Goal: Task Accomplishment & Management: Manage account settings

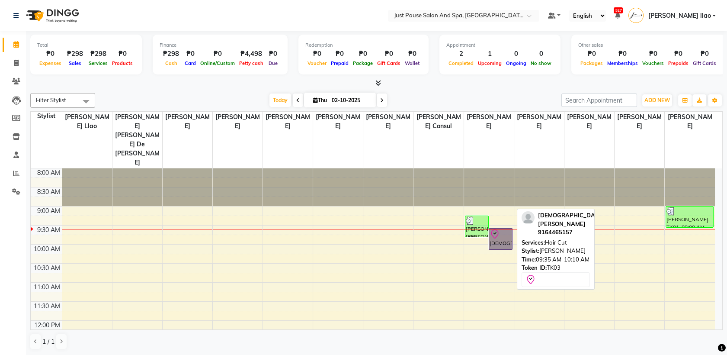
drag, startPoint x: 508, startPoint y: 201, endPoint x: 502, endPoint y: 206, distance: 8.0
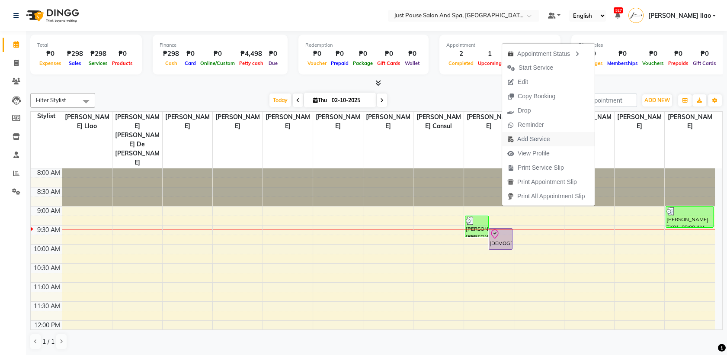
click at [564, 141] on button "Add Service" at bounding box center [548, 139] width 93 height 14
select select "38068"
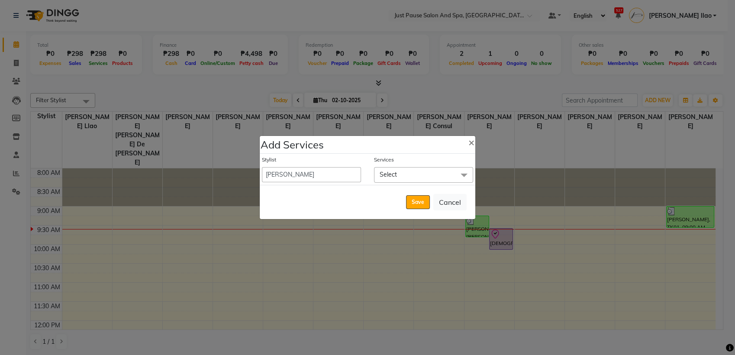
click at [432, 177] on span "Select" at bounding box center [423, 174] width 99 height 15
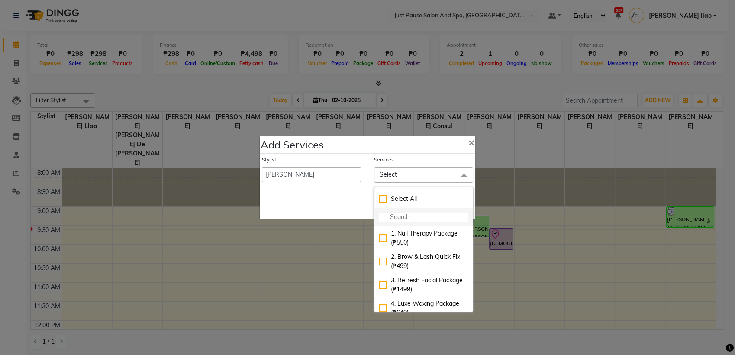
click at [405, 215] on input "multiselect-search" at bounding box center [424, 216] width 90 height 9
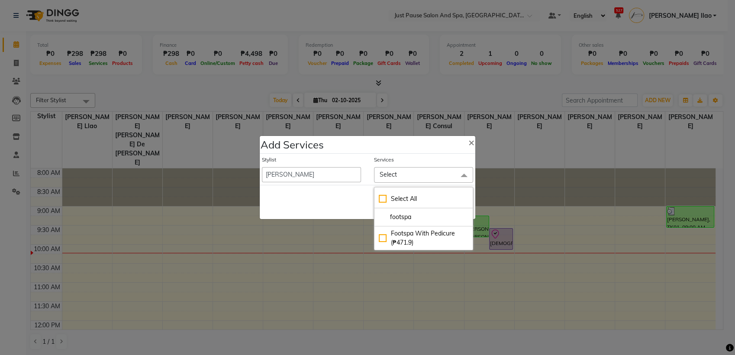
type input "footspa"
click at [453, 167] on span "Select" at bounding box center [423, 174] width 99 height 15
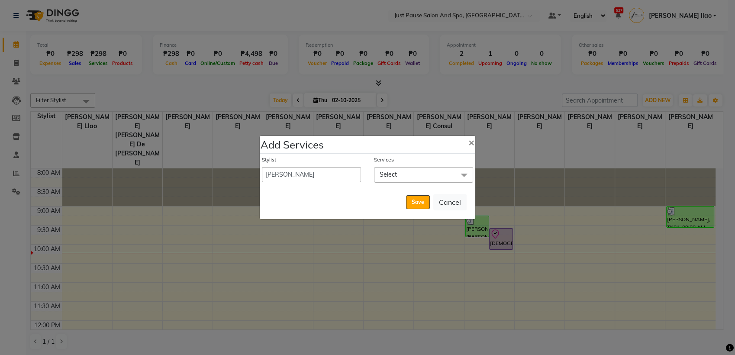
click at [462, 174] on span at bounding box center [463, 175] width 17 height 16
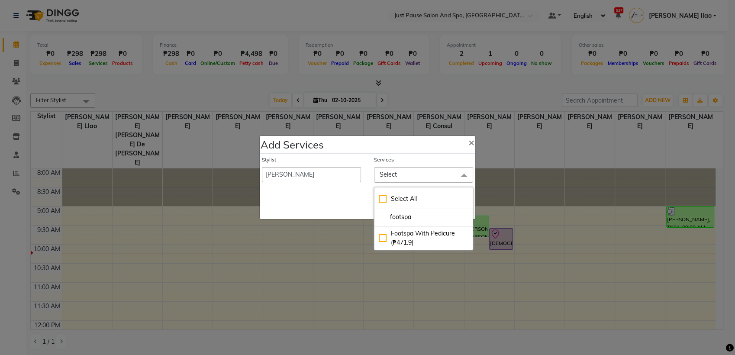
click at [422, 180] on span "Select" at bounding box center [423, 174] width 99 height 15
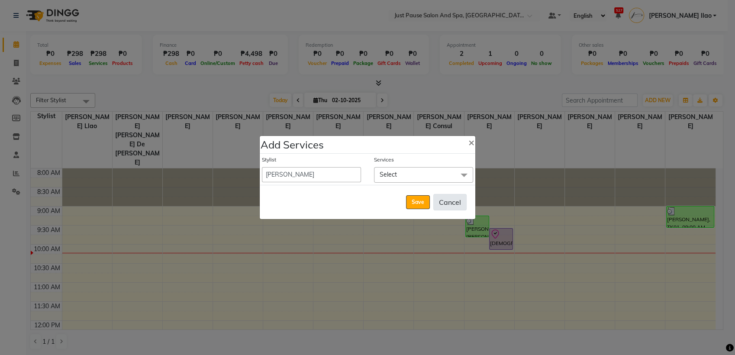
click at [448, 206] on button "Cancel" at bounding box center [449, 202] width 33 height 16
select select "72583"
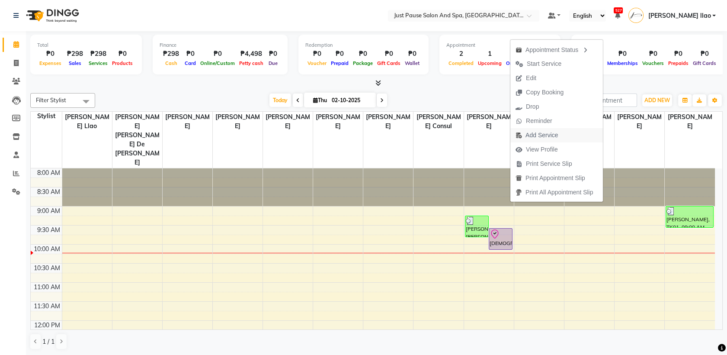
click at [575, 136] on button "Add Service" at bounding box center [557, 135] width 93 height 14
select select "38068"
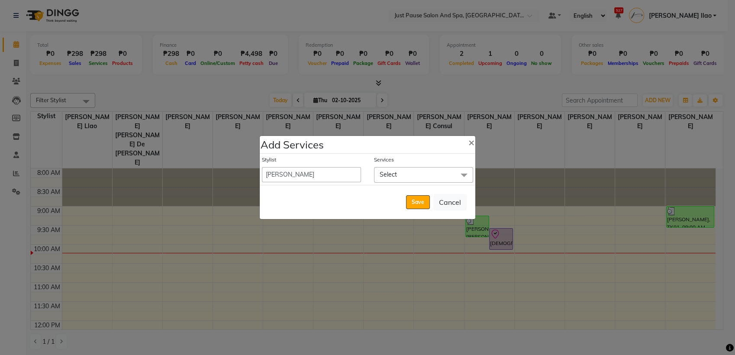
click at [459, 177] on span at bounding box center [463, 175] width 17 height 16
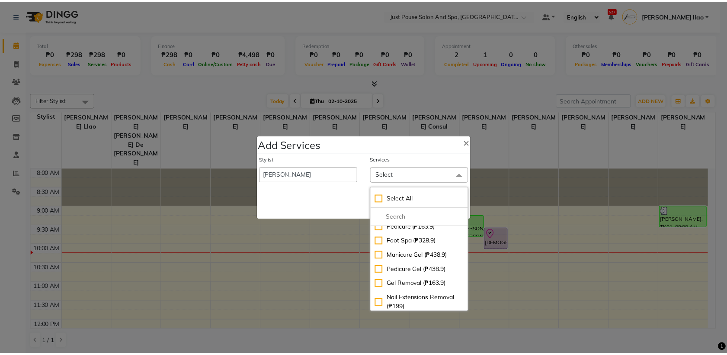
scroll to position [1622, 0]
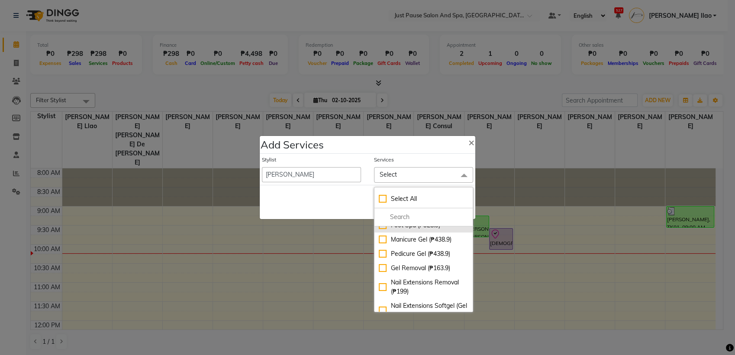
click at [379, 230] on div "Foot Spa (₱328.9)" at bounding box center [424, 225] width 90 height 9
checkbox input "true"
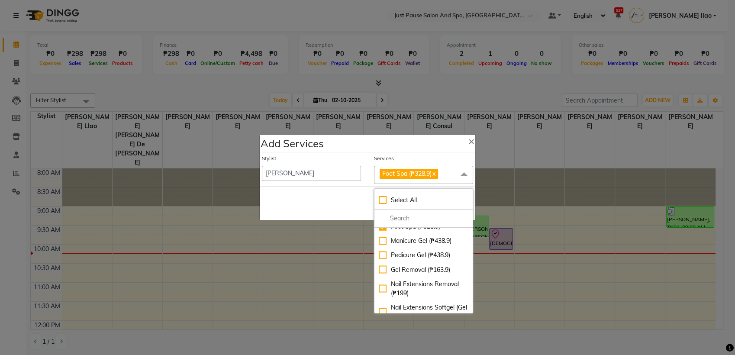
click at [450, 171] on span "Foot Spa (₱328.9) x" at bounding box center [423, 175] width 99 height 18
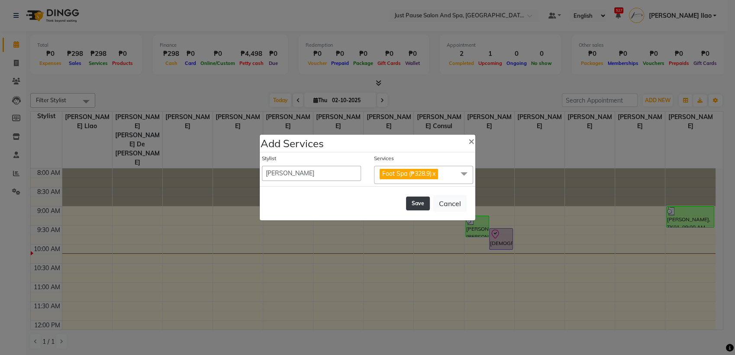
click at [426, 201] on button "Save" at bounding box center [418, 203] width 24 height 14
select select "72583"
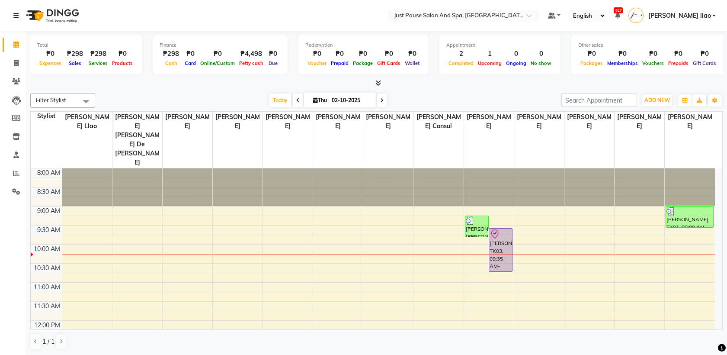
scroll to position [0, 0]
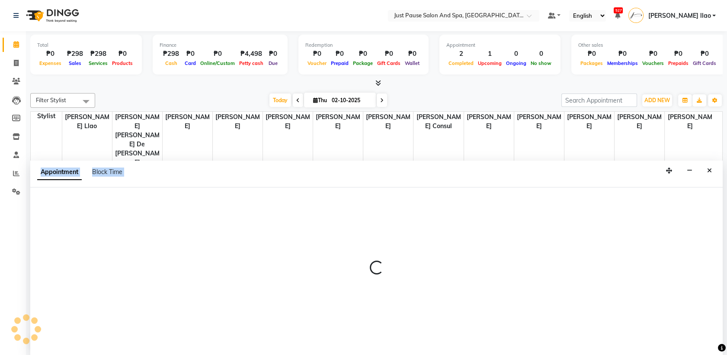
click at [407, 180] on div "Appointment Block Time" at bounding box center [376, 174] width 693 height 27
select select "31573"
select select "555"
select select "tentative"
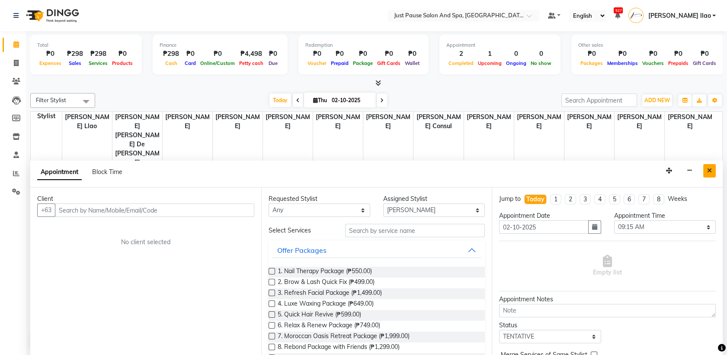
click at [713, 168] on button "Close" at bounding box center [710, 170] width 13 height 13
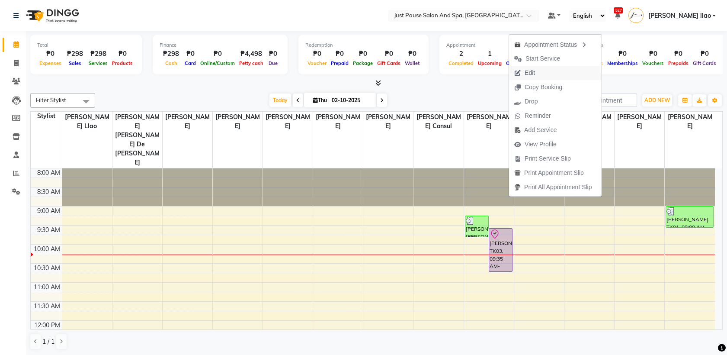
click at [560, 71] on button "Edit" at bounding box center [555, 73] width 93 height 14
select select "tentative"
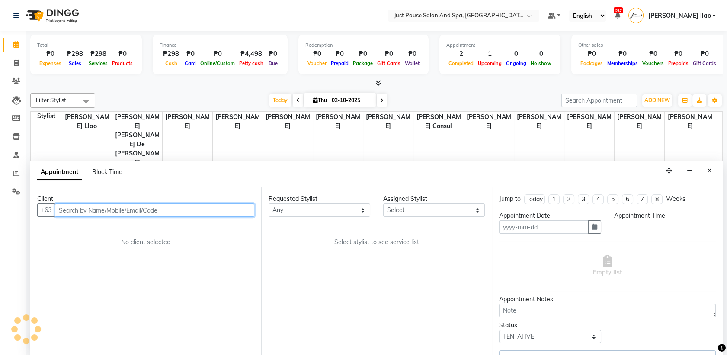
type input "02-10-2025"
select select "check-in"
select select "38068"
select select "575"
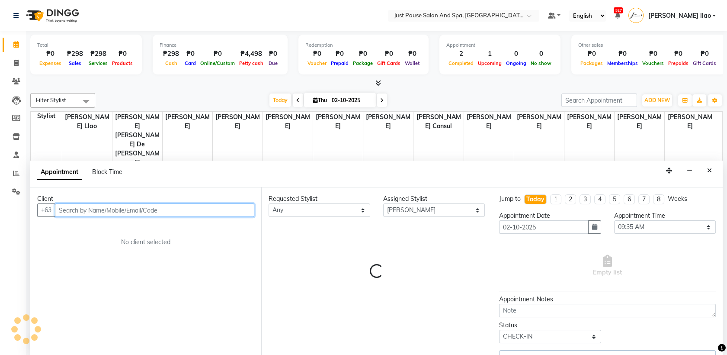
select select "2179"
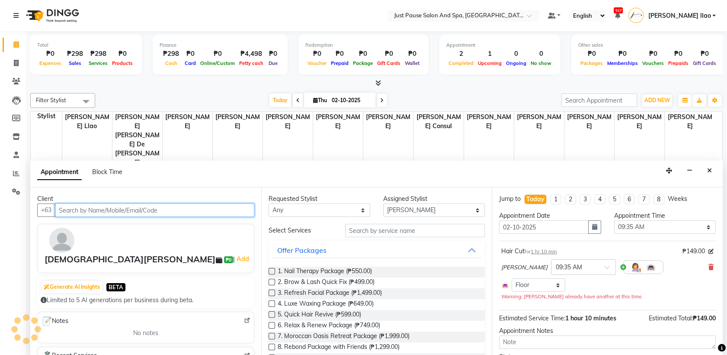
select select "2179"
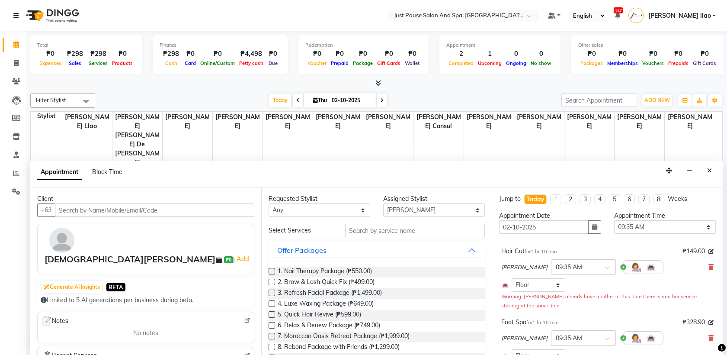
click at [700, 267] on div "[PERSON_NAME] × 09:35 AM" at bounding box center [607, 267] width 212 height 22
click at [709, 268] on icon at bounding box center [711, 267] width 5 height 6
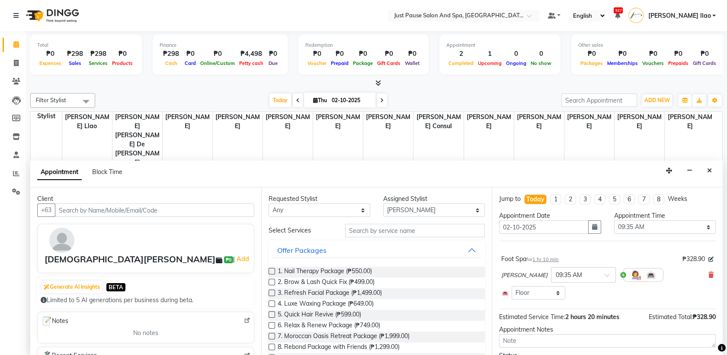
scroll to position [47, 0]
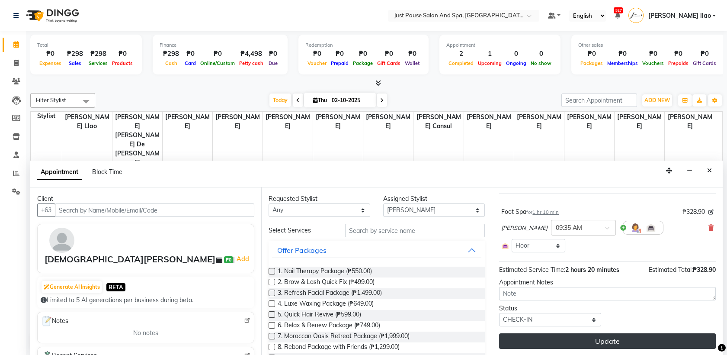
click at [652, 340] on button "Update" at bounding box center [607, 341] width 217 height 16
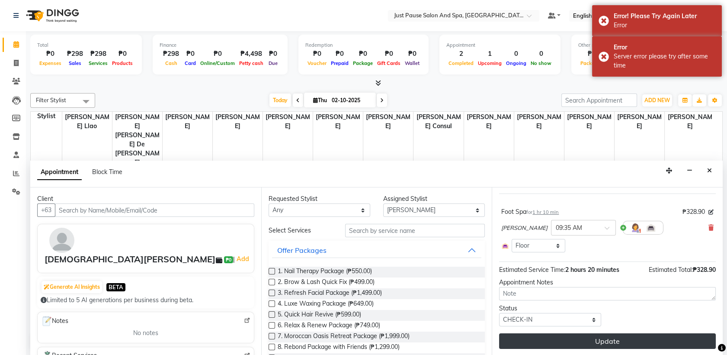
click at [652, 340] on button "Update" at bounding box center [607, 341] width 217 height 16
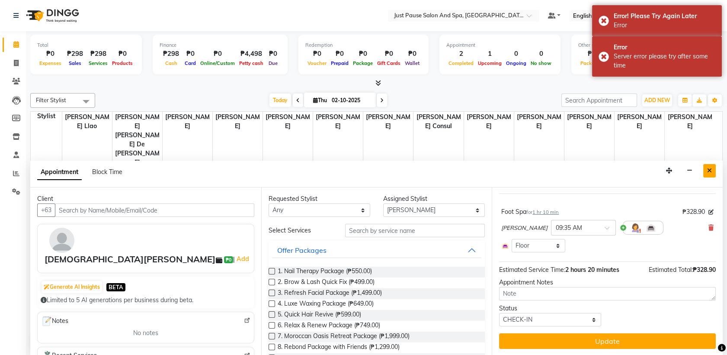
click at [713, 167] on button "Close" at bounding box center [710, 170] width 13 height 13
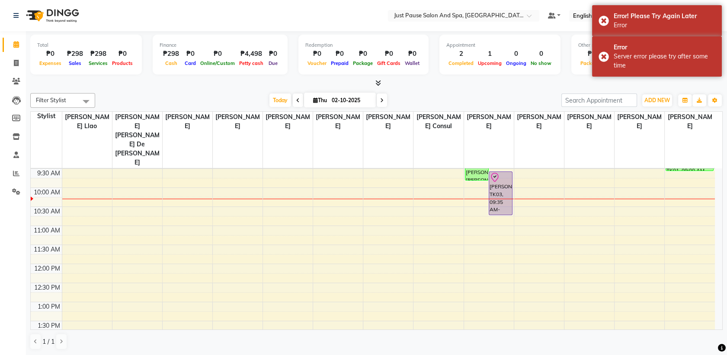
scroll to position [0, 0]
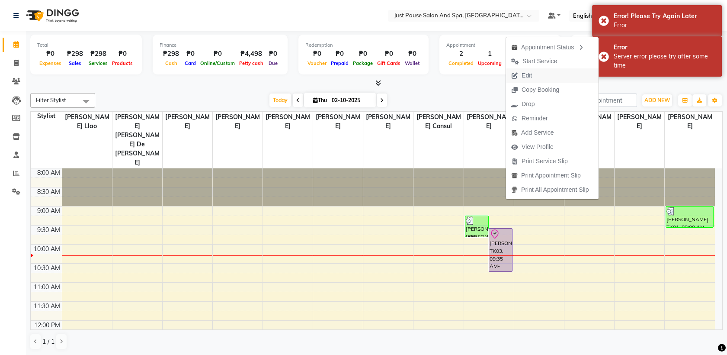
click at [541, 79] on button "Edit" at bounding box center [552, 75] width 93 height 14
select select "tentative"
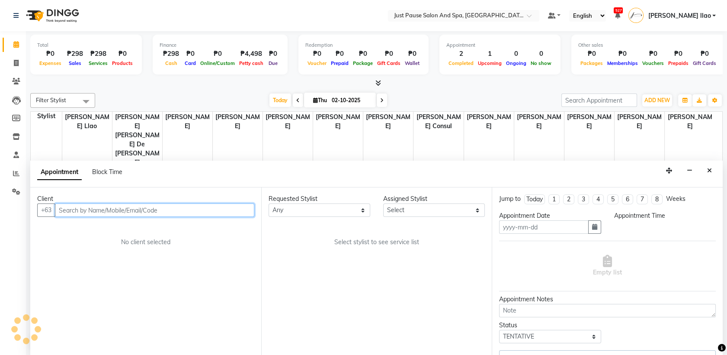
type input "02-10-2025"
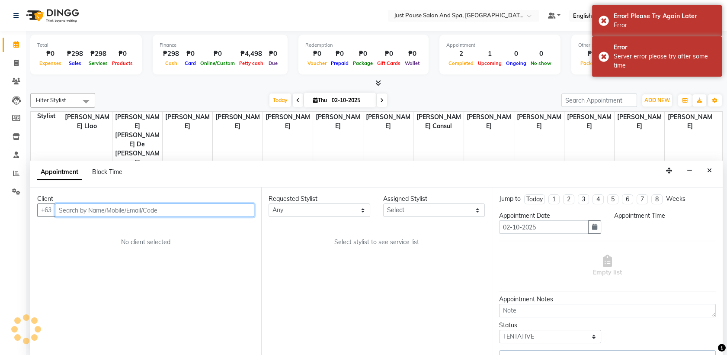
select select "check-in"
select select "575"
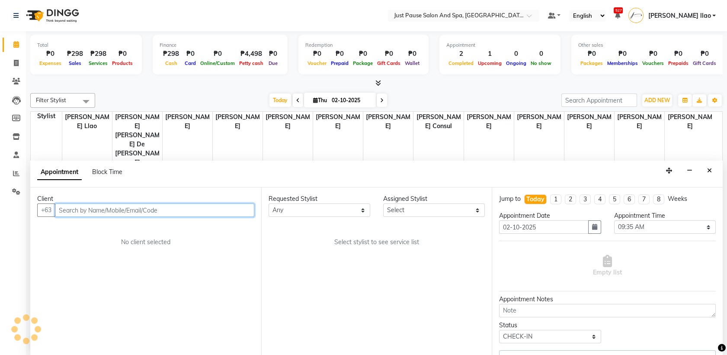
select select "38068"
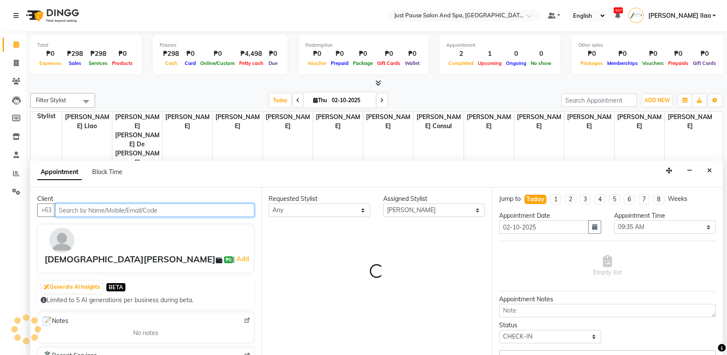
select select "2179"
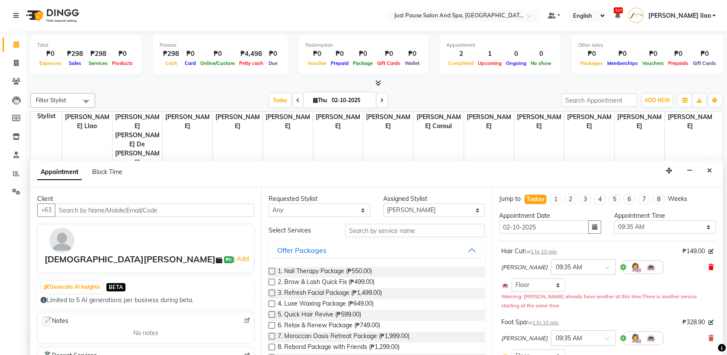
click at [709, 267] on icon at bounding box center [711, 267] width 5 height 6
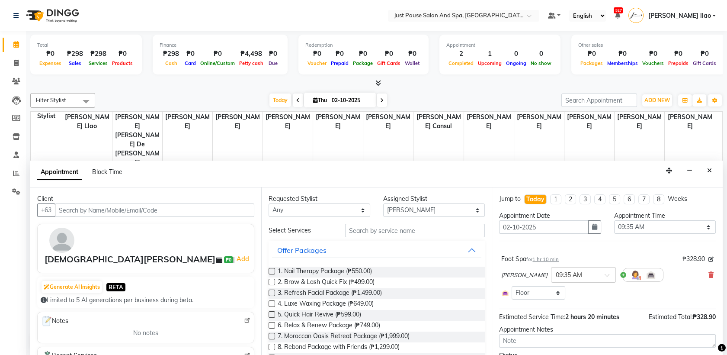
scroll to position [47, 0]
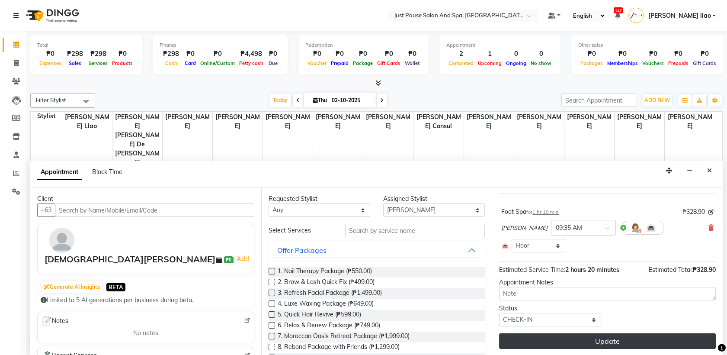
click at [648, 338] on button "Update" at bounding box center [607, 341] width 217 height 16
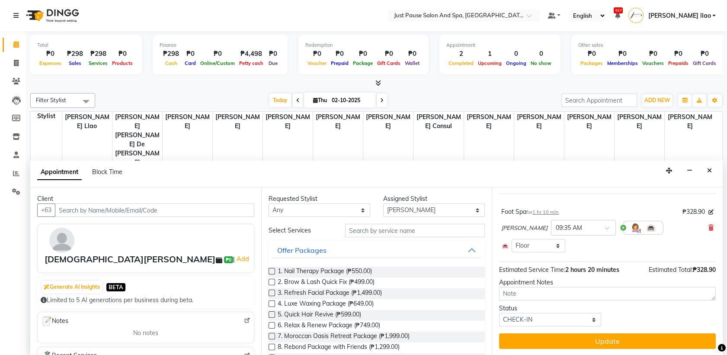
click at [649, 348] on div "Jump to [DATE] 1 2 3 4 5 6 7 8 Weeks Appointment Date [DATE] Appointment Time S…" at bounding box center [607, 271] width 231 height 168
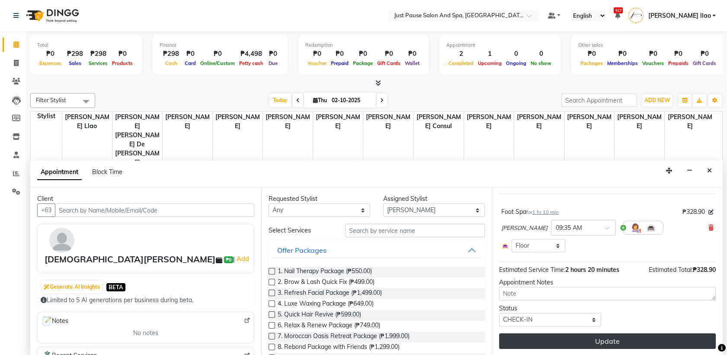
click at [647, 345] on button "Update" at bounding box center [607, 341] width 217 height 16
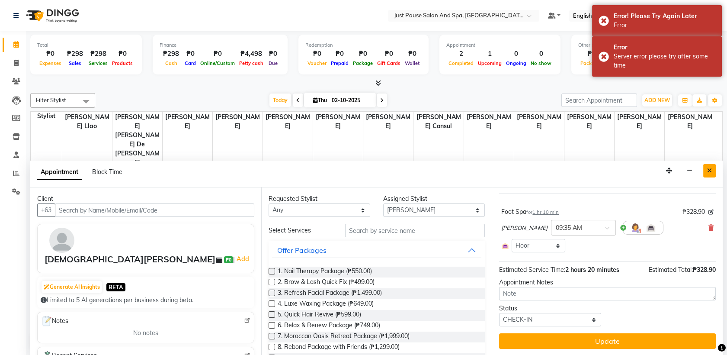
click at [707, 165] on button "Close" at bounding box center [710, 170] width 13 height 13
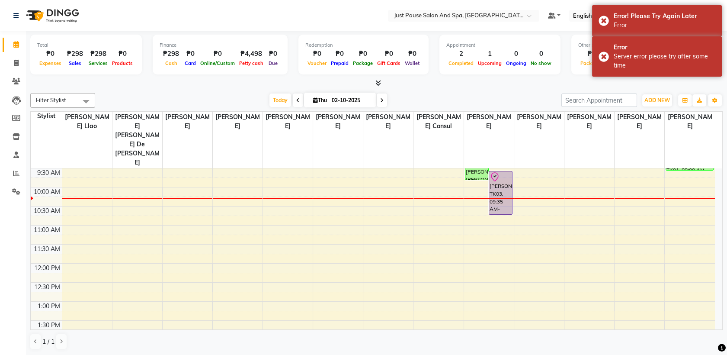
scroll to position [57, 0]
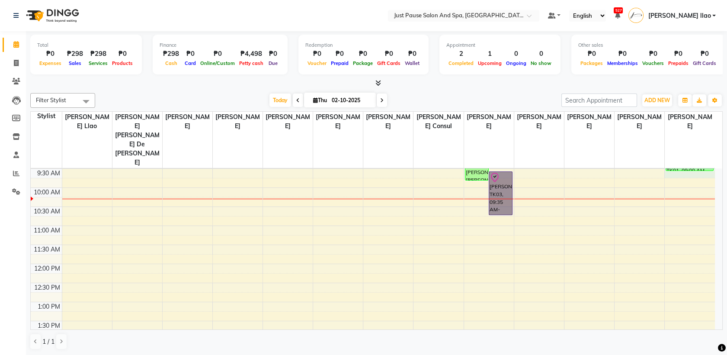
click at [713, 140] on div "8:00 AM 8:30 AM 9:00 AM 9:30 AM 10:00 AM 10:30 AM 11:00 AM 11:30 AM 12:00 PM 12…" at bounding box center [373, 340] width 684 height 456
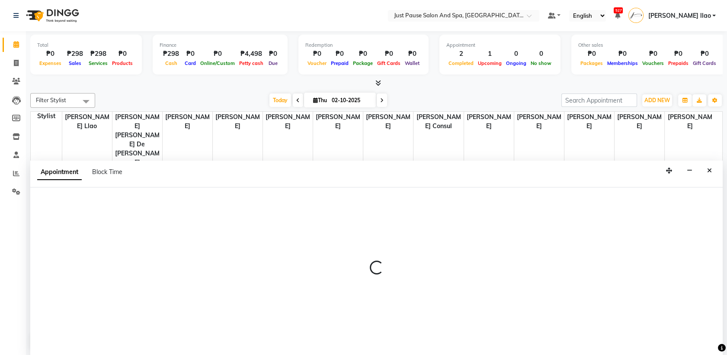
select select "72583"
select select "tentative"
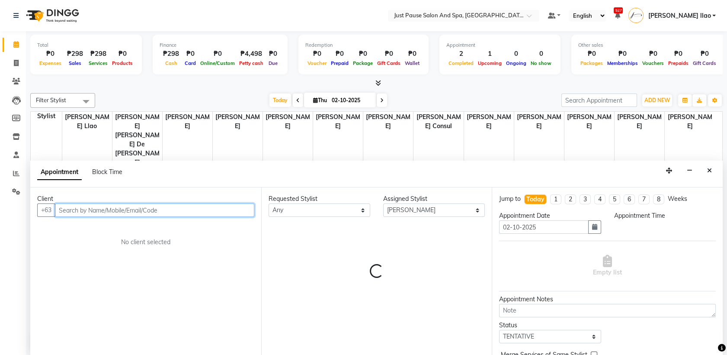
select select "570"
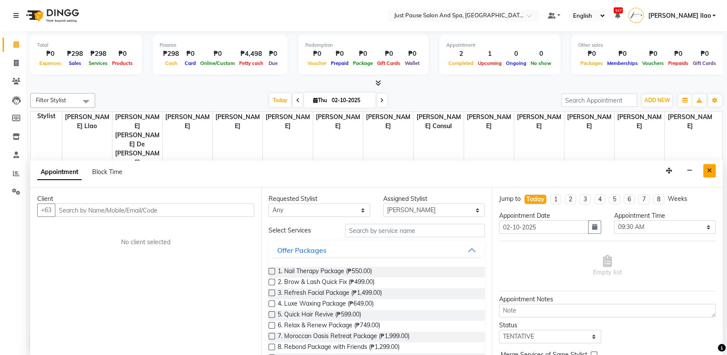
click at [709, 170] on icon "Close" at bounding box center [709, 170] width 5 height 6
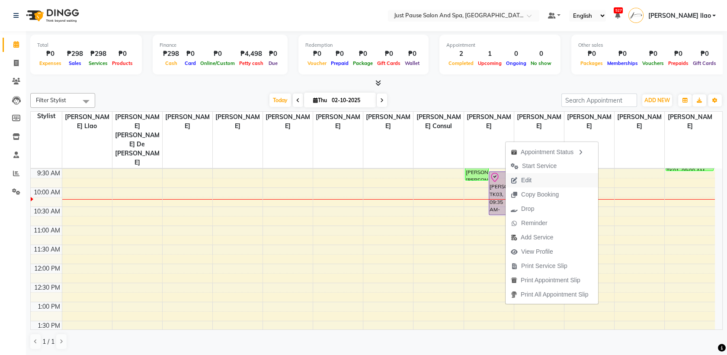
click at [556, 185] on button "Edit" at bounding box center [552, 180] width 93 height 14
select select "tentative"
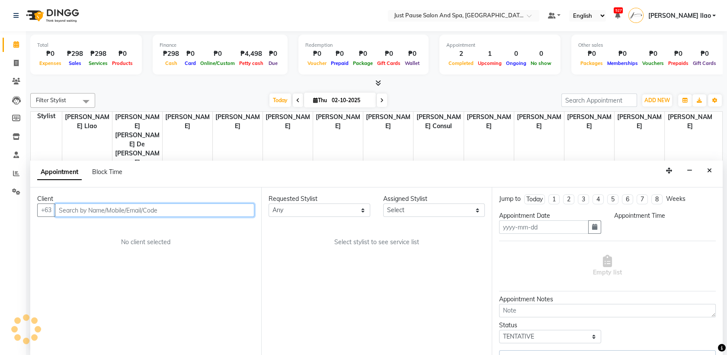
type input "02-10-2025"
select select "check-in"
select select "38068"
select select "575"
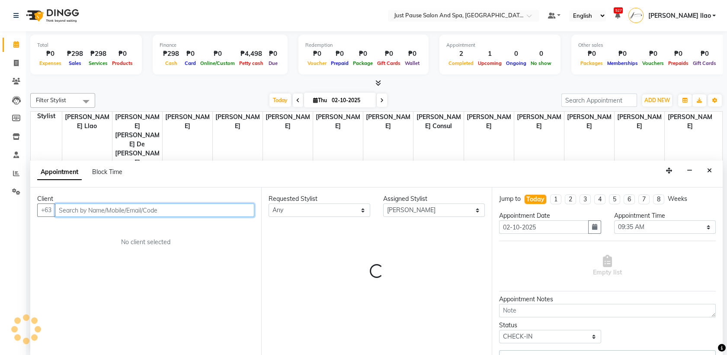
scroll to position [76, 0]
select select "2179"
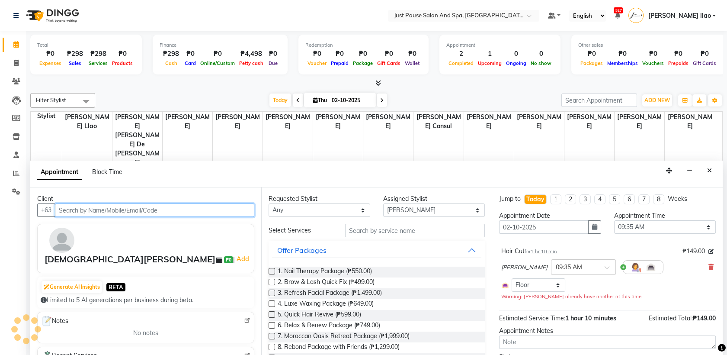
select select "2179"
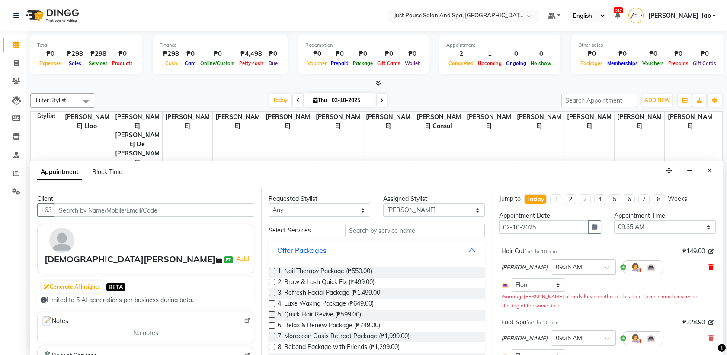
click at [709, 266] on icon at bounding box center [711, 267] width 5 height 6
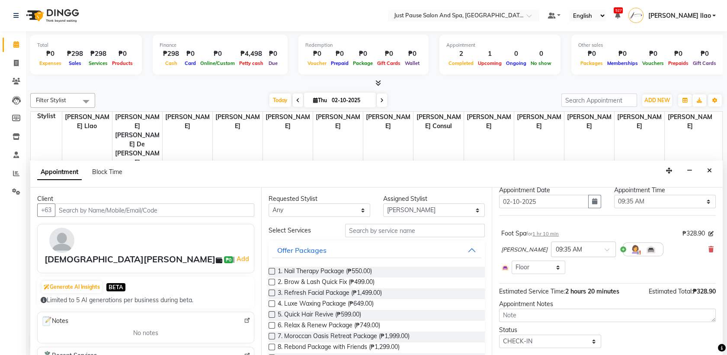
scroll to position [47, 0]
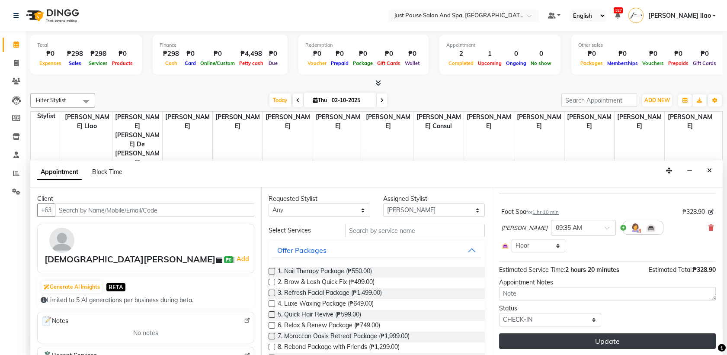
click at [641, 334] on button "Update" at bounding box center [607, 341] width 217 height 16
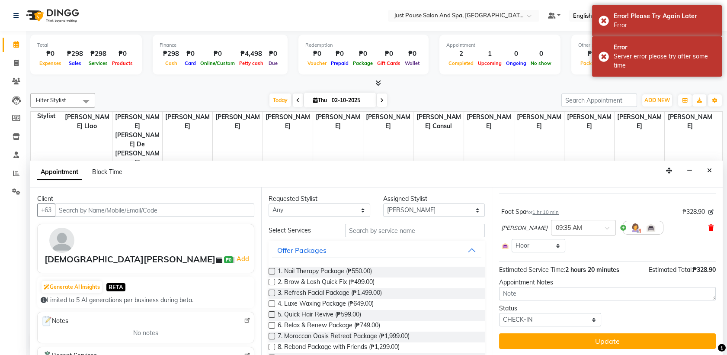
click at [709, 226] on icon at bounding box center [711, 228] width 5 height 6
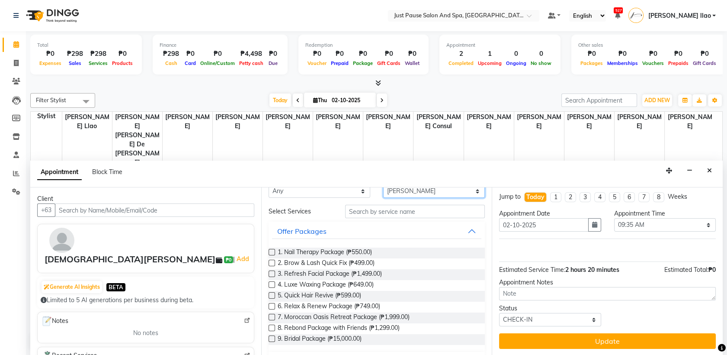
scroll to position [16, 0]
click at [466, 193] on select "Select [PERSON_NAME] [PERSON_NAME] [PERSON_NAME] llao [PERSON_NAME] [PERSON_NAM…" at bounding box center [434, 193] width 102 height 13
select select "30376"
click at [383, 201] on select "Select [PERSON_NAME] [PERSON_NAME] [PERSON_NAME] llao [PERSON_NAME] [PERSON_NAM…" at bounding box center [434, 193] width 102 height 13
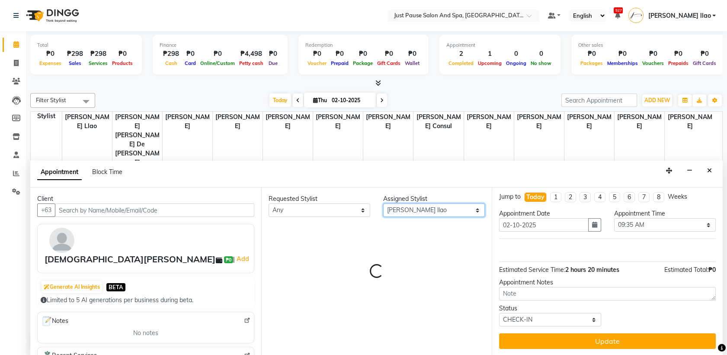
scroll to position [0, 0]
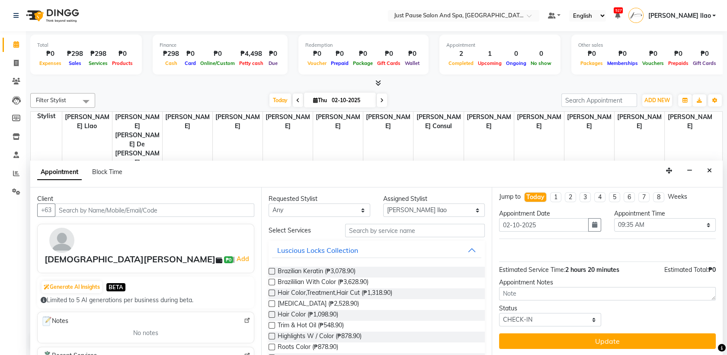
click at [488, 350] on div "Requested Stylist Any [PERSON_NAME] [PERSON_NAME] [PERSON_NAME] llao [PERSON_NA…" at bounding box center [376, 271] width 231 height 168
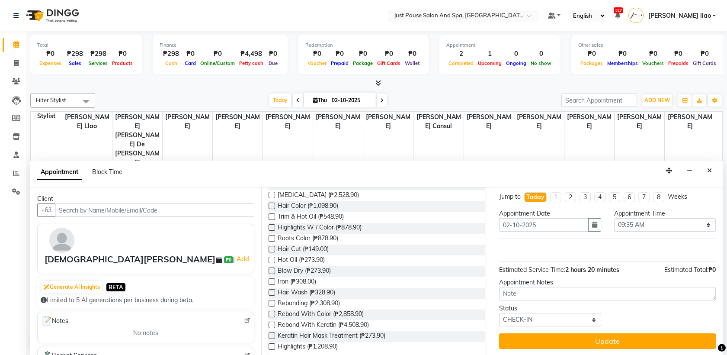
scroll to position [90, 0]
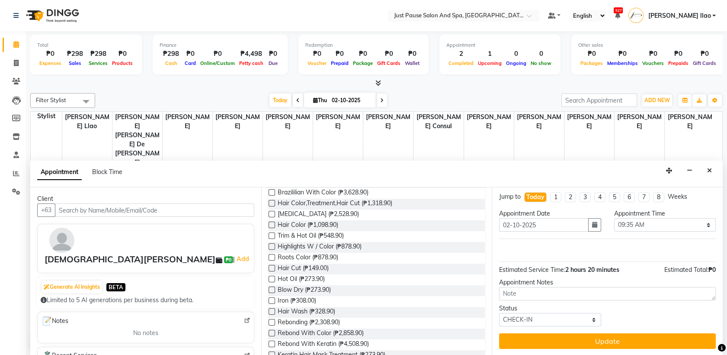
click at [270, 265] on label at bounding box center [272, 268] width 6 height 6
click at [270, 266] on input "checkbox" at bounding box center [272, 269] width 6 height 6
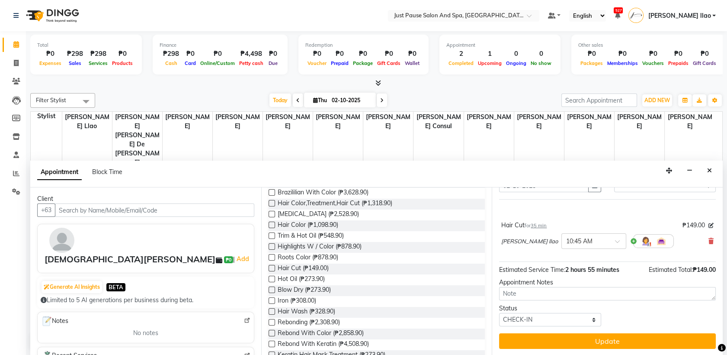
checkbox input "false"
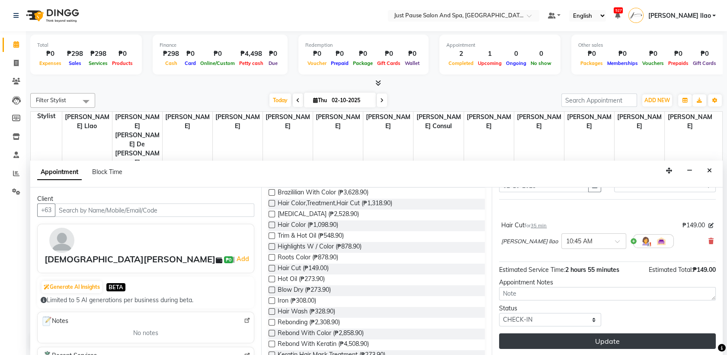
click at [620, 344] on button "Update" at bounding box center [607, 341] width 217 height 16
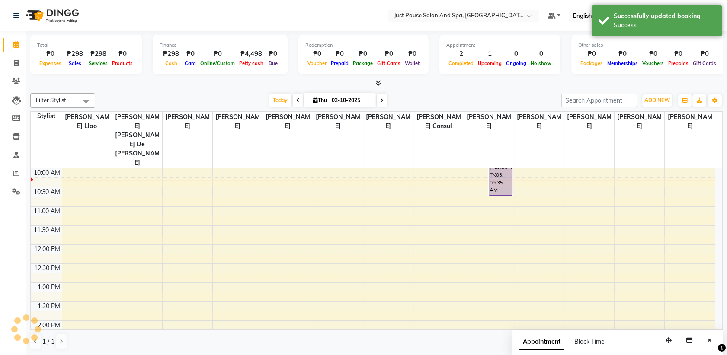
scroll to position [0, 0]
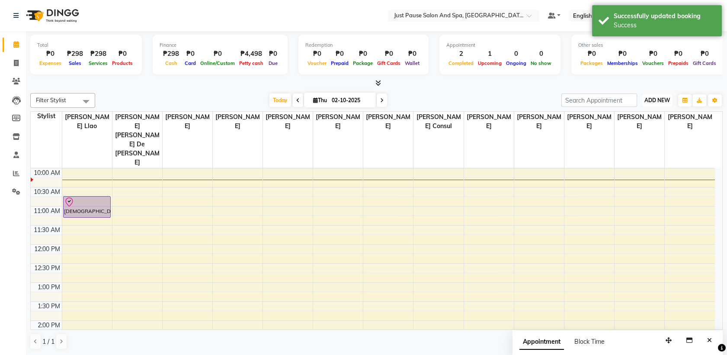
click at [665, 101] on span "ADD NEW" at bounding box center [658, 100] width 26 height 6
click at [661, 119] on button "Add Appointment" at bounding box center [638, 116] width 68 height 11
select select "540"
select select "tentative"
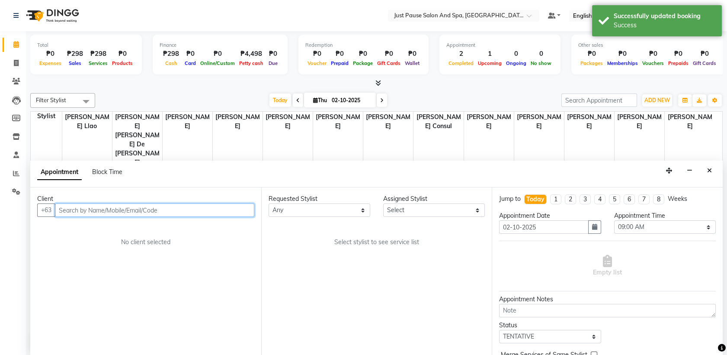
click at [243, 206] on input "text" at bounding box center [154, 209] width 199 height 13
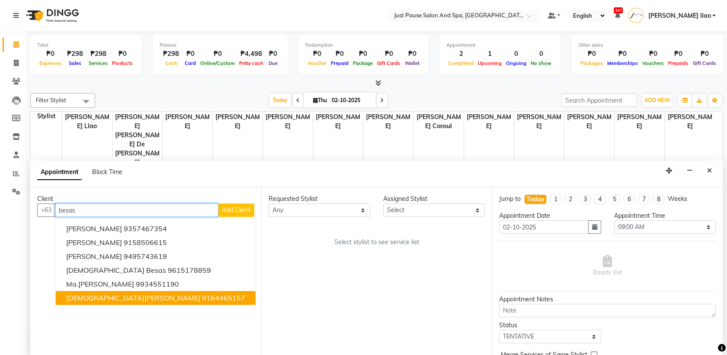
click at [179, 296] on button "[DEMOGRAPHIC_DATA][PERSON_NAME] 9164465157" at bounding box center [156, 298] width 200 height 14
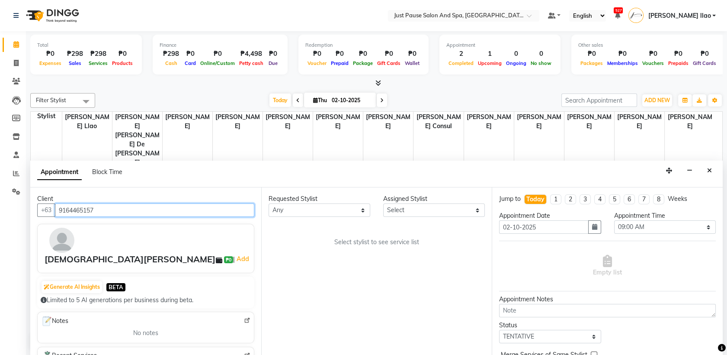
type input "9164465157"
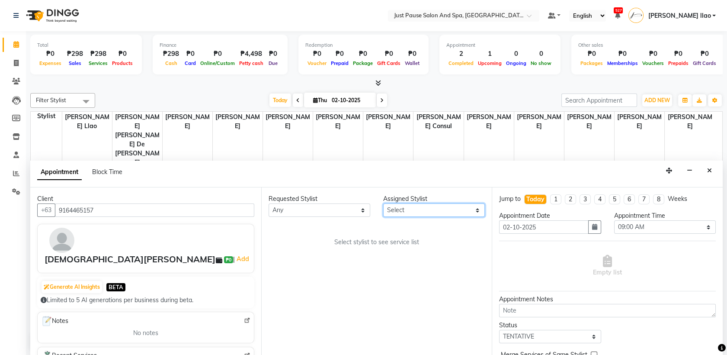
click at [451, 213] on select "Select [PERSON_NAME] [PERSON_NAME] [PERSON_NAME] llao [PERSON_NAME] [PERSON_NAM…" at bounding box center [434, 209] width 102 height 13
select select "72583"
click at [383, 203] on select "Select [PERSON_NAME] [PERSON_NAME] [PERSON_NAME] llao [PERSON_NAME] [PERSON_NAM…" at bounding box center [434, 209] width 102 height 13
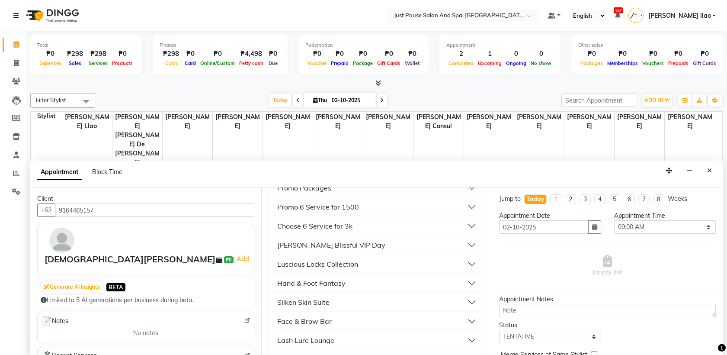
scroll to position [237, 0]
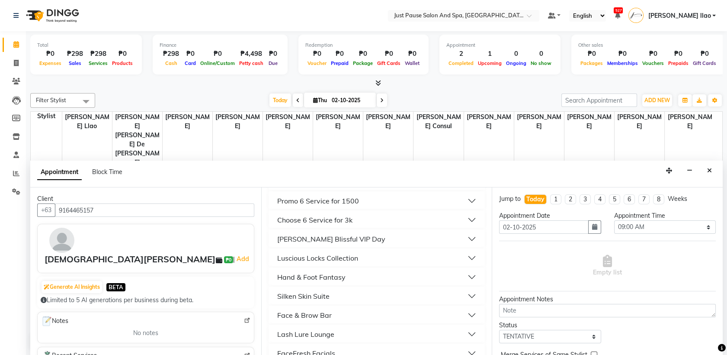
click at [382, 272] on button "Hand & Foot Fantasy" at bounding box center [377, 277] width 210 height 16
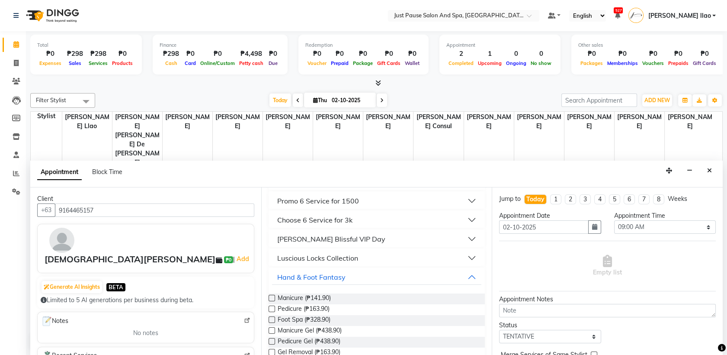
click at [271, 319] on label at bounding box center [272, 319] width 6 height 6
click at [271, 319] on input "checkbox" at bounding box center [272, 321] width 6 height 6
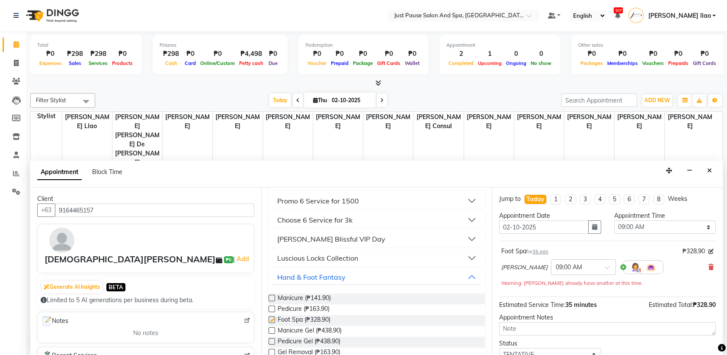
checkbox input "false"
click at [695, 226] on select "Select 09:00 AM 09:05 AM 09:10 AM 09:15 AM 09:20 AM 09:25 AM 09:30 AM 09:35 AM …" at bounding box center [665, 226] width 102 height 13
select select "575"
click at [614, 220] on select "Select 09:00 AM 09:05 AM 09:10 AM 09:15 AM 09:20 AM 09:25 AM 09:30 AM 09:35 AM …" at bounding box center [665, 226] width 102 height 13
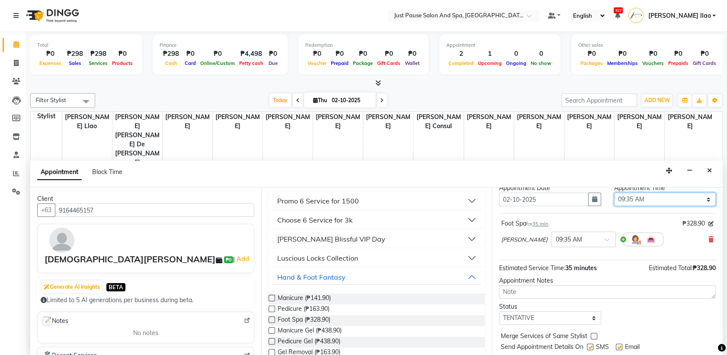
scroll to position [51, 0]
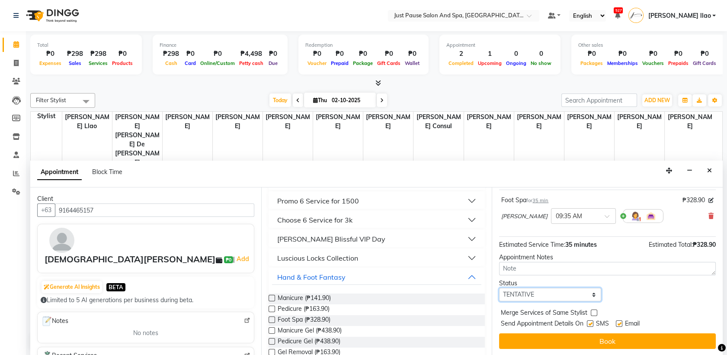
click at [578, 295] on select "Select TENTATIVE CONFIRM CHECK-IN UPCOMING" at bounding box center [550, 294] width 102 height 13
select select "check-in"
click at [499, 288] on select "Select TENTATIVE CONFIRM CHECK-IN UPCOMING" at bounding box center [550, 294] width 102 height 13
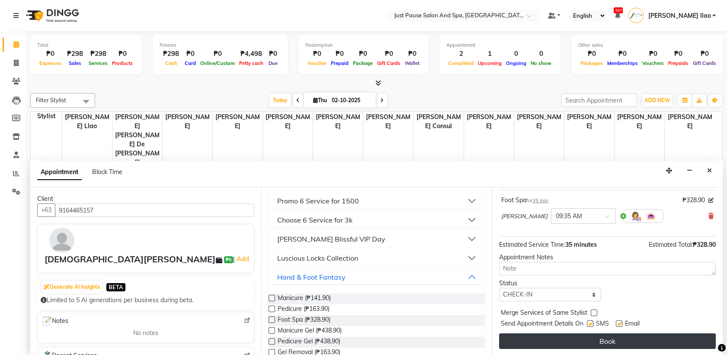
click at [615, 336] on button "Book" at bounding box center [607, 341] width 217 height 16
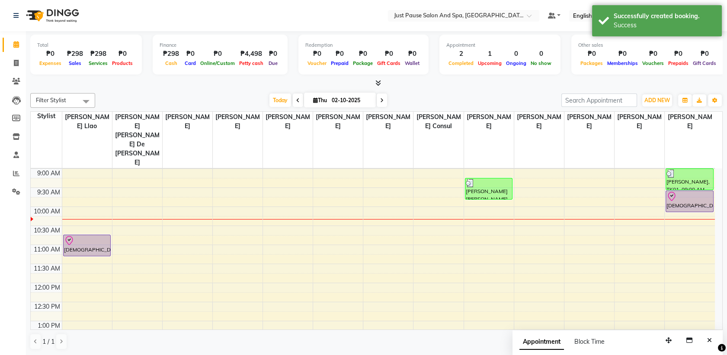
scroll to position [6, 0]
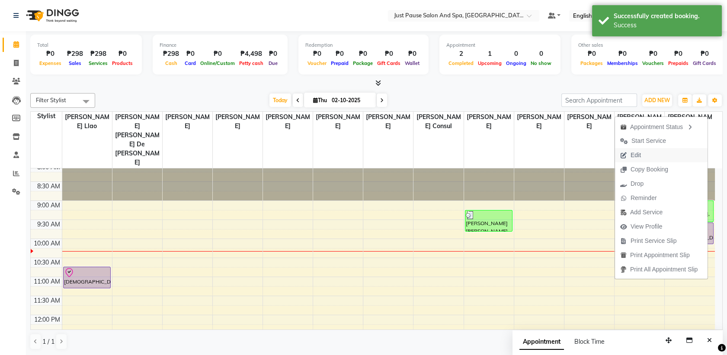
click at [664, 150] on button "Edit" at bounding box center [661, 155] width 93 height 14
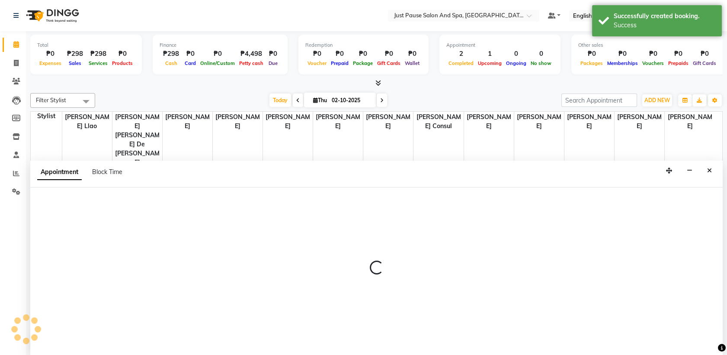
scroll to position [0, 0]
select select "tentative"
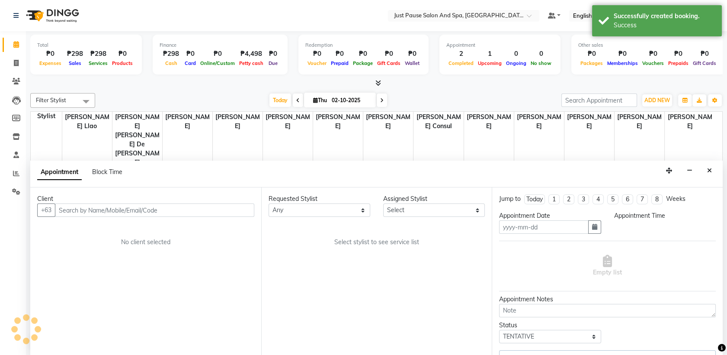
type input "02-10-2025"
select select "check-in"
select select "575"
select select "72583"
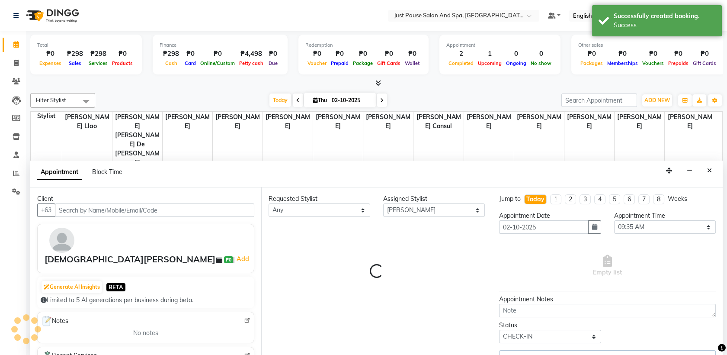
select select "2179"
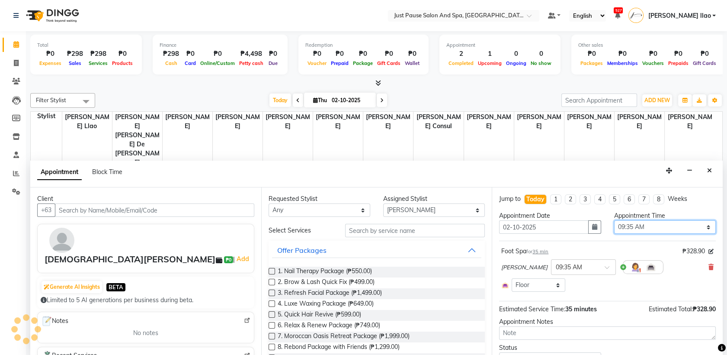
click at [670, 227] on select "Select 09:00 AM 09:05 AM 09:10 AM 09:15 AM 09:20 AM 09:25 AM 09:30 AM 09:35 AM …" at bounding box center [665, 226] width 102 height 13
select select "630"
click at [614, 220] on select "Select 09:00 AM 09:05 AM 09:10 AM 09:15 AM 09:20 AM 09:25 AM 09:30 AM 09:35 AM …" at bounding box center [665, 226] width 102 height 13
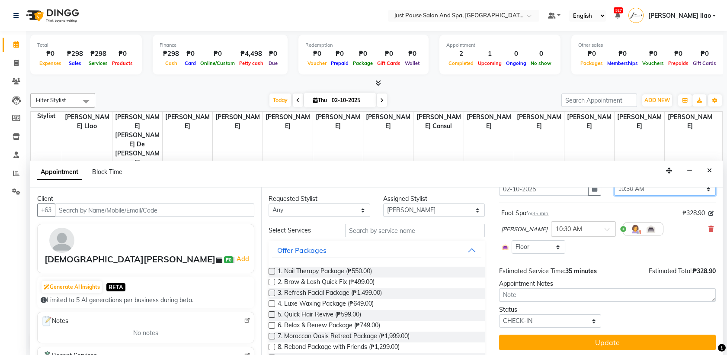
scroll to position [39, 0]
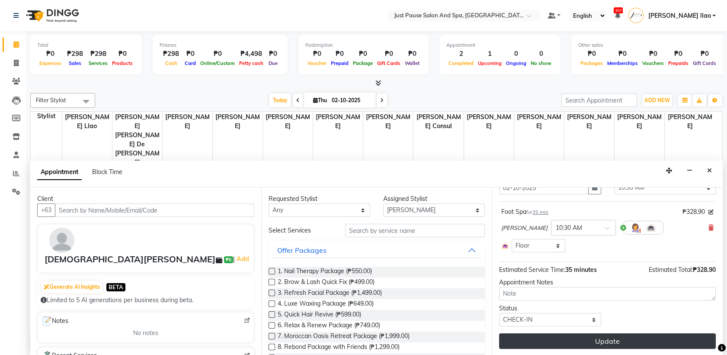
click at [640, 337] on button "Update" at bounding box center [607, 341] width 217 height 16
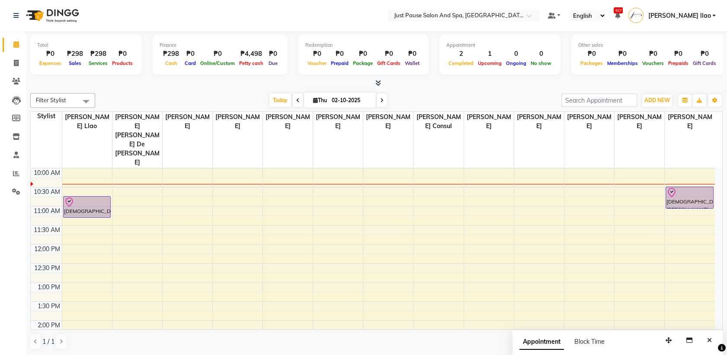
scroll to position [0, 0]
click at [662, 100] on span "ADD NEW" at bounding box center [658, 100] width 26 height 6
click at [656, 119] on button "Add Appointment" at bounding box center [638, 116] width 68 height 11
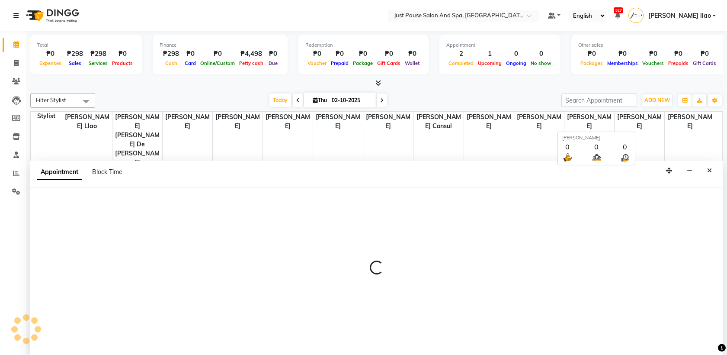
select select "540"
select select "tentative"
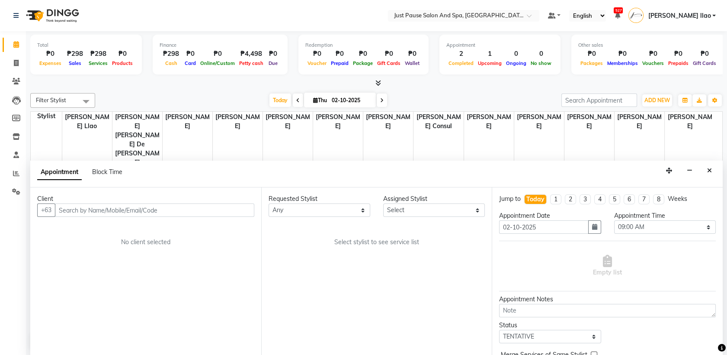
click at [227, 212] on input "text" at bounding box center [154, 209] width 199 height 13
type input "j"
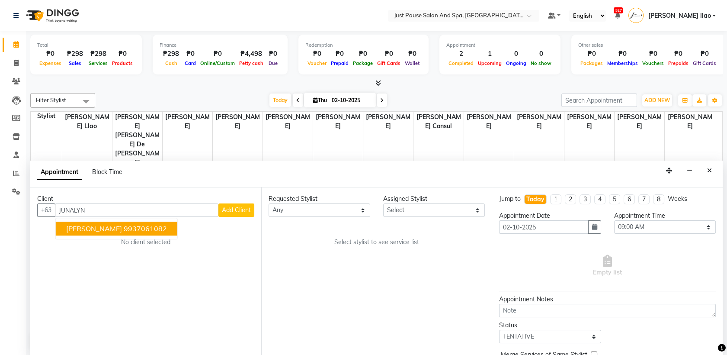
click at [177, 226] on button "[PERSON_NAME] 9937061082" at bounding box center [117, 229] width 122 height 14
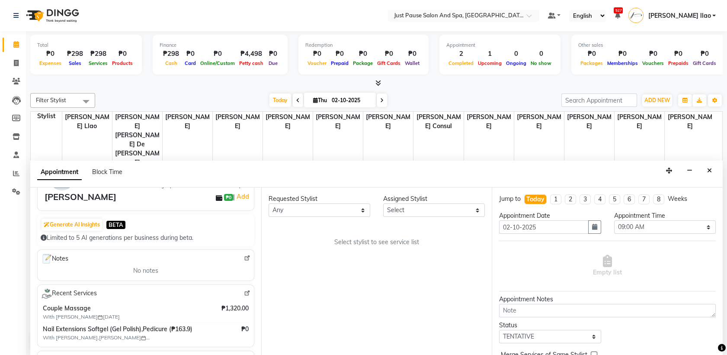
scroll to position [77, 0]
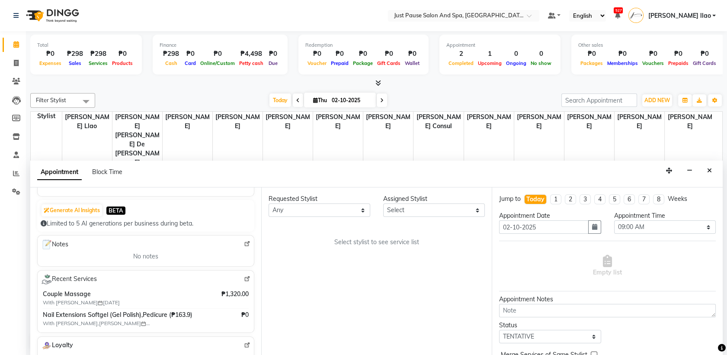
type input "9937061082"
click at [455, 210] on select "Select [PERSON_NAME] [PERSON_NAME] [PERSON_NAME] llao [PERSON_NAME] [PERSON_NAM…" at bounding box center [434, 209] width 102 height 13
select select "72583"
click at [383, 203] on select "Select [PERSON_NAME] [PERSON_NAME] [PERSON_NAME] llao [PERSON_NAME] [PERSON_NAM…" at bounding box center [434, 209] width 102 height 13
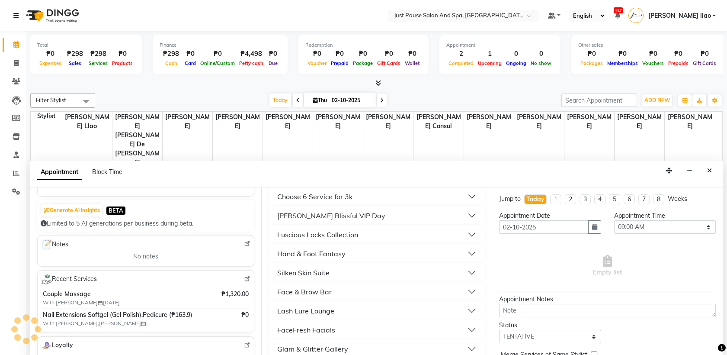
scroll to position [263, 0]
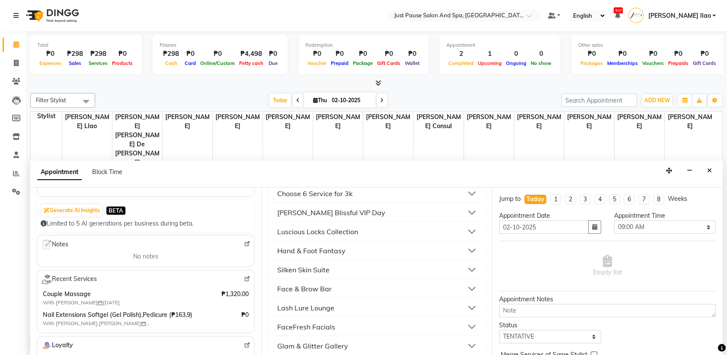
click at [377, 252] on button "Hand & Foot Fantasy" at bounding box center [377, 251] width 210 height 16
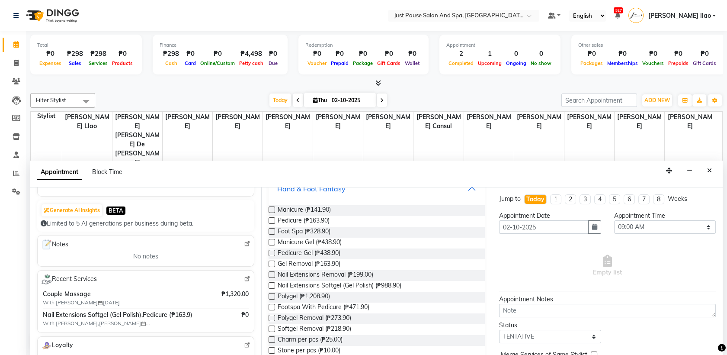
scroll to position [327, 0]
click at [272, 283] on label at bounding box center [272, 283] width 6 height 6
click at [272, 283] on input "checkbox" at bounding box center [272, 285] width 6 height 6
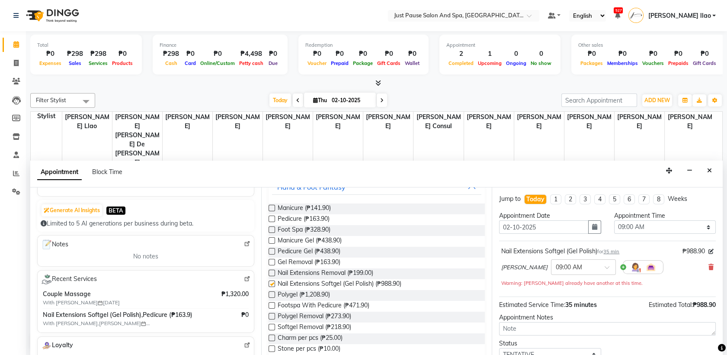
checkbox input "false"
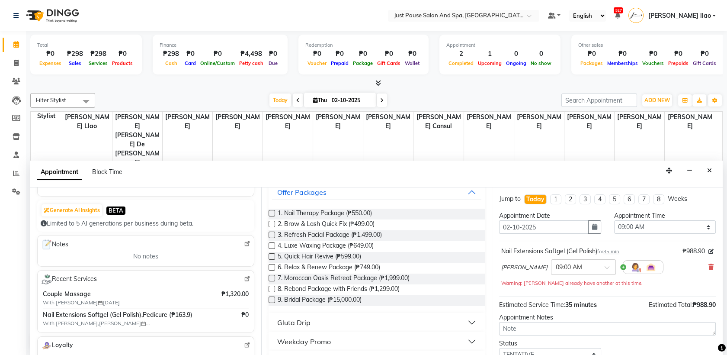
scroll to position [26, 0]
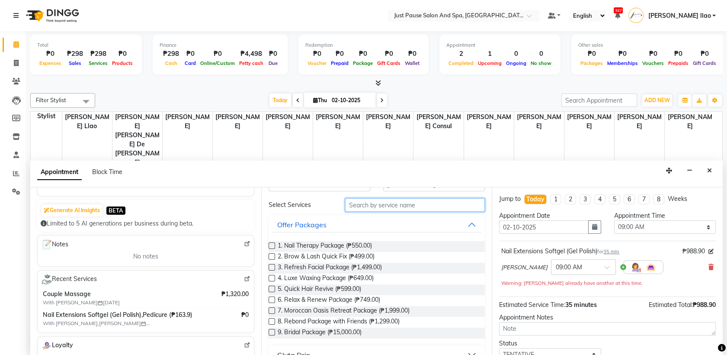
click at [466, 209] on input "text" at bounding box center [415, 204] width 140 height 13
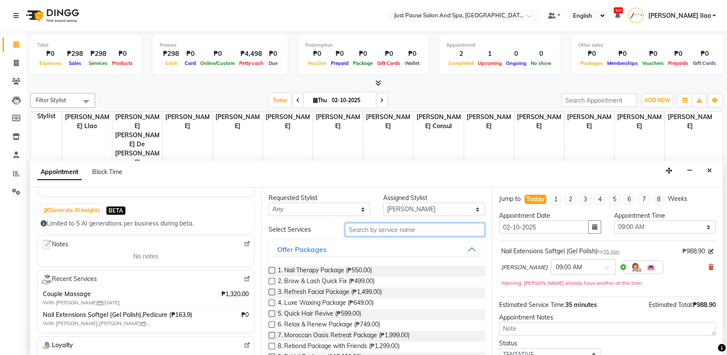
scroll to position [0, 0]
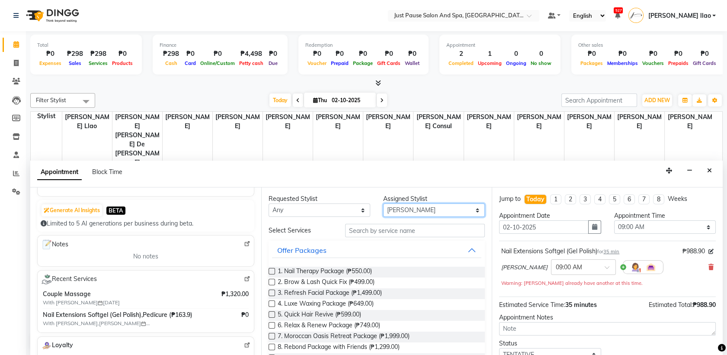
click at [460, 209] on select "Select [PERSON_NAME] [PERSON_NAME] [PERSON_NAME] llao [PERSON_NAME] [PERSON_NAM…" at bounding box center [434, 209] width 102 height 13
click at [383, 203] on select "Select [PERSON_NAME] [PERSON_NAME] [PERSON_NAME] llao [PERSON_NAME] [PERSON_NAM…" at bounding box center [434, 209] width 102 height 13
drag, startPoint x: 464, startPoint y: 202, endPoint x: 470, endPoint y: 214, distance: 12.8
click at [470, 214] on select "Select [PERSON_NAME] [PERSON_NAME] [PERSON_NAME] llao [PERSON_NAME] [PERSON_NAM…" at bounding box center [434, 209] width 102 height 13
click at [383, 203] on select "Select [PERSON_NAME] [PERSON_NAME] [PERSON_NAME] llao [PERSON_NAME] [PERSON_NAM…" at bounding box center [434, 209] width 102 height 13
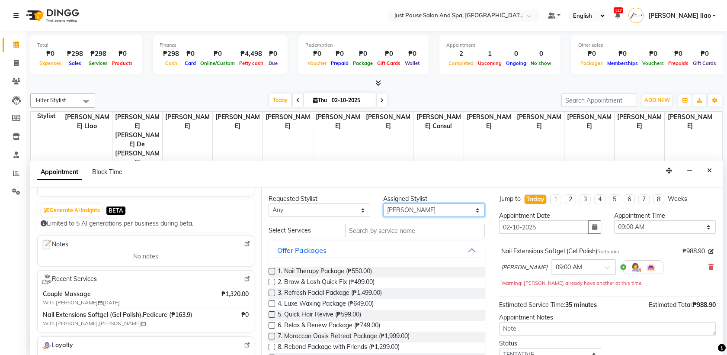
click at [463, 209] on select "Select [PERSON_NAME] [PERSON_NAME] [PERSON_NAME] llao [PERSON_NAME] [PERSON_NAM…" at bounding box center [434, 209] width 102 height 13
select select "53172"
click at [383, 203] on select "Select [PERSON_NAME] [PERSON_NAME] [PERSON_NAME] llao [PERSON_NAME] [PERSON_NAM…" at bounding box center [434, 209] width 102 height 13
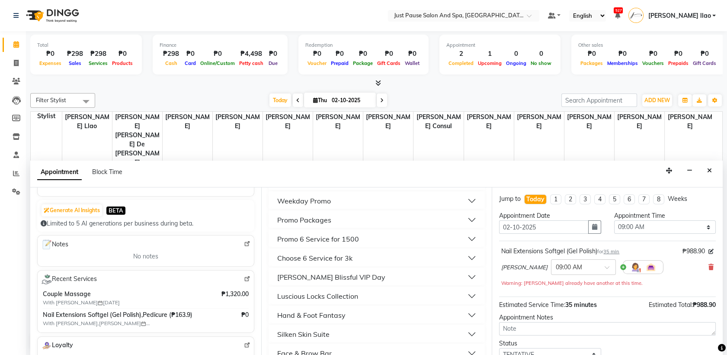
scroll to position [211, 0]
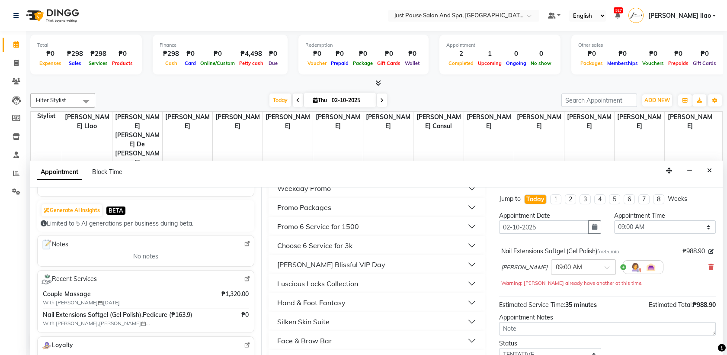
click at [367, 299] on button "Hand & Foot Fantasy" at bounding box center [377, 303] width 210 height 16
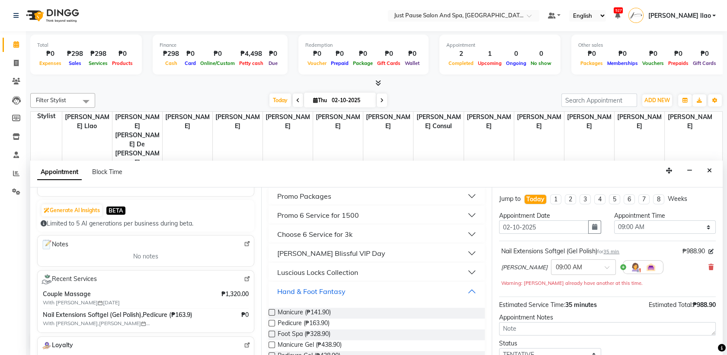
scroll to position [231, 0]
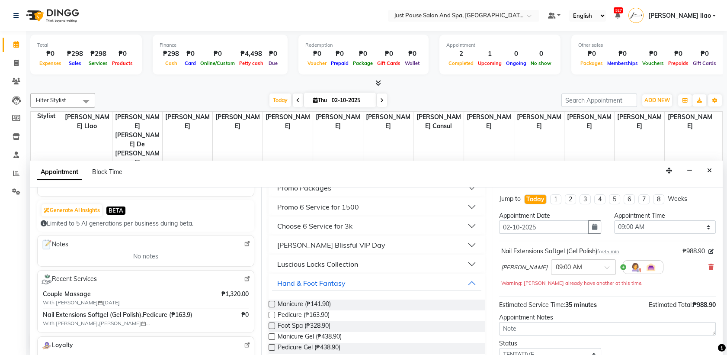
click at [272, 315] on label at bounding box center [272, 315] width 6 height 6
click at [272, 315] on input "checkbox" at bounding box center [272, 316] width 6 height 6
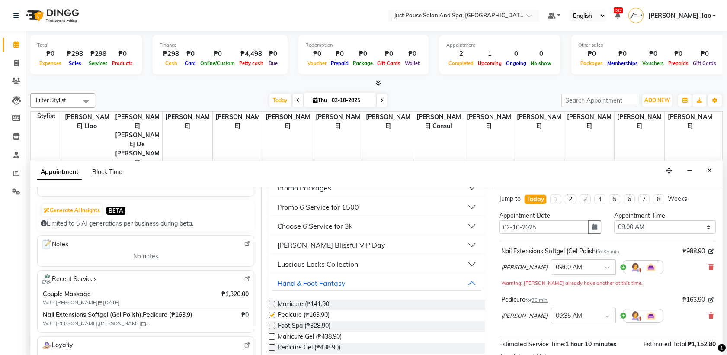
checkbox input "false"
click at [678, 228] on select "Select 09:00 AM 09:05 AM 09:10 AM 09:15 AM 09:20 AM 09:25 AM 09:30 AM 09:35 AM …" at bounding box center [665, 226] width 102 height 13
select select "660"
click at [614, 220] on select "Select 09:00 AM 09:05 AM 09:10 AM 09:15 AM 09:20 AM 09:25 AM 09:30 AM 09:35 AM …" at bounding box center [665, 226] width 102 height 13
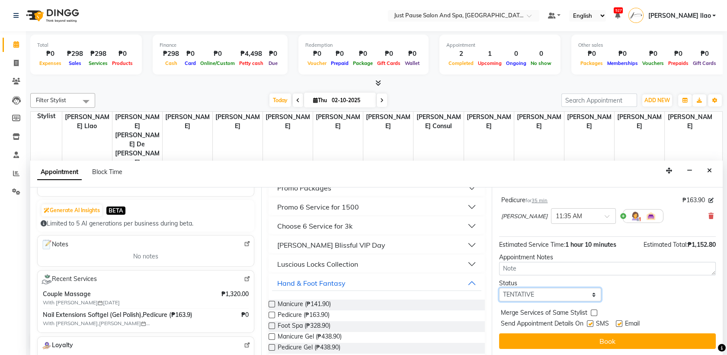
click at [588, 292] on select "Select TENTATIVE CONFIRM CHECK-IN UPCOMING" at bounding box center [550, 294] width 102 height 13
select select "check-in"
click at [499, 288] on select "Select TENTATIVE CONFIRM CHECK-IN UPCOMING" at bounding box center [550, 294] width 102 height 13
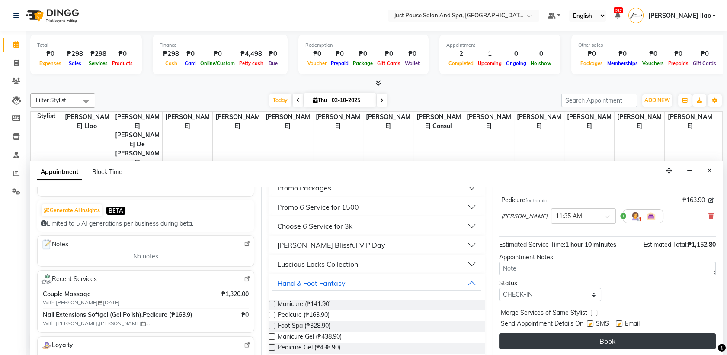
click at [626, 333] on button "Book" at bounding box center [607, 341] width 217 height 16
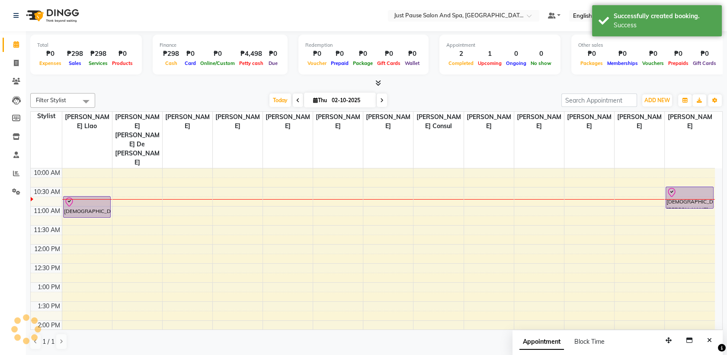
scroll to position [0, 0]
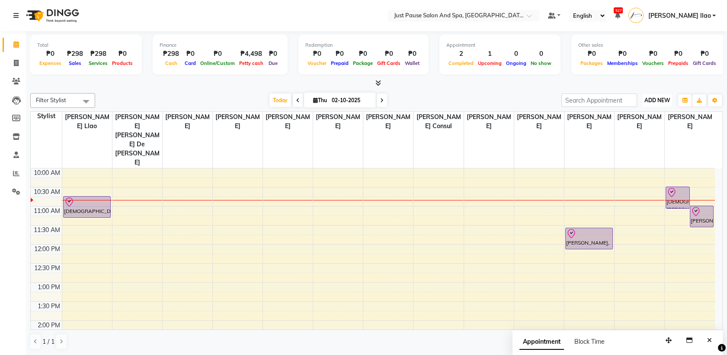
click at [664, 100] on span "ADD NEW" at bounding box center [658, 100] width 26 height 6
click at [663, 116] on button "Add Appointment" at bounding box center [638, 116] width 68 height 11
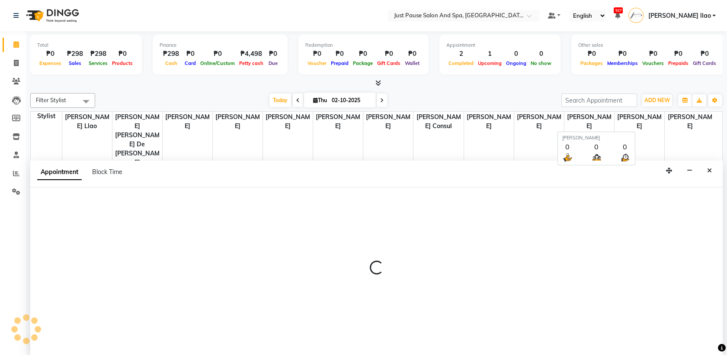
select select "540"
select select "tentative"
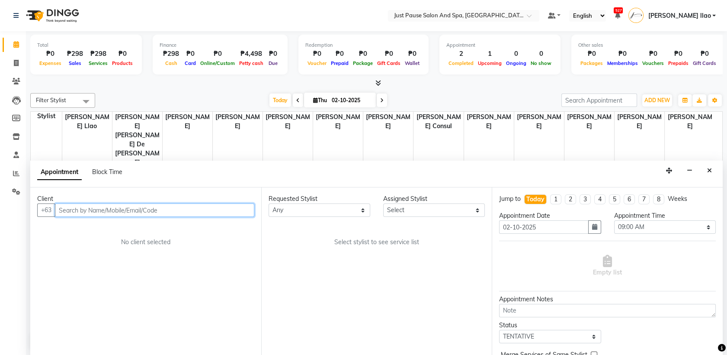
click at [222, 207] on input "text" at bounding box center [154, 209] width 199 height 13
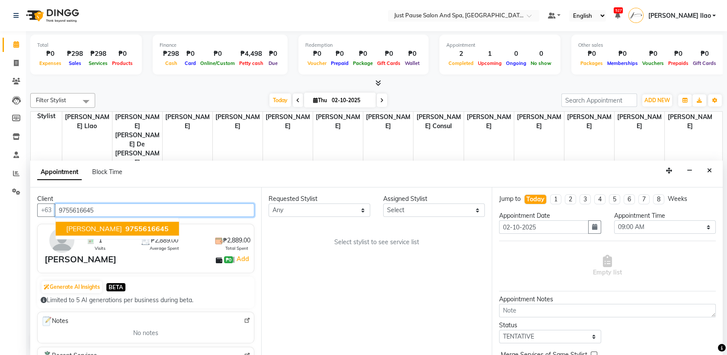
click at [179, 227] on button "[PERSON_NAME] 9755616645" at bounding box center [117, 229] width 123 height 14
type input "9755616645"
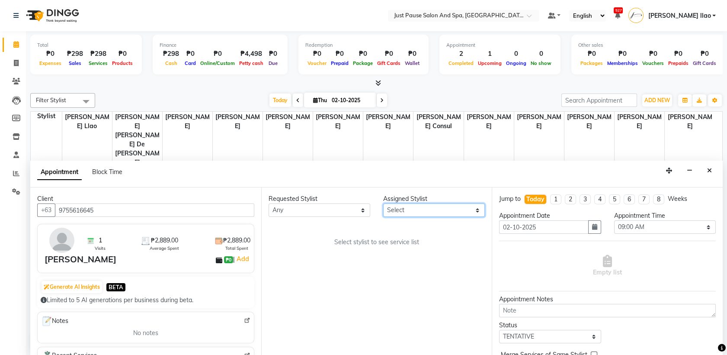
click at [460, 208] on select "Select [PERSON_NAME] [PERSON_NAME] [PERSON_NAME] llao [PERSON_NAME] [PERSON_NAM…" at bounding box center [434, 209] width 102 height 13
select select "38068"
click at [383, 203] on select "Select [PERSON_NAME] [PERSON_NAME] [PERSON_NAME] llao [PERSON_NAME] [PERSON_NAM…" at bounding box center [434, 209] width 102 height 13
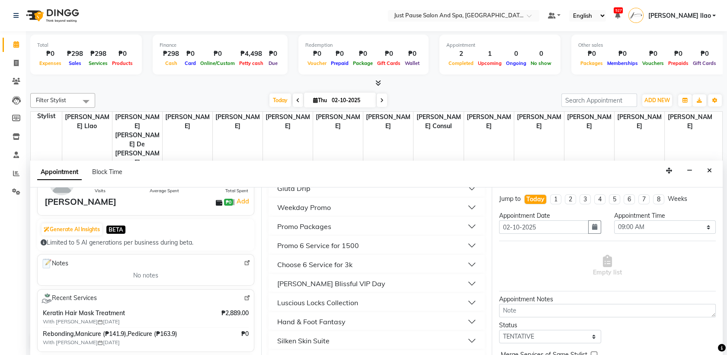
scroll to position [211, 0]
click at [376, 286] on button "Luscious Locks Collection" at bounding box center [377, 284] width 210 height 16
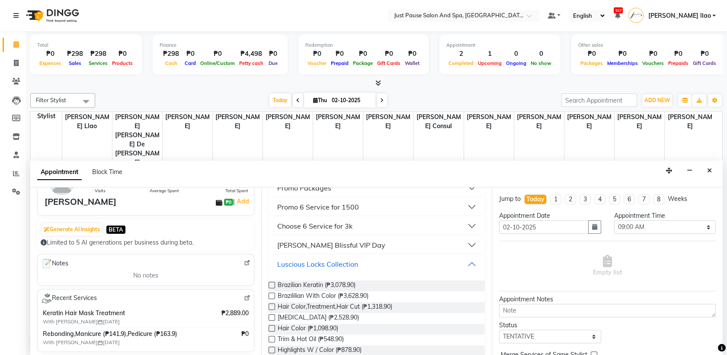
scroll to position [314, 0]
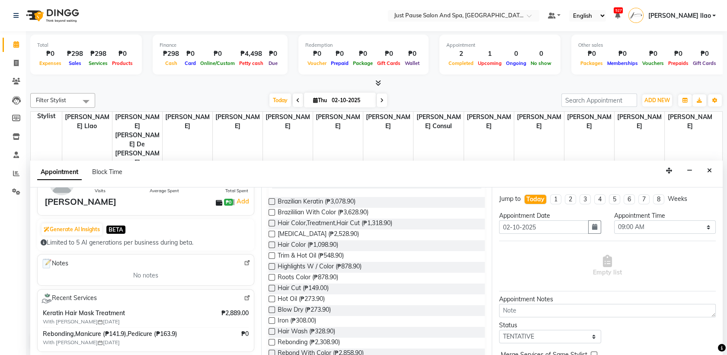
click at [271, 288] on label at bounding box center [272, 288] width 6 height 6
click at [271, 288] on input "checkbox" at bounding box center [272, 289] width 6 height 6
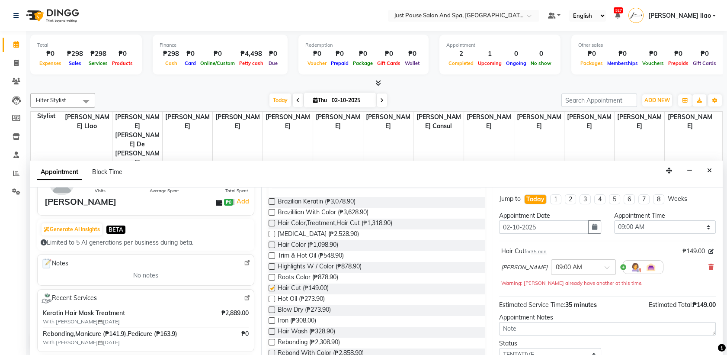
checkbox input "false"
click at [697, 228] on select "Select 09:00 AM 09:05 AM 09:10 AM 09:15 AM 09:20 AM 09:25 AM 09:30 AM 09:35 AM …" at bounding box center [665, 226] width 102 height 13
select select "660"
click at [614, 220] on select "Select 09:00 AM 09:05 AM 09:10 AM 09:15 AM 09:20 AM 09:25 AM 09:30 AM 09:35 AM …" at bounding box center [665, 226] width 102 height 13
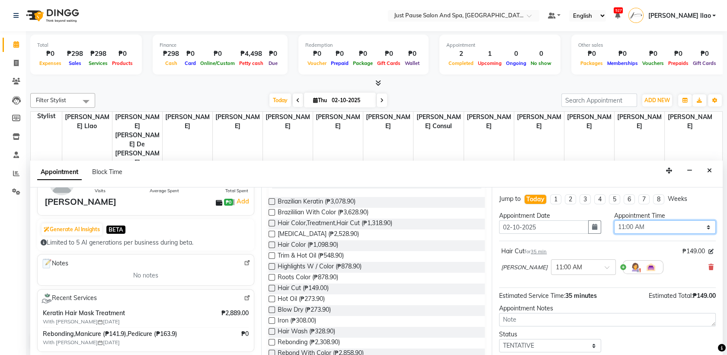
scroll to position [51, 0]
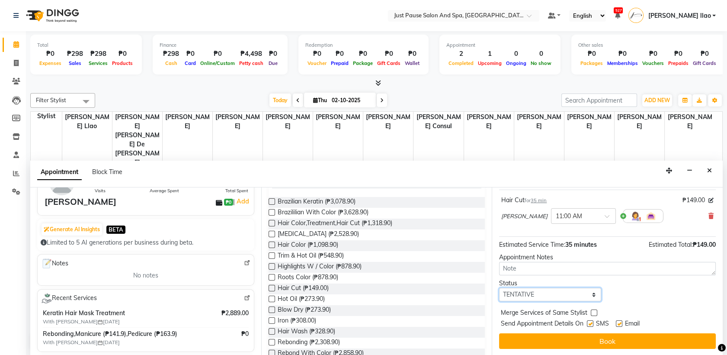
click at [584, 296] on select "Select TENTATIVE CONFIRM CHECK-IN UPCOMING" at bounding box center [550, 294] width 102 height 13
select select "check-in"
click at [499, 288] on select "Select TENTATIVE CONFIRM CHECK-IN UPCOMING" at bounding box center [550, 294] width 102 height 13
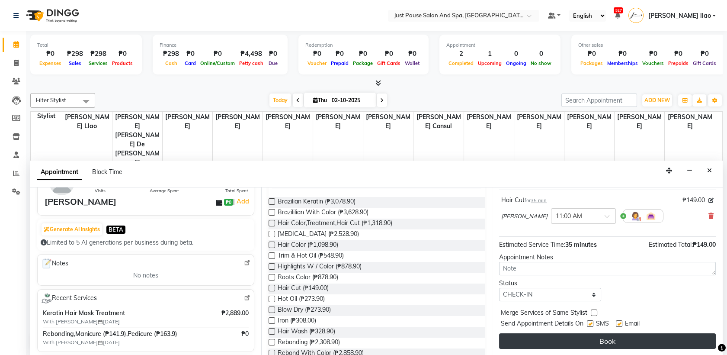
click at [617, 334] on button "Book" at bounding box center [607, 341] width 217 height 16
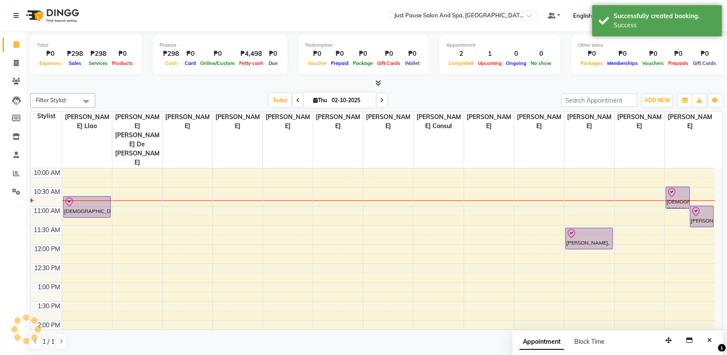
scroll to position [0, 0]
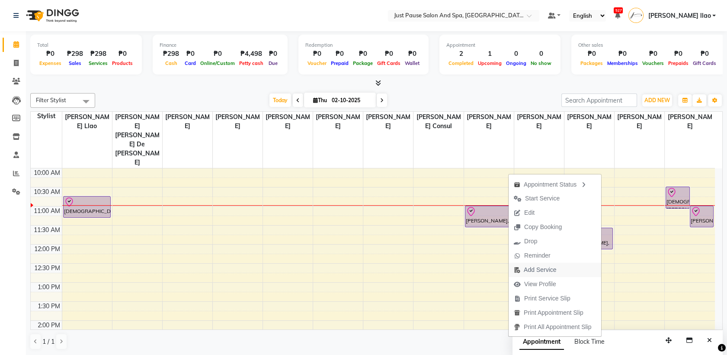
click at [565, 271] on button "Add Service" at bounding box center [555, 270] width 93 height 14
select select "38068"
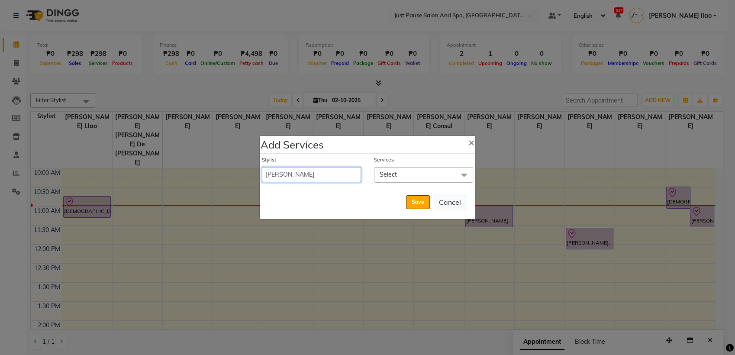
click at [350, 176] on select "[PERSON_NAME] [PERSON_NAME] [PERSON_NAME] llao [PERSON_NAME] [PERSON_NAME] [PER…" at bounding box center [311, 174] width 99 height 15
click at [339, 170] on select "[PERSON_NAME] [PERSON_NAME] [PERSON_NAME] llao [PERSON_NAME] [PERSON_NAME] [PER…" at bounding box center [311, 174] width 99 height 15
click at [587, 160] on ngb-modal-window "Add Services × Stylist [PERSON_NAME] [PERSON_NAME] [PERSON_NAME] llao [PERSON_N…" at bounding box center [367, 177] width 735 height 355
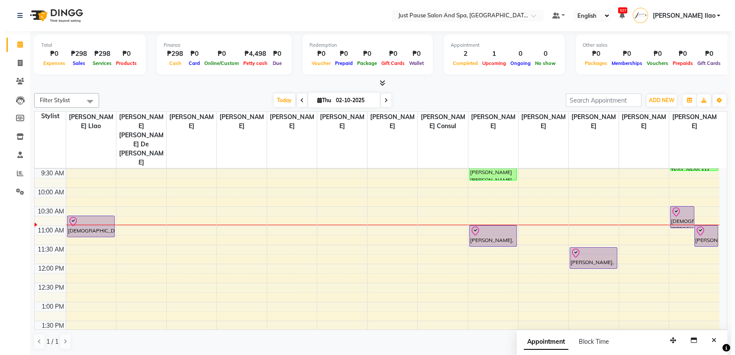
scroll to position [44, 0]
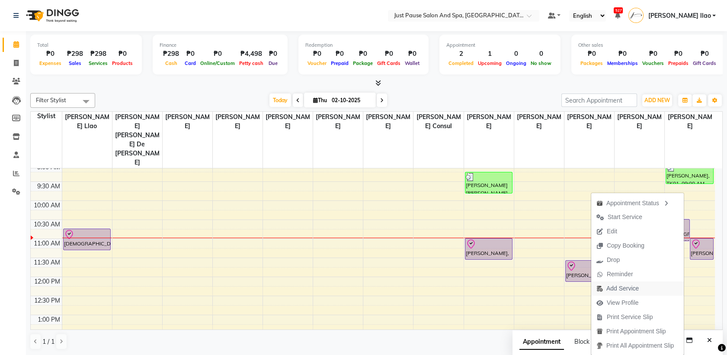
click at [643, 290] on button "Add Service" at bounding box center [637, 288] width 93 height 14
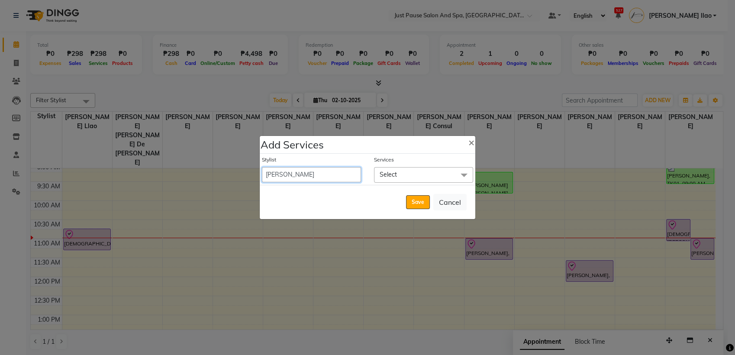
click at [345, 171] on select "[PERSON_NAME] [PERSON_NAME] [PERSON_NAME] llao [PERSON_NAME] [PERSON_NAME] [PER…" at bounding box center [311, 174] width 99 height 15
select select "31573"
click at [262, 167] on select "[PERSON_NAME] [PERSON_NAME] [PERSON_NAME] llao [PERSON_NAME] [PERSON_NAME] [PER…" at bounding box center [311, 174] width 99 height 15
select select "610"
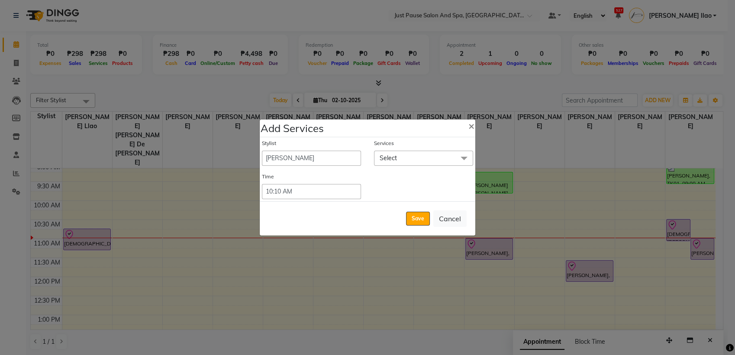
click at [420, 162] on span "Select" at bounding box center [423, 158] width 99 height 15
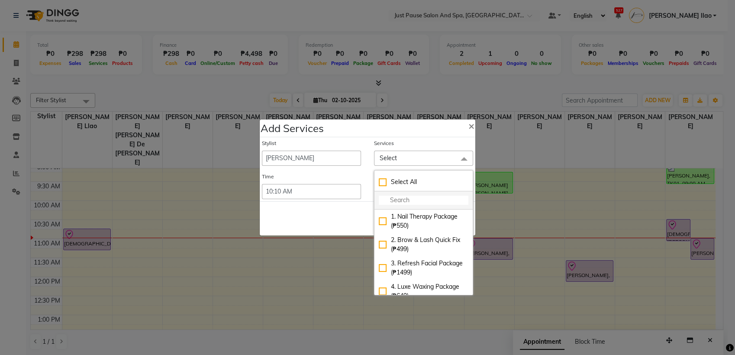
click at [405, 202] on input "multiselect-search" at bounding box center [424, 200] width 90 height 9
type input "PEDICURE"
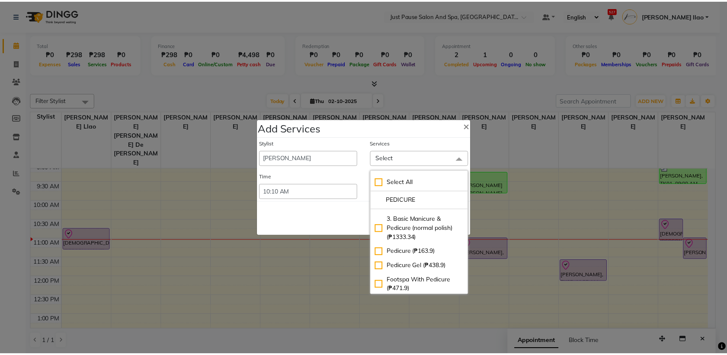
scroll to position [77, 0]
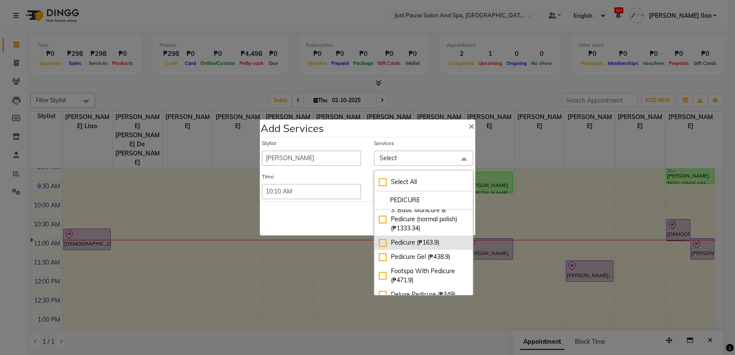
click at [379, 243] on div "Pedicure (₱163.9)" at bounding box center [424, 242] width 90 height 9
checkbox input "true"
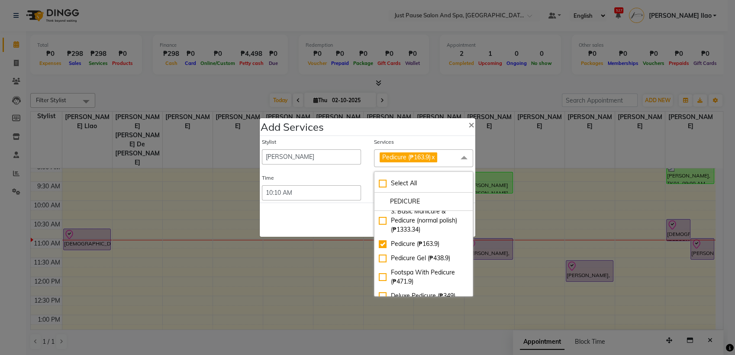
click at [446, 161] on span "Pedicure (₱163.9) x" at bounding box center [423, 158] width 99 height 18
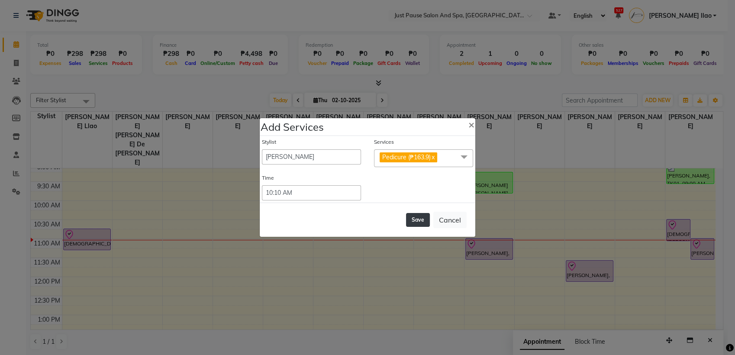
click at [420, 223] on button "Save" at bounding box center [418, 220] width 24 height 14
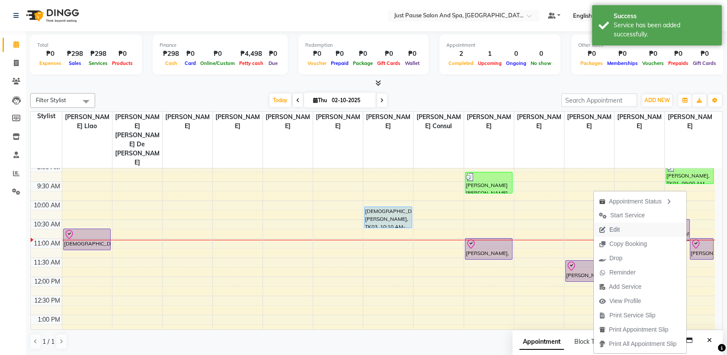
click at [651, 230] on button "Edit" at bounding box center [640, 229] width 93 height 14
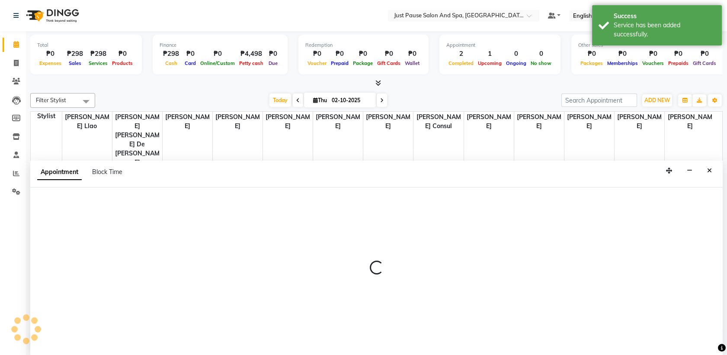
scroll to position [0, 0]
select select "tentative"
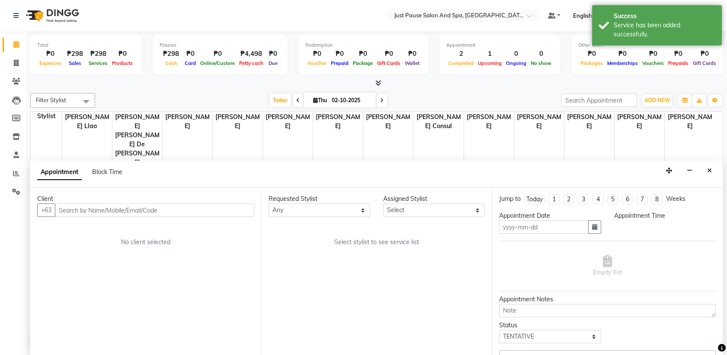
type input "02-10-2025"
select select "check-in"
select select "630"
select select "72583"
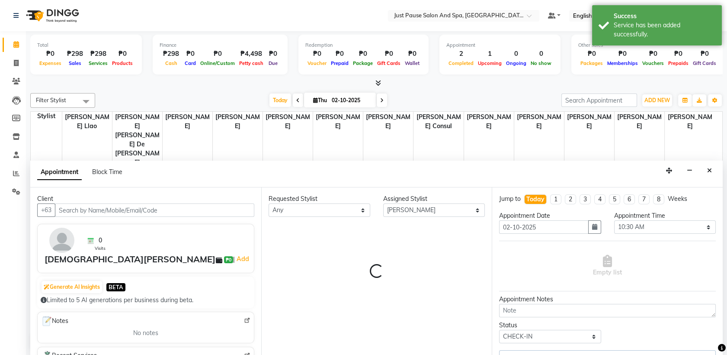
scroll to position [114, 0]
select select "2179"
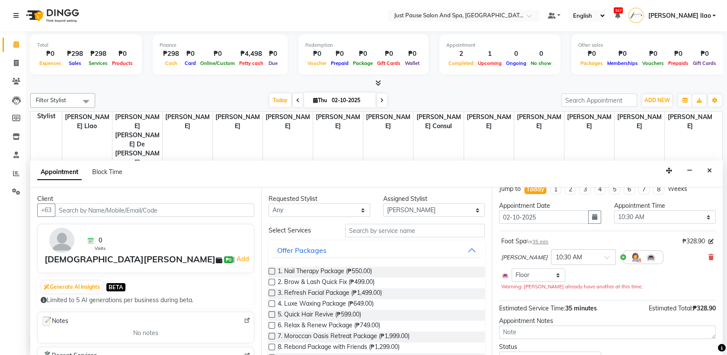
scroll to position [0, 0]
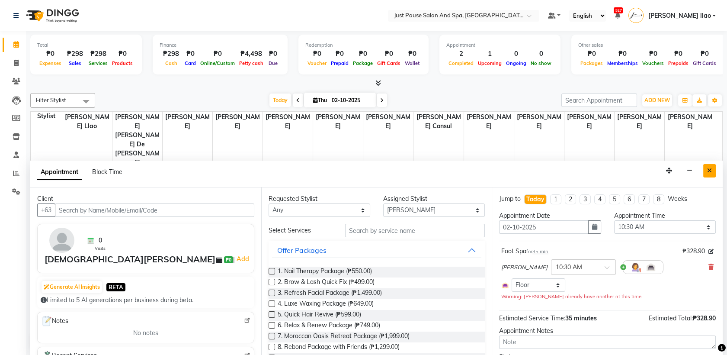
click at [708, 170] on icon "Close" at bounding box center [709, 170] width 5 height 6
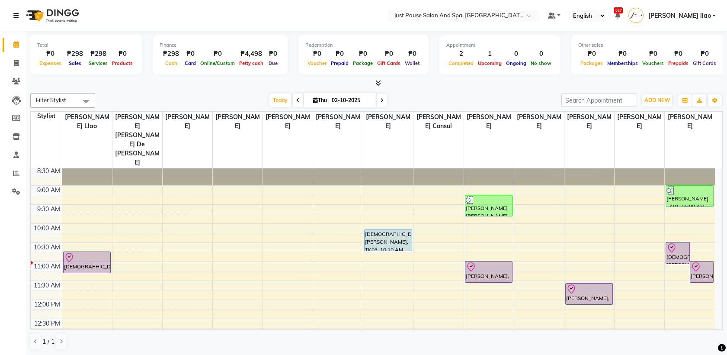
scroll to position [18, 0]
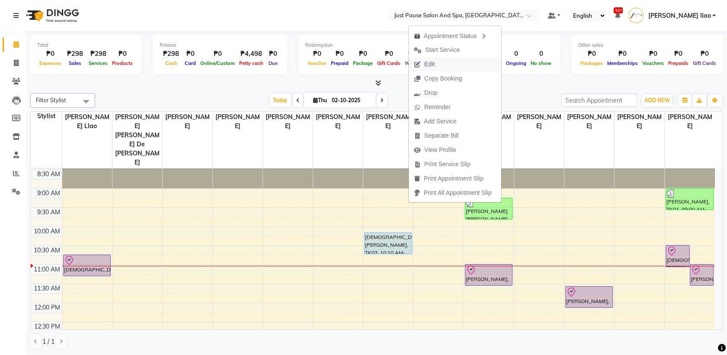
click at [469, 68] on button "Edit" at bounding box center [455, 64] width 93 height 14
select select "tentative"
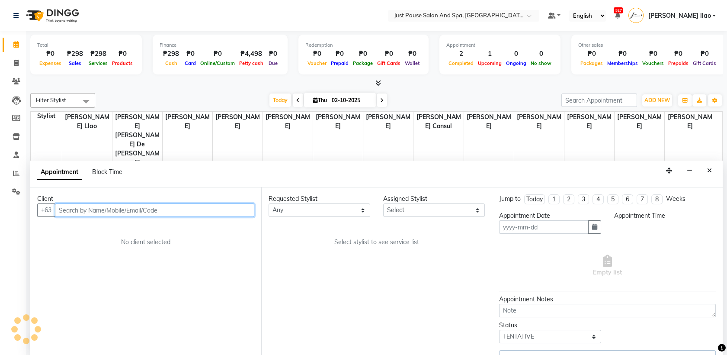
type input "02-10-2025"
select select "check-in"
select select "30376"
select select "610"
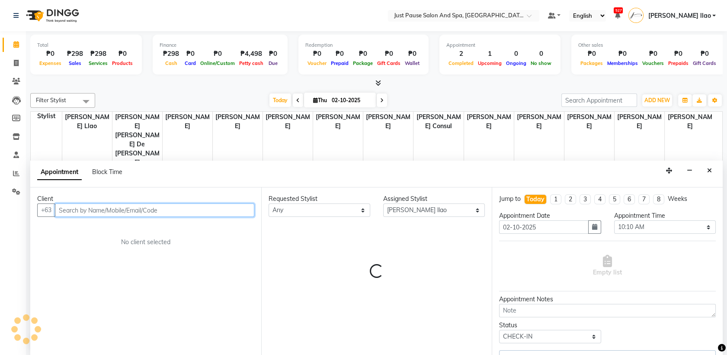
scroll to position [114, 0]
select select "2179"
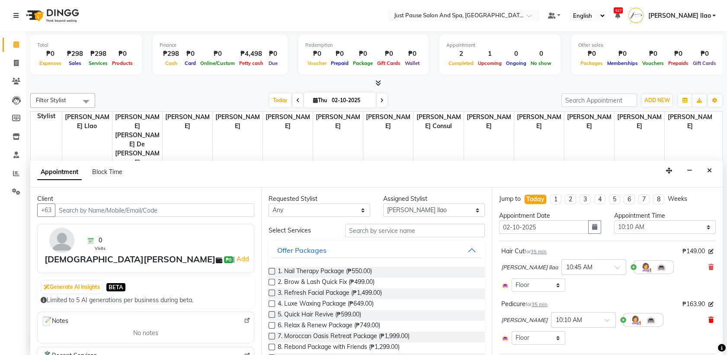
click at [709, 318] on icon at bounding box center [711, 320] width 5 height 6
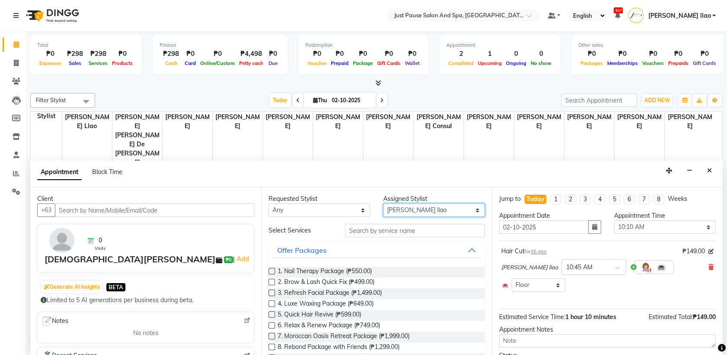
click at [464, 208] on select "Select [PERSON_NAME] [PERSON_NAME] [PERSON_NAME] llao [PERSON_NAME] [PERSON_NAM…" at bounding box center [434, 209] width 102 height 13
select select "31573"
click at [383, 203] on select "Select [PERSON_NAME] [PERSON_NAME] [PERSON_NAME] llao [PERSON_NAME] [PERSON_NAM…" at bounding box center [434, 209] width 102 height 13
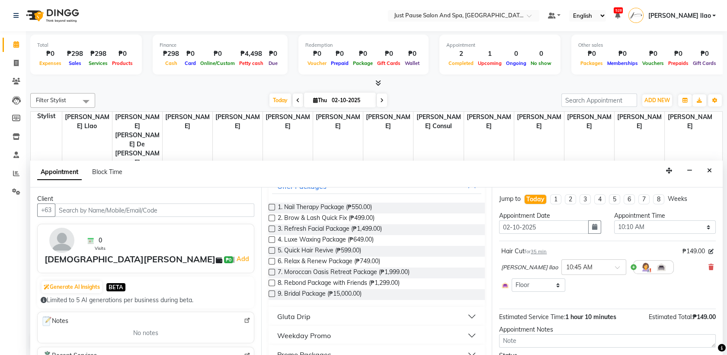
scroll to position [83, 0]
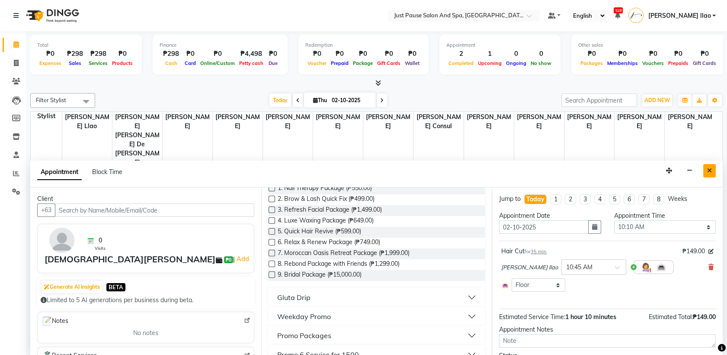
click at [708, 171] on icon "Close" at bounding box center [709, 170] width 5 height 6
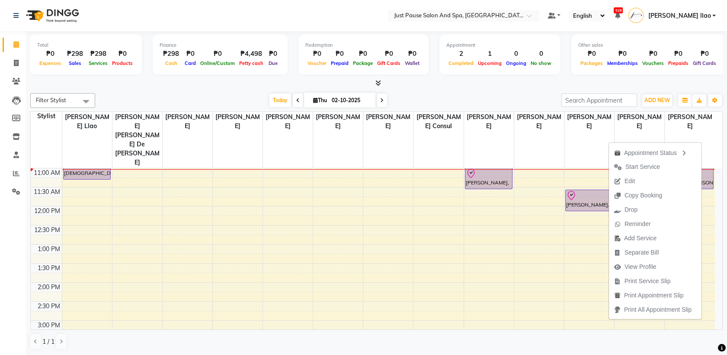
click at [717, 66] on div "Total ₱0 Expenses ₱298 Sales ₱298 Services ₱0 Products Finance ₱298 Cash ₱0 Car…" at bounding box center [376, 56] width 693 height 42
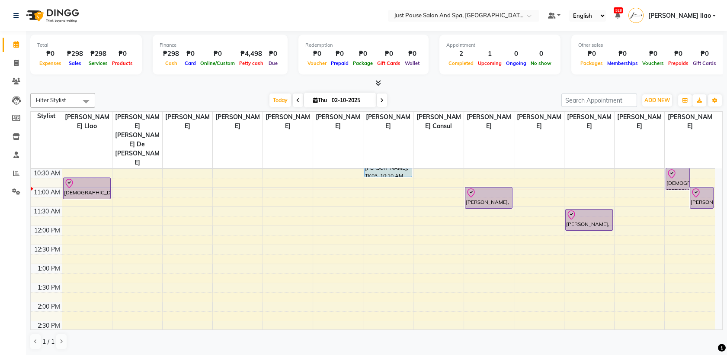
scroll to position [76, 0]
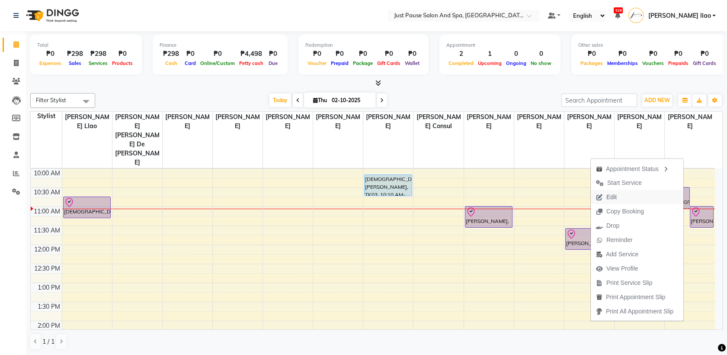
click at [654, 200] on button "Edit" at bounding box center [637, 197] width 93 height 14
select select "tentative"
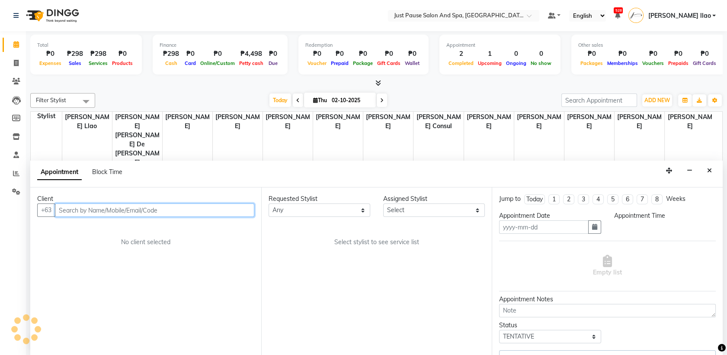
type input "02-10-2025"
select select "check-in"
select select "630"
select select "72583"
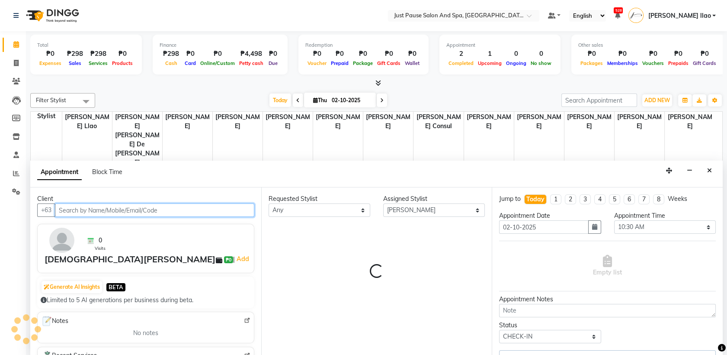
scroll to position [114, 0]
select select "2179"
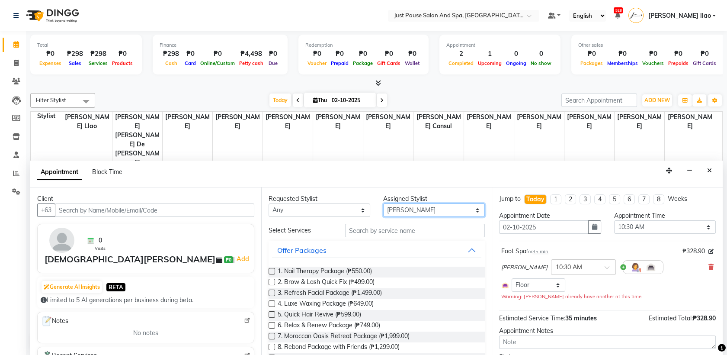
click at [466, 203] on select "Select [PERSON_NAME] [PERSON_NAME] [PERSON_NAME] llao [PERSON_NAME] [PERSON_NAM…" at bounding box center [434, 209] width 102 height 13
select select "31573"
click at [383, 203] on select "Select [PERSON_NAME] [PERSON_NAME] [PERSON_NAME] llao [PERSON_NAME] [PERSON_NAM…" at bounding box center [434, 209] width 102 height 13
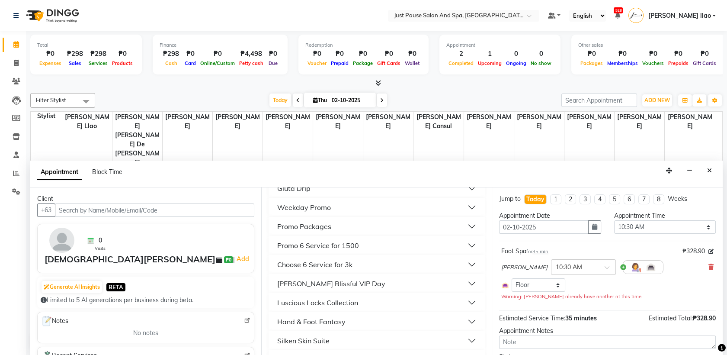
scroll to position [218, 0]
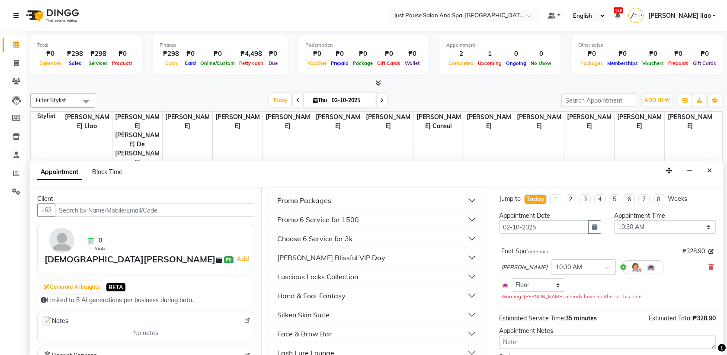
click at [382, 272] on button "Luscious Locks Collection" at bounding box center [377, 277] width 210 height 16
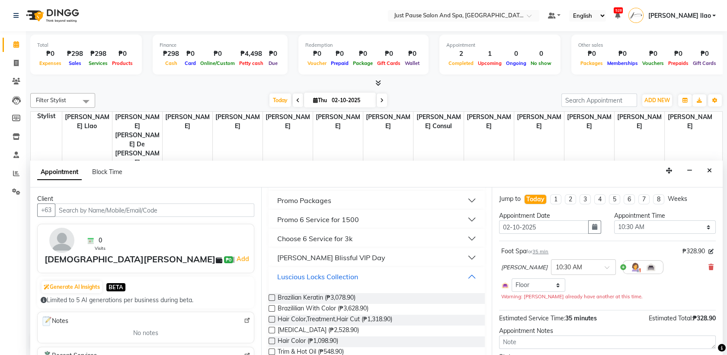
click at [465, 273] on button "Luscious Locks Collection" at bounding box center [377, 277] width 210 height 16
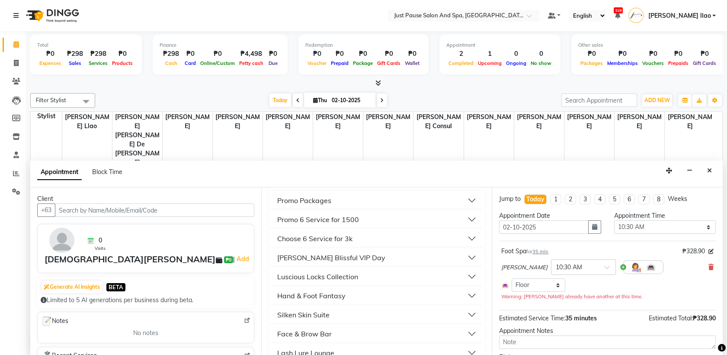
click at [440, 329] on button "Face & Brow Bar" at bounding box center [377, 334] width 210 height 16
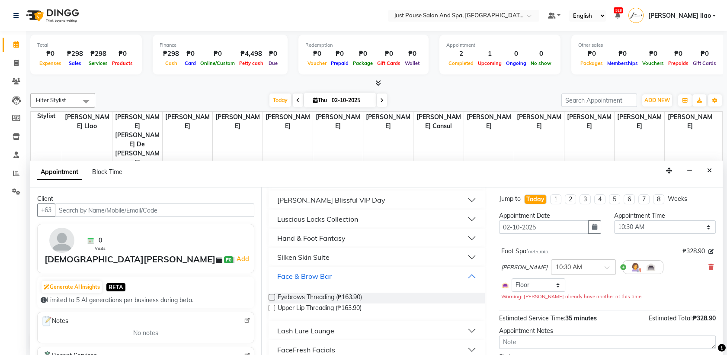
scroll to position [301, 0]
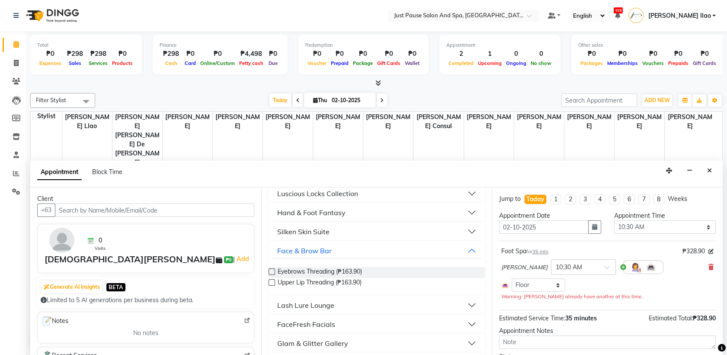
click at [272, 270] on label at bounding box center [272, 271] width 6 height 6
click at [272, 270] on input "checkbox" at bounding box center [272, 273] width 6 height 6
checkbox input "false"
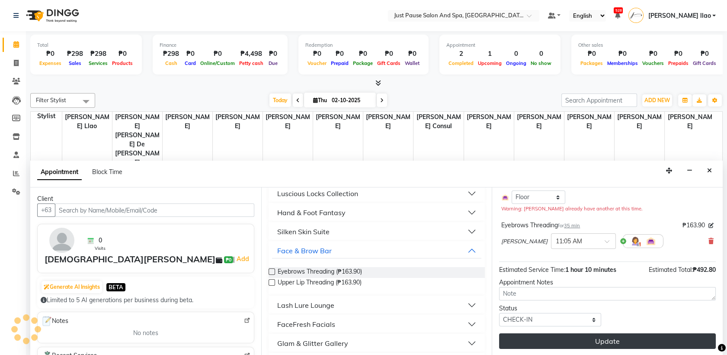
click at [630, 336] on button "Update" at bounding box center [607, 341] width 217 height 16
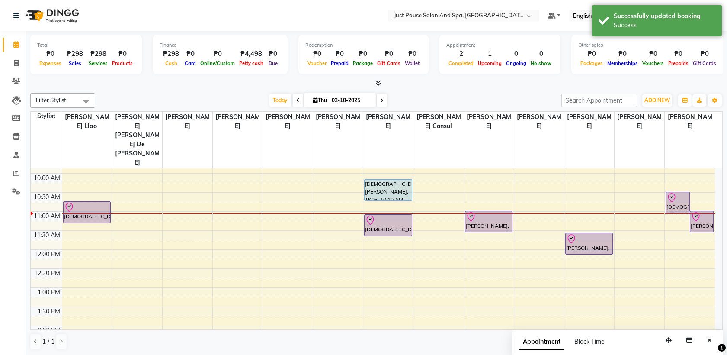
scroll to position [63, 0]
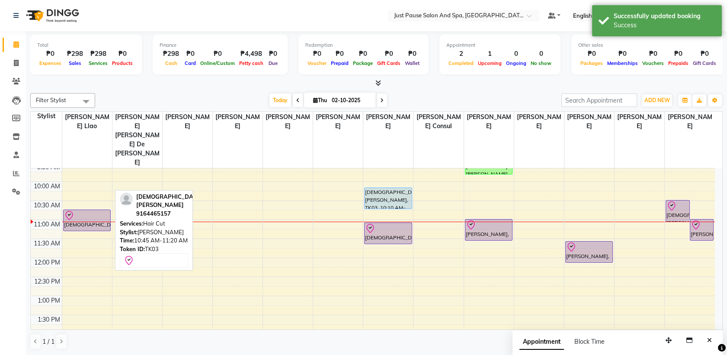
click at [106, 210] on div at bounding box center [87, 215] width 46 height 10
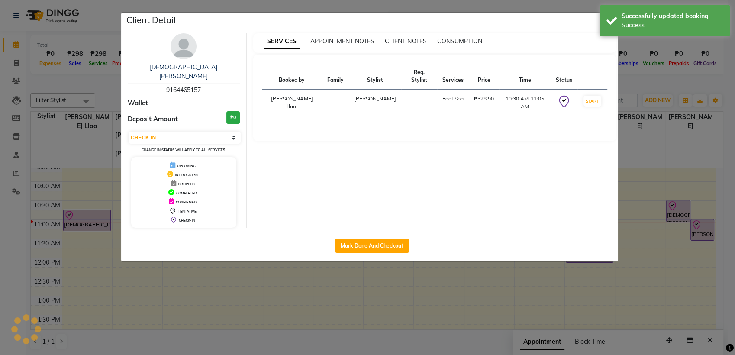
select select "select"
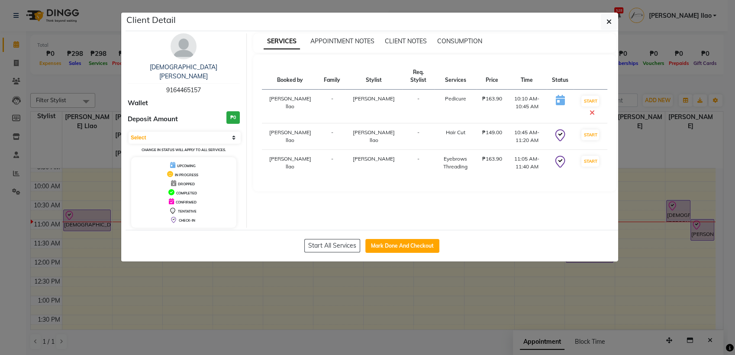
click at [715, 37] on ngb-modal-window "Client Detail [DEMOGRAPHIC_DATA][PERSON_NAME] 9164465157 Wallet Deposit Amount …" at bounding box center [367, 177] width 735 height 355
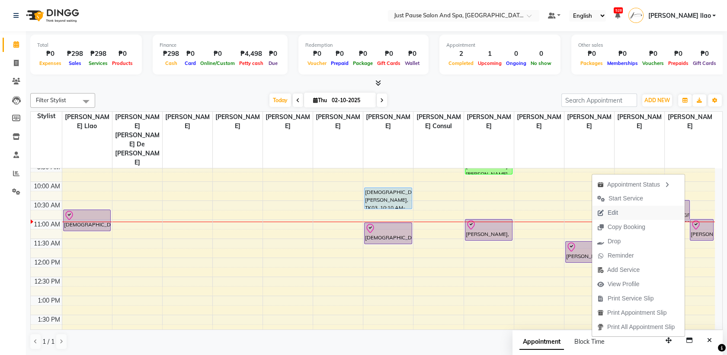
click at [642, 212] on button "Edit" at bounding box center [638, 213] width 93 height 14
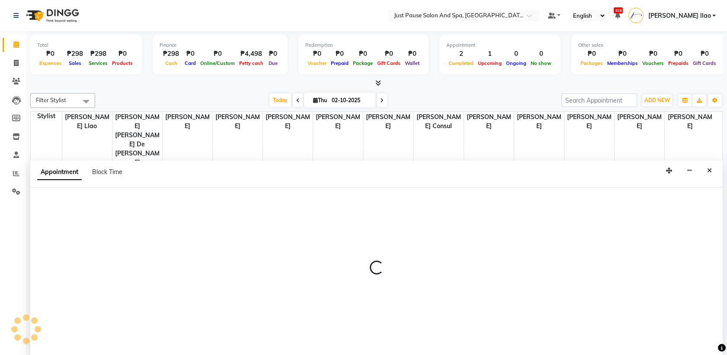
scroll to position [0, 0]
select select "tentative"
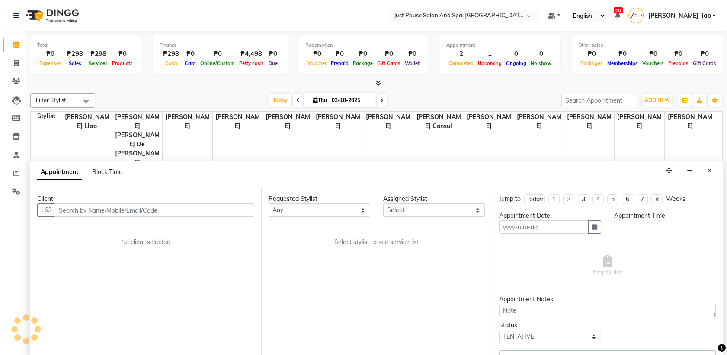
type input "02-10-2025"
select select "check-in"
select select "630"
select select "72583"
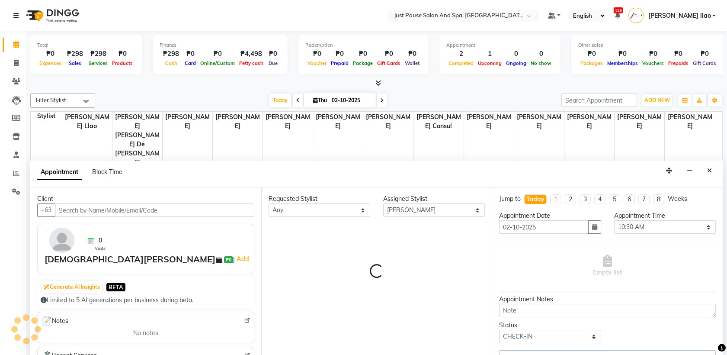
select select "2179"
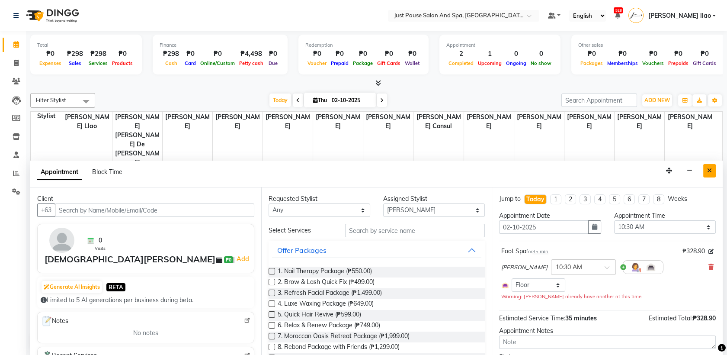
click at [712, 170] on icon "Close" at bounding box center [709, 170] width 5 height 6
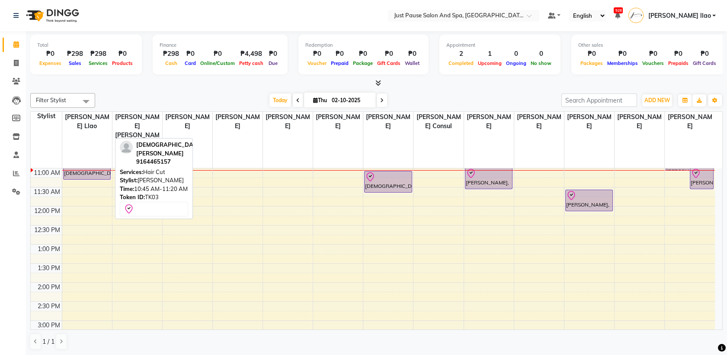
click at [100, 158] on div "[DEMOGRAPHIC_DATA][PERSON_NAME], TK03, 10:45 AM-11:20 AM, Hair Cut" at bounding box center [87, 168] width 47 height 21
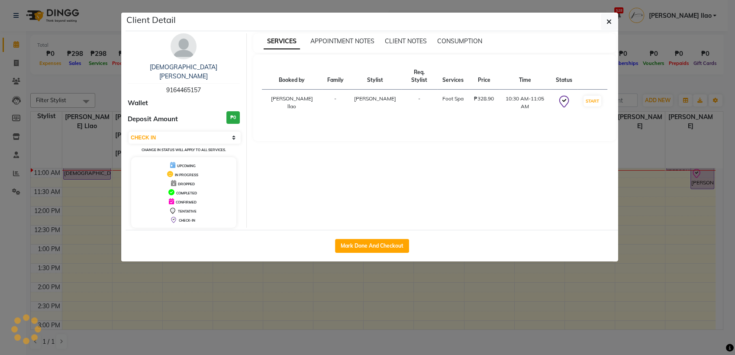
select select "select"
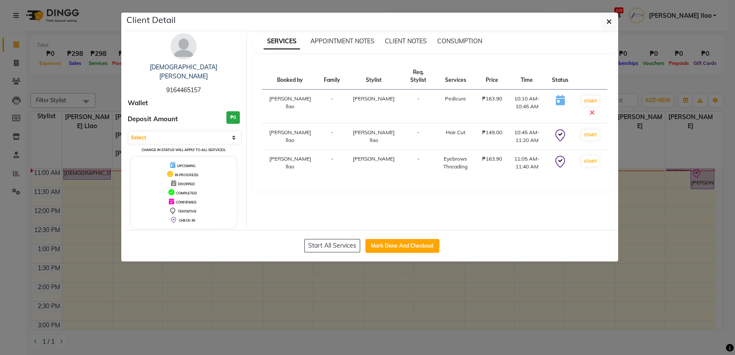
click at [558, 302] on ngb-modal-window "Client Detail [DEMOGRAPHIC_DATA][PERSON_NAME] 9164465157 Wallet Deposit Amount …" at bounding box center [367, 177] width 735 height 355
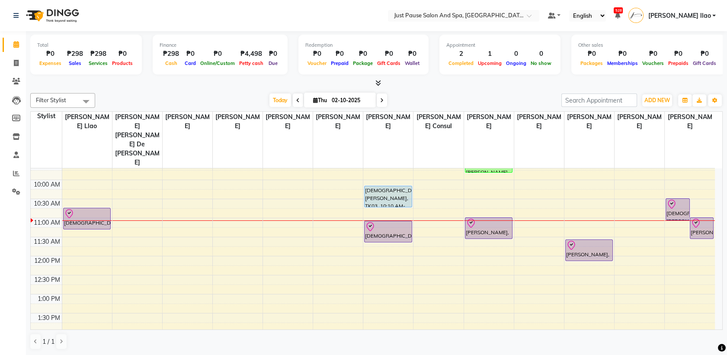
scroll to position [56, 0]
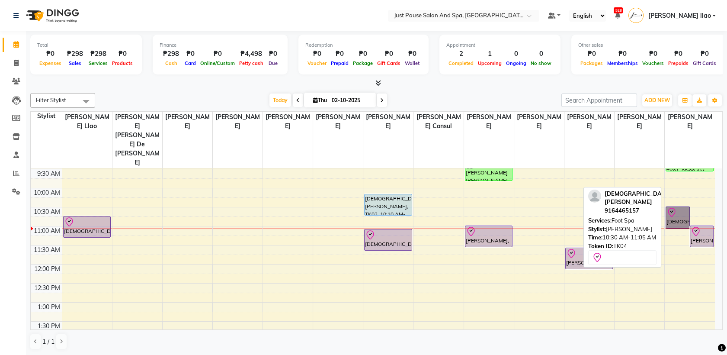
drag, startPoint x: 682, startPoint y: 175, endPoint x: 679, endPoint y: 168, distance: 7.8
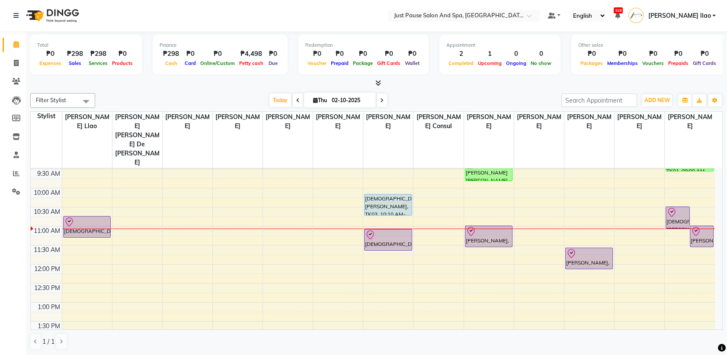
drag, startPoint x: 679, startPoint y: 168, endPoint x: 724, endPoint y: 148, distance: 48.6
click at [724, 148] on div "Total ₱0 Expenses ₱298 Sales ₱298 Services ₱0 Products Finance ₱298 Cash ₱0 Car…" at bounding box center [376, 193] width 701 height 324
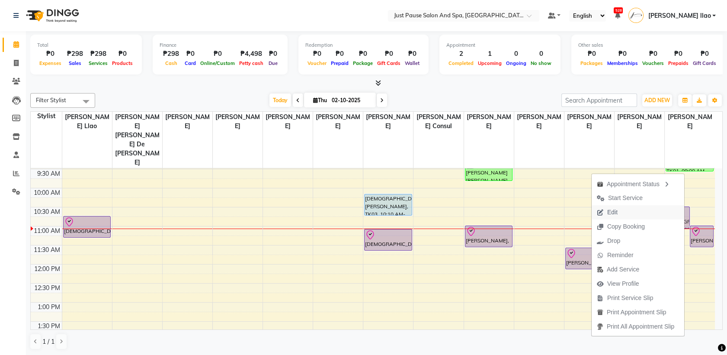
click at [637, 215] on button "Edit" at bounding box center [638, 212] width 93 height 14
select select "tentative"
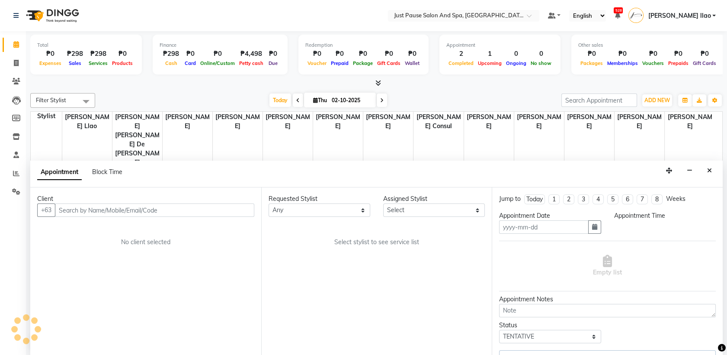
type input "02-10-2025"
select select "check-in"
select select "630"
select select "72583"
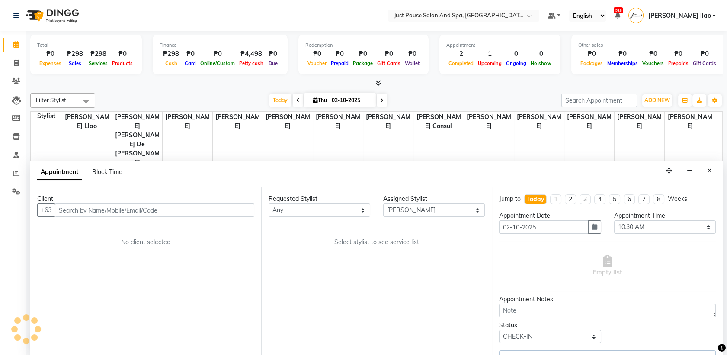
scroll to position [114, 0]
select select "2179"
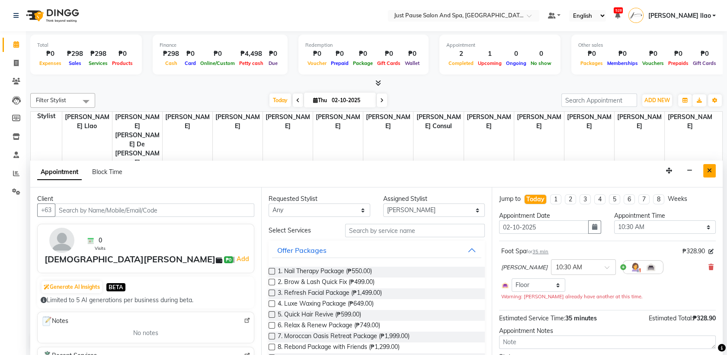
click at [710, 170] on icon "Close" at bounding box center [709, 170] width 5 height 6
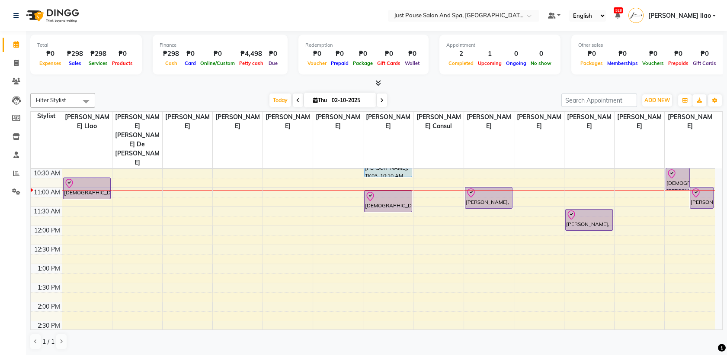
scroll to position [76, 0]
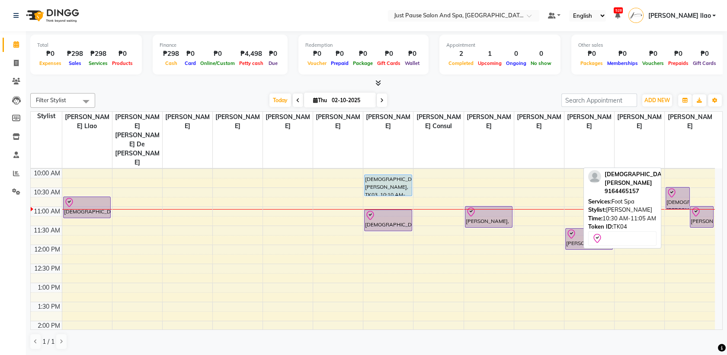
click at [684, 188] on div at bounding box center [678, 193] width 22 height 10
select select "8"
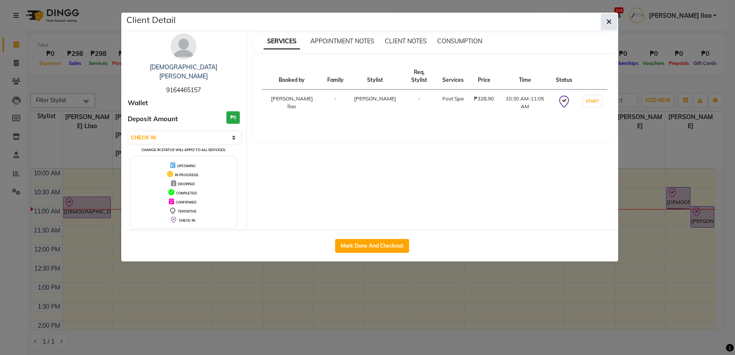
click at [609, 22] on icon "button" at bounding box center [608, 21] width 5 height 7
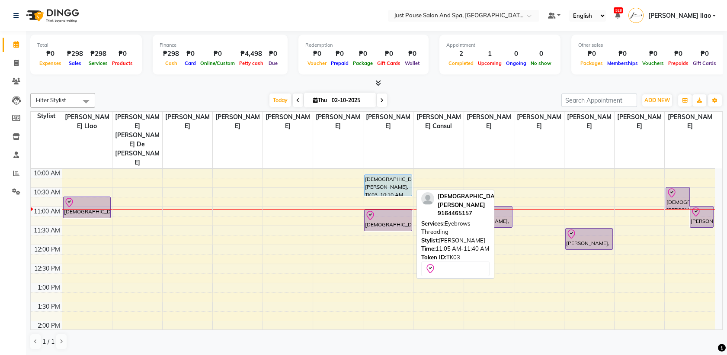
click at [388, 210] on div at bounding box center [388, 215] width 46 height 10
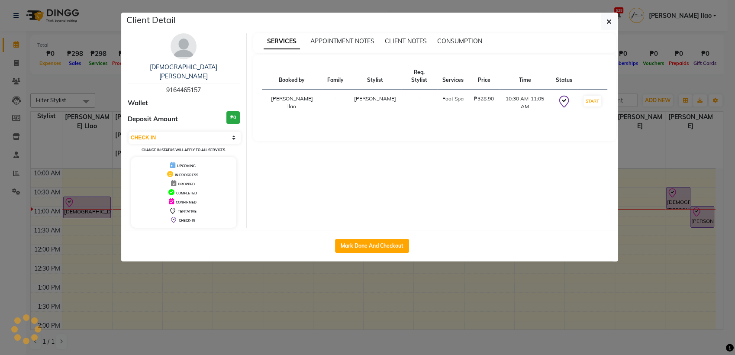
select select "select"
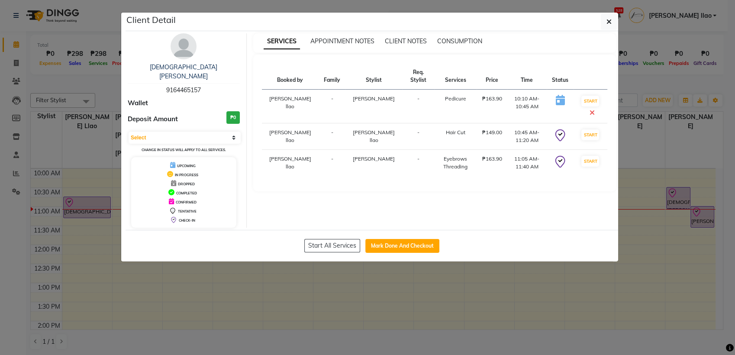
click at [595, 95] on td "START" at bounding box center [590, 107] width 34 height 34
click at [594, 109] on icon at bounding box center [591, 112] width 5 height 7
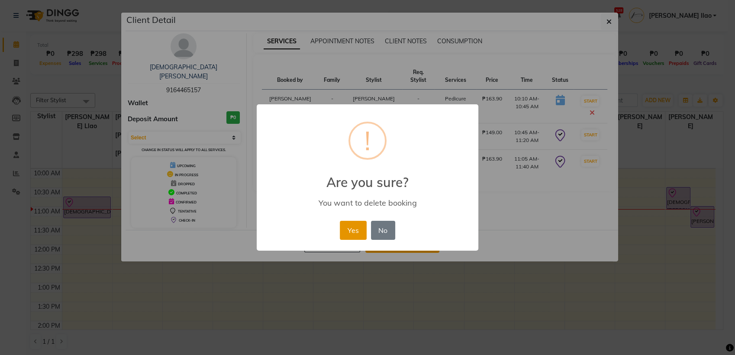
click at [354, 233] on button "Yes" at bounding box center [353, 230] width 26 height 19
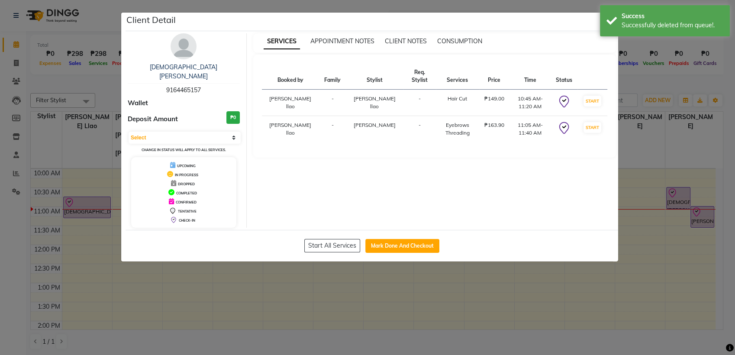
click at [661, 267] on ngb-modal-window "Client Detail [DEMOGRAPHIC_DATA][PERSON_NAME] 9164465157 Wallet Deposit Amount …" at bounding box center [367, 177] width 735 height 355
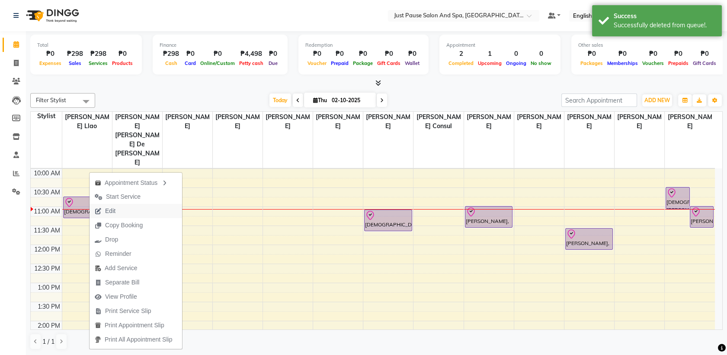
click at [126, 212] on button "Edit" at bounding box center [136, 211] width 93 height 14
select select "tentative"
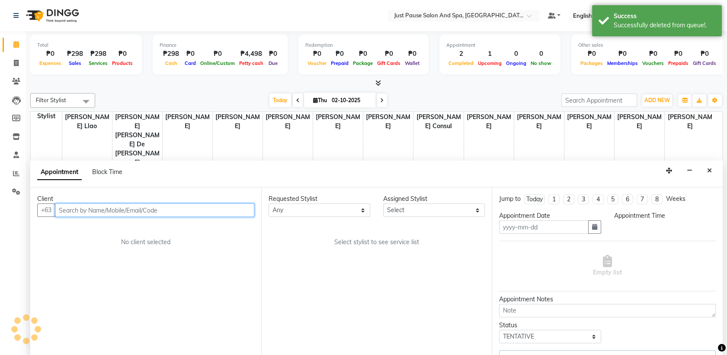
type input "02-10-2025"
select select "check-in"
select select "645"
select select "31573"
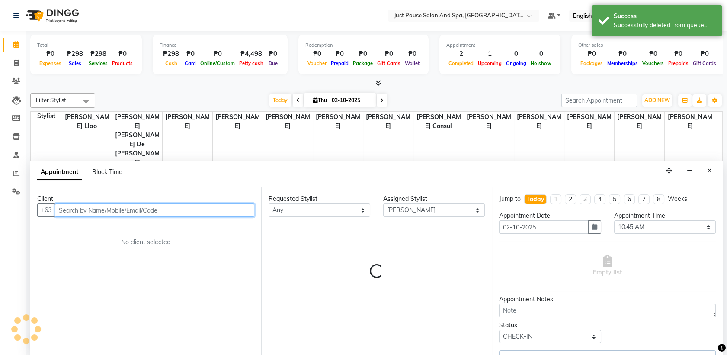
scroll to position [114, 0]
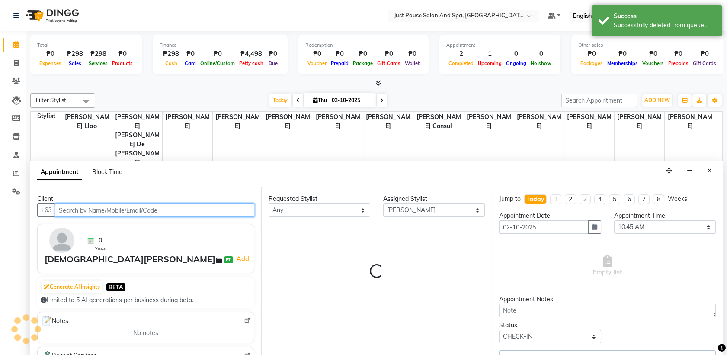
select select "2179"
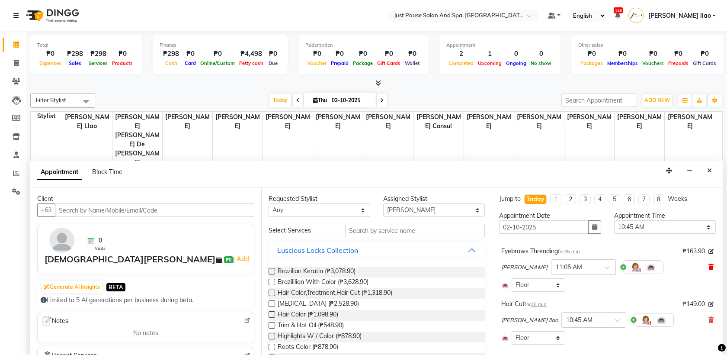
click at [709, 267] on icon at bounding box center [711, 267] width 5 height 6
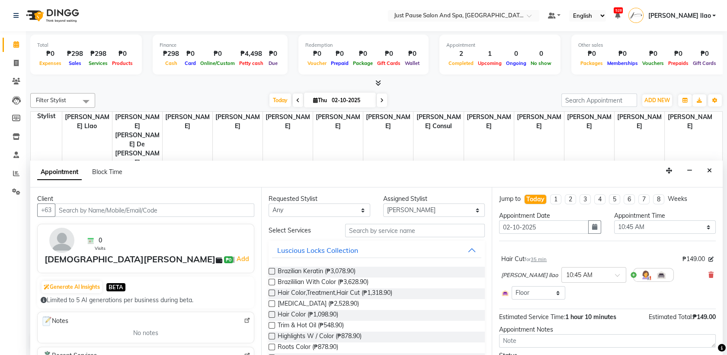
scroll to position [47, 0]
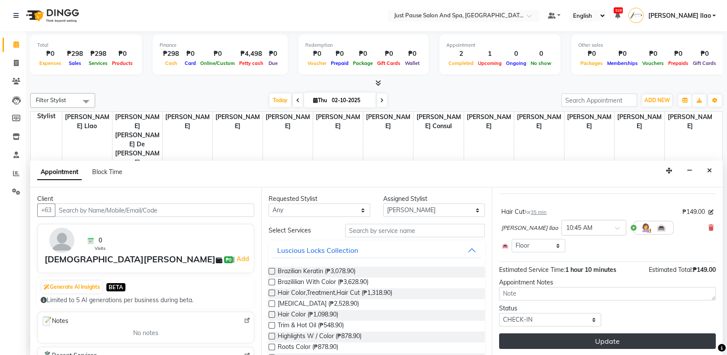
click at [665, 339] on button "Update" at bounding box center [607, 341] width 217 height 16
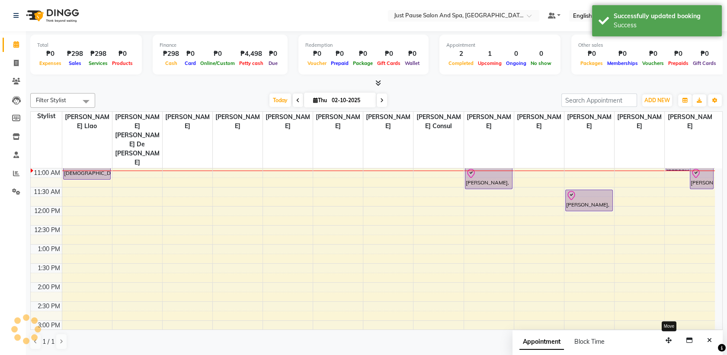
scroll to position [0, 0]
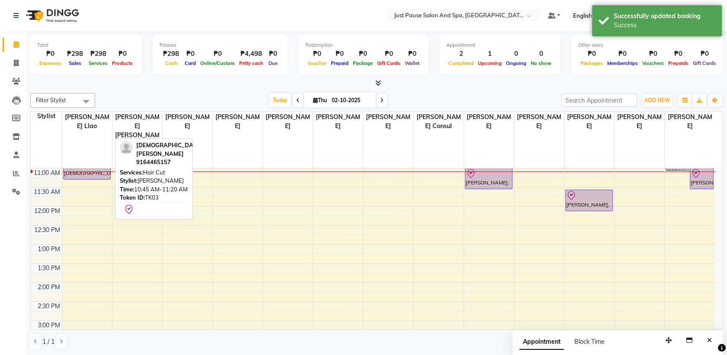
click at [87, 177] on div at bounding box center [87, 178] width 47 height 3
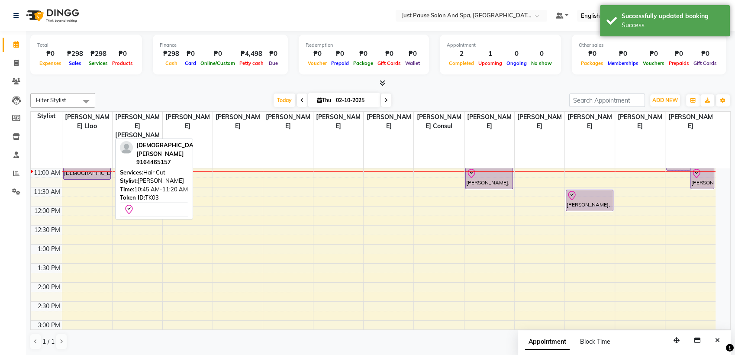
select select "8"
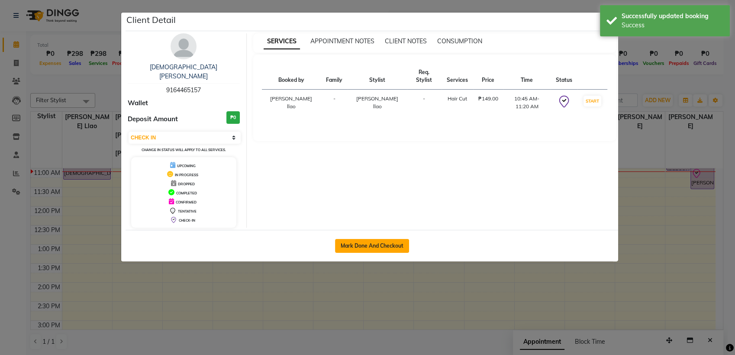
click at [389, 240] on button "Mark Done And Checkout" at bounding box center [372, 246] width 74 height 14
select select "service"
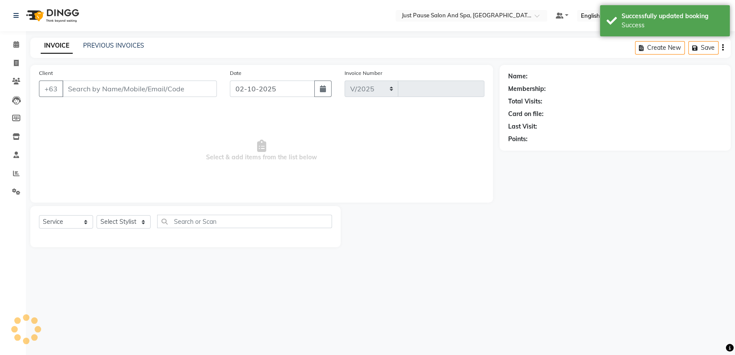
select select "4927"
type input "2958"
select select "G"
select select "30379"
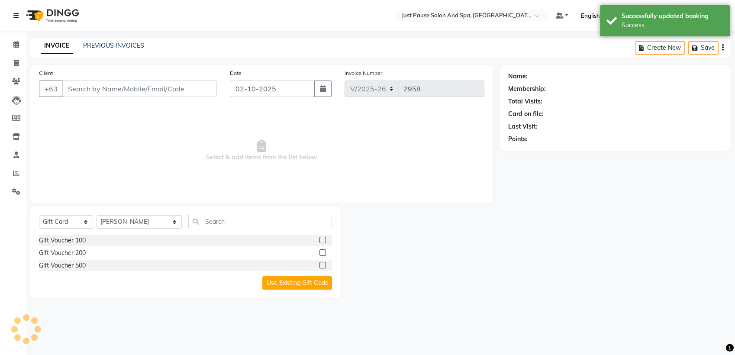
type input "9164465157"
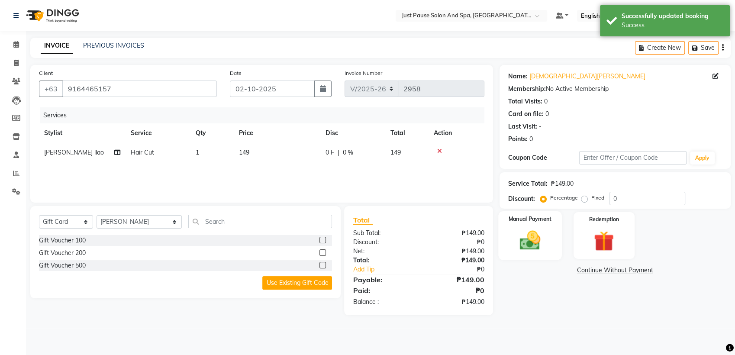
click at [537, 237] on img at bounding box center [530, 240] width 34 height 24
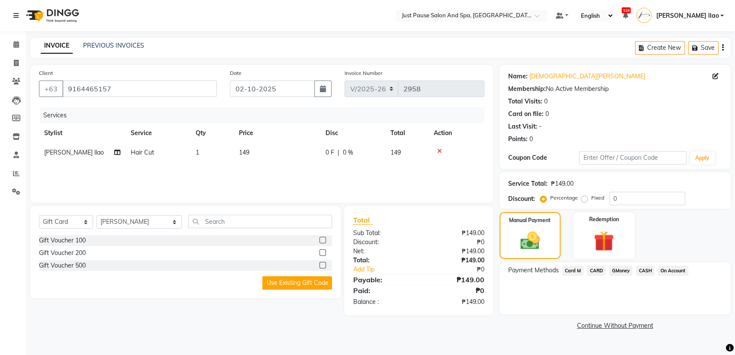
click at [642, 270] on span "CASH" at bounding box center [645, 271] width 19 height 10
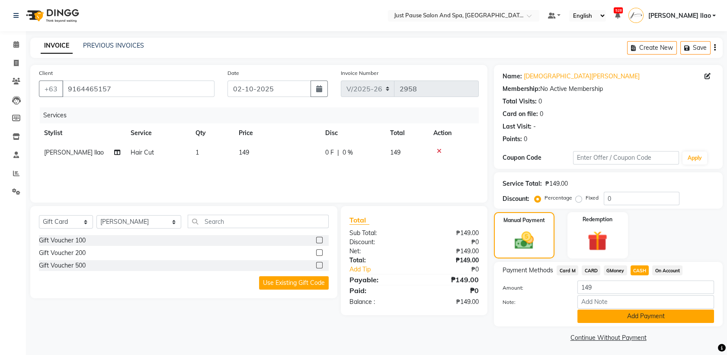
click at [697, 313] on button "Add Payment" at bounding box center [646, 315] width 137 height 13
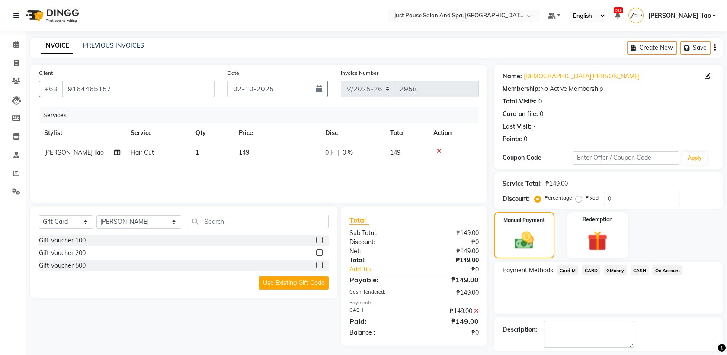
scroll to position [38, 0]
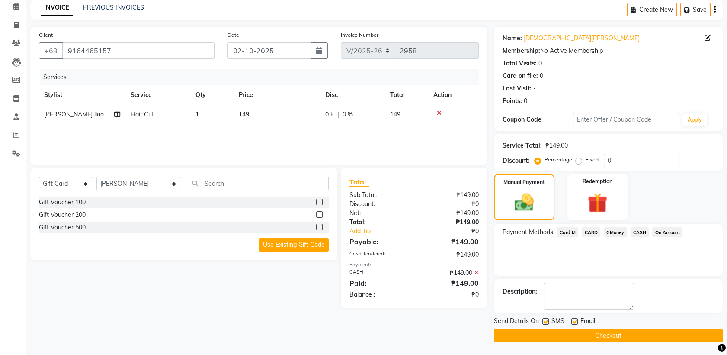
click at [667, 335] on button "Checkout" at bounding box center [608, 335] width 229 height 13
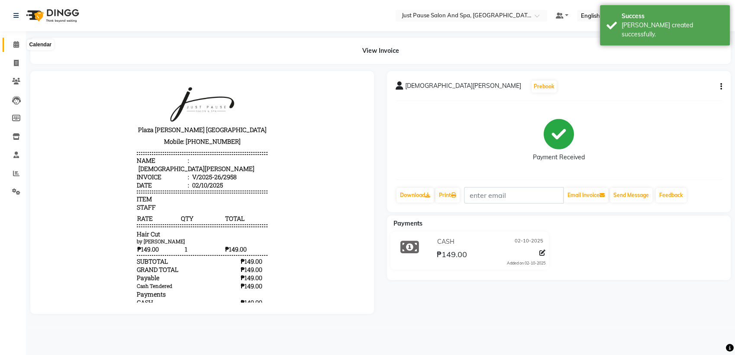
click at [14, 45] on icon at bounding box center [16, 44] width 6 height 6
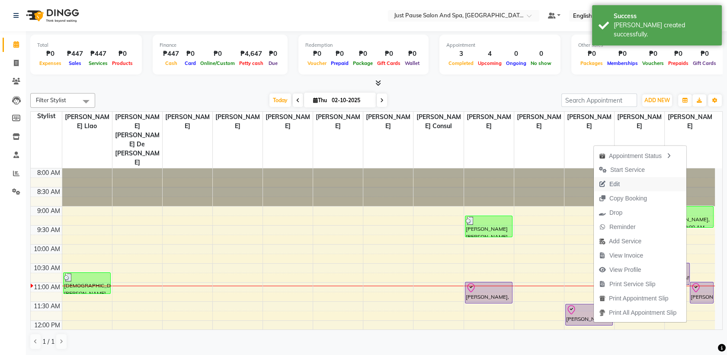
click at [657, 183] on button "Edit" at bounding box center [640, 184] width 93 height 14
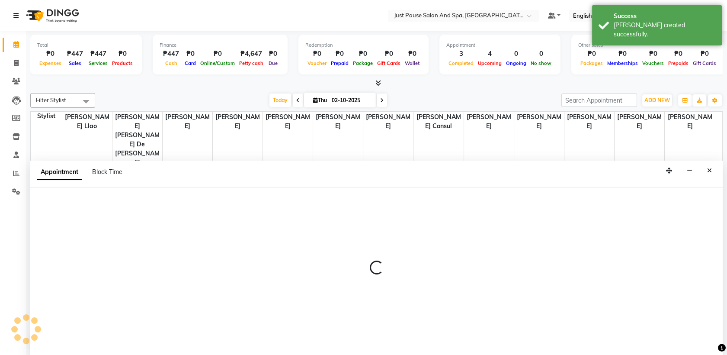
select select "tentative"
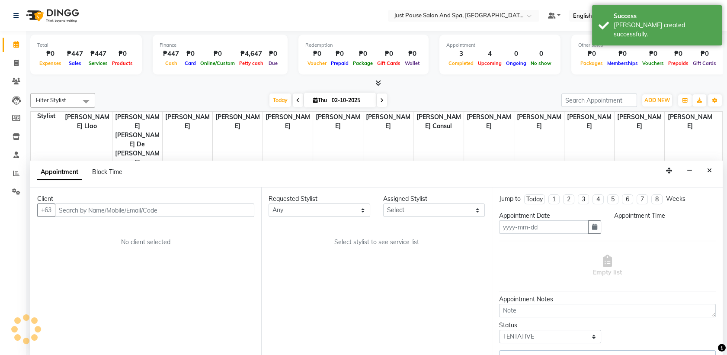
type input "02-10-2025"
select select "check-in"
select select "630"
select select "72583"
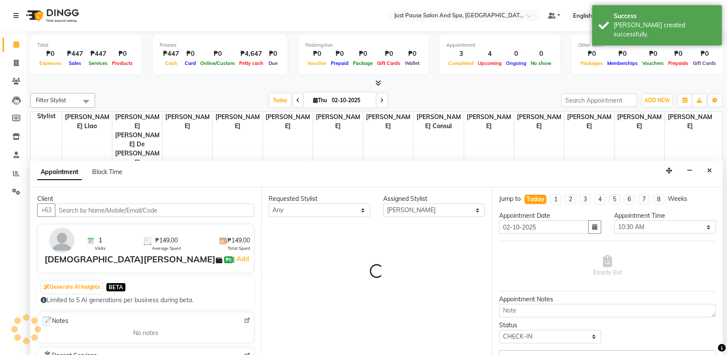
select select "2179"
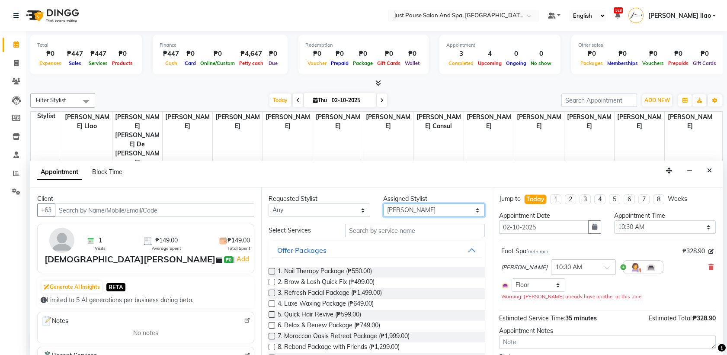
click at [459, 210] on select "Select [PERSON_NAME] [PERSON_NAME] [PERSON_NAME] llao [PERSON_NAME] [PERSON_NAM…" at bounding box center [434, 209] width 102 height 13
select select "31573"
click at [383, 203] on select "Select [PERSON_NAME] [PERSON_NAME] [PERSON_NAME] llao [PERSON_NAME] [PERSON_NAM…" at bounding box center [434, 209] width 102 height 13
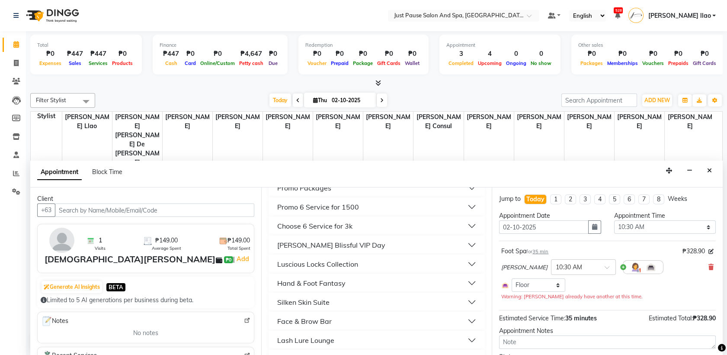
scroll to position [237, 0]
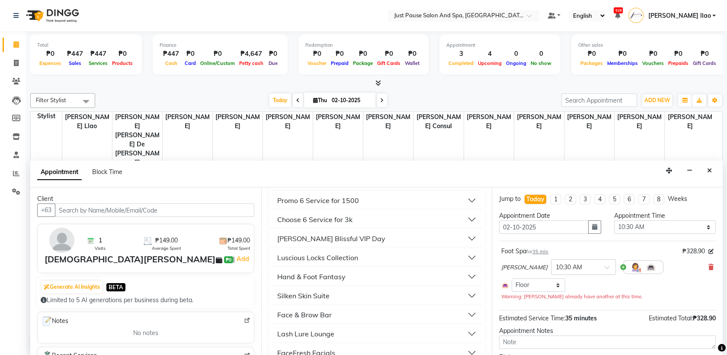
click at [398, 313] on button "Face & Brow Bar" at bounding box center [377, 315] width 210 height 16
click at [270, 335] on label at bounding box center [272, 335] width 6 height 6
click at [270, 335] on input "checkbox" at bounding box center [272, 337] width 6 height 6
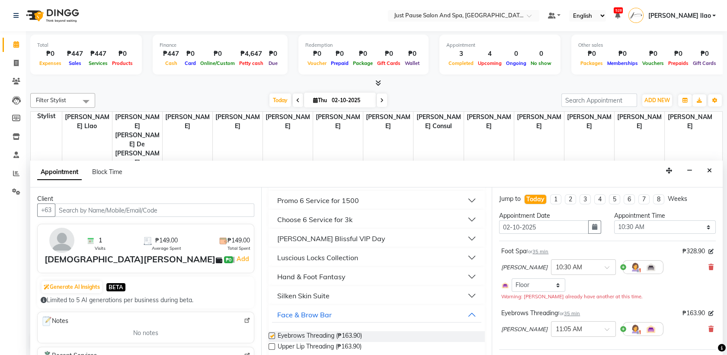
checkbox input "false"
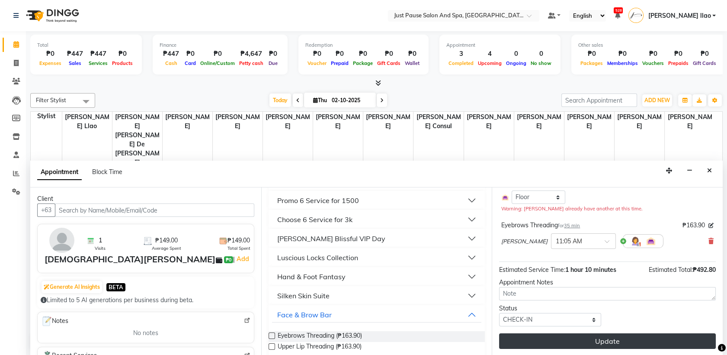
click at [644, 340] on button "Update" at bounding box center [607, 341] width 217 height 16
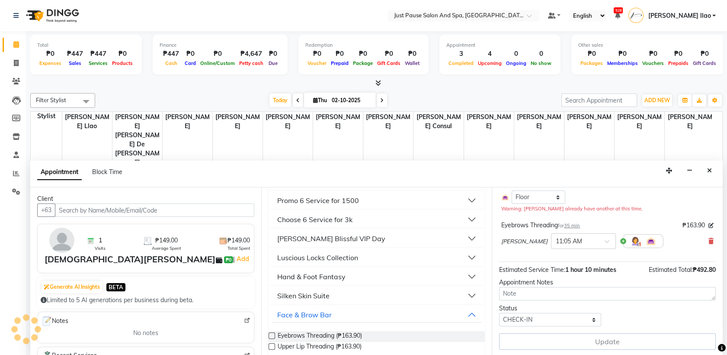
click at [644, 340] on div "Update" at bounding box center [607, 341] width 217 height 16
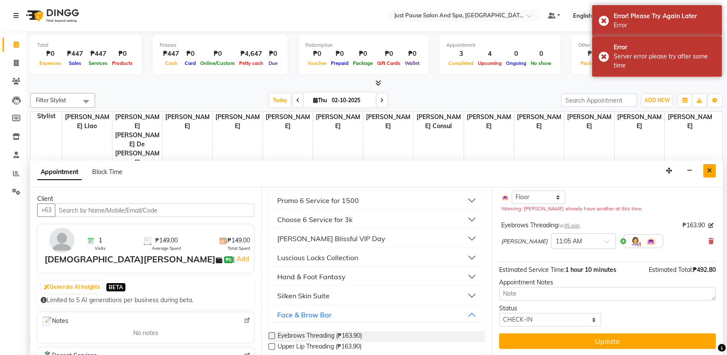
click at [709, 168] on icon "Close" at bounding box center [709, 170] width 5 height 6
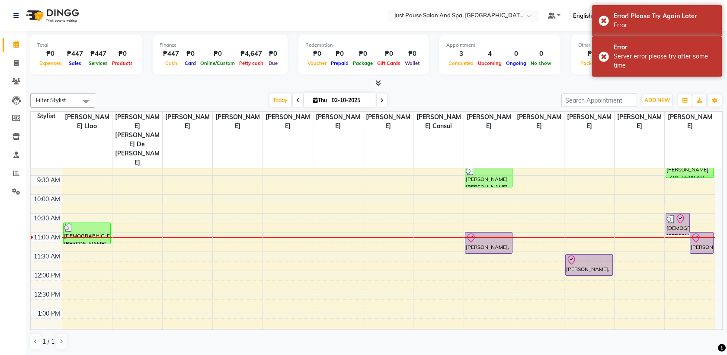
scroll to position [37, 0]
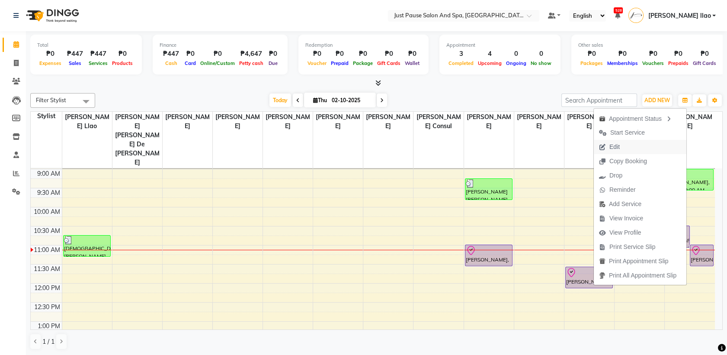
click at [643, 149] on button "Edit" at bounding box center [640, 147] width 93 height 14
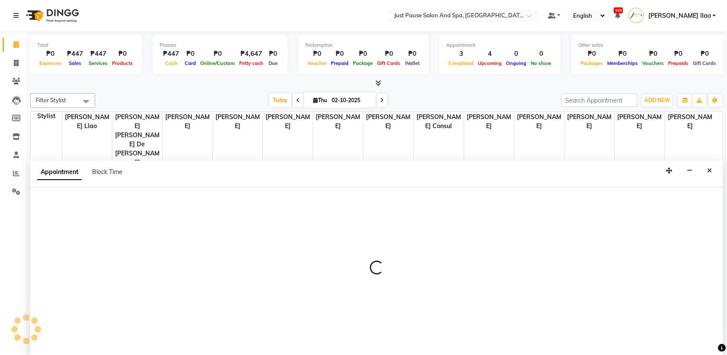
select select "tentative"
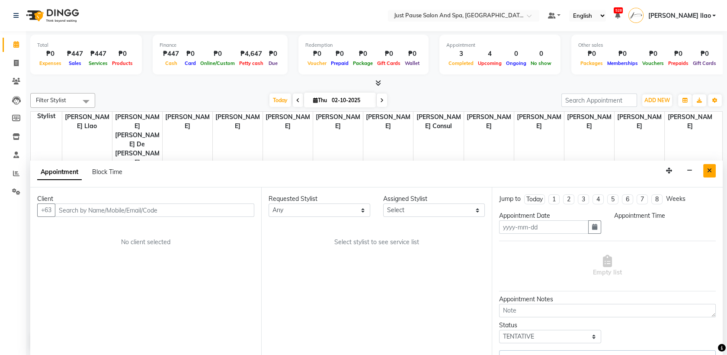
type input "02-10-2025"
select select "check-in"
select select "630"
select select "72583"
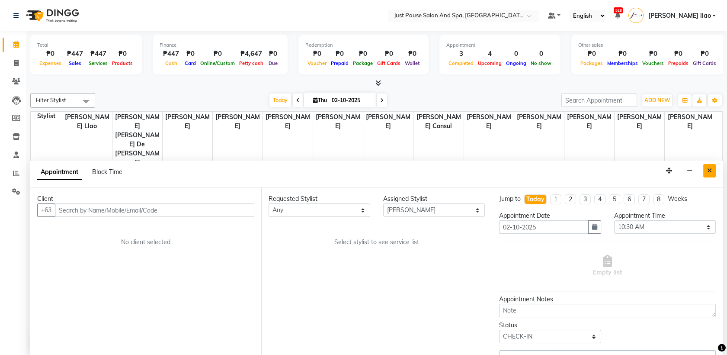
scroll to position [114, 0]
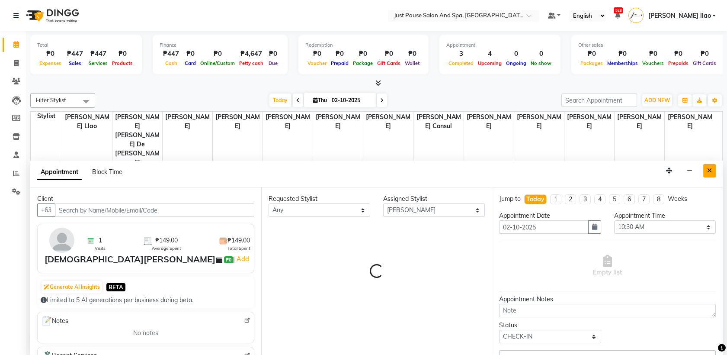
select select "2179"
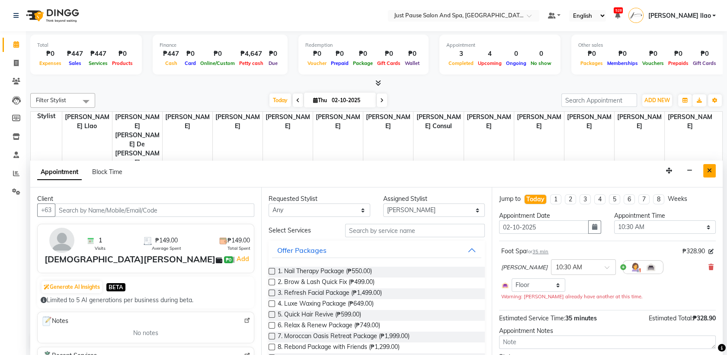
click at [709, 173] on icon "Close" at bounding box center [709, 170] width 5 height 6
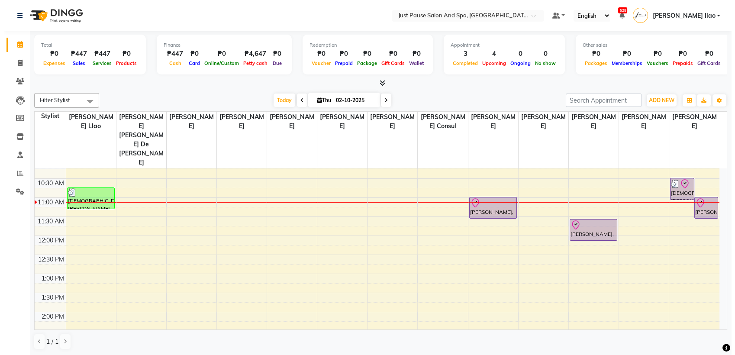
scroll to position [76, 0]
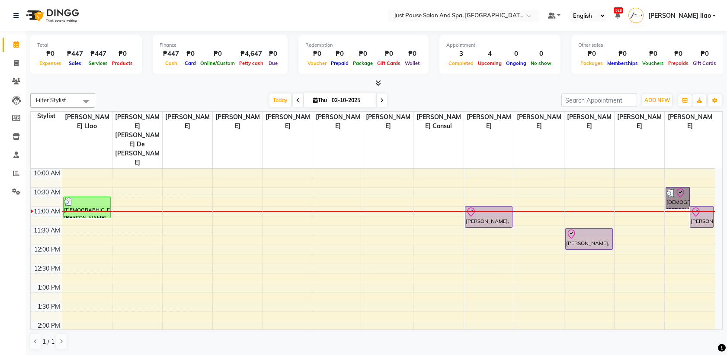
drag, startPoint x: 686, startPoint y: 153, endPoint x: 675, endPoint y: 141, distance: 16.0
drag, startPoint x: 675, startPoint y: 141, endPoint x: 726, endPoint y: 151, distance: 52.1
click at [726, 151] on div "Total ₱0 Expenses ₱447 Sales ₱447 Services ₱0 Products Finance ₱447 Cash ₱0 Car…" at bounding box center [376, 193] width 701 height 324
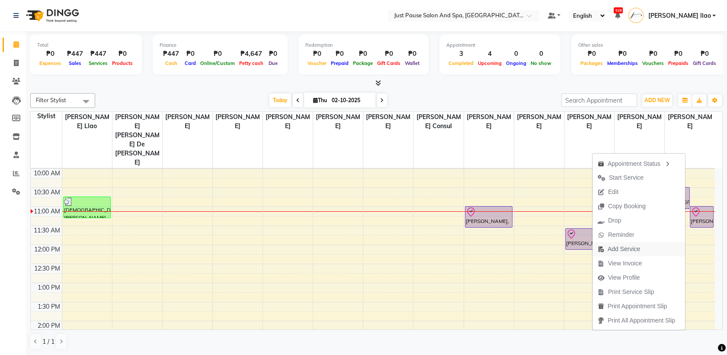
click at [654, 251] on button "Add Service" at bounding box center [639, 249] width 93 height 14
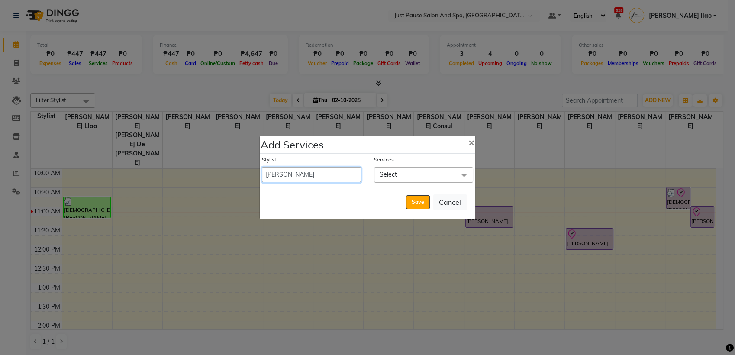
click at [351, 178] on select "[PERSON_NAME] [PERSON_NAME] [PERSON_NAME] llao [PERSON_NAME] [PERSON_NAME] [PER…" at bounding box center [311, 174] width 99 height 15
select select "31573"
click at [262, 167] on select "[PERSON_NAME] [PERSON_NAME] [PERSON_NAME] llao [PERSON_NAME] [PERSON_NAME] [PER…" at bounding box center [311, 174] width 99 height 15
select select "665"
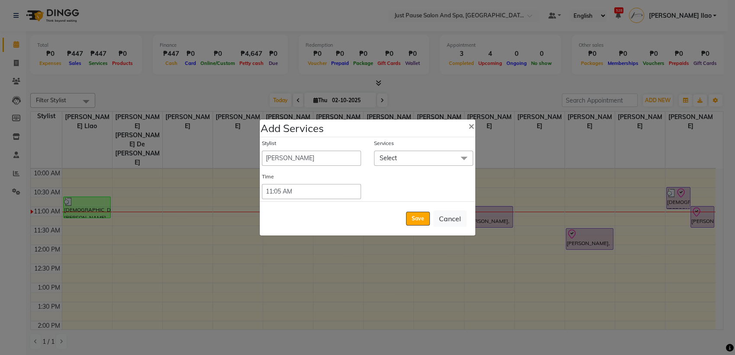
click at [405, 154] on span "Select" at bounding box center [423, 158] width 99 height 15
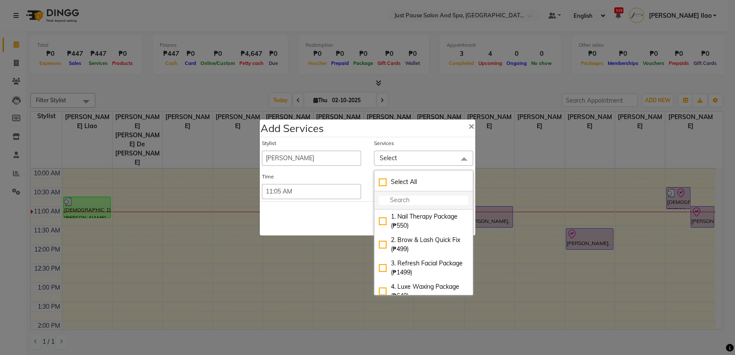
click at [408, 201] on input "multiselect-search" at bounding box center [424, 200] width 90 height 9
type input "THREADING"
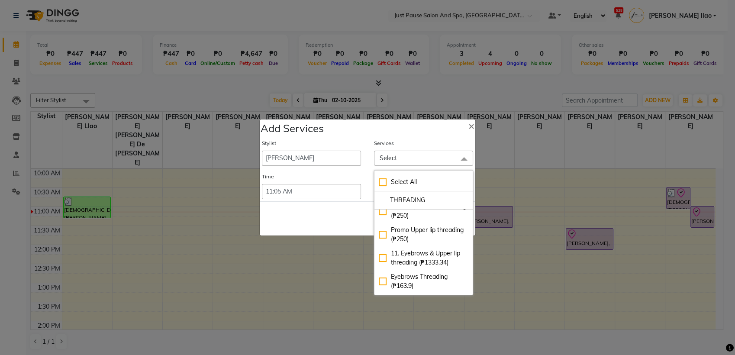
scroll to position [19, 0]
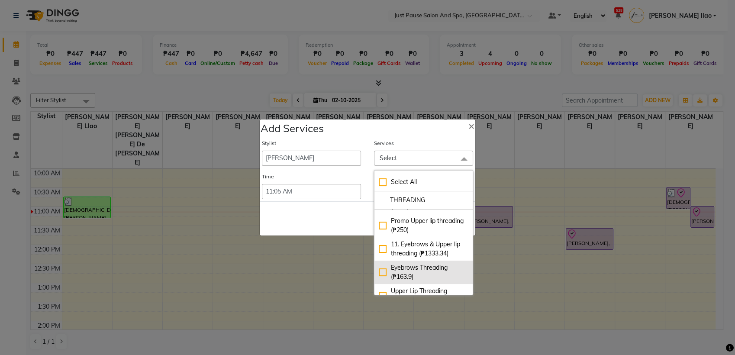
click at [383, 271] on div "Eyebrows Threading (₱163.9)" at bounding box center [424, 272] width 90 height 18
checkbox input "true"
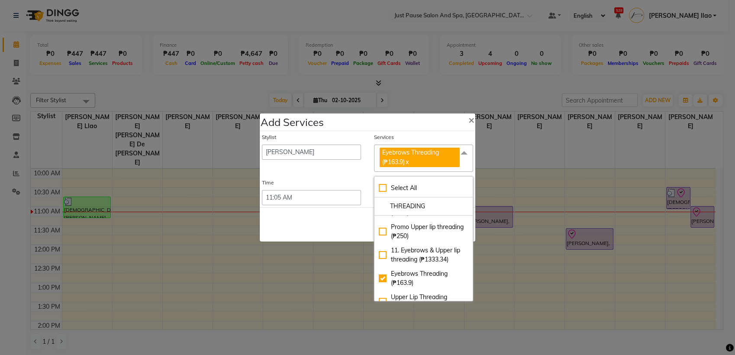
click at [464, 161] on span "Eyebrows Threading (₱163.9) x" at bounding box center [423, 158] width 99 height 27
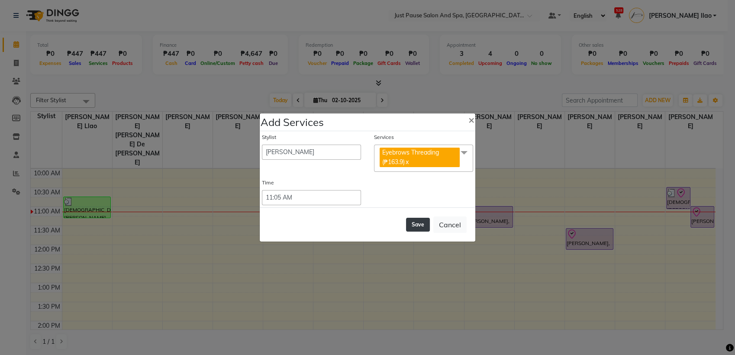
click at [422, 225] on button "Save" at bounding box center [418, 225] width 24 height 14
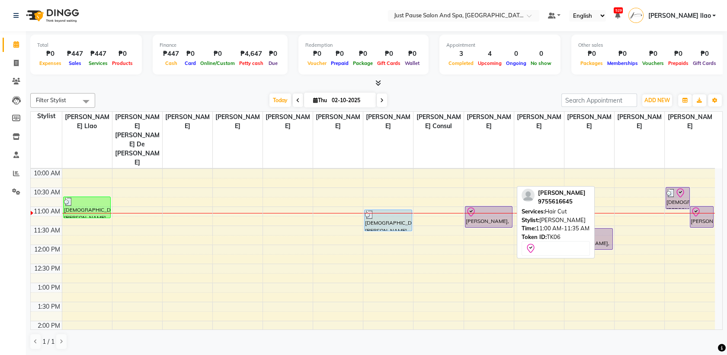
click at [508, 207] on div at bounding box center [489, 212] width 46 height 10
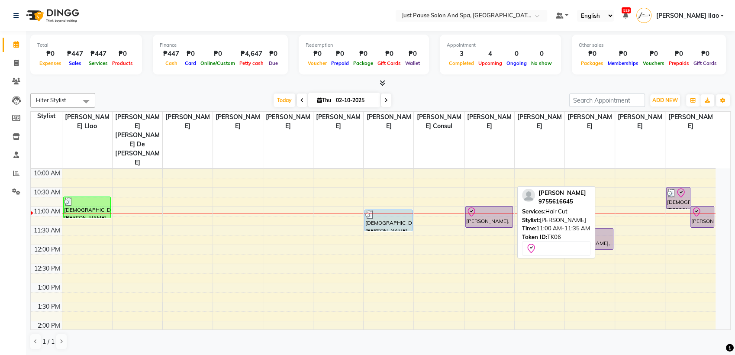
select select "8"
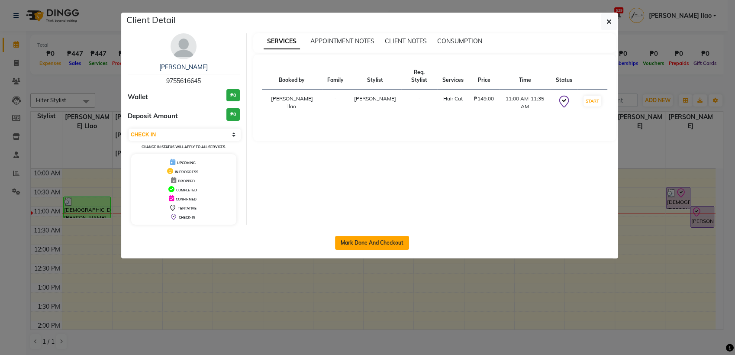
click at [403, 241] on button "Mark Done And Checkout" at bounding box center [372, 243] width 74 height 14
select select "service"
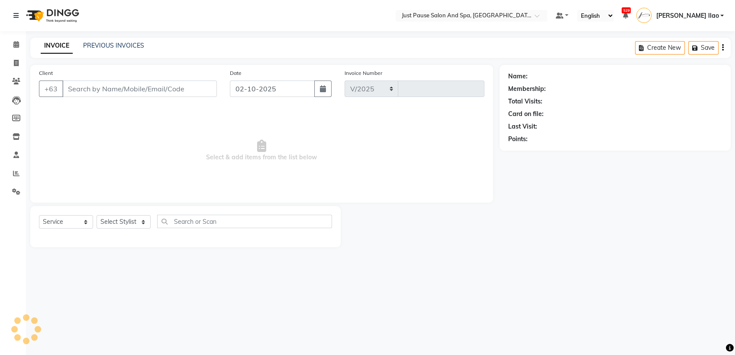
select select "4927"
type input "2959"
select select "G"
select select "30379"
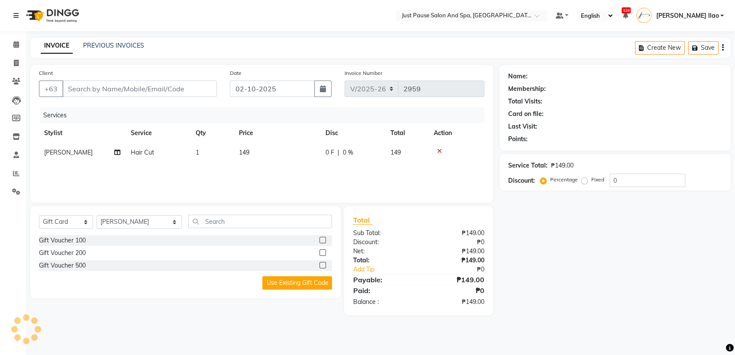
type input "9755616645"
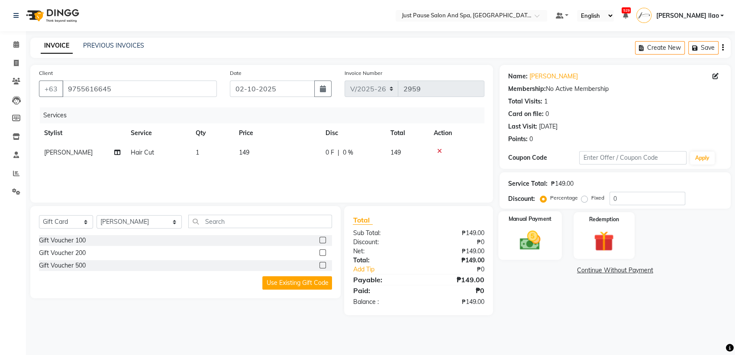
click at [536, 237] on img at bounding box center [530, 240] width 34 height 24
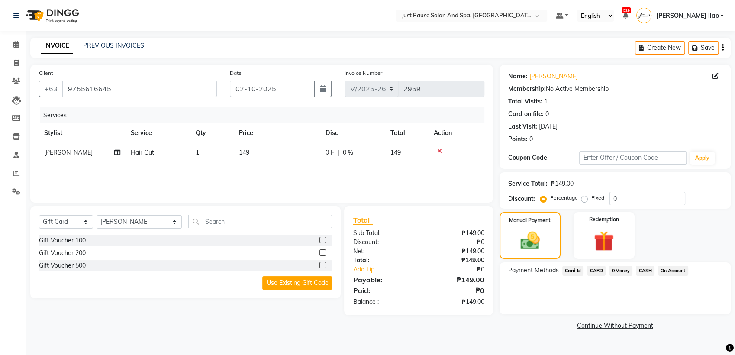
click at [644, 268] on span "CASH" at bounding box center [645, 271] width 19 height 10
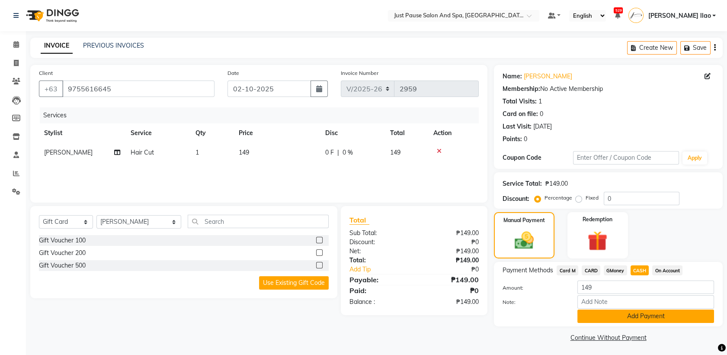
click at [678, 310] on button "Add Payment" at bounding box center [646, 315] width 137 height 13
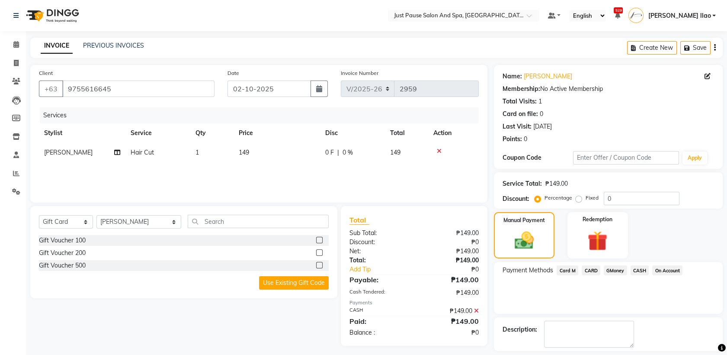
click at [645, 269] on span "CASH" at bounding box center [640, 270] width 19 height 10
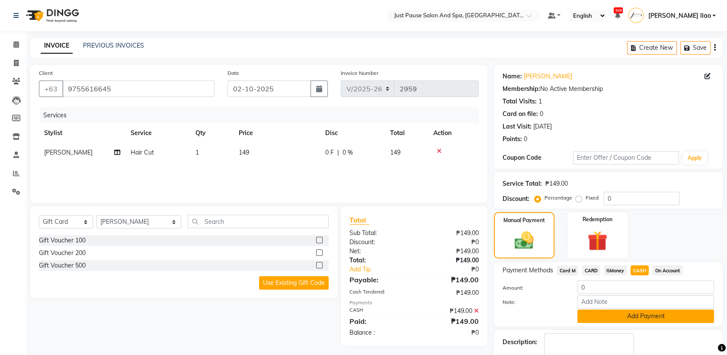
click at [693, 318] on button "Add Payment" at bounding box center [646, 315] width 137 height 13
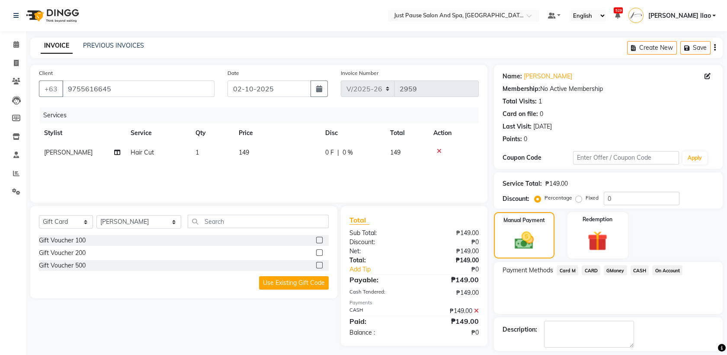
scroll to position [38, 0]
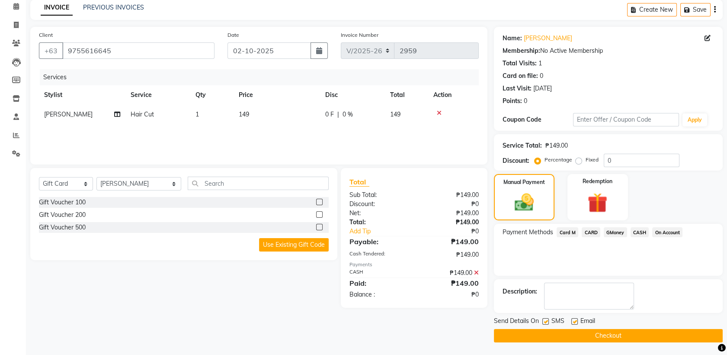
click at [657, 331] on button "Checkout" at bounding box center [608, 335] width 229 height 13
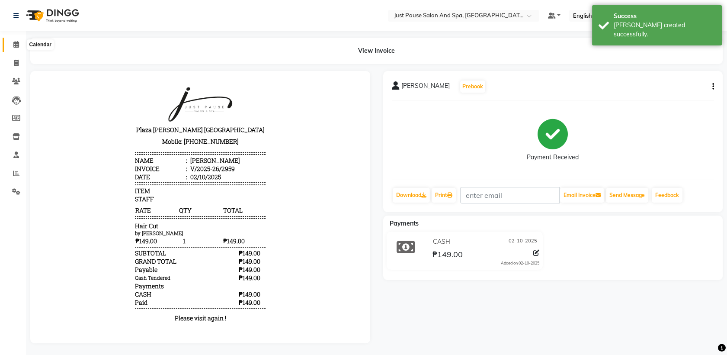
click at [14, 44] on icon at bounding box center [16, 44] width 6 height 6
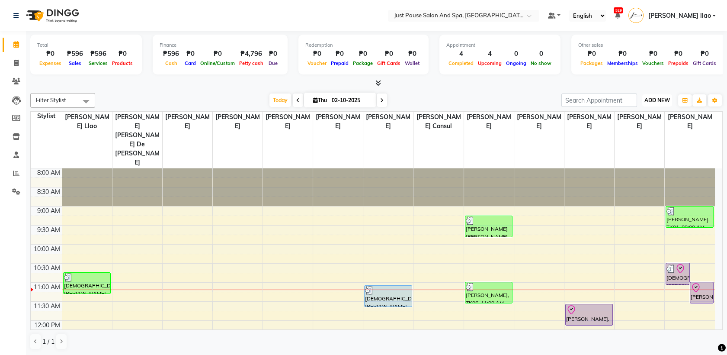
click at [666, 99] on span "ADD NEW" at bounding box center [658, 100] width 26 height 6
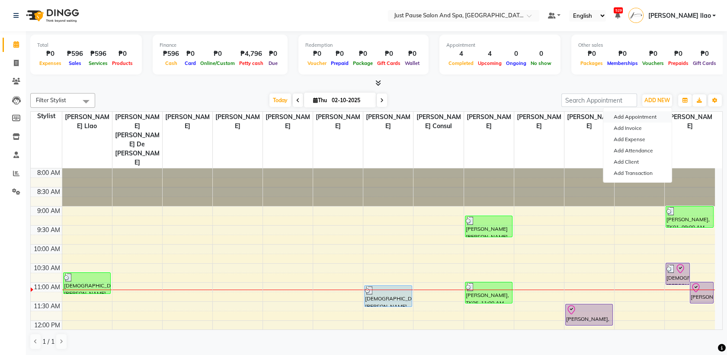
click at [665, 116] on button "Add Appointment" at bounding box center [638, 116] width 68 height 11
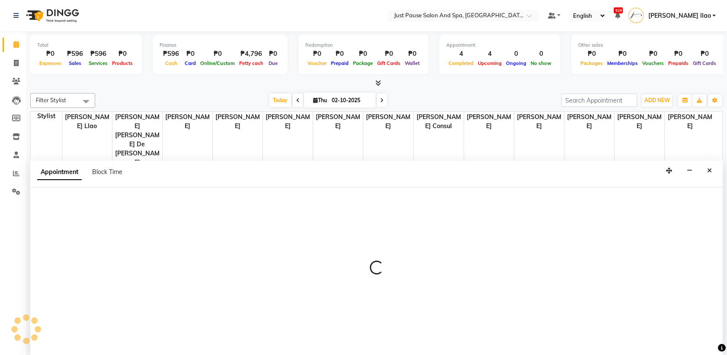
select select "540"
select select "tentative"
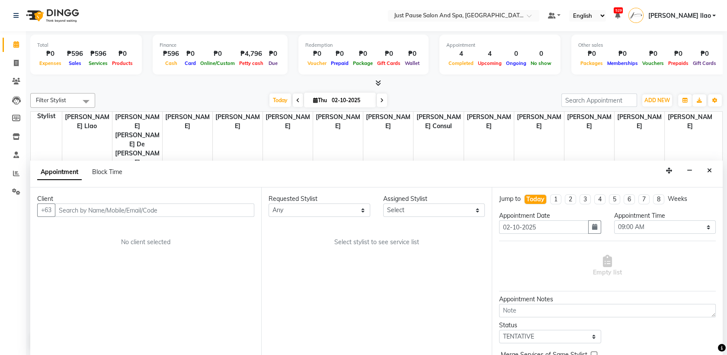
click at [211, 211] on input "text" at bounding box center [154, 209] width 199 height 13
type input "9971853620"
click at [253, 206] on button "Add Client" at bounding box center [236, 209] width 36 height 13
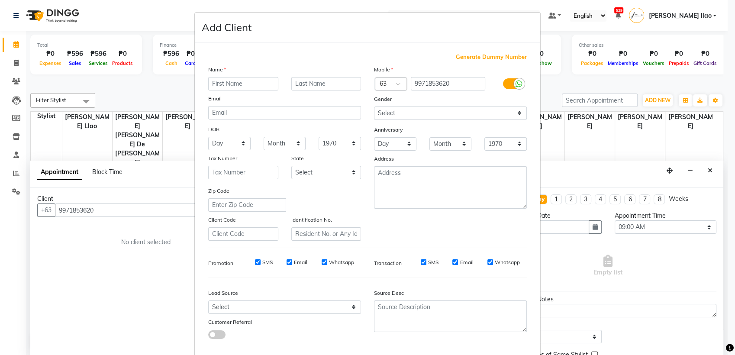
click at [260, 85] on input "text" at bounding box center [243, 83] width 70 height 13
type input "K"
type input "[PERSON_NAME]"
click at [325, 81] on input "text" at bounding box center [326, 83] width 70 height 13
type input "BAYANI"
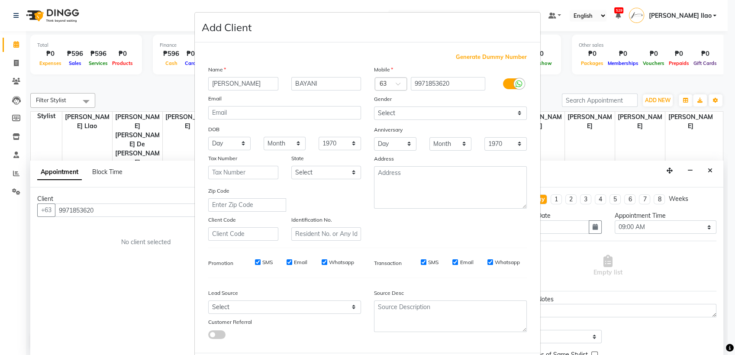
click at [527, 327] on div at bounding box center [450, 316] width 166 height 32
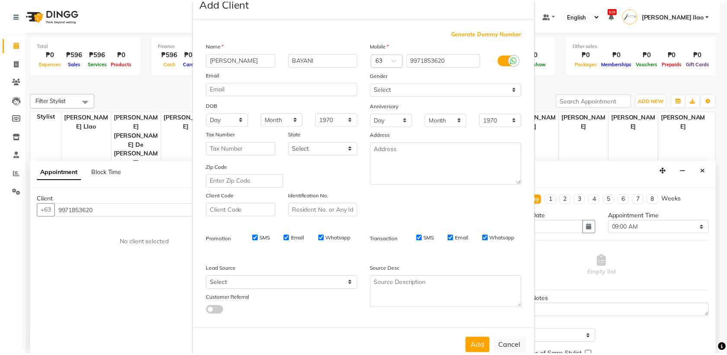
scroll to position [38, 0]
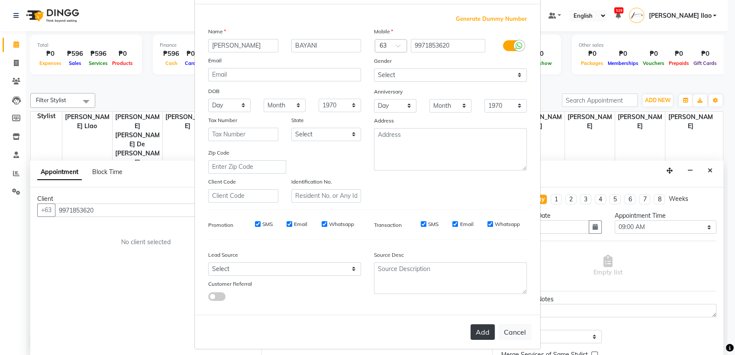
click at [471, 328] on button "Add" at bounding box center [482, 332] width 24 height 16
select select
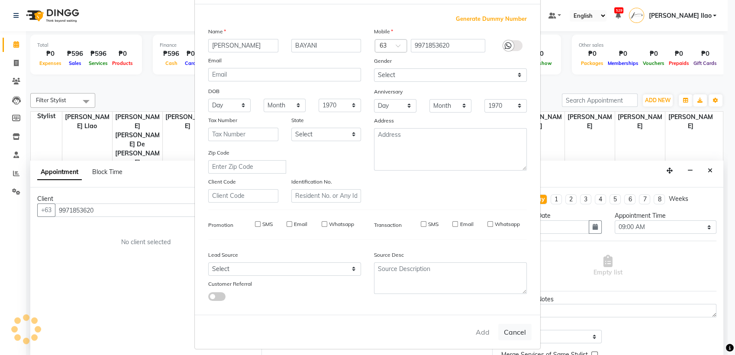
select select
checkbox input "false"
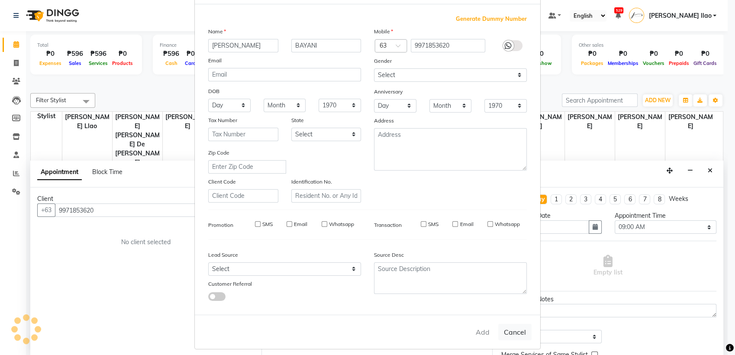
checkbox input "false"
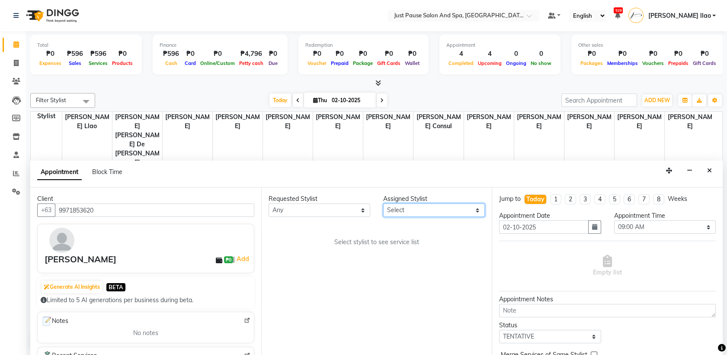
click at [478, 208] on select "Select [PERSON_NAME] [PERSON_NAME] [PERSON_NAME] llao [PERSON_NAME] [PERSON_NAM…" at bounding box center [434, 209] width 102 height 13
select select "38068"
click at [383, 203] on select "Select [PERSON_NAME] [PERSON_NAME] [PERSON_NAME] llao [PERSON_NAME] [PERSON_NAM…" at bounding box center [434, 209] width 102 height 13
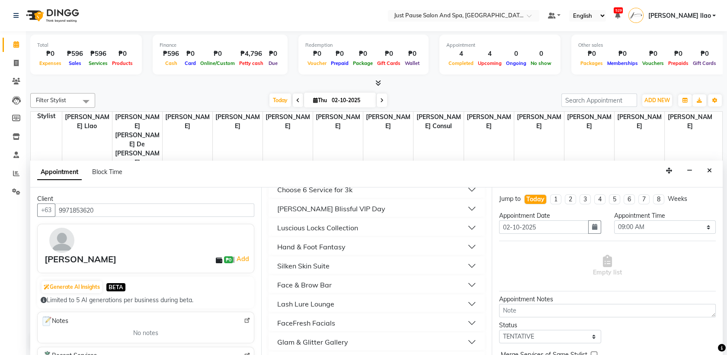
scroll to position [276, 0]
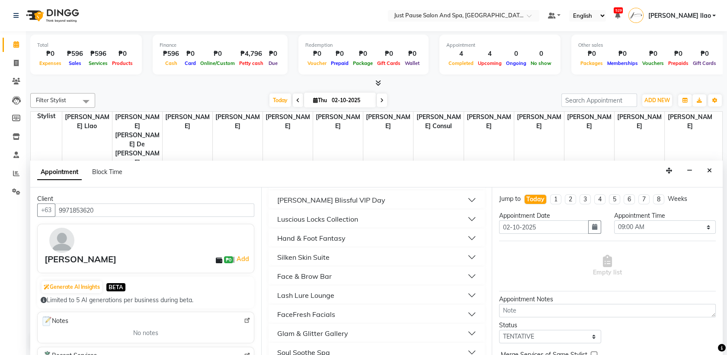
click at [372, 213] on button "Luscious Locks Collection" at bounding box center [377, 219] width 210 height 16
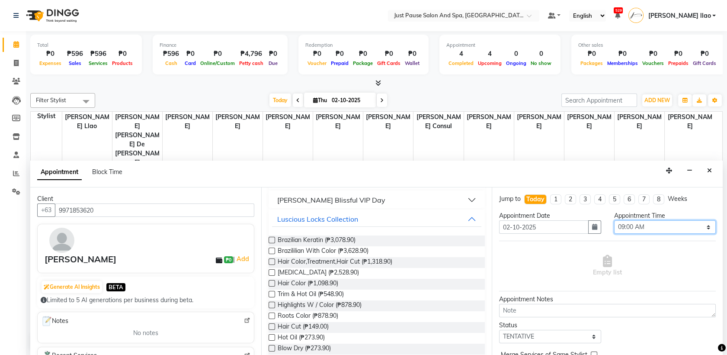
click at [700, 226] on select "Select 09:00 AM 09:05 AM 09:10 AM 09:15 AM 09:20 AM 09:25 AM 09:30 AM 09:35 AM …" at bounding box center [665, 226] width 102 height 13
click at [272, 327] on label at bounding box center [272, 326] width 6 height 6
click at [272, 327] on input "checkbox" at bounding box center [272, 328] width 6 height 6
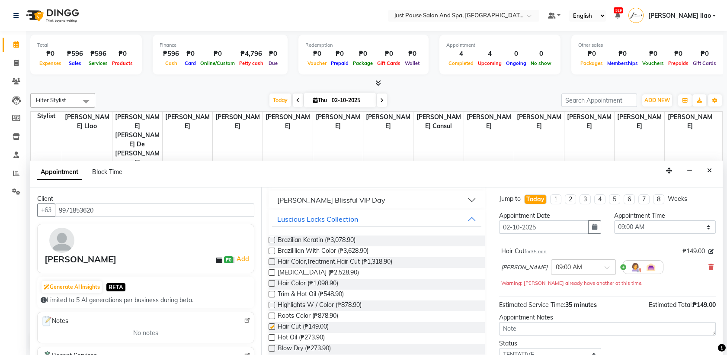
checkbox input "false"
click at [692, 222] on select "Select 09:00 AM 09:05 AM 09:10 AM 09:15 AM 09:20 AM 09:25 AM 09:30 AM 09:35 AM …" at bounding box center [665, 226] width 102 height 13
select select "680"
click at [614, 220] on select "Select 09:00 AM 09:05 AM 09:10 AM 09:15 AM 09:20 AM 09:25 AM 09:30 AM 09:35 AM …" at bounding box center [665, 226] width 102 height 13
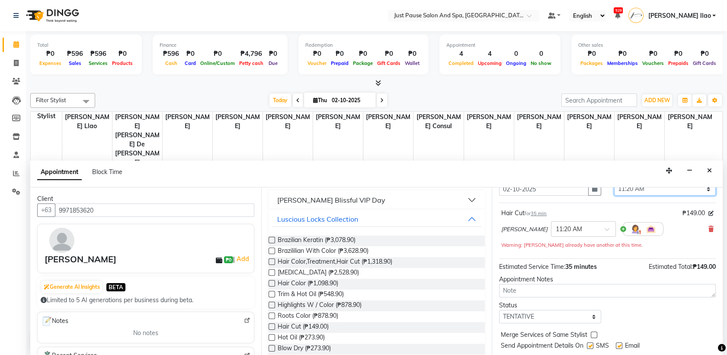
scroll to position [60, 0]
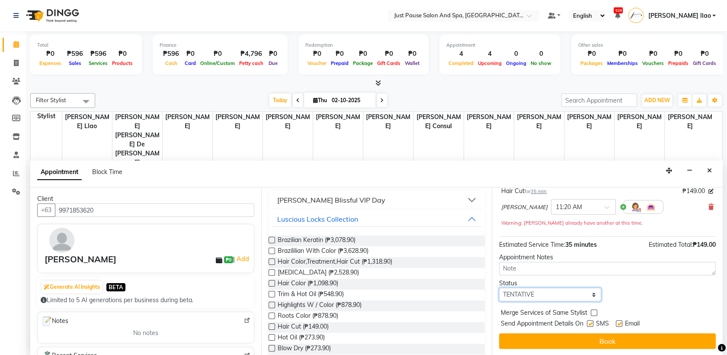
click at [588, 291] on select "Select TENTATIVE CONFIRM CHECK-IN UPCOMING" at bounding box center [550, 294] width 102 height 13
select select "check-in"
click at [499, 288] on select "Select TENTATIVE CONFIRM CHECK-IN UPCOMING" at bounding box center [550, 294] width 102 height 13
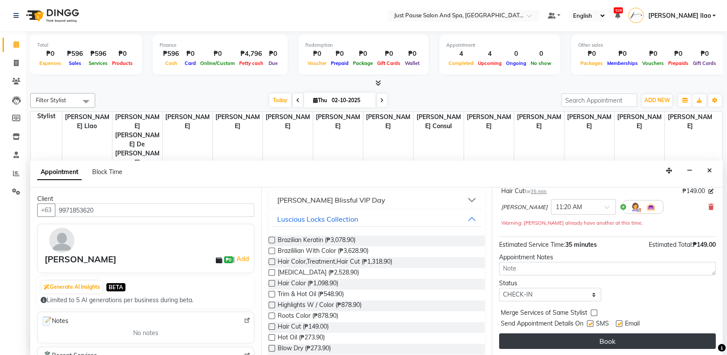
click at [623, 339] on button "Book" at bounding box center [607, 341] width 217 height 16
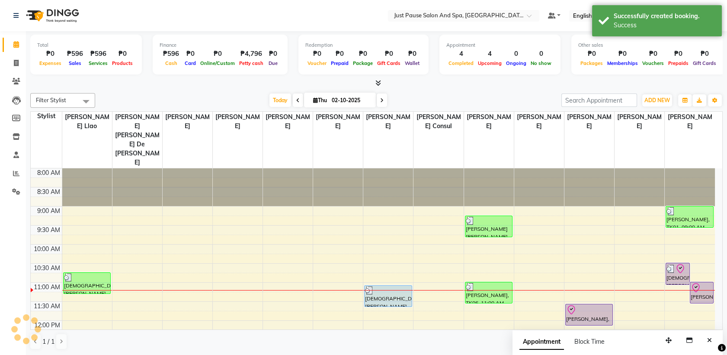
scroll to position [0, 0]
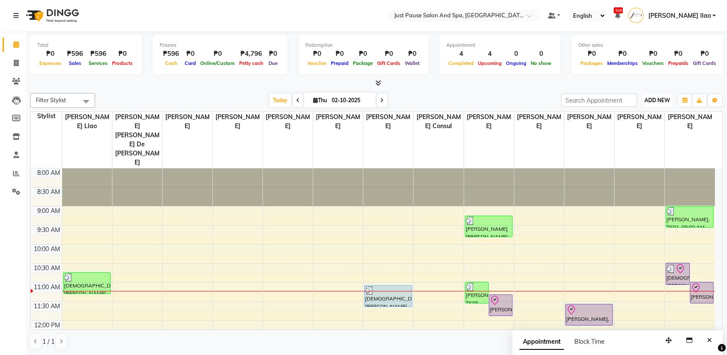
click at [664, 100] on span "ADD NEW" at bounding box center [658, 100] width 26 height 6
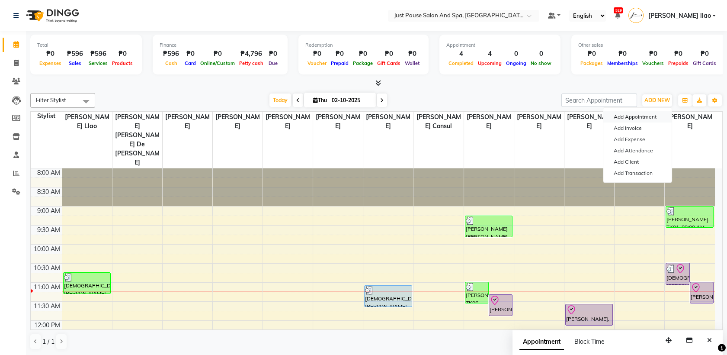
click at [659, 116] on button "Add Appointment" at bounding box center [638, 116] width 68 height 11
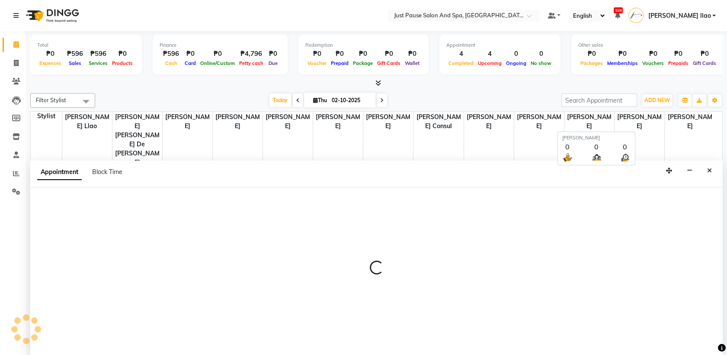
select select "540"
select select "tentative"
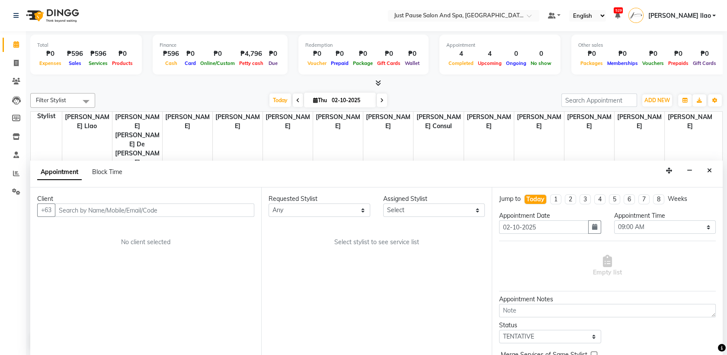
click at [246, 207] on input "text" at bounding box center [154, 209] width 199 height 13
type input "9677065067"
click at [252, 206] on button "Add Client" at bounding box center [236, 209] width 36 height 13
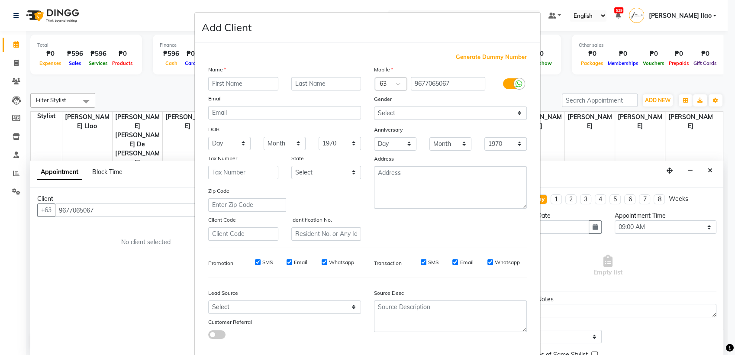
click at [263, 82] on input "text" at bounding box center [243, 83] width 70 height 13
type input "PRINCESS"
click at [330, 82] on input "text" at bounding box center [326, 83] width 70 height 13
type input "DE [PERSON_NAME]"
click at [533, 312] on div "Generate Dummy Number Name PRINCESS DE [PERSON_NAME] Email DOB Day 01 02 03 04 …" at bounding box center [367, 197] width 345 height 310
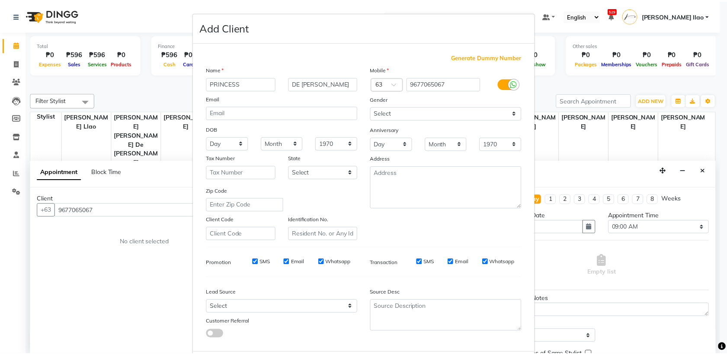
scroll to position [19, 0]
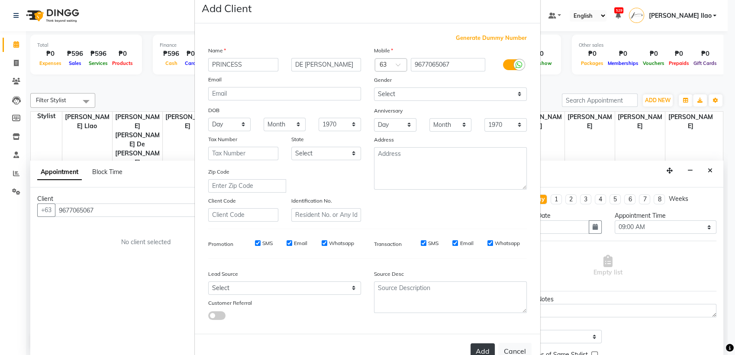
click at [472, 344] on button "Add" at bounding box center [482, 351] width 24 height 16
select select
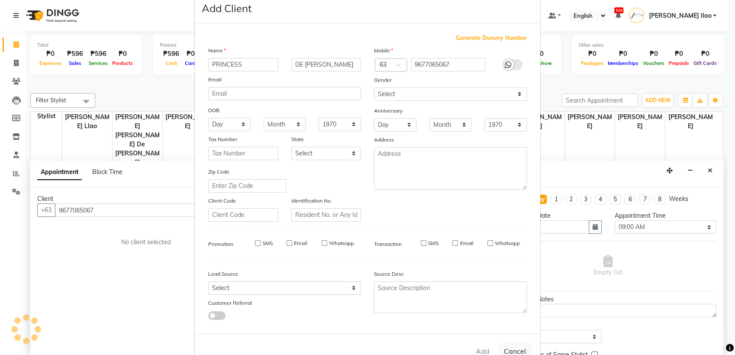
select select
checkbox input "false"
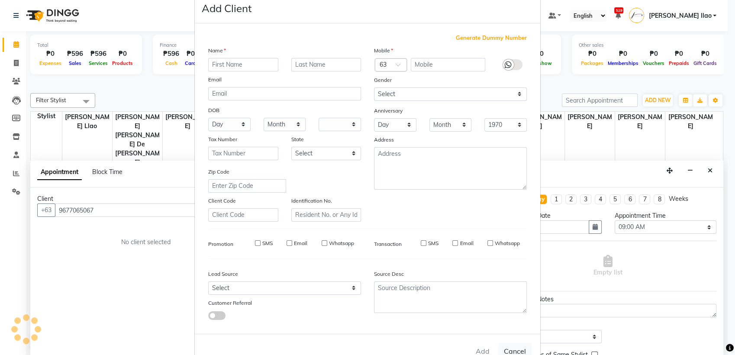
checkbox input "false"
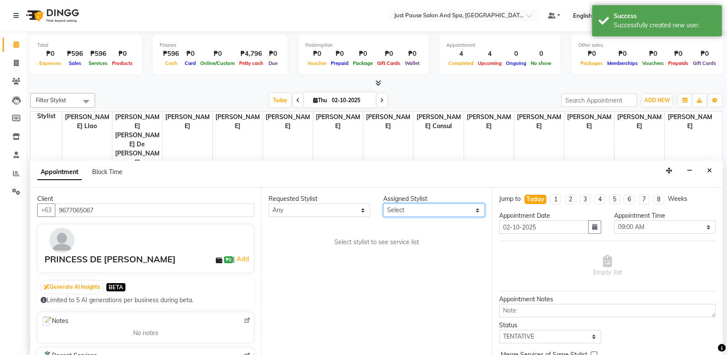
click at [477, 208] on select "Select [PERSON_NAME] [PERSON_NAME] [PERSON_NAME] llao [PERSON_NAME] [PERSON_NAM…" at bounding box center [434, 209] width 102 height 13
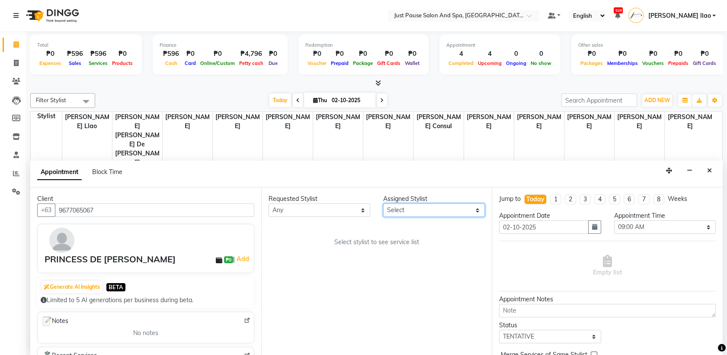
select select "30379"
click at [383, 203] on select "Select [PERSON_NAME] [PERSON_NAME] [PERSON_NAME] llao [PERSON_NAME] [PERSON_NAM…" at bounding box center [434, 209] width 102 height 13
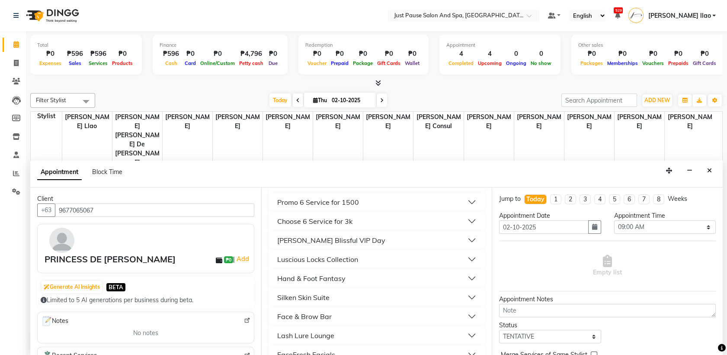
scroll to position [256, 0]
click at [362, 254] on button "Hand & Foot Fantasy" at bounding box center [377, 258] width 210 height 16
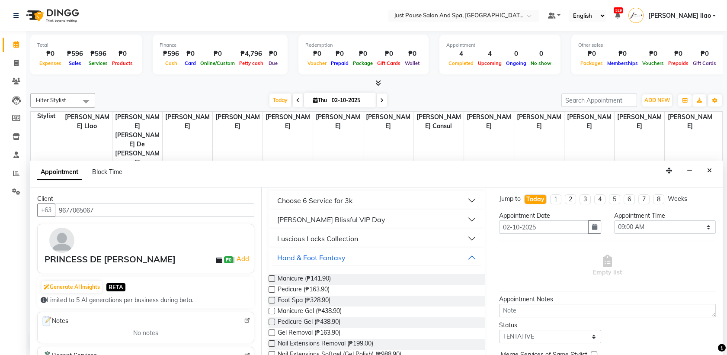
click at [271, 287] on label at bounding box center [272, 289] width 6 height 6
click at [271, 287] on input "checkbox" at bounding box center [272, 290] width 6 height 6
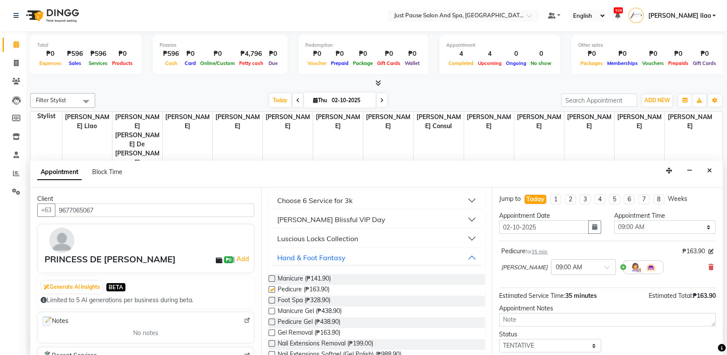
checkbox input "false"
click at [693, 229] on select "Select 09:00 AM 09:05 AM 09:10 AM 09:15 AM 09:20 AM 09:25 AM 09:30 AM 09:35 AM …" at bounding box center [665, 226] width 102 height 13
click at [614, 220] on select "Select 09:00 AM 09:05 AM 09:10 AM 09:15 AM 09:20 AM 09:25 AM 09:30 AM 09:35 AM …" at bounding box center [665, 226] width 102 height 13
click at [690, 224] on select "Select 09:00 AM 09:05 AM 09:10 AM 09:15 AM 09:20 AM 09:25 AM 09:30 AM 09:35 AM …" at bounding box center [665, 226] width 102 height 13
select select "685"
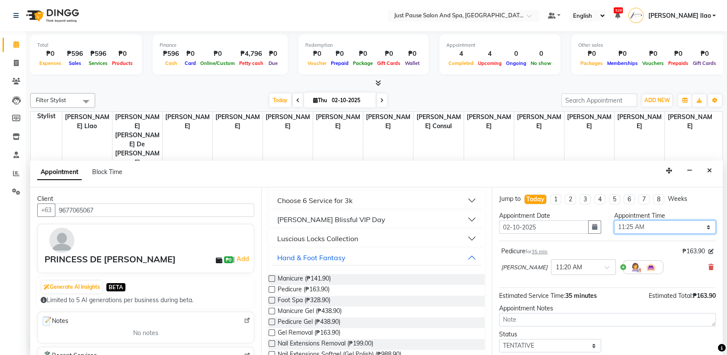
click at [614, 220] on select "Select 09:00 AM 09:05 AM 09:10 AM 09:15 AM 09:20 AM 09:25 AM 09:30 AM 09:35 AM …" at bounding box center [665, 226] width 102 height 13
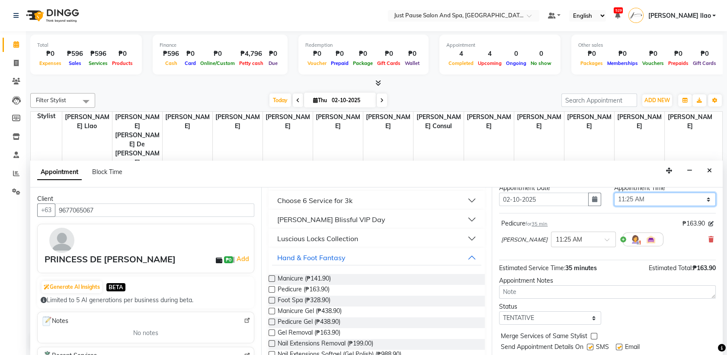
scroll to position [51, 0]
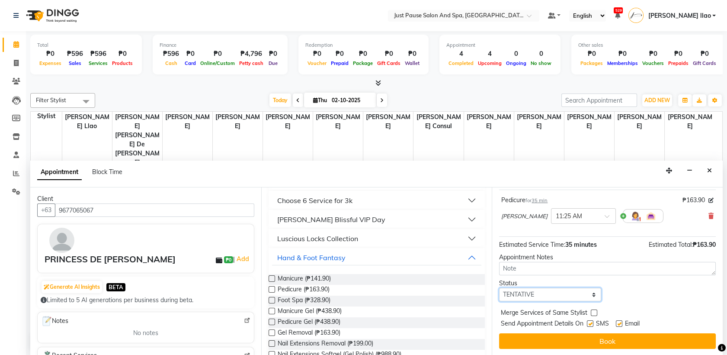
click at [589, 294] on select "Select TENTATIVE CONFIRM CHECK-IN UPCOMING" at bounding box center [550, 294] width 102 height 13
select select "check-in"
click at [499, 288] on select "Select TENTATIVE CONFIRM CHECK-IN UPCOMING" at bounding box center [550, 294] width 102 height 13
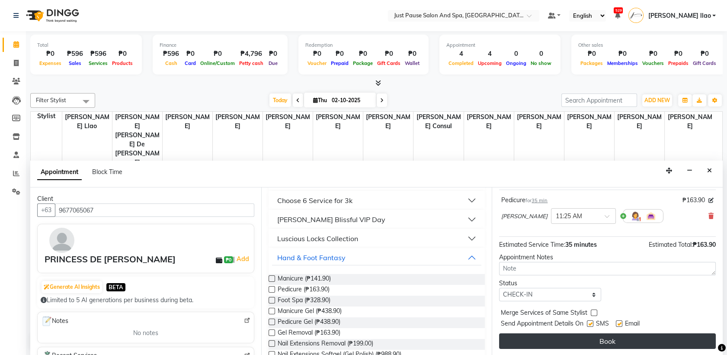
click at [621, 338] on button "Book" at bounding box center [607, 341] width 217 height 16
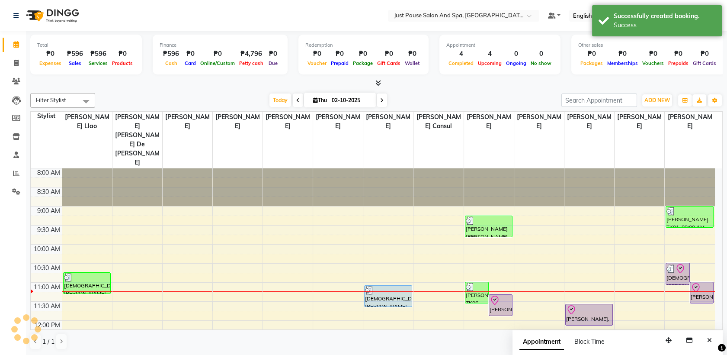
scroll to position [0, 0]
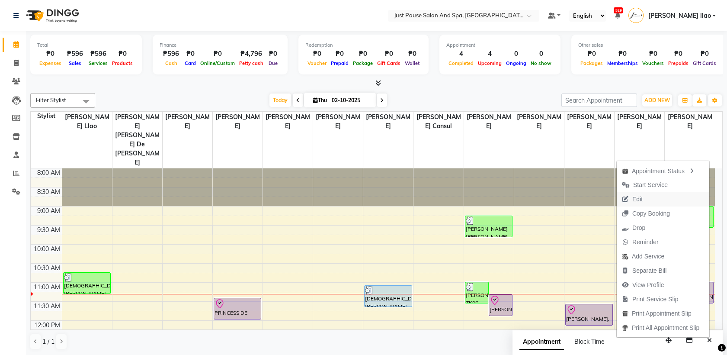
click at [668, 199] on button "Edit" at bounding box center [663, 199] width 93 height 14
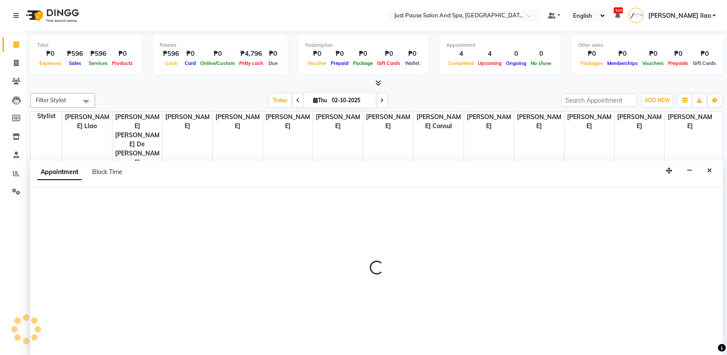
select select "tentative"
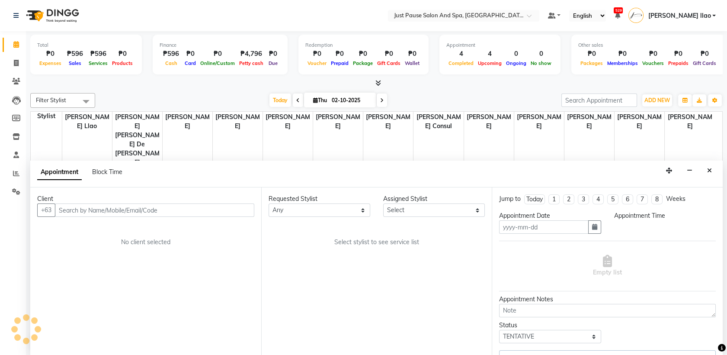
type input "02-10-2025"
select select "check-in"
select select "660"
select select "53172"
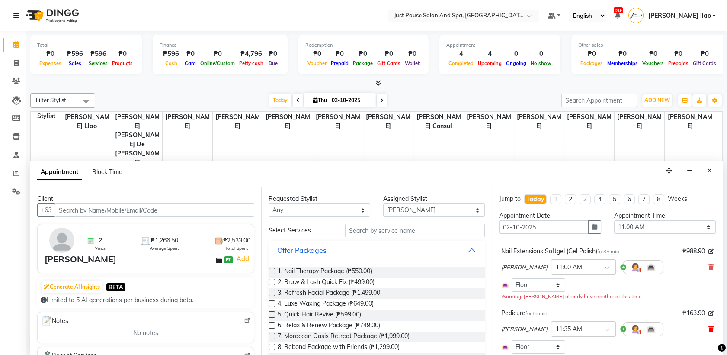
click at [709, 326] on icon at bounding box center [711, 329] width 5 height 6
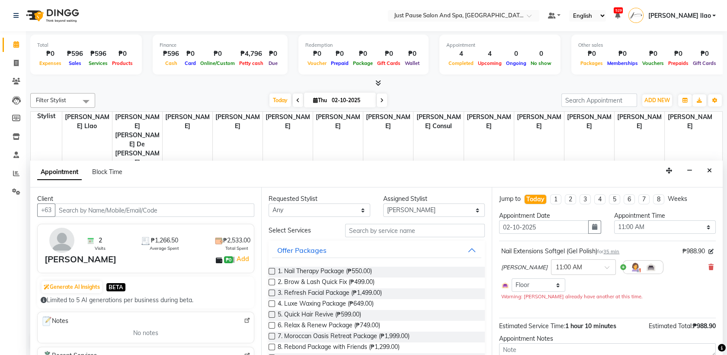
click at [726, 313] on div "Total ₱0 Expenses ₱596 Sales ₱596 Services ₱0 Products Finance ₱596 Cash ₱0 Car…" at bounding box center [376, 193] width 701 height 324
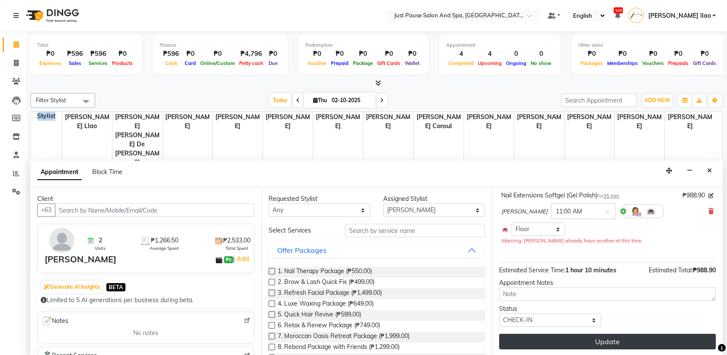
click at [667, 342] on button "Update" at bounding box center [607, 342] width 217 height 16
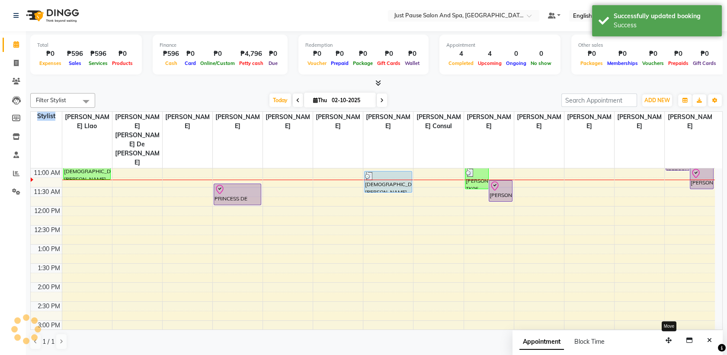
scroll to position [0, 0]
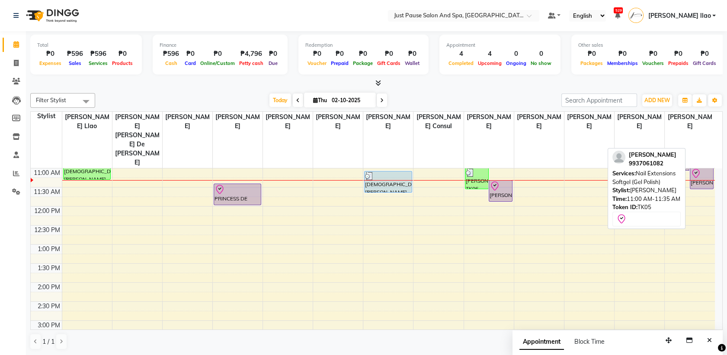
click at [709, 168] on div at bounding box center [702, 173] width 22 height 10
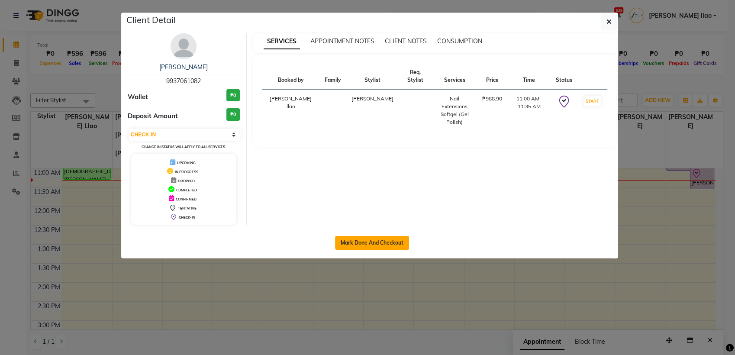
click at [402, 242] on button "Mark Done And Checkout" at bounding box center [372, 243] width 74 height 14
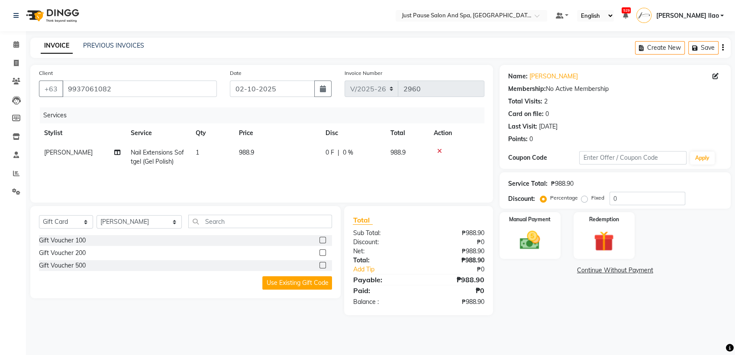
click at [270, 151] on td "988.9" at bounding box center [277, 157] width 87 height 29
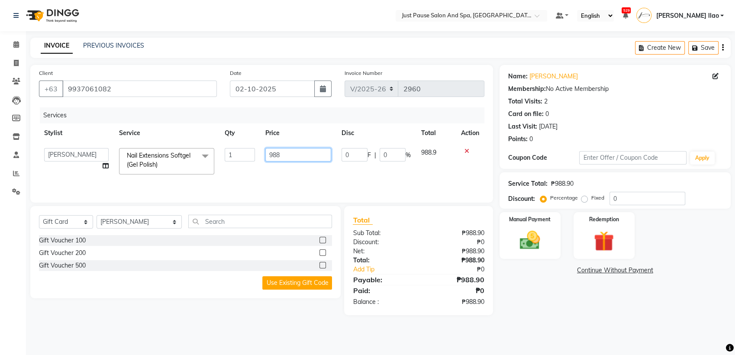
click at [290, 151] on input "988" at bounding box center [298, 154] width 66 height 13
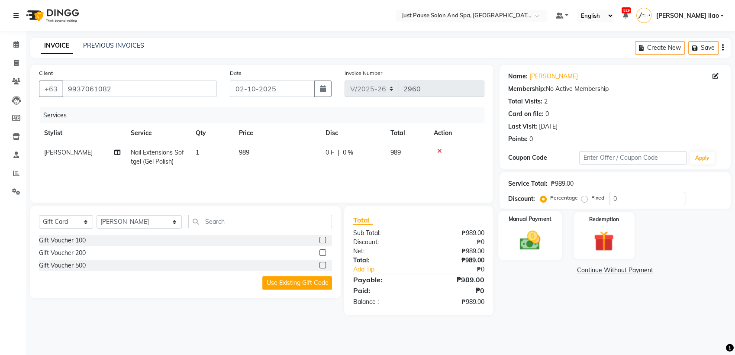
click at [523, 235] on img at bounding box center [530, 240] width 34 height 24
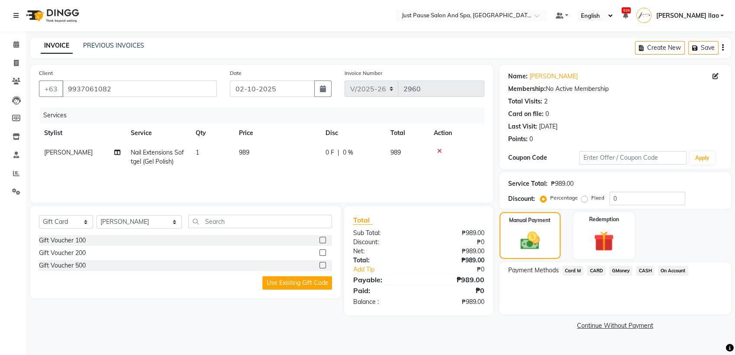
click at [569, 269] on span "Card M" at bounding box center [573, 271] width 22 height 10
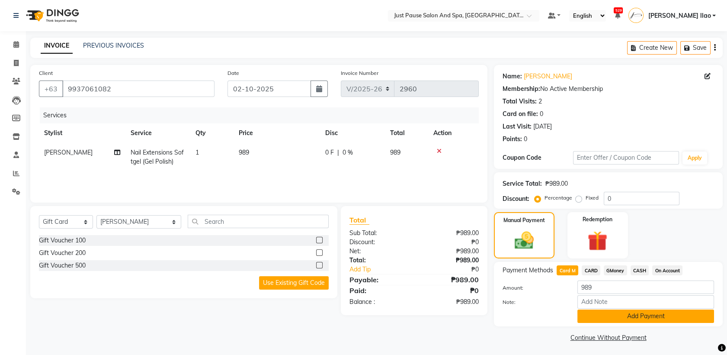
click at [683, 315] on button "Add Payment" at bounding box center [646, 315] width 137 height 13
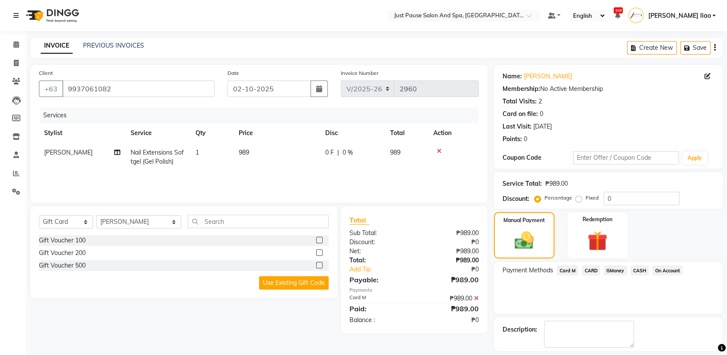
scroll to position [38, 0]
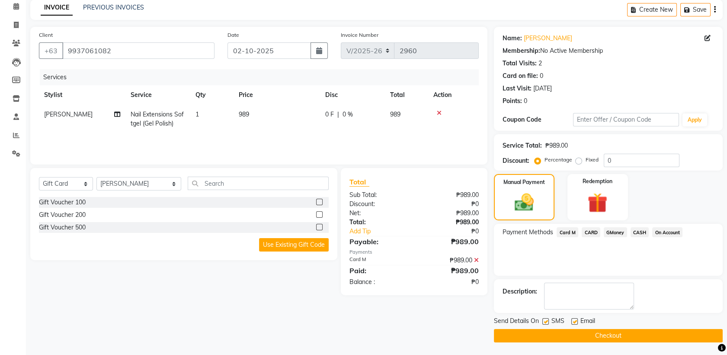
click at [675, 334] on button "Checkout" at bounding box center [608, 335] width 229 height 13
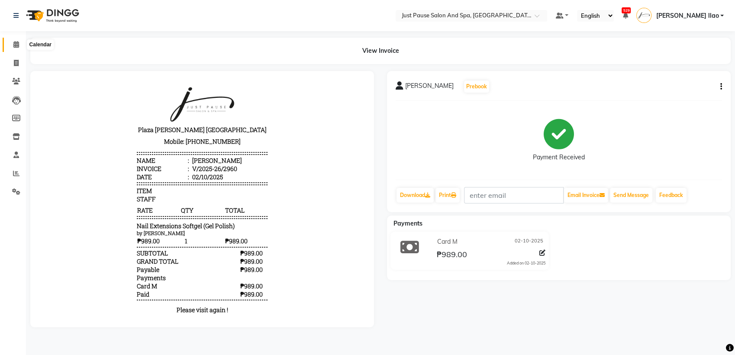
click at [14, 44] on icon at bounding box center [16, 44] width 6 height 6
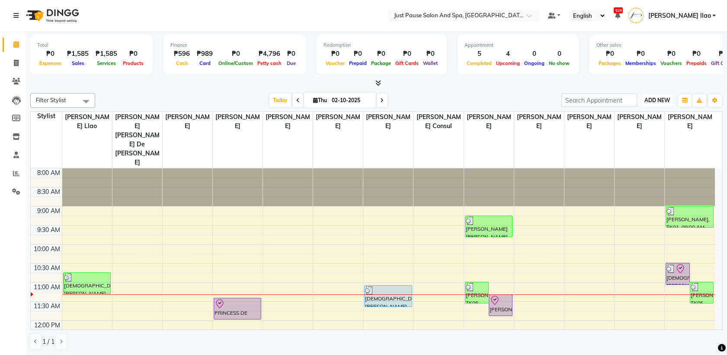
click at [667, 99] on span "ADD NEW" at bounding box center [658, 100] width 26 height 6
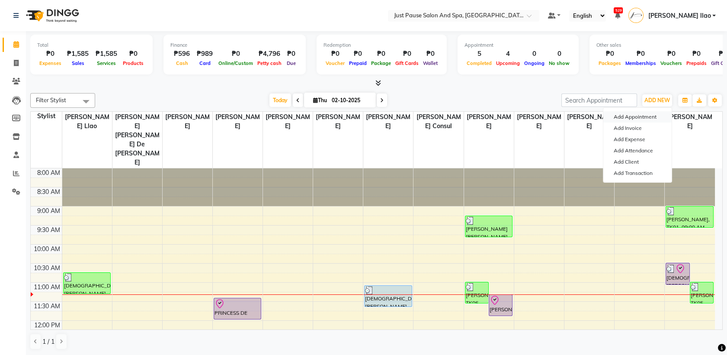
click at [664, 117] on button "Add Appointment" at bounding box center [638, 116] width 68 height 11
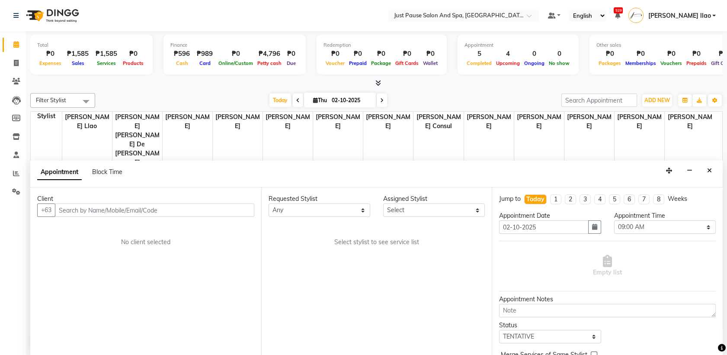
click at [178, 207] on input "text" at bounding box center [154, 209] width 199 height 13
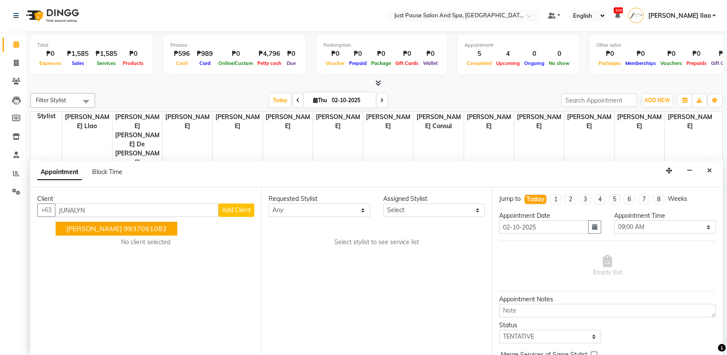
click at [177, 225] on button "[PERSON_NAME] 9937061082" at bounding box center [117, 229] width 122 height 14
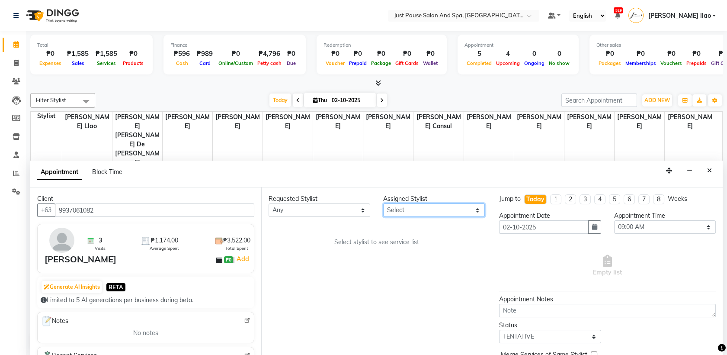
click at [477, 210] on select "Select [PERSON_NAME] [PERSON_NAME] [PERSON_NAME] llao [PERSON_NAME] [PERSON_NAM…" at bounding box center [434, 209] width 102 height 13
click at [383, 203] on select "Select [PERSON_NAME] [PERSON_NAME] [PERSON_NAME] llao [PERSON_NAME] [PERSON_NAM…" at bounding box center [434, 209] width 102 height 13
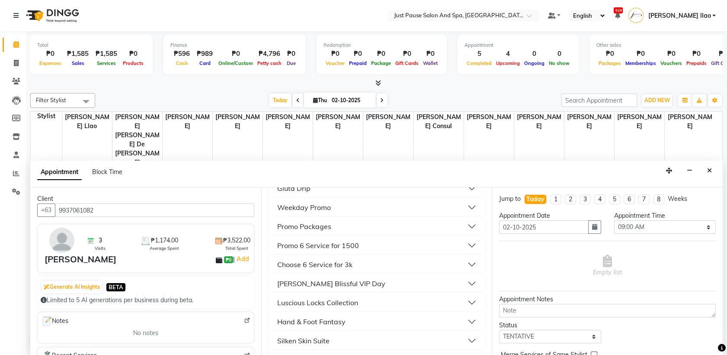
scroll to position [243, 0]
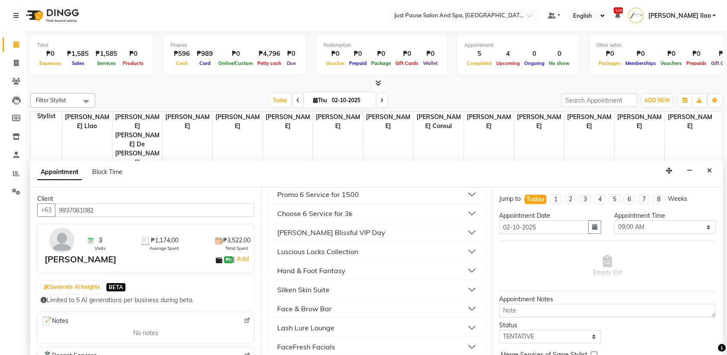
click at [369, 267] on button "Hand & Foot Fantasy" at bounding box center [377, 271] width 210 height 16
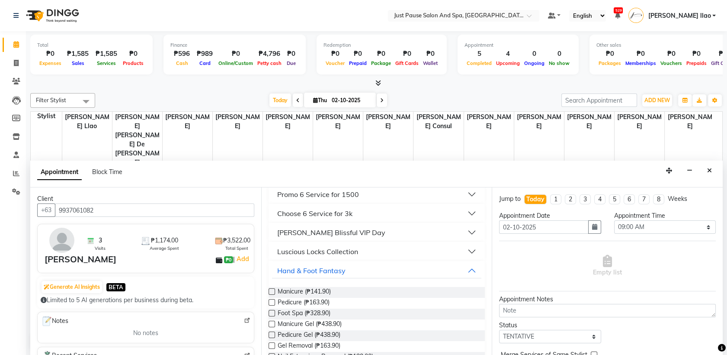
click at [273, 303] on label at bounding box center [272, 302] width 6 height 6
click at [273, 303] on input "checkbox" at bounding box center [272, 303] width 6 height 6
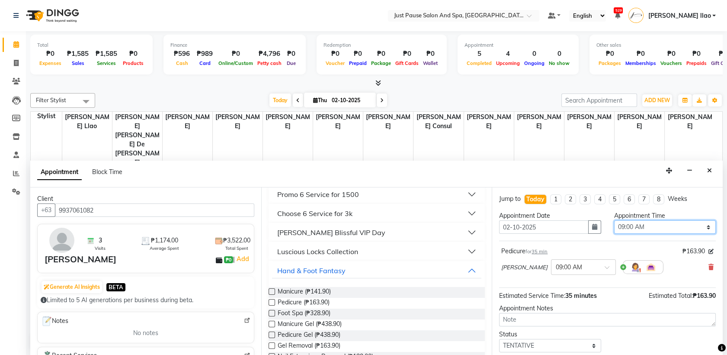
click at [683, 230] on select "Select 09:00 AM 09:05 AM 09:10 AM 09:15 AM 09:20 AM 09:25 AM 09:30 AM 09:35 AM …" at bounding box center [665, 226] width 102 height 13
click at [614, 220] on select "Select 09:00 AM 09:05 AM 09:10 AM 09:15 AM 09:20 AM 09:25 AM 09:30 AM 09:35 AM …" at bounding box center [665, 226] width 102 height 13
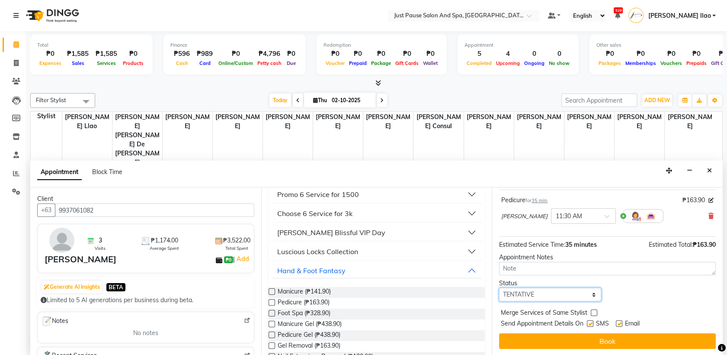
drag, startPoint x: 591, startPoint y: 296, endPoint x: 568, endPoint y: 269, distance: 35.0
click at [568, 269] on div "Jump to [DATE] 1 2 3 4 5 6 7 8 Weeks Appointment Date [DATE] Appointment Time S…" at bounding box center [607, 271] width 231 height 168
click at [574, 295] on select "Select TENTATIVE CONFIRM CHECK-IN UPCOMING" at bounding box center [550, 294] width 102 height 13
click at [582, 291] on select "Select TENTATIVE CONFIRM CHECK-IN UPCOMING" at bounding box center [550, 294] width 102 height 13
click at [499, 288] on select "Select TENTATIVE CONFIRM CHECK-IN UPCOMING" at bounding box center [550, 294] width 102 height 13
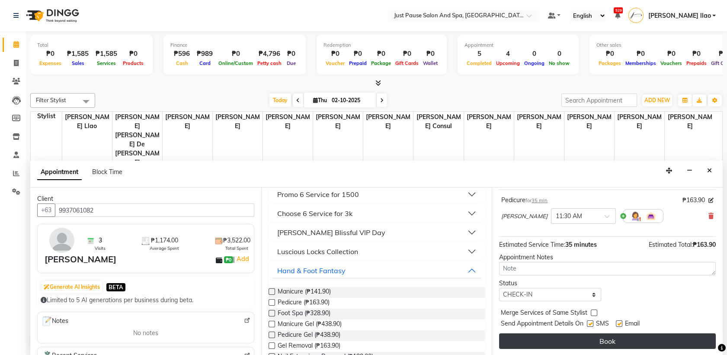
click at [629, 339] on button "Book" at bounding box center [607, 341] width 217 height 16
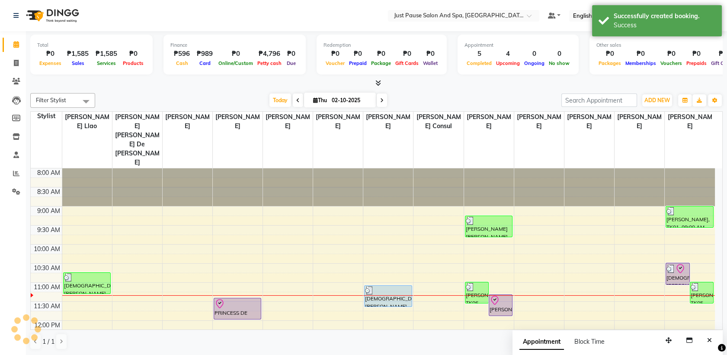
scroll to position [0, 0]
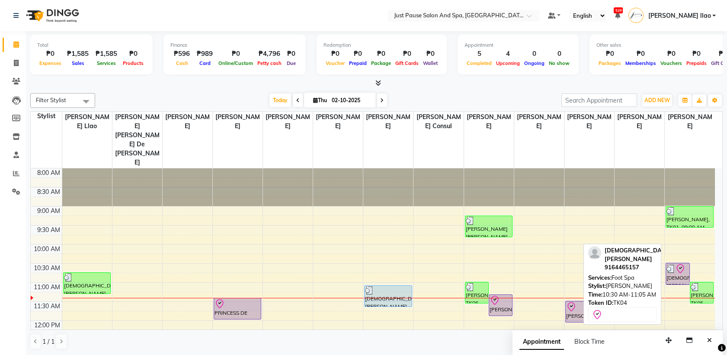
click at [686, 263] on div at bounding box center [678, 268] width 22 height 10
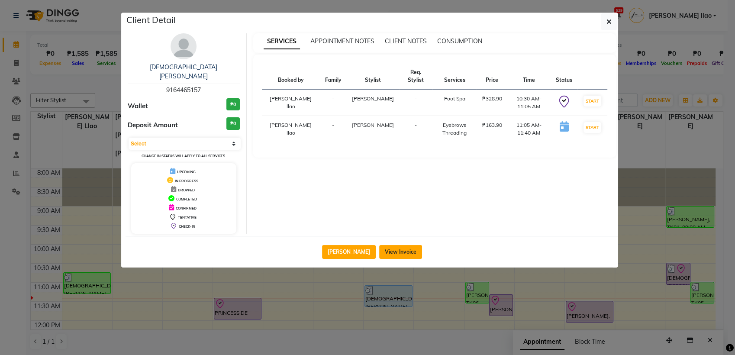
click at [405, 245] on button "View Invoice" at bounding box center [400, 252] width 43 height 14
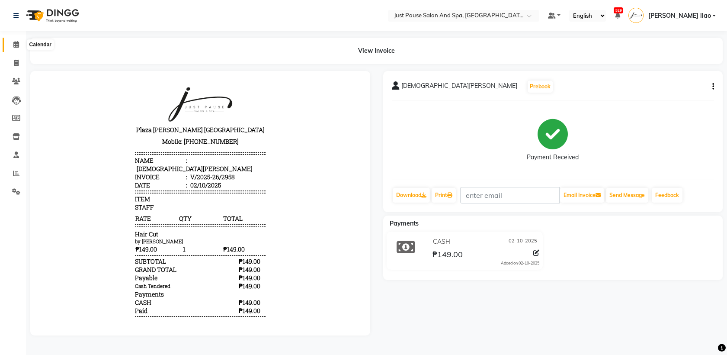
click at [13, 46] on icon at bounding box center [16, 44] width 6 height 6
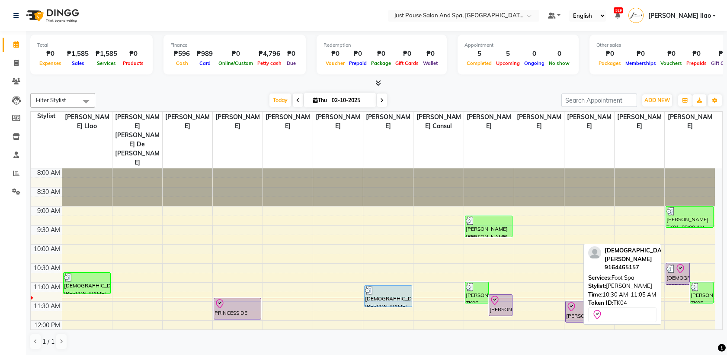
click at [678, 264] on icon at bounding box center [680, 268] width 7 height 9
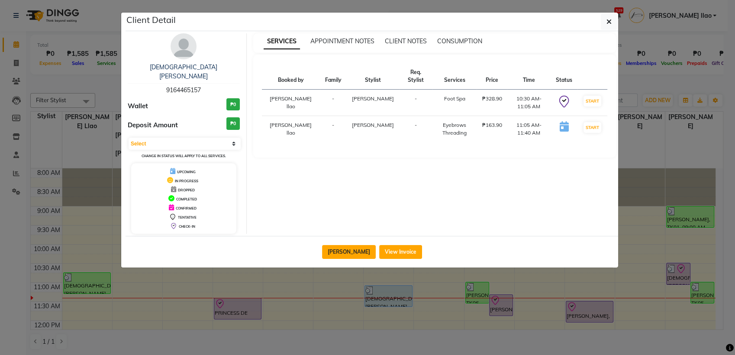
click at [357, 245] on button "[PERSON_NAME]" at bounding box center [349, 252] width 54 height 14
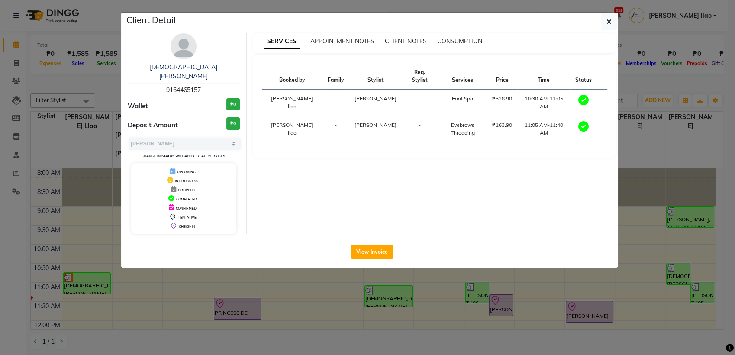
click at [357, 245] on button "View Invoice" at bounding box center [371, 252] width 43 height 14
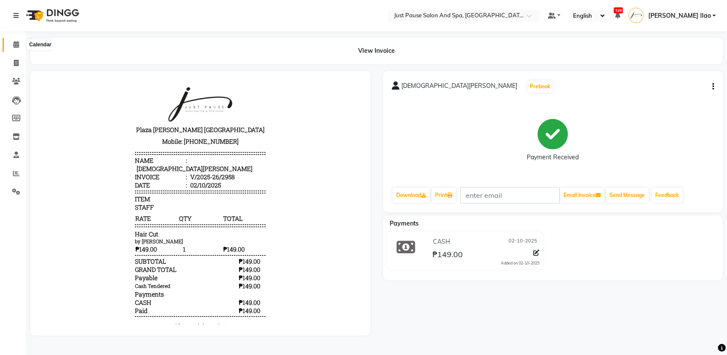
click at [16, 44] on icon at bounding box center [16, 44] width 6 height 6
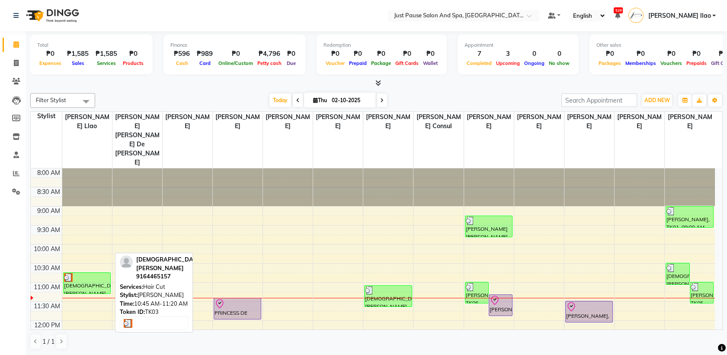
click at [107, 273] on div "[DEMOGRAPHIC_DATA][PERSON_NAME], TK03, 10:45 AM-11:20 AM, Hair Cut" at bounding box center [87, 283] width 47 height 21
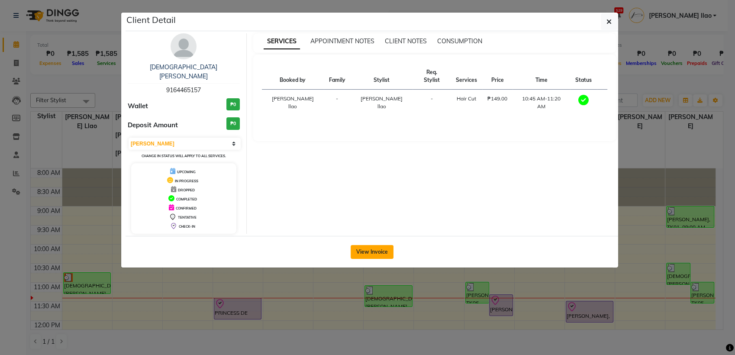
click at [375, 245] on button "View Invoice" at bounding box center [371, 252] width 43 height 14
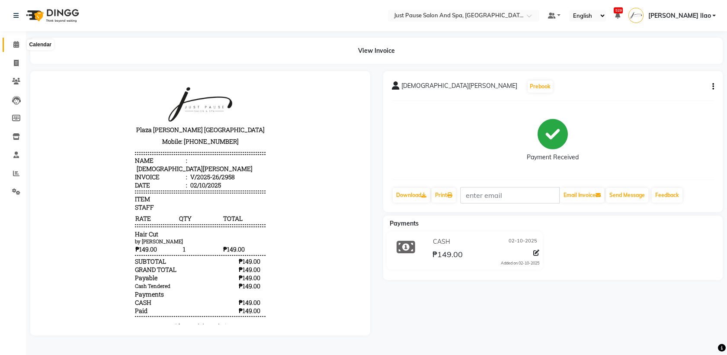
click at [17, 44] on icon at bounding box center [16, 44] width 6 height 6
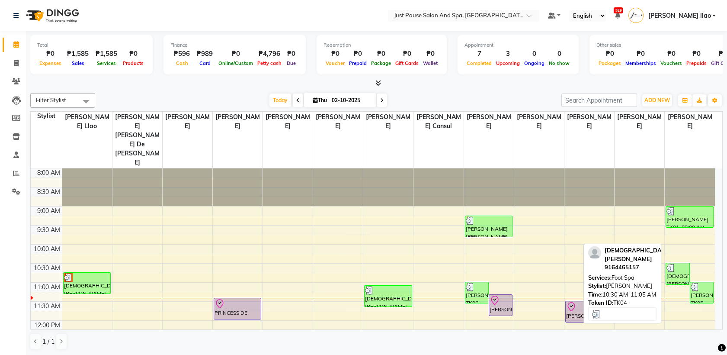
click at [681, 263] on div at bounding box center [678, 267] width 22 height 9
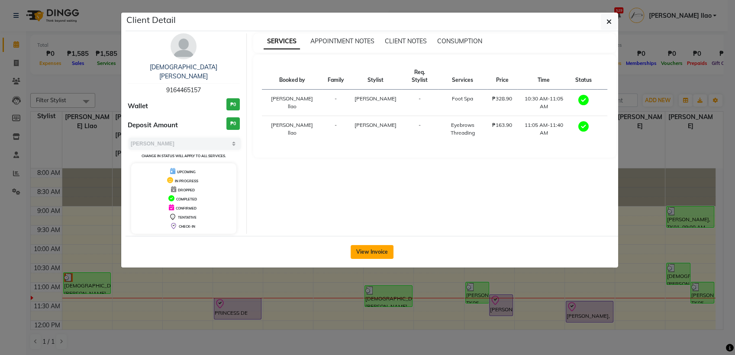
click at [374, 246] on button "View Invoice" at bounding box center [371, 252] width 43 height 14
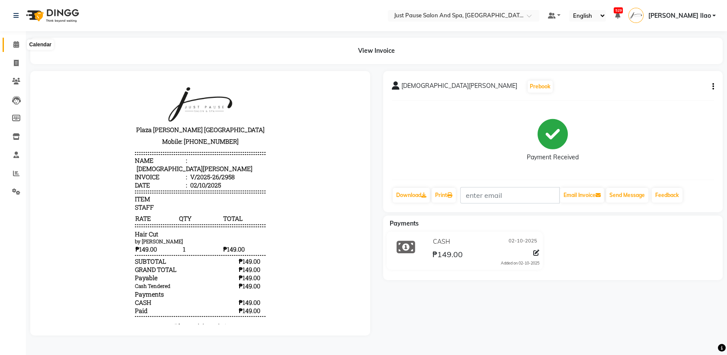
click at [11, 45] on span at bounding box center [16, 45] width 15 height 10
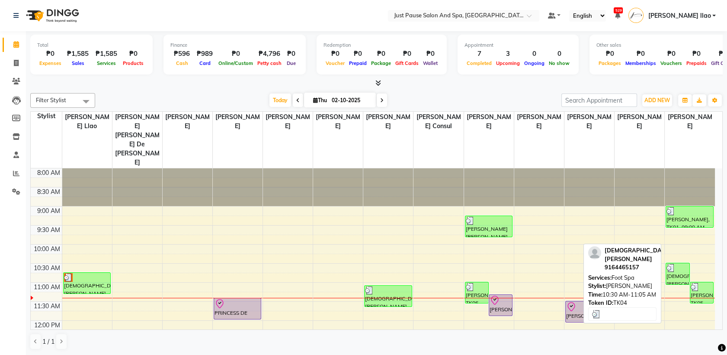
click at [679, 263] on div at bounding box center [678, 267] width 22 height 9
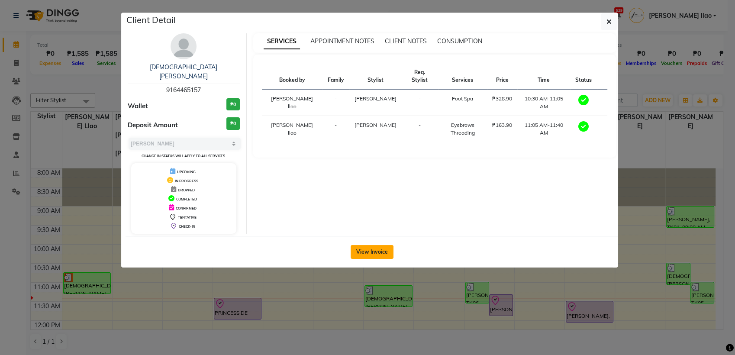
click at [377, 245] on button "View Invoice" at bounding box center [371, 252] width 43 height 14
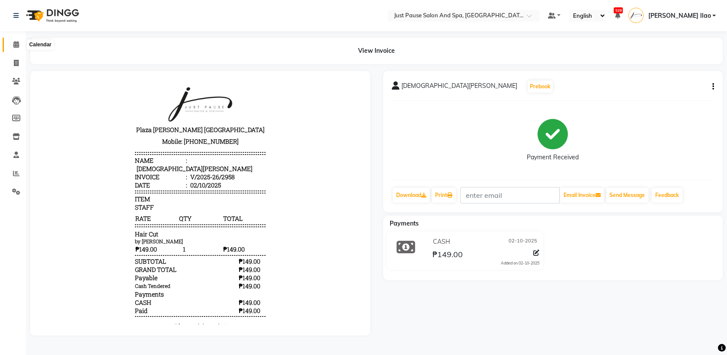
click at [11, 43] on span at bounding box center [16, 45] width 15 height 10
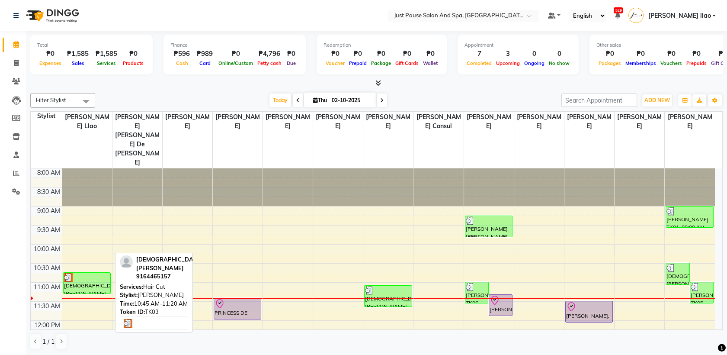
click at [97, 273] on div at bounding box center [87, 277] width 46 height 9
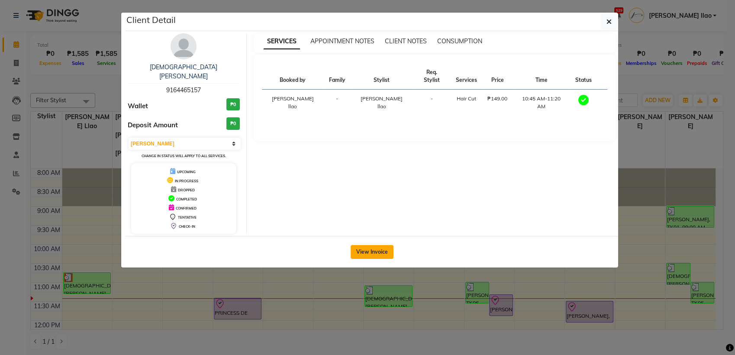
click at [382, 245] on button "View Invoice" at bounding box center [371, 252] width 43 height 14
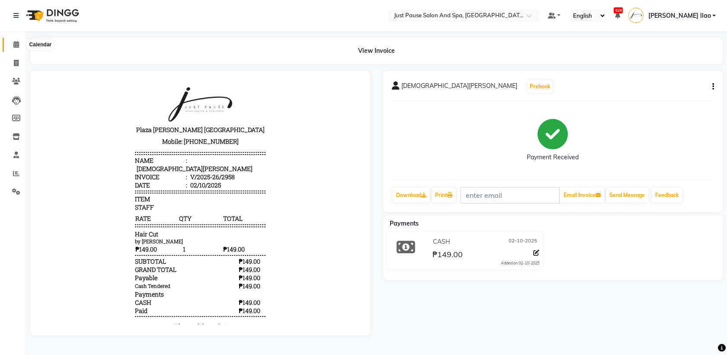
click at [13, 42] on icon at bounding box center [16, 44] width 6 height 6
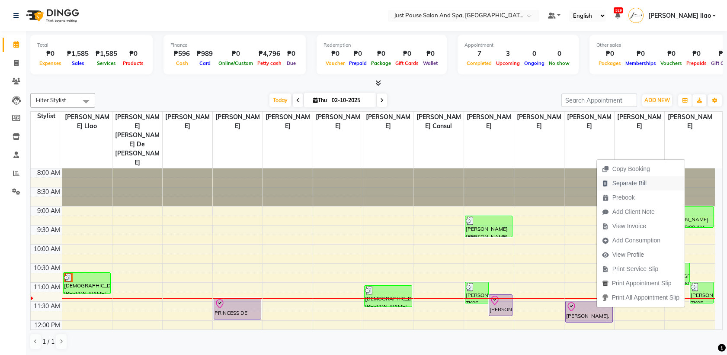
click at [656, 183] on button "Separate Bill" at bounding box center [641, 183] width 88 height 14
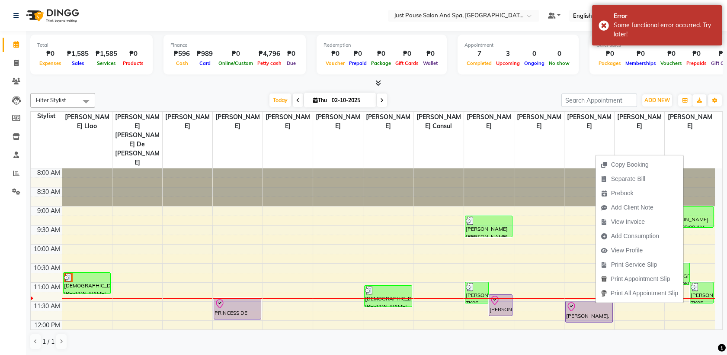
click at [711, 80] on div at bounding box center [376, 83] width 693 height 9
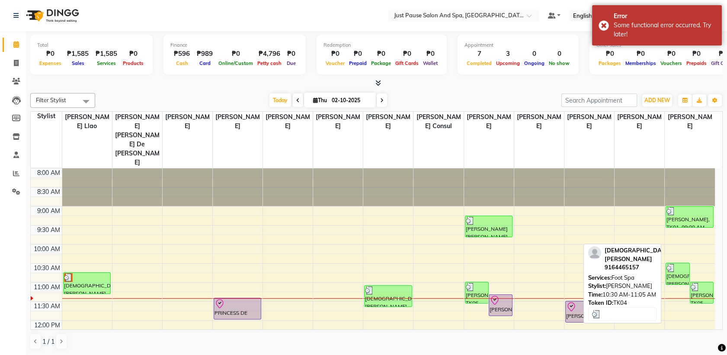
click at [678, 263] on div "[DEMOGRAPHIC_DATA][PERSON_NAME], TK04, 10:30 AM-11:05 AM, Foot Spa" at bounding box center [677, 273] width 23 height 21
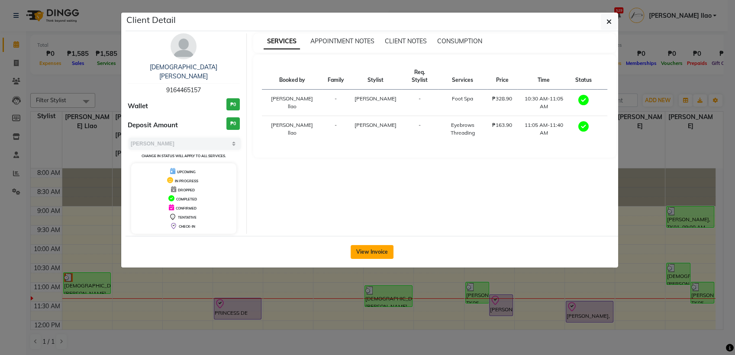
click at [377, 245] on button "View Invoice" at bounding box center [371, 252] width 43 height 14
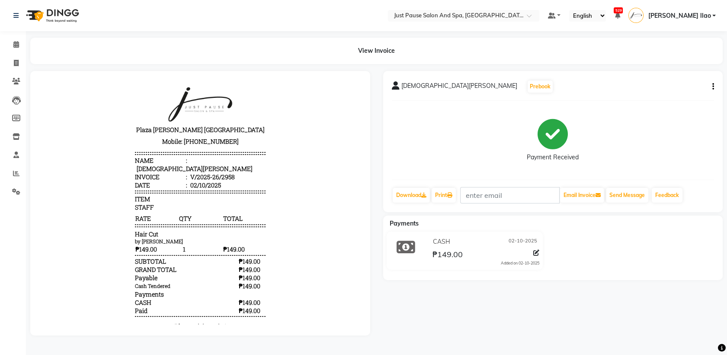
click at [710, 84] on button "button" at bounding box center [711, 86] width 5 height 9
click at [680, 74] on div "Cancel Invoice" at bounding box center [669, 76] width 59 height 11
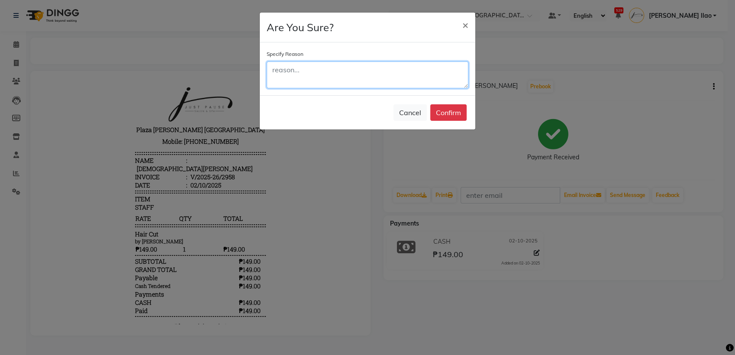
click at [372, 79] on textarea at bounding box center [368, 74] width 202 height 27
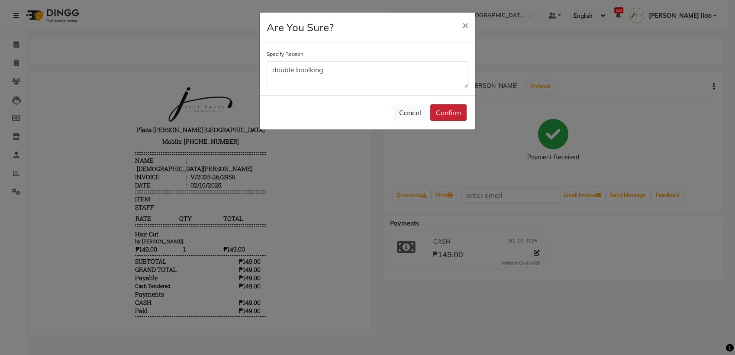
click at [438, 110] on button "Confirm" at bounding box center [448, 112] width 36 height 16
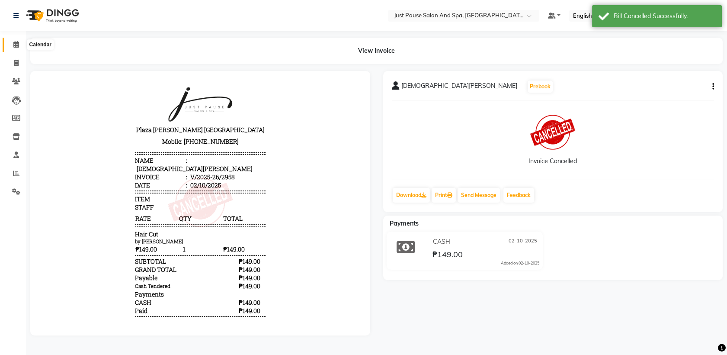
click at [14, 48] on icon at bounding box center [16, 44] width 6 height 6
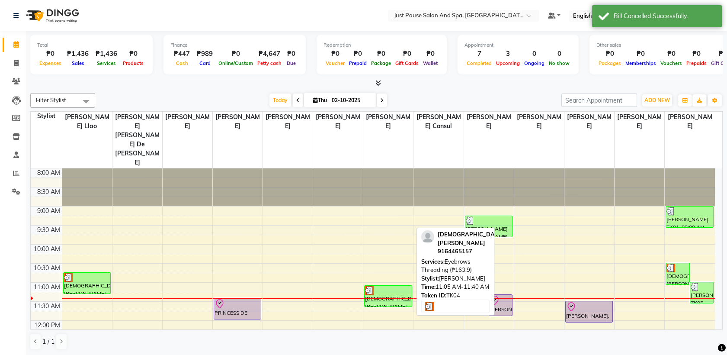
click at [386, 286] on div "[DEMOGRAPHIC_DATA][PERSON_NAME], TK04, 11:05 AM-11:40 AM, Eyebrows Threading (₱…" at bounding box center [388, 296] width 47 height 21
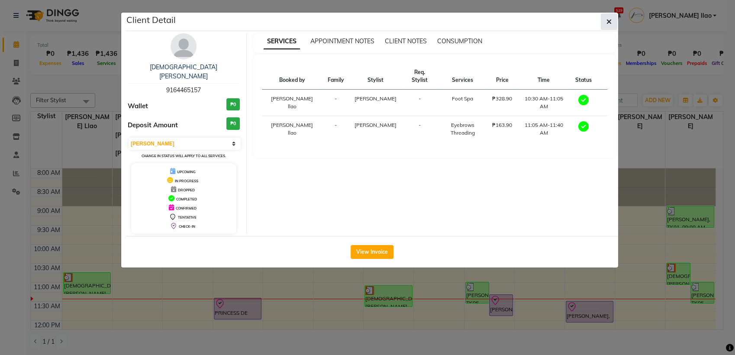
click at [609, 19] on icon "button" at bounding box center [608, 21] width 5 height 7
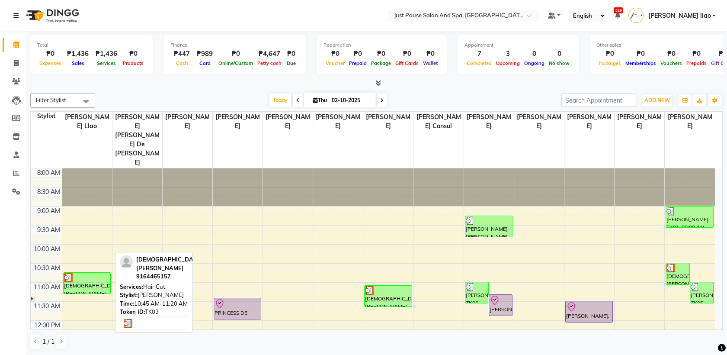
click at [91, 273] on div "[DEMOGRAPHIC_DATA][PERSON_NAME], TK03, 10:45 AM-11:20 AM, Hair Cut" at bounding box center [87, 283] width 47 height 21
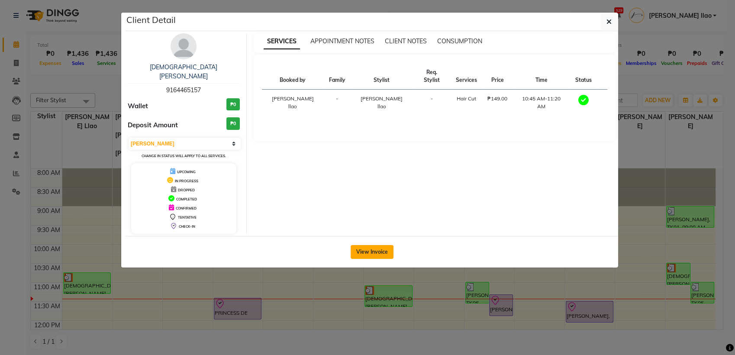
click at [368, 245] on button "View Invoice" at bounding box center [371, 252] width 43 height 14
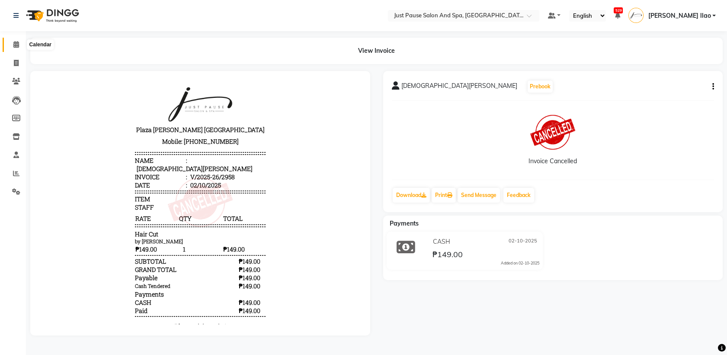
click at [13, 43] on icon at bounding box center [16, 44] width 6 height 6
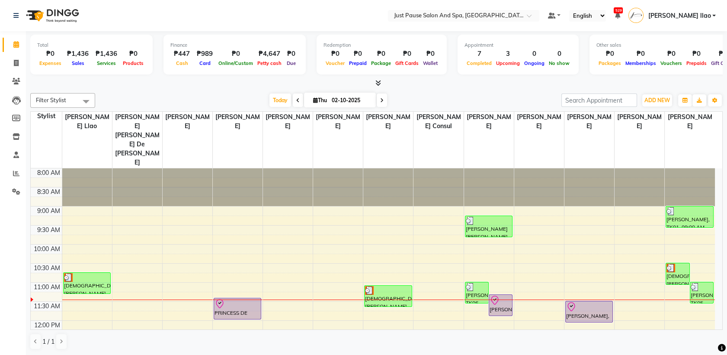
click at [696, 80] on div at bounding box center [376, 83] width 693 height 9
click at [663, 102] on span "ADD NEW" at bounding box center [658, 100] width 26 height 6
click at [662, 117] on button "Add Appointment" at bounding box center [638, 116] width 68 height 11
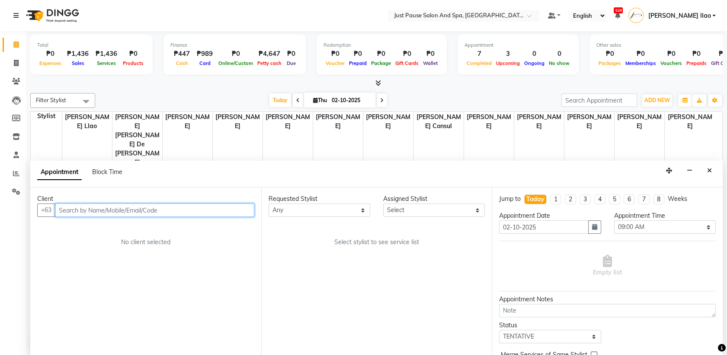
click at [190, 211] on input "text" at bounding box center [154, 209] width 199 height 13
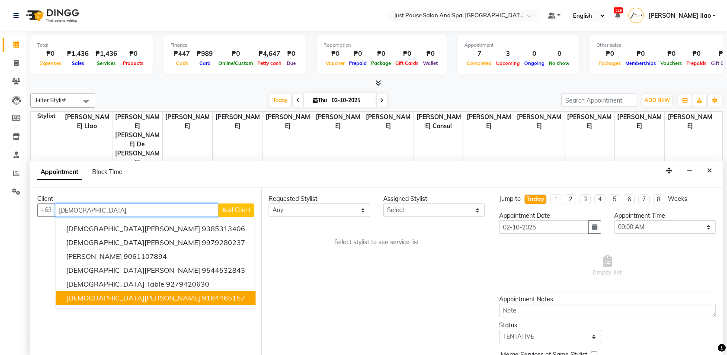
click at [177, 296] on button "[DEMOGRAPHIC_DATA][PERSON_NAME] 9164465157" at bounding box center [156, 298] width 200 height 14
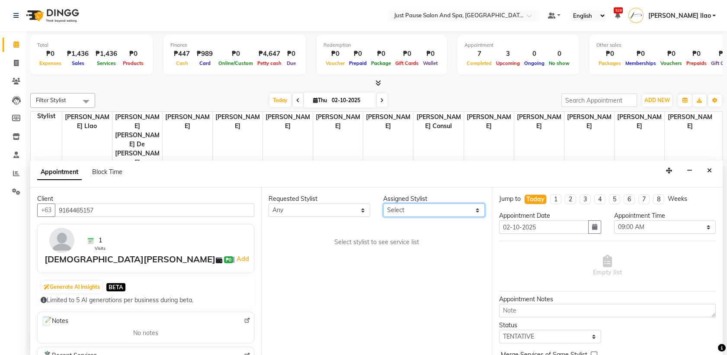
click at [471, 214] on select "Select [PERSON_NAME] [PERSON_NAME] [PERSON_NAME] llao [PERSON_NAME] [PERSON_NAM…" at bounding box center [434, 209] width 102 height 13
click at [383, 203] on select "Select [PERSON_NAME] [PERSON_NAME] [PERSON_NAME] llao [PERSON_NAME] [PERSON_NAM…" at bounding box center [434, 209] width 102 height 13
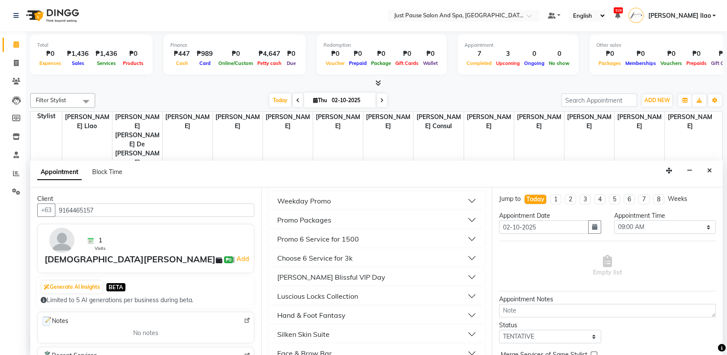
scroll to position [263, 0]
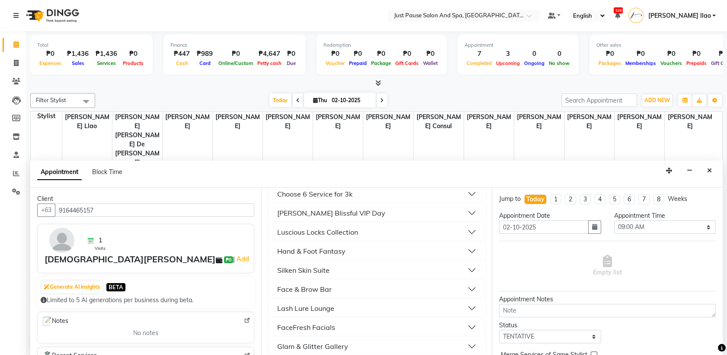
click at [360, 250] on button "Hand & Foot Fantasy" at bounding box center [377, 251] width 210 height 16
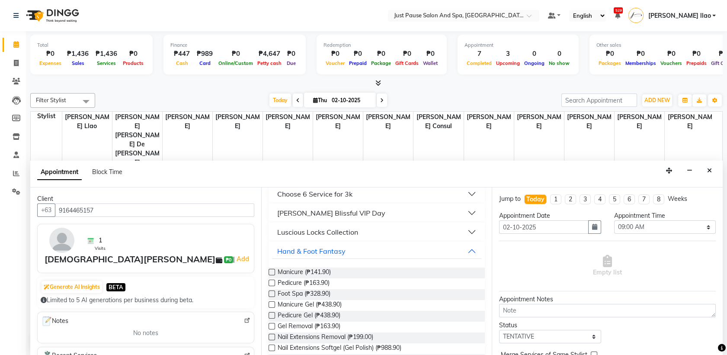
click at [269, 293] on label at bounding box center [272, 293] width 6 height 6
click at [269, 293] on input "checkbox" at bounding box center [272, 295] width 6 height 6
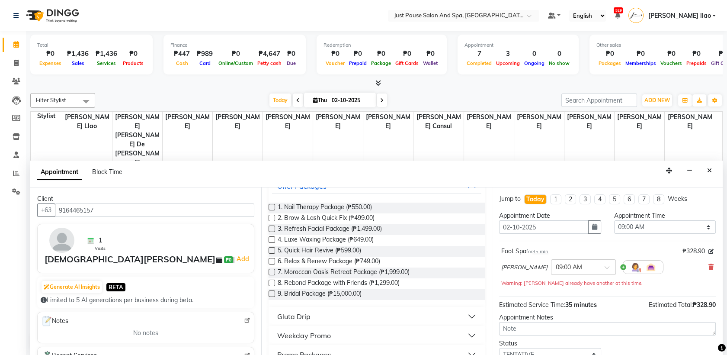
scroll to position [0, 0]
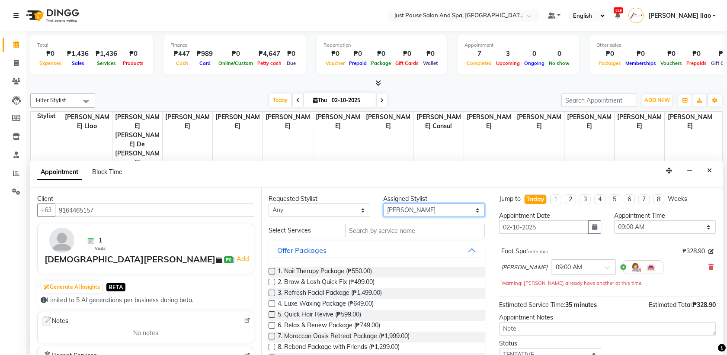
click at [469, 208] on select "Select [PERSON_NAME] [PERSON_NAME] [PERSON_NAME] llao [PERSON_NAME] [PERSON_NAM…" at bounding box center [434, 209] width 102 height 13
click at [383, 203] on select "Select [PERSON_NAME] [PERSON_NAME] [PERSON_NAME] llao [PERSON_NAME] [PERSON_NAM…" at bounding box center [434, 209] width 102 height 13
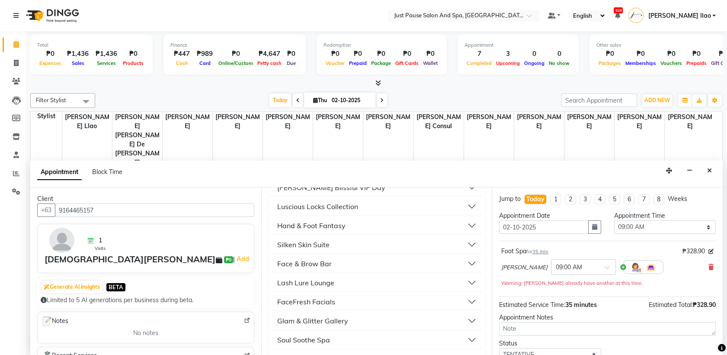
scroll to position [295, 0]
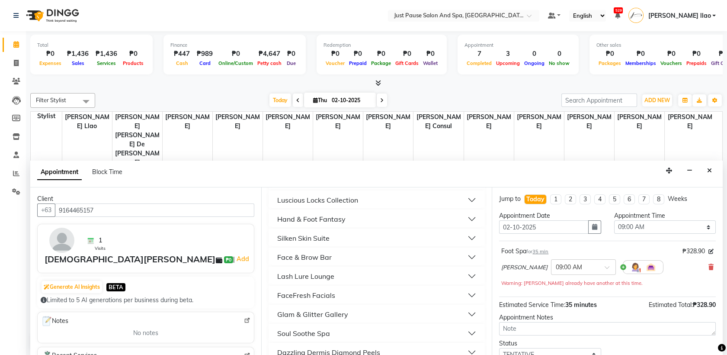
click at [353, 256] on button "Face & Brow Bar" at bounding box center [377, 257] width 210 height 16
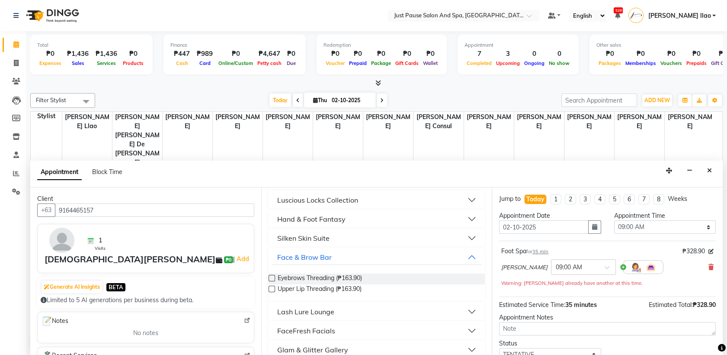
click at [271, 277] on label at bounding box center [272, 278] width 6 height 6
click at [271, 277] on input "checkbox" at bounding box center [272, 279] width 6 height 6
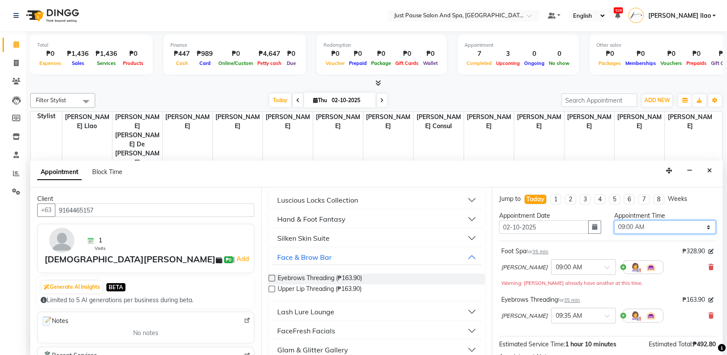
click at [659, 231] on select "Select 09:00 AM 09:05 AM 09:10 AM 09:15 AM 09:20 AM 09:25 AM 09:30 AM 09:35 AM …" at bounding box center [665, 226] width 102 height 13
click at [614, 220] on select "Select 09:00 AM 09:05 AM 09:10 AM 09:15 AM 09:20 AM 09:25 AM 09:30 AM 09:35 AM …" at bounding box center [665, 226] width 102 height 13
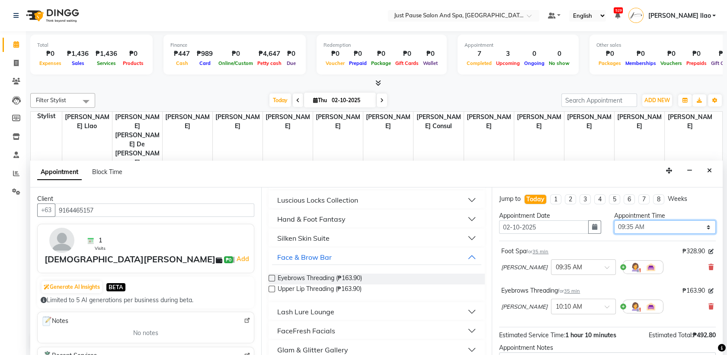
scroll to position [90, 0]
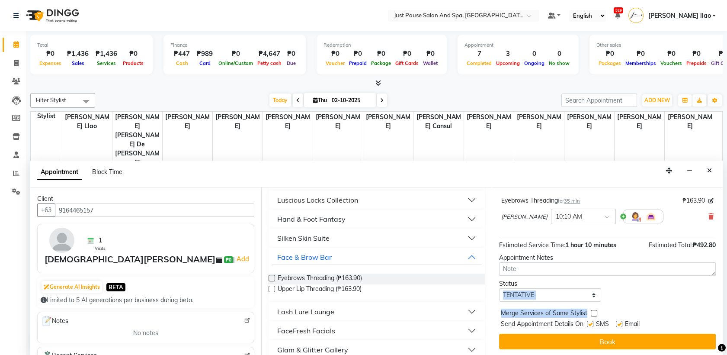
drag, startPoint x: 588, startPoint y: 303, endPoint x: 585, endPoint y: 292, distance: 10.8
click at [585, 292] on div "Jump to [DATE] 1 2 3 4 5 6 7 8 Weeks Appointment Date [DATE] Appointment Time S…" at bounding box center [607, 271] width 231 height 168
click at [585, 292] on select "Select TENTATIVE CONFIRM CHECK-IN UPCOMING" at bounding box center [550, 294] width 102 height 13
click at [499, 288] on select "Select TENTATIVE CONFIRM CHECK-IN UPCOMING" at bounding box center [550, 294] width 102 height 13
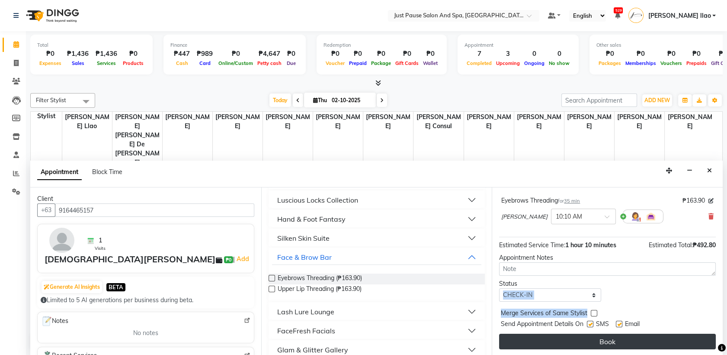
click at [614, 338] on button "Book" at bounding box center [607, 342] width 217 height 16
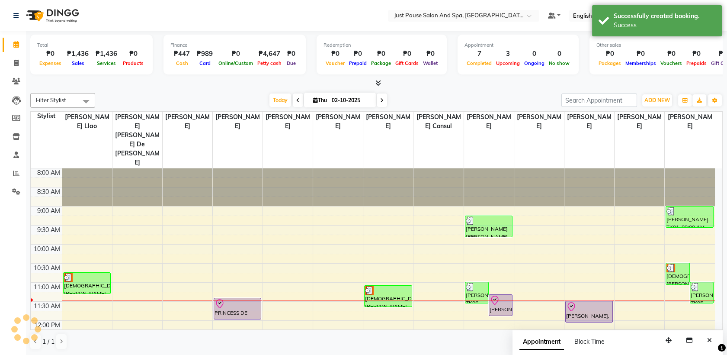
scroll to position [0, 0]
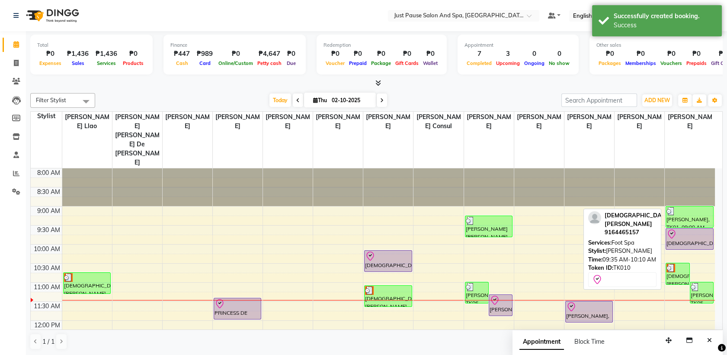
click at [698, 229] on div at bounding box center [690, 234] width 46 height 10
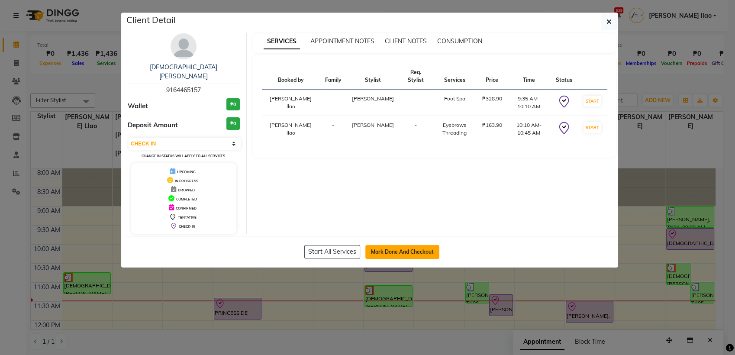
click at [427, 245] on button "Mark Done And Checkout" at bounding box center [402, 252] width 74 height 14
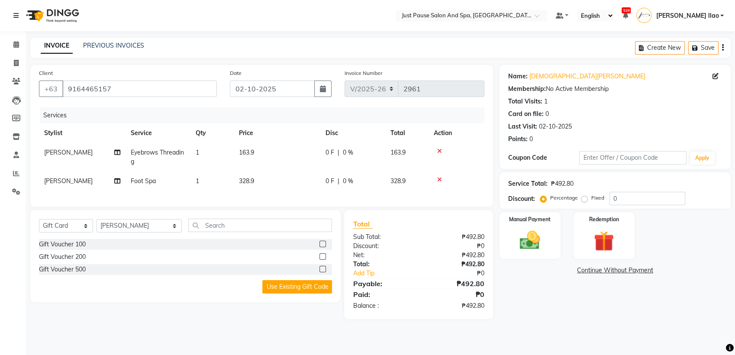
click at [270, 145] on td "163.9" at bounding box center [277, 157] width 87 height 29
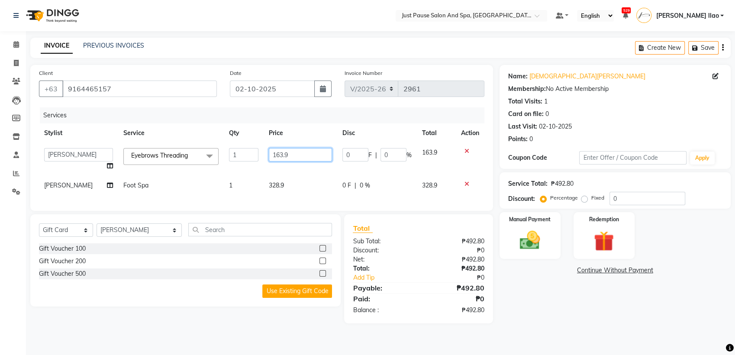
click at [292, 154] on input "163.9" at bounding box center [300, 154] width 63 height 13
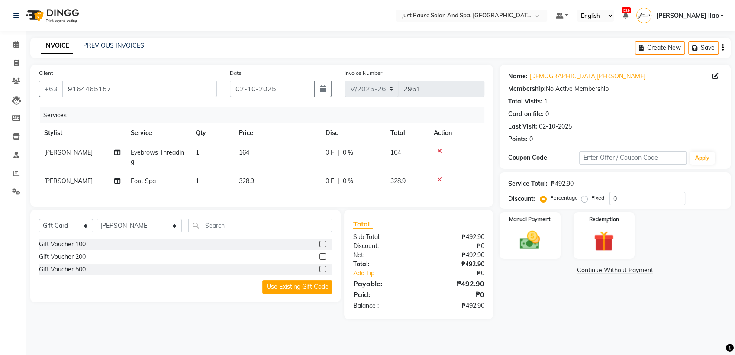
click at [294, 179] on td "328.9" at bounding box center [277, 180] width 87 height 19
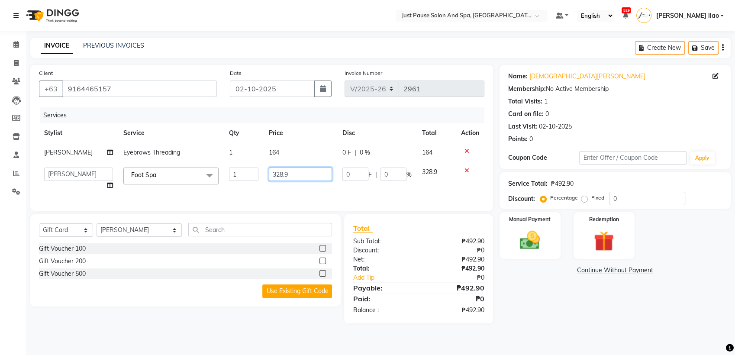
click at [295, 176] on input "328.9" at bounding box center [300, 173] width 63 height 13
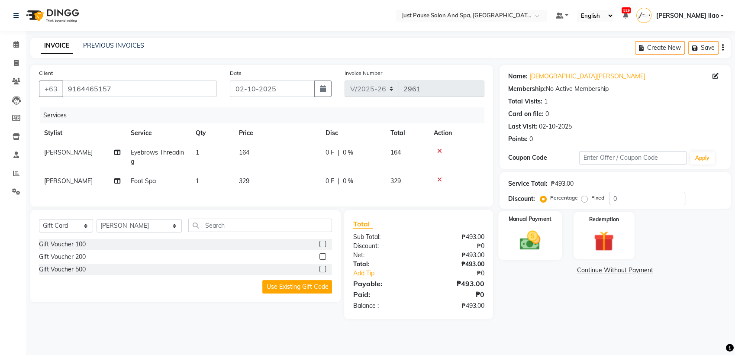
click at [543, 229] on img at bounding box center [530, 240] width 34 height 24
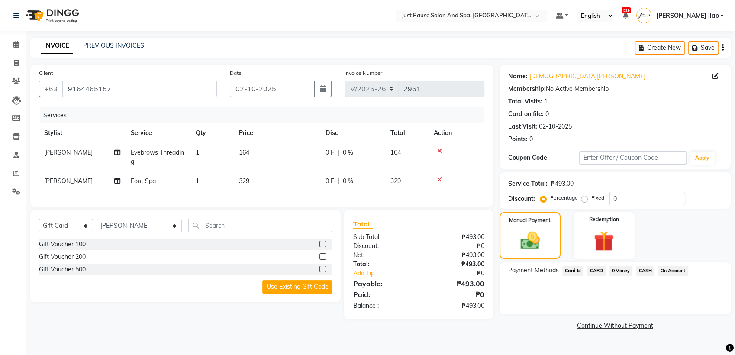
click at [572, 270] on span "Card M" at bounding box center [573, 271] width 22 height 10
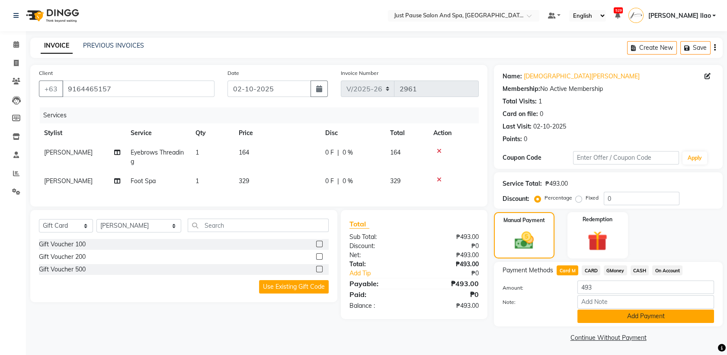
click at [690, 316] on button "Add Payment" at bounding box center [646, 315] width 137 height 13
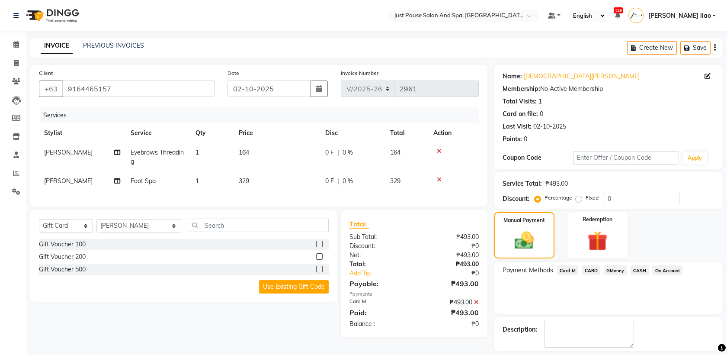
scroll to position [38, 0]
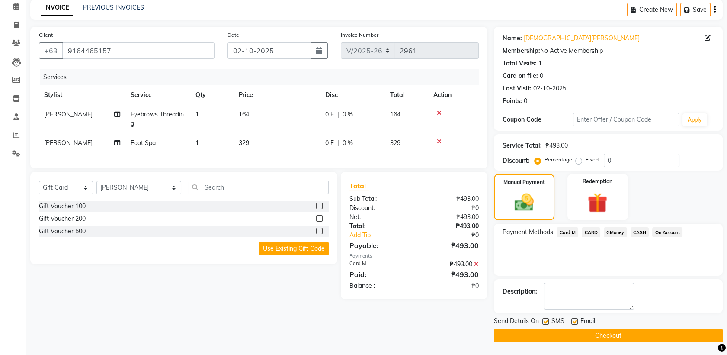
click at [664, 336] on button "Checkout" at bounding box center [608, 335] width 229 height 13
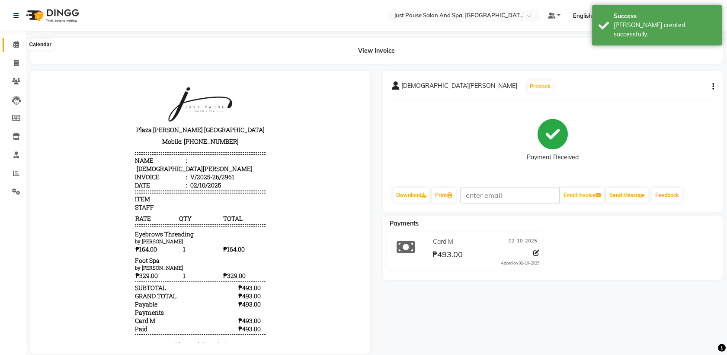
click at [13, 42] on span at bounding box center [16, 45] width 15 height 10
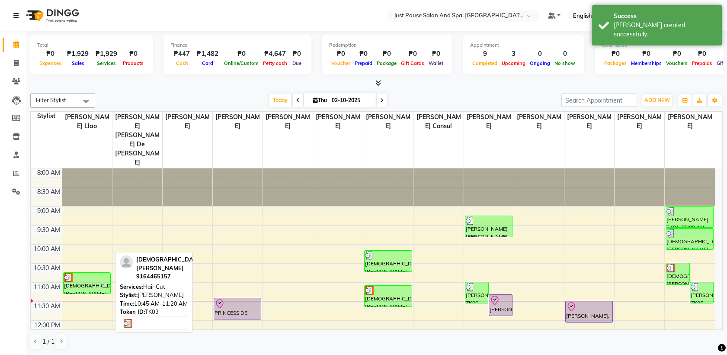
click at [93, 273] on div at bounding box center [87, 277] width 46 height 9
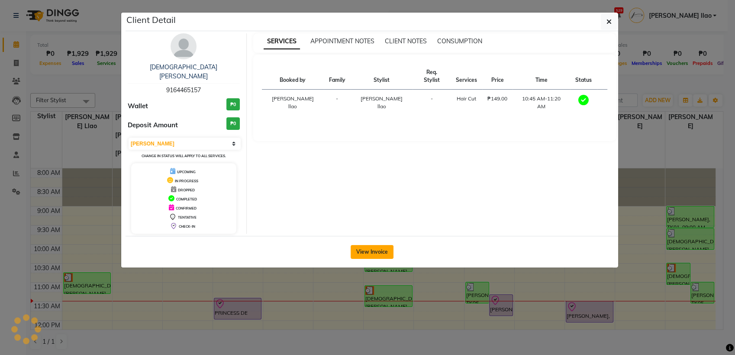
click at [373, 245] on button "View Invoice" at bounding box center [371, 252] width 43 height 14
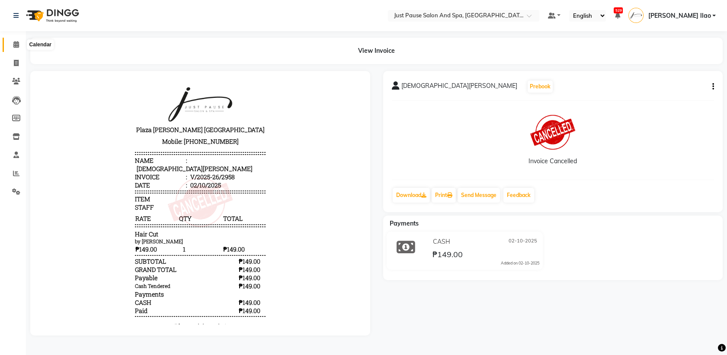
click at [16, 43] on icon at bounding box center [16, 44] width 6 height 6
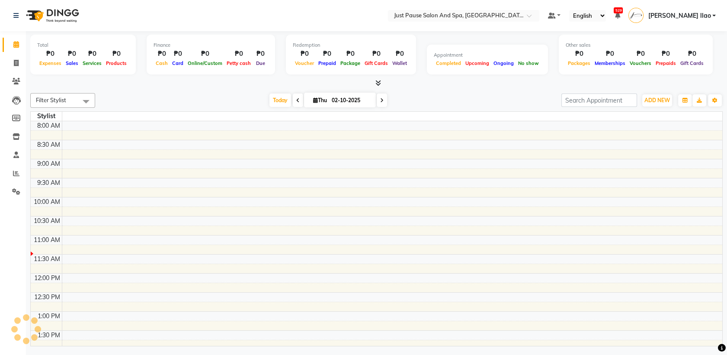
scroll to position [114, 0]
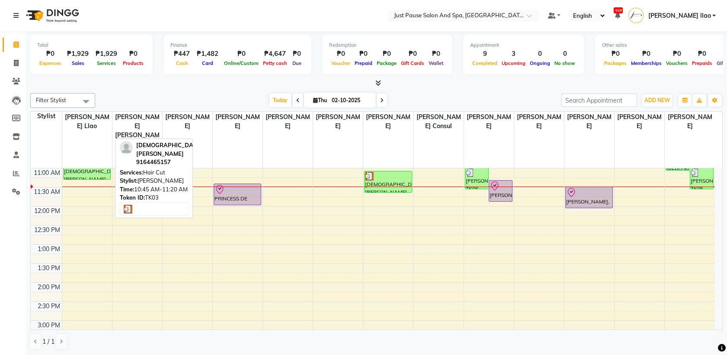
click at [102, 158] on div "[DEMOGRAPHIC_DATA][PERSON_NAME], TK03, 10:45 AM-11:20 AM, Hair Cut" at bounding box center [87, 168] width 47 height 21
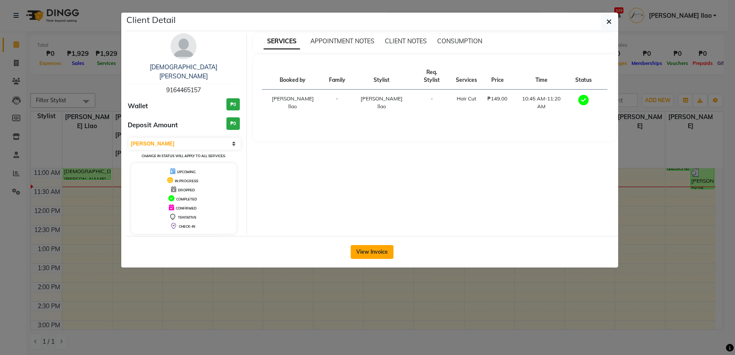
click at [367, 245] on button "View Invoice" at bounding box center [371, 252] width 43 height 14
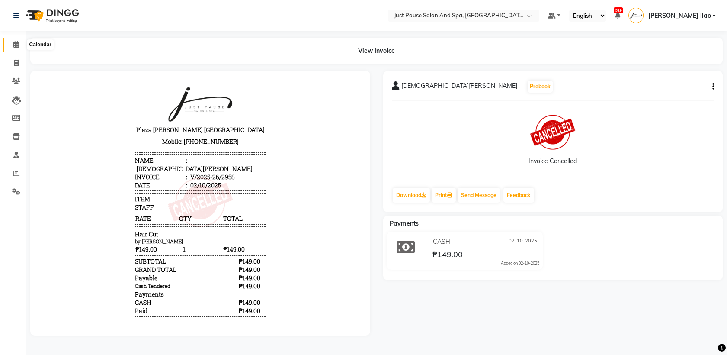
click at [13, 44] on icon at bounding box center [16, 44] width 6 height 6
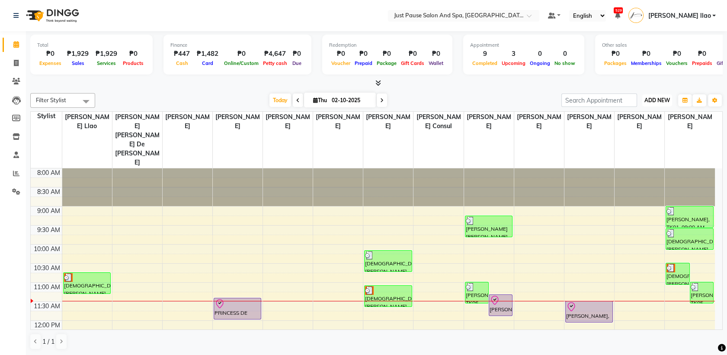
click at [659, 102] on span "ADD NEW" at bounding box center [658, 100] width 26 height 6
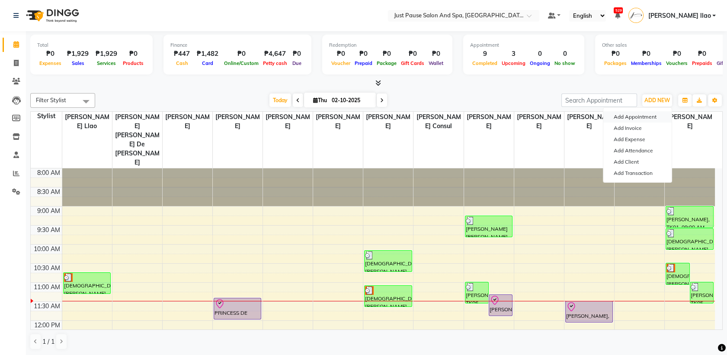
click at [657, 118] on button "Add Appointment" at bounding box center [638, 116] width 68 height 11
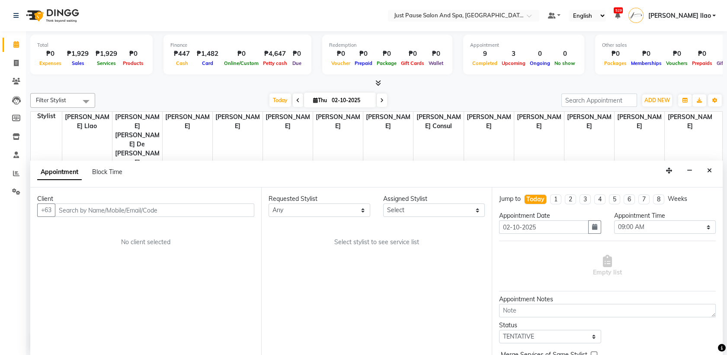
click at [232, 210] on input "text" at bounding box center [154, 209] width 199 height 13
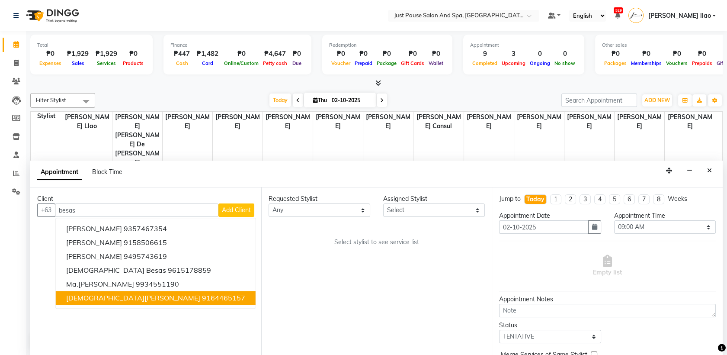
click at [179, 295] on button "[DEMOGRAPHIC_DATA][PERSON_NAME] 9164465157" at bounding box center [156, 298] width 200 height 14
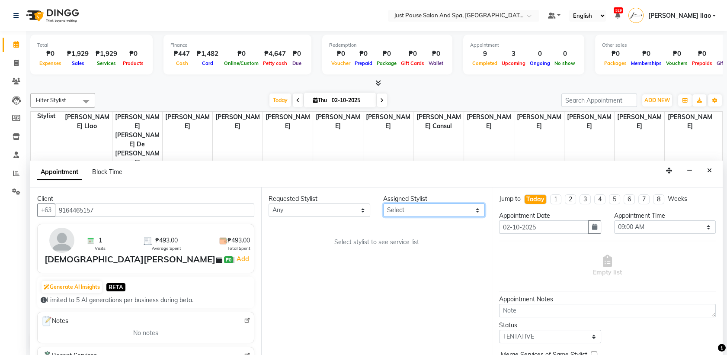
click at [450, 209] on select "Select [PERSON_NAME] [PERSON_NAME] [PERSON_NAME] llao [PERSON_NAME] [PERSON_NAM…" at bounding box center [434, 209] width 102 height 13
click at [383, 203] on select "Select [PERSON_NAME] [PERSON_NAME] [PERSON_NAME] llao [PERSON_NAME] [PERSON_NAM…" at bounding box center [434, 209] width 102 height 13
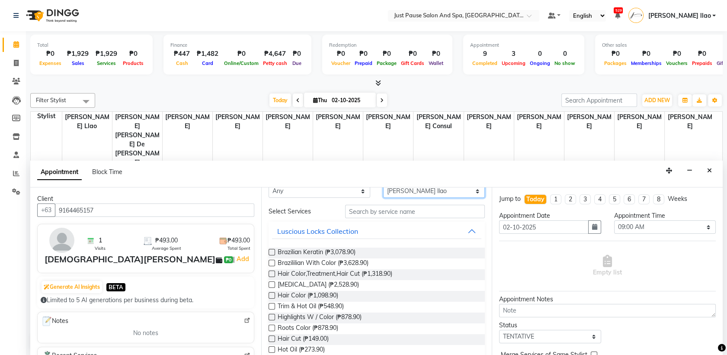
scroll to position [38, 0]
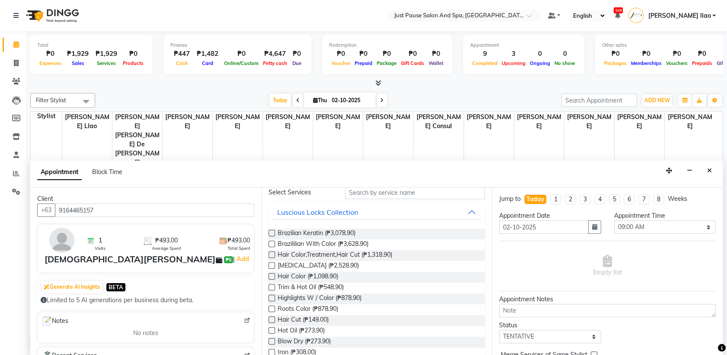
click at [273, 317] on label at bounding box center [272, 319] width 6 height 6
click at [273, 318] on input "checkbox" at bounding box center [272, 321] width 6 height 6
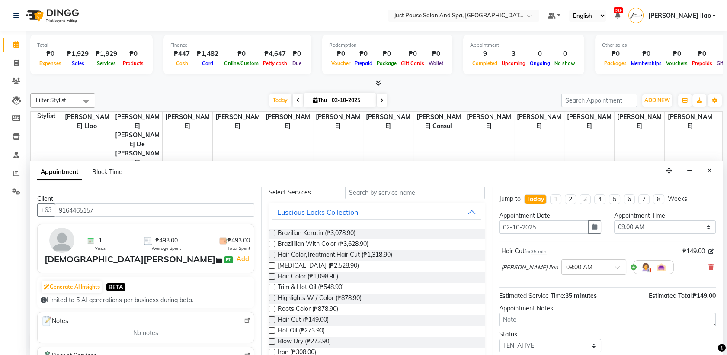
scroll to position [51, 0]
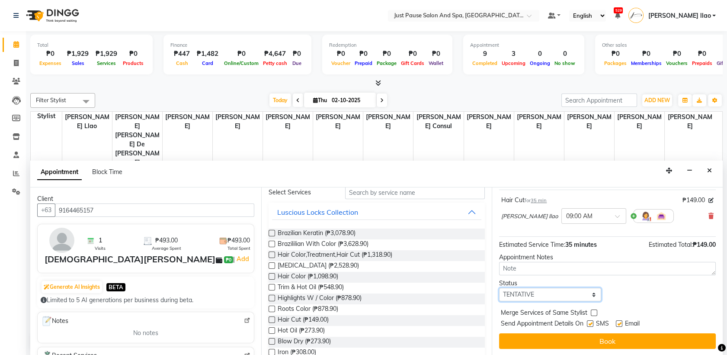
drag, startPoint x: 582, startPoint y: 292, endPoint x: 568, endPoint y: 268, distance: 27.2
click at [568, 268] on div "Jump to [DATE] 1 2 3 4 5 6 7 8 Weeks Appointment Date [DATE] Appointment Time S…" at bounding box center [607, 271] width 231 height 168
click at [499, 288] on select "Select TENTATIVE CONFIRM CHECK-IN UPCOMING" at bounding box center [550, 294] width 102 height 13
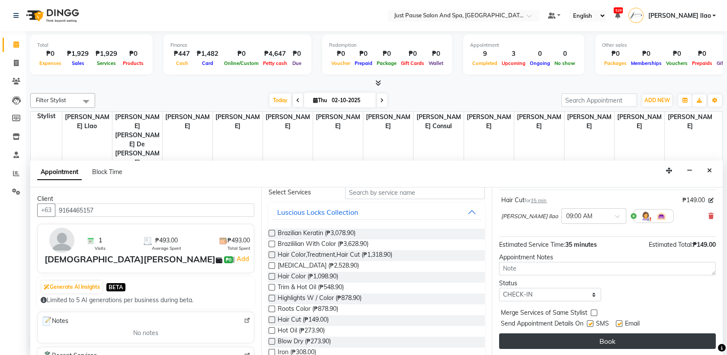
click at [616, 341] on button "Book" at bounding box center [607, 341] width 217 height 16
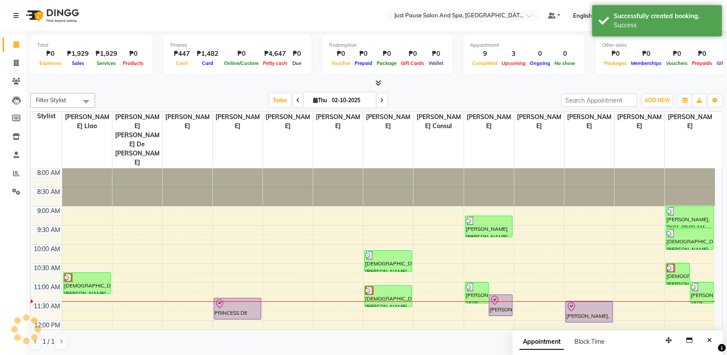
scroll to position [0, 0]
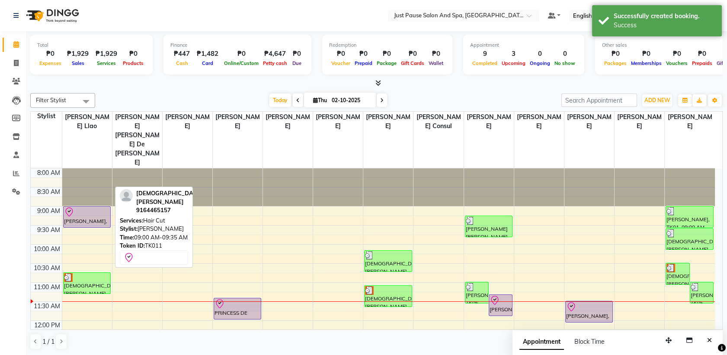
click at [94, 207] on div at bounding box center [87, 212] width 46 height 10
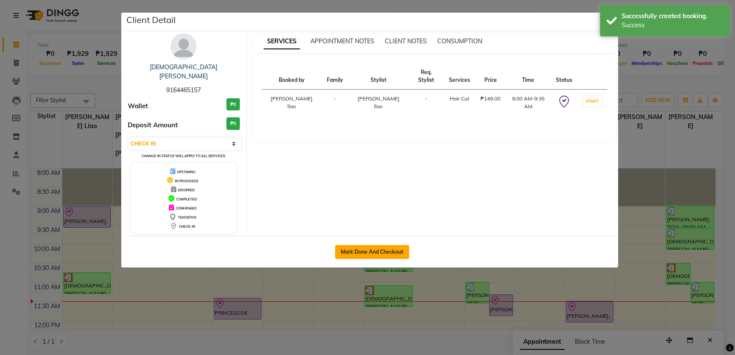
click at [370, 245] on button "Mark Done And Checkout" at bounding box center [372, 252] width 74 height 14
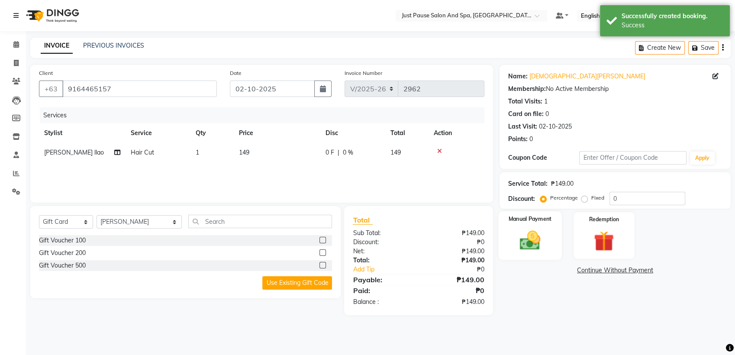
click at [542, 246] on img at bounding box center [530, 240] width 34 height 24
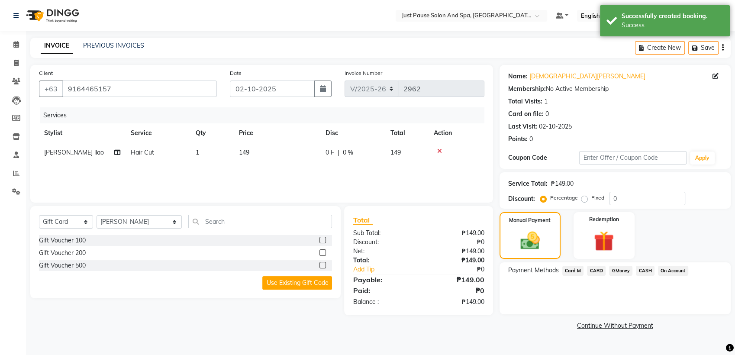
click at [639, 270] on span "CASH" at bounding box center [645, 271] width 19 height 10
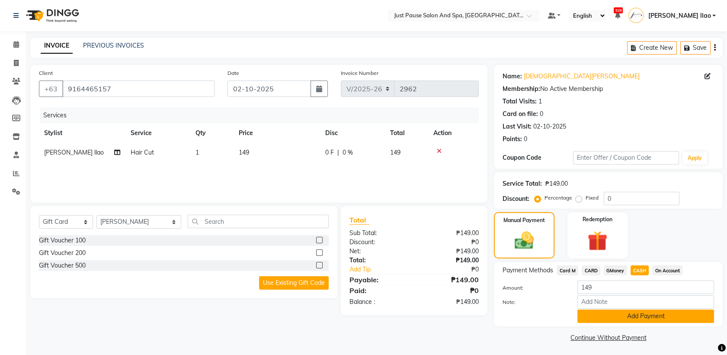
click at [665, 313] on button "Add Payment" at bounding box center [646, 315] width 137 height 13
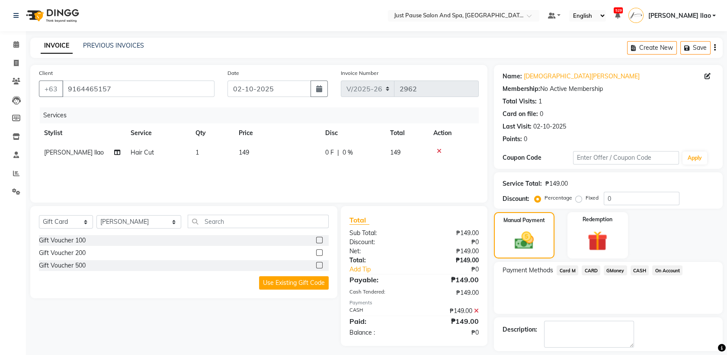
scroll to position [38, 0]
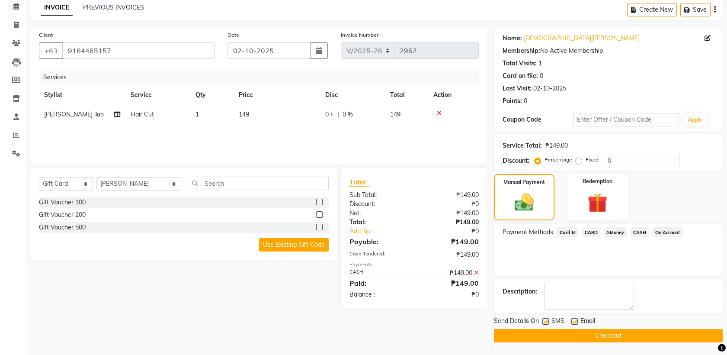
click at [668, 336] on button "Checkout" at bounding box center [608, 335] width 229 height 13
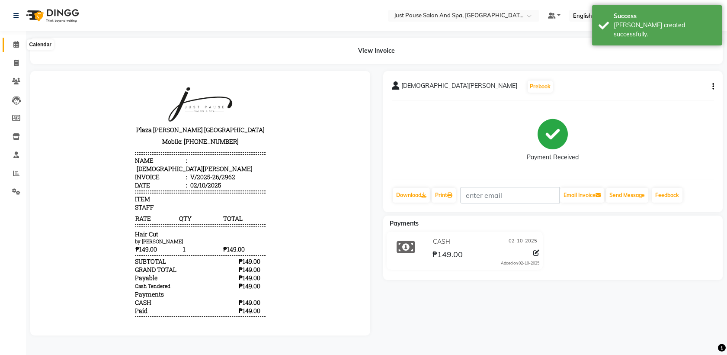
click at [13, 44] on icon at bounding box center [16, 44] width 6 height 6
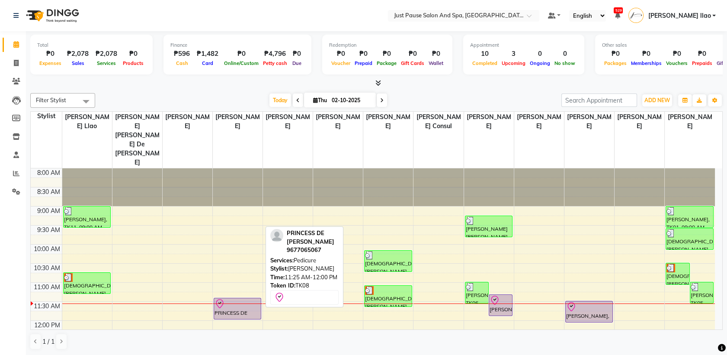
click at [258, 299] on div at bounding box center [238, 304] width 46 height 10
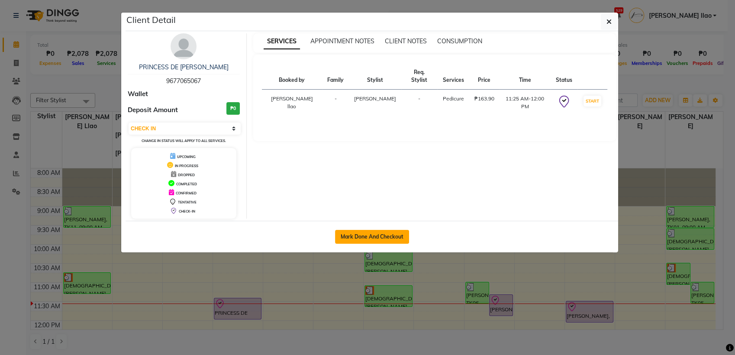
click at [401, 239] on button "Mark Done And Checkout" at bounding box center [372, 237] width 74 height 14
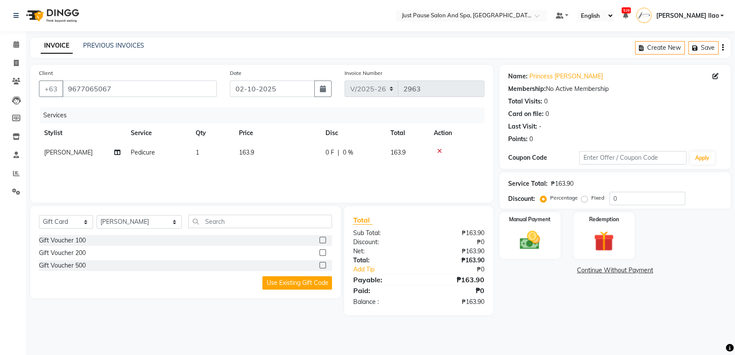
click at [282, 156] on td "163.9" at bounding box center [277, 152] width 87 height 19
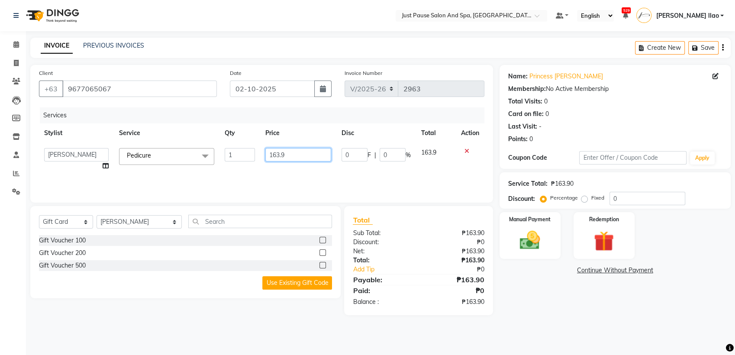
click at [288, 157] on input "163.9" at bounding box center [298, 154] width 66 height 13
click at [537, 230] on img at bounding box center [530, 240] width 34 height 24
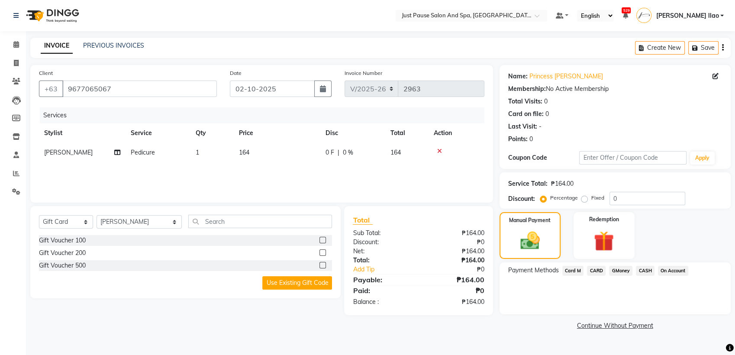
click at [643, 268] on span "CASH" at bounding box center [645, 271] width 19 height 10
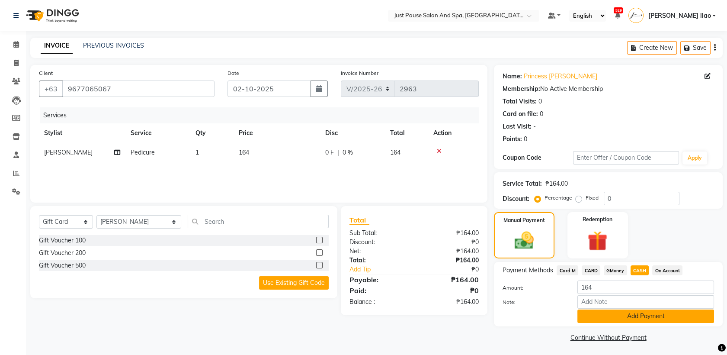
click at [677, 313] on button "Add Payment" at bounding box center [646, 315] width 137 height 13
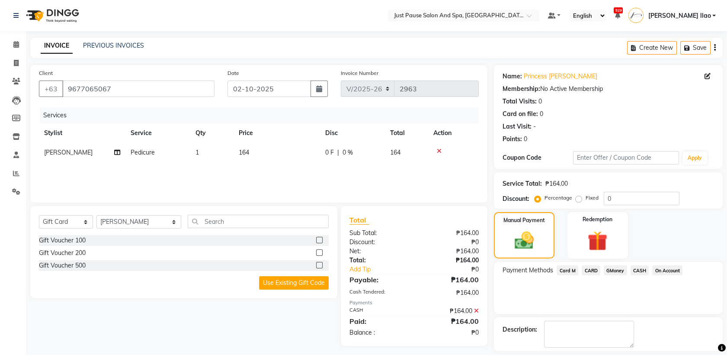
scroll to position [38, 0]
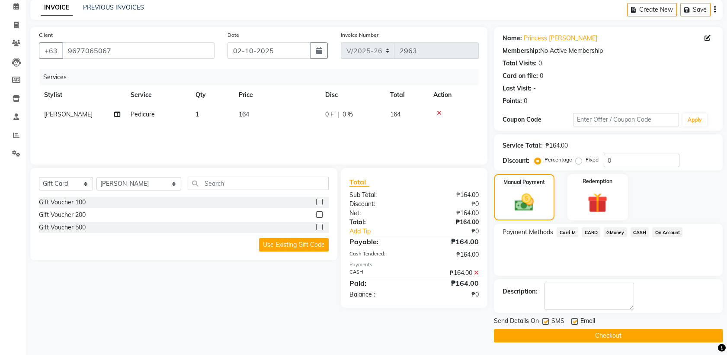
click at [646, 331] on button "Checkout" at bounding box center [608, 335] width 229 height 13
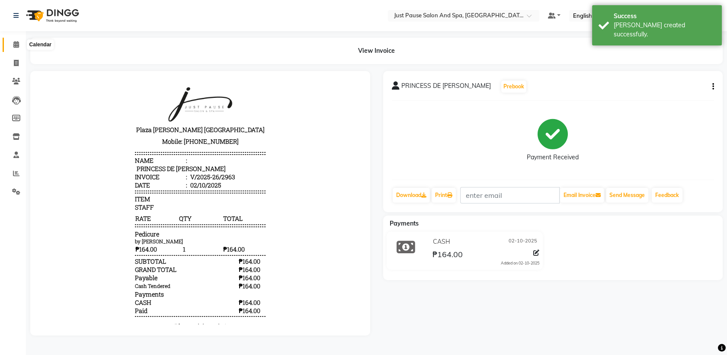
click at [15, 45] on icon at bounding box center [16, 44] width 6 height 6
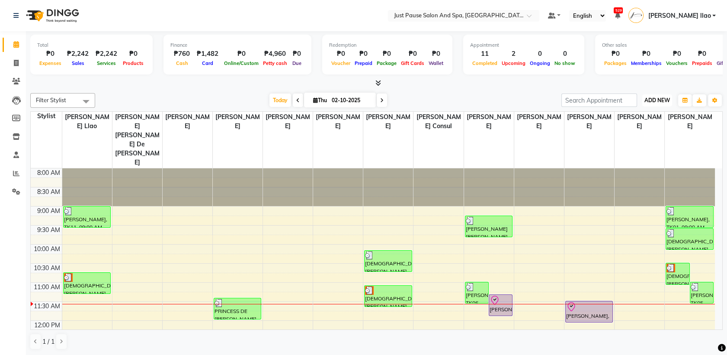
click at [665, 96] on button "ADD NEW Toggle Dropdown" at bounding box center [658, 100] width 30 height 12
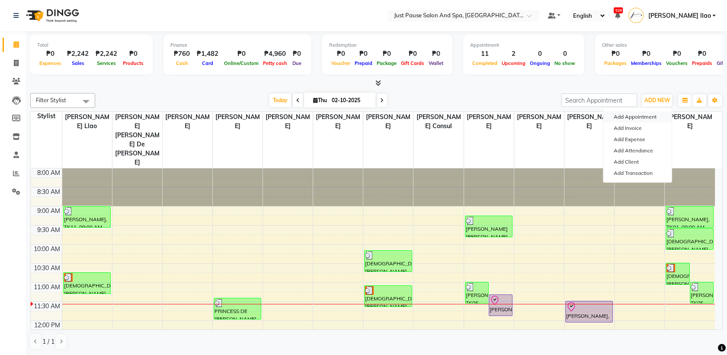
click at [657, 117] on button "Add Appointment" at bounding box center [638, 116] width 68 height 11
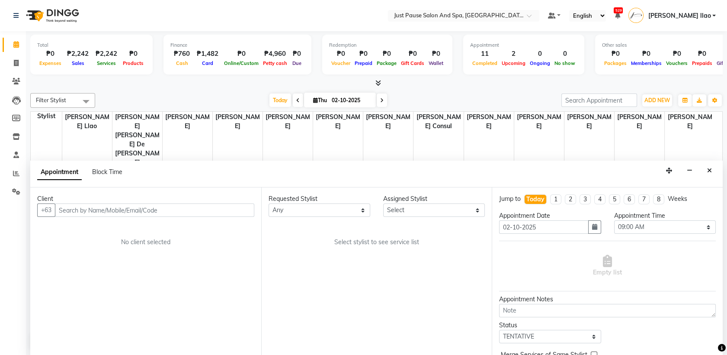
click at [174, 206] on input "text" at bounding box center [154, 209] width 199 height 13
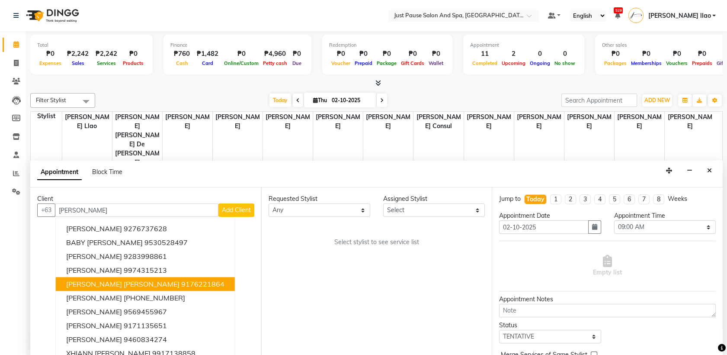
click at [182, 280] on button "[PERSON_NAME] [PERSON_NAME] 9176221864" at bounding box center [145, 284] width 179 height 14
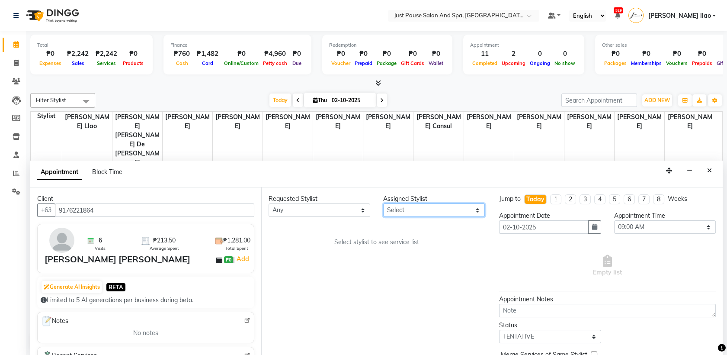
click at [456, 207] on select "Select [PERSON_NAME] [PERSON_NAME] [PERSON_NAME] llao [PERSON_NAME] [PERSON_NAM…" at bounding box center [434, 209] width 102 height 13
click at [383, 203] on select "Select [PERSON_NAME] [PERSON_NAME] [PERSON_NAME] llao [PERSON_NAME] [PERSON_NAM…" at bounding box center [434, 209] width 102 height 13
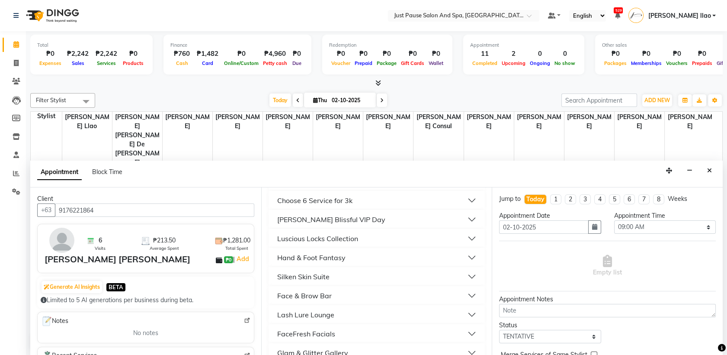
scroll to position [269, 0]
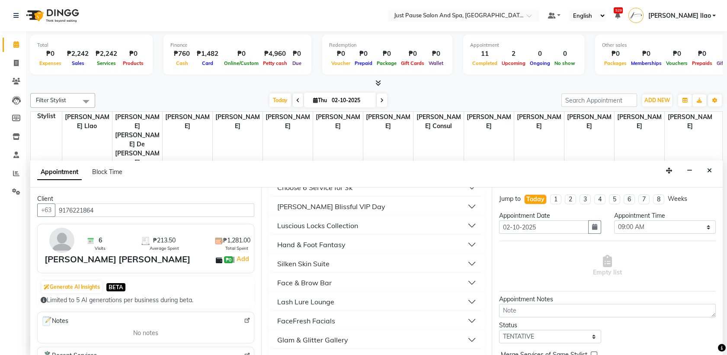
click at [380, 219] on button "Luscious Locks Collection" at bounding box center [377, 226] width 210 height 16
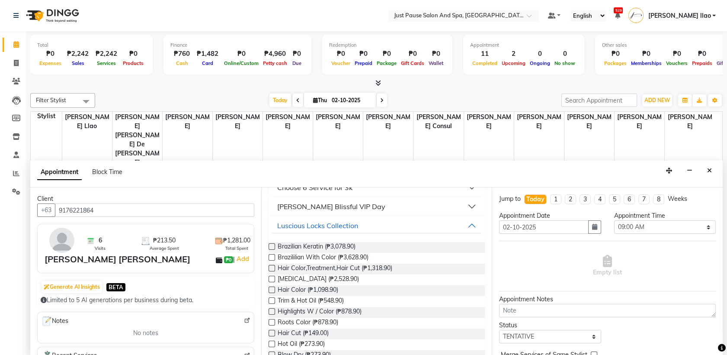
click at [271, 334] on label at bounding box center [272, 333] width 6 height 6
click at [271, 334] on input "checkbox" at bounding box center [272, 334] width 6 height 6
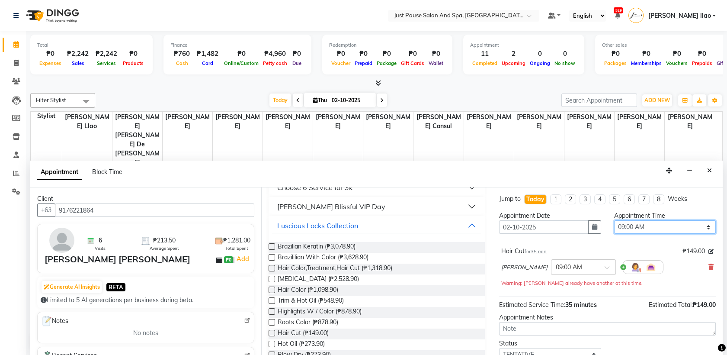
click at [694, 222] on select "Select 09:00 AM 09:05 AM 09:10 AM 09:15 AM 09:20 AM 09:25 AM 09:30 AM 09:35 AM …" at bounding box center [665, 226] width 102 height 13
click at [614, 220] on select "Select 09:00 AM 09:05 AM 09:10 AM 09:15 AM 09:20 AM 09:25 AM 09:30 AM 09:35 AM …" at bounding box center [665, 226] width 102 height 13
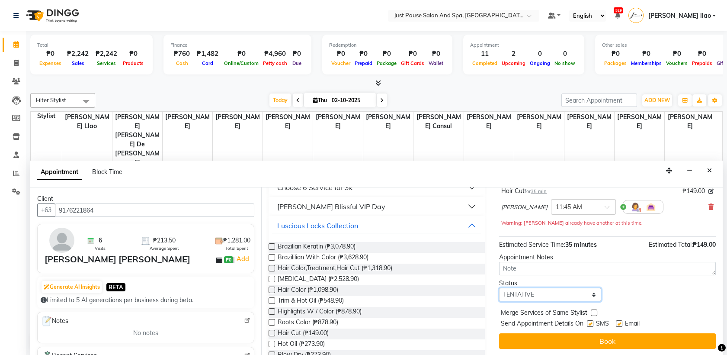
drag, startPoint x: 586, startPoint y: 294, endPoint x: 572, endPoint y: 269, distance: 29.1
click at [572, 269] on div "Jump to [DATE] 1 2 3 4 5 6 7 8 Weeks Appointment Date [DATE] Appointment Time S…" at bounding box center [607, 271] width 231 height 168
click at [499, 288] on select "Select TENTATIVE CONFIRM CHECK-IN UPCOMING" at bounding box center [550, 294] width 102 height 13
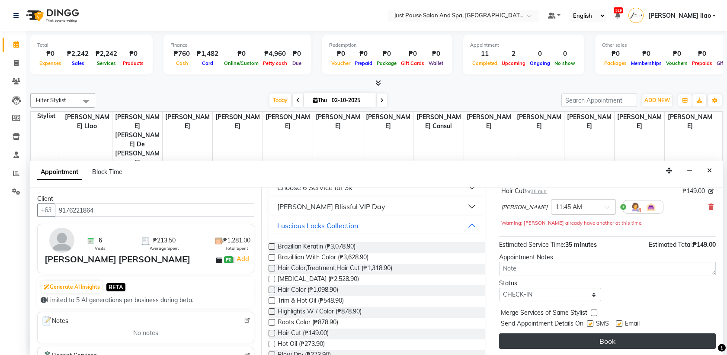
click at [618, 340] on button "Book" at bounding box center [607, 341] width 217 height 16
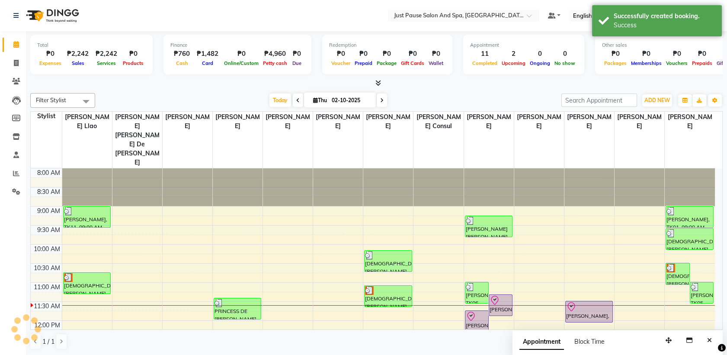
scroll to position [0, 0]
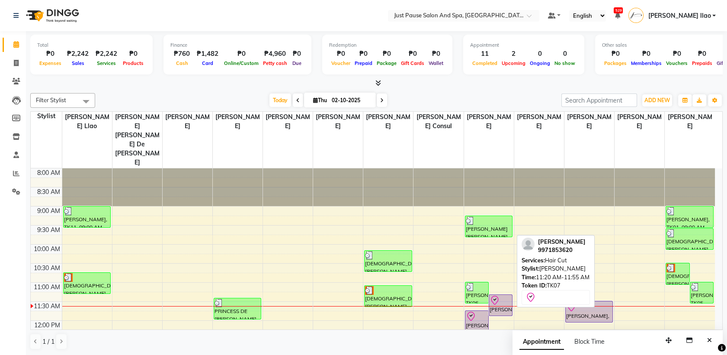
click at [499, 295] on icon at bounding box center [495, 300] width 10 height 10
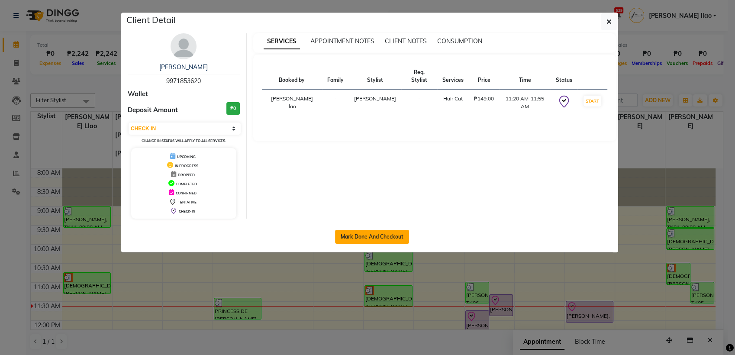
click at [403, 234] on button "Mark Done And Checkout" at bounding box center [372, 237] width 74 height 14
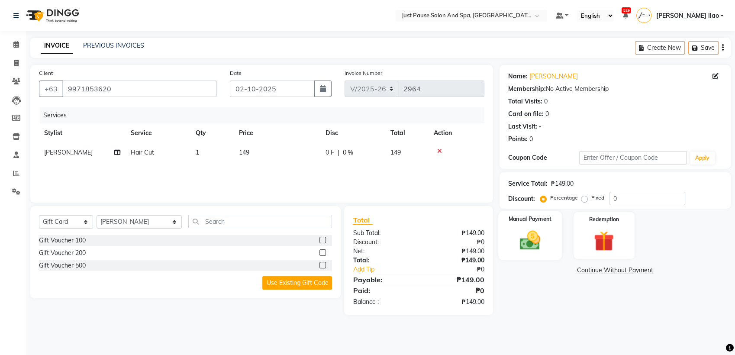
click at [528, 229] on img at bounding box center [530, 240] width 34 height 24
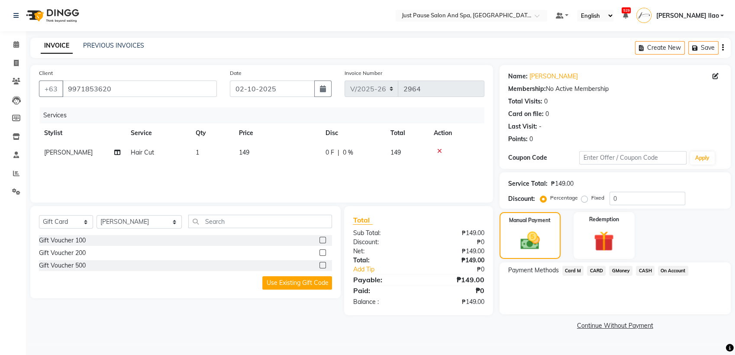
click at [648, 271] on span "CASH" at bounding box center [645, 271] width 19 height 10
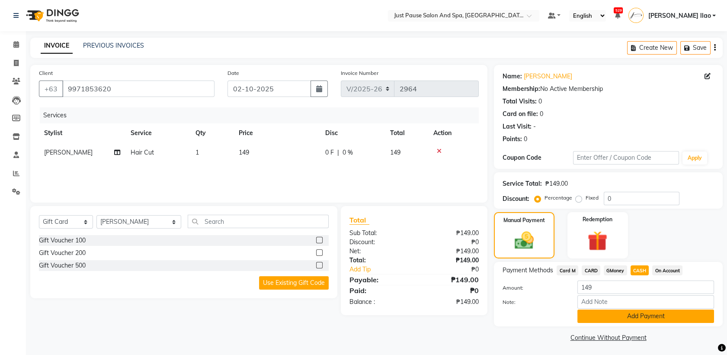
click at [681, 313] on button "Add Payment" at bounding box center [646, 315] width 137 height 13
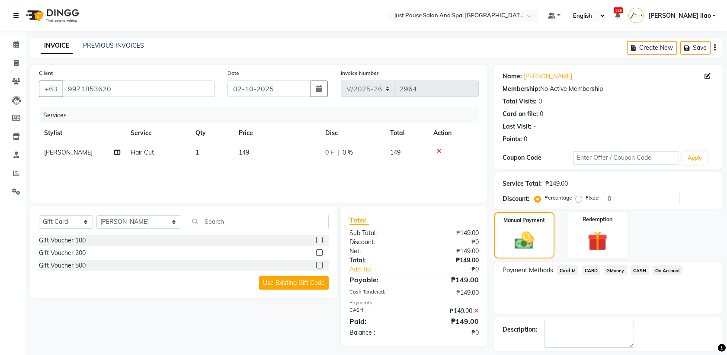
scroll to position [38, 0]
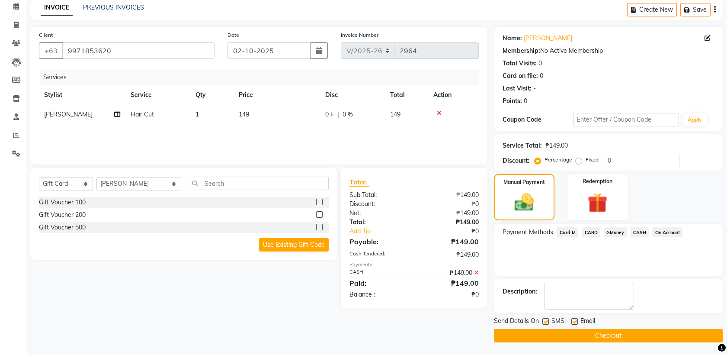
click at [688, 331] on button "Checkout" at bounding box center [608, 335] width 229 height 13
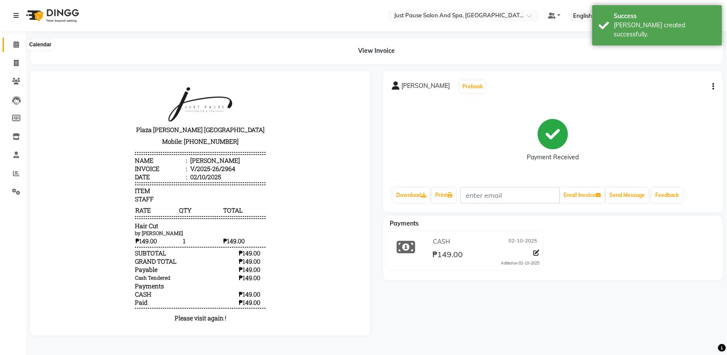
click at [16, 43] on icon at bounding box center [16, 44] width 6 height 6
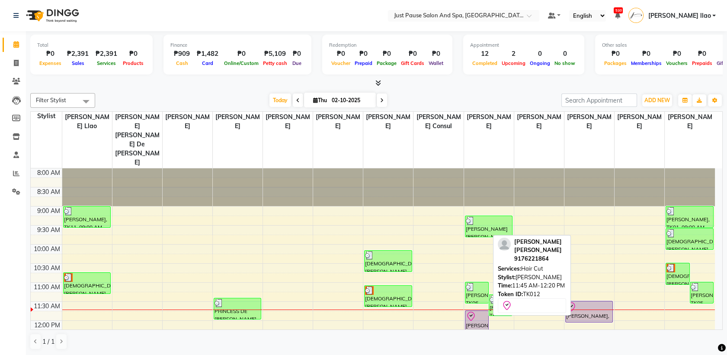
click at [479, 311] on div "[PERSON_NAME] [PERSON_NAME], TK12, 11:45 AM-12:20 PM, Hair Cut" at bounding box center [477, 321] width 23 height 21
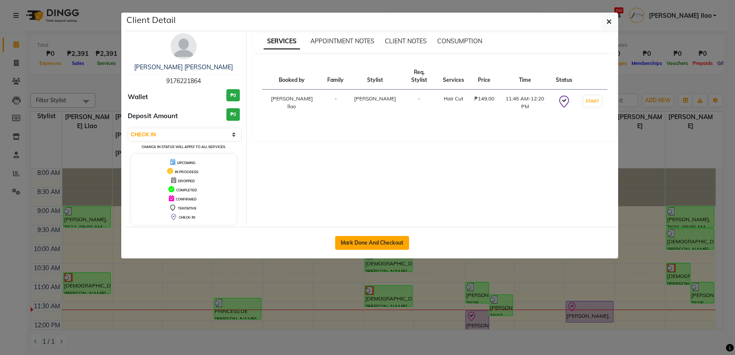
click at [402, 241] on button "Mark Done And Checkout" at bounding box center [372, 243] width 74 height 14
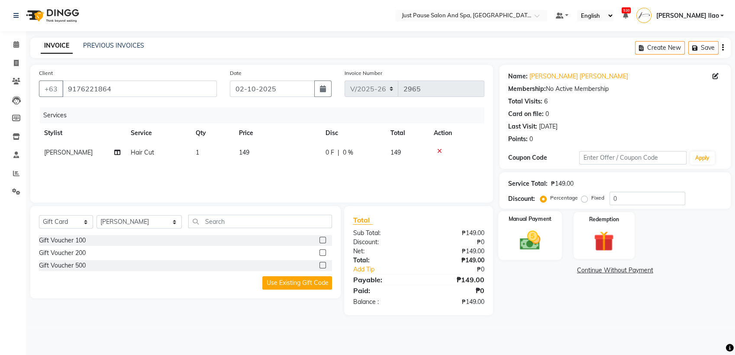
click at [524, 241] on img at bounding box center [530, 240] width 34 height 24
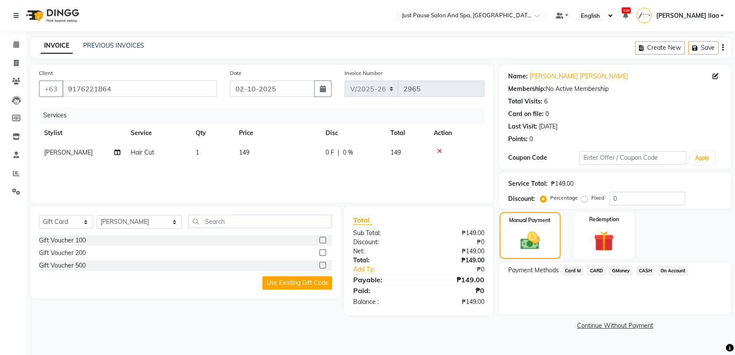
click at [644, 269] on span "CASH" at bounding box center [645, 271] width 19 height 10
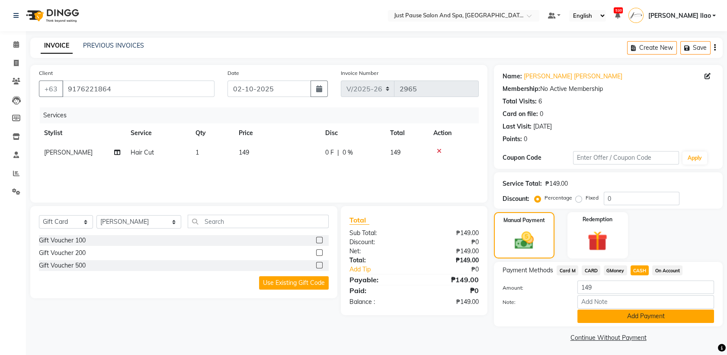
click at [690, 315] on button "Add Payment" at bounding box center [646, 315] width 137 height 13
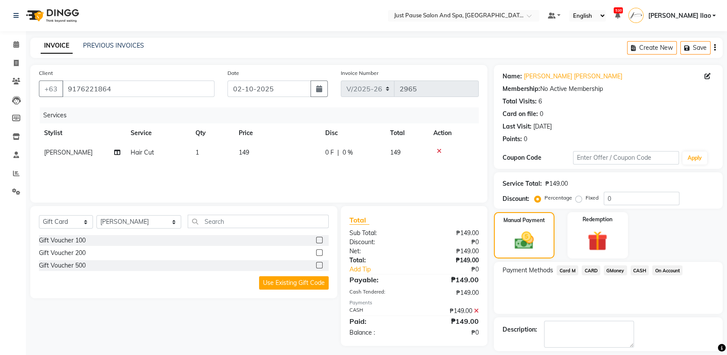
scroll to position [32, 0]
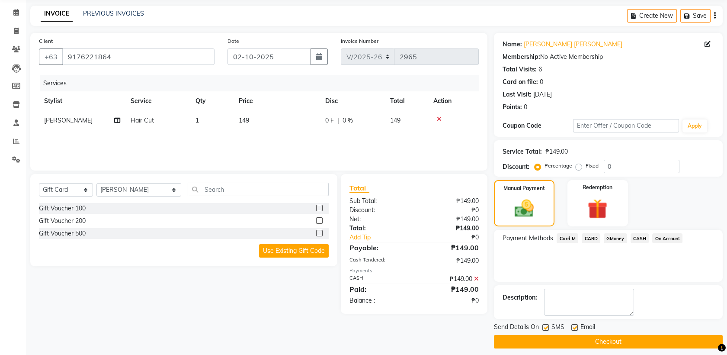
click at [653, 340] on button "Checkout" at bounding box center [608, 341] width 229 height 13
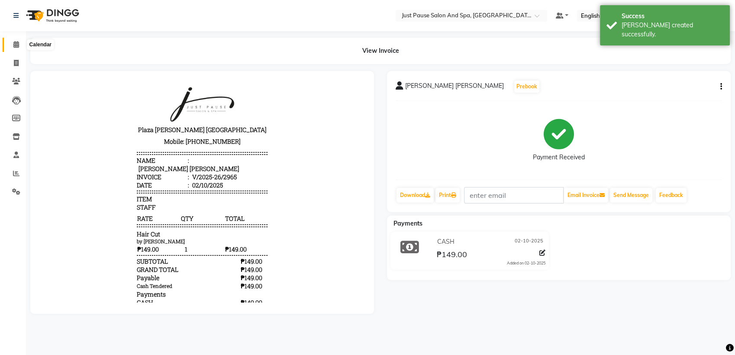
click at [14, 42] on icon at bounding box center [16, 44] width 6 height 6
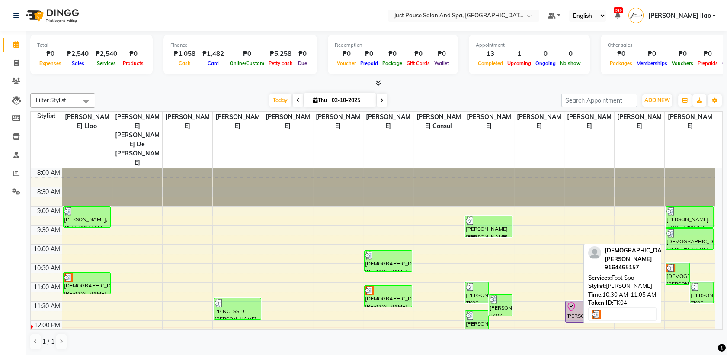
click at [681, 263] on div at bounding box center [678, 267] width 22 height 9
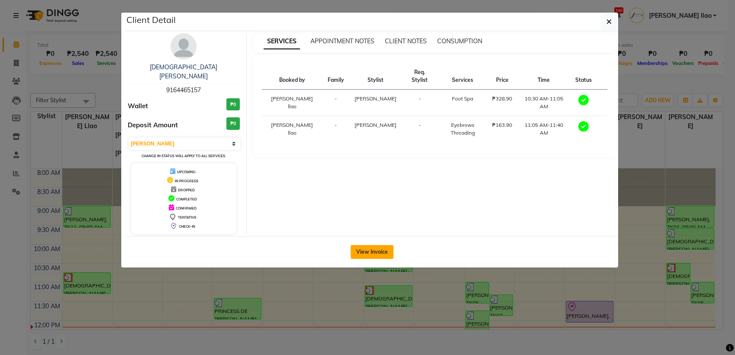
click at [388, 245] on button "View Invoice" at bounding box center [371, 252] width 43 height 14
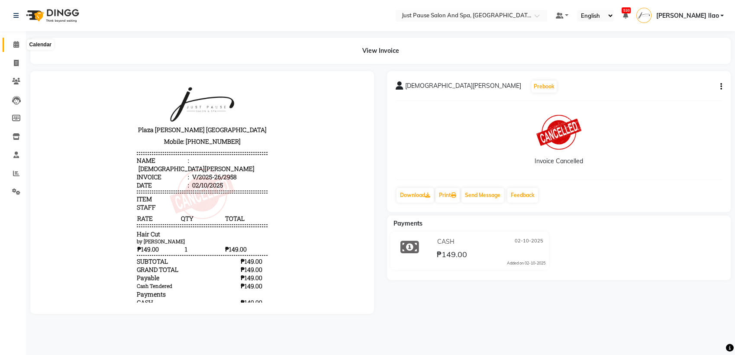
click at [17, 43] on icon at bounding box center [16, 44] width 6 height 6
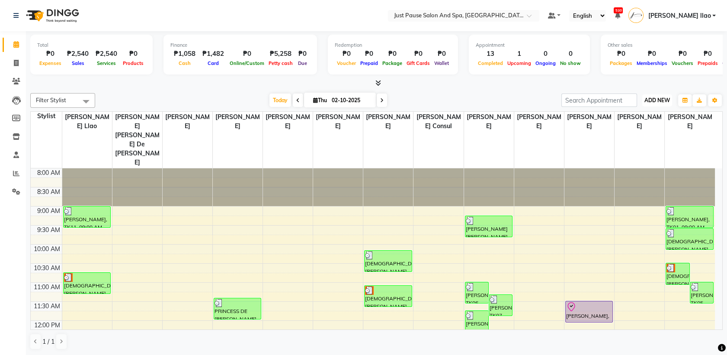
click at [664, 102] on span "ADD NEW" at bounding box center [658, 100] width 26 height 6
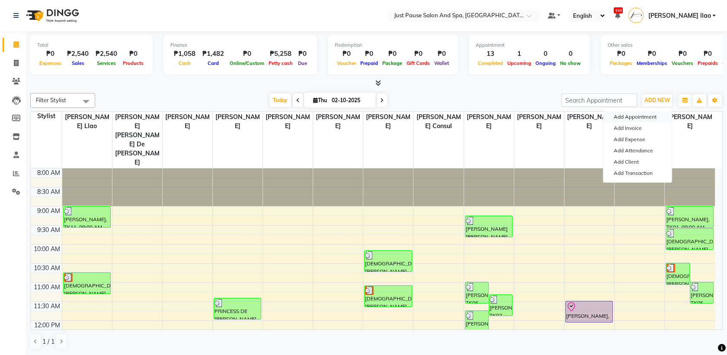
click at [655, 116] on button "Add Appointment" at bounding box center [638, 116] width 68 height 11
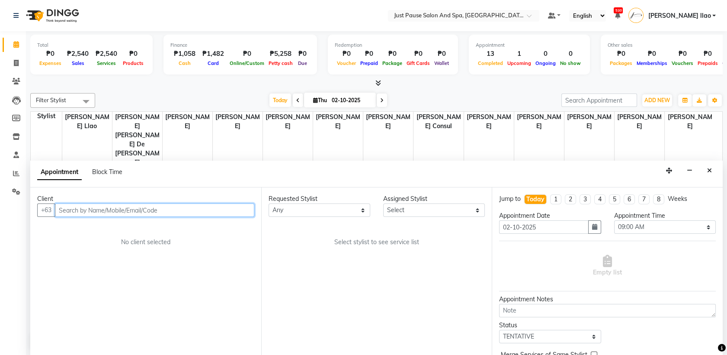
click at [243, 209] on input "text" at bounding box center [154, 209] width 199 height 13
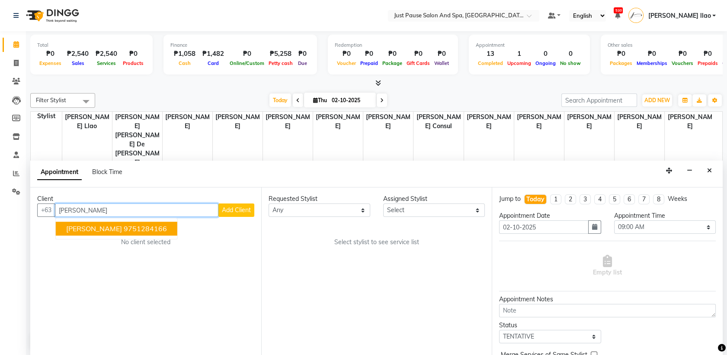
click at [174, 230] on button "[PERSON_NAME] 9751284166" at bounding box center [117, 229] width 122 height 14
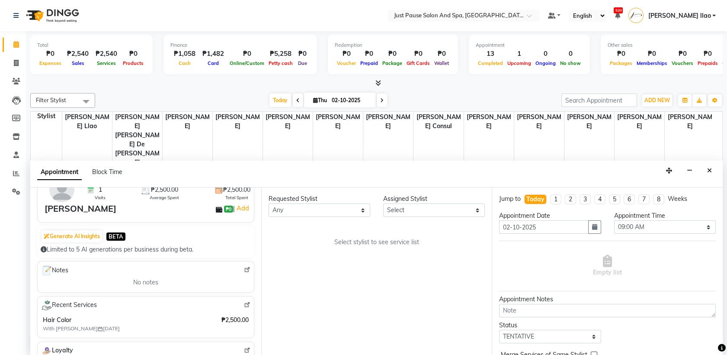
scroll to position [58, 0]
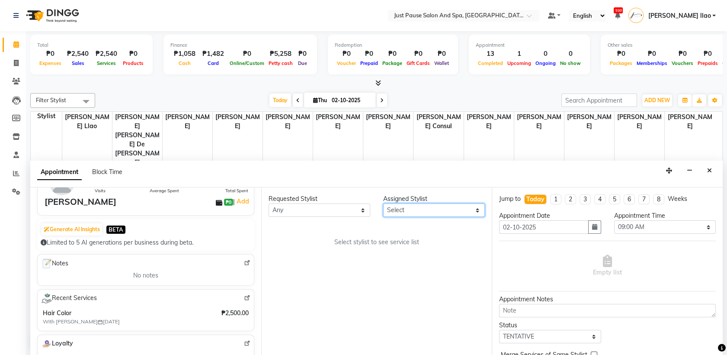
click at [479, 209] on select "Select [PERSON_NAME] [PERSON_NAME] [PERSON_NAME] llao [PERSON_NAME] [PERSON_NAM…" at bounding box center [434, 209] width 102 height 13
click at [383, 203] on select "Select [PERSON_NAME] [PERSON_NAME] [PERSON_NAME] llao [PERSON_NAME] [PERSON_NAM…" at bounding box center [434, 209] width 102 height 13
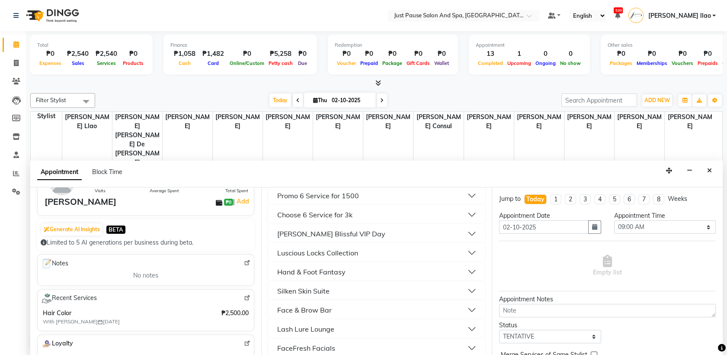
scroll to position [250, 0]
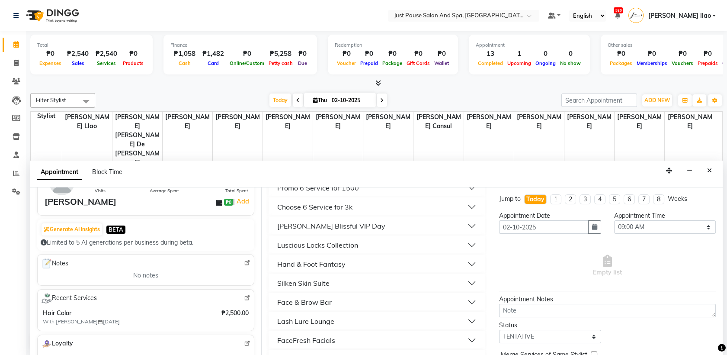
click at [403, 261] on button "Hand & Foot Fantasy" at bounding box center [377, 264] width 210 height 16
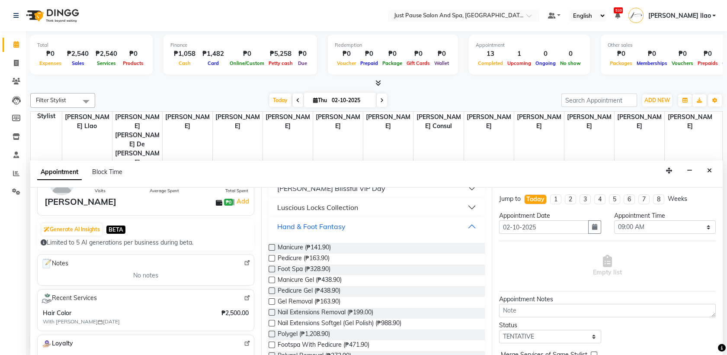
scroll to position [288, 0]
click at [272, 321] on label at bounding box center [272, 322] width 6 height 6
click at [272, 321] on input "checkbox" at bounding box center [272, 323] width 6 height 6
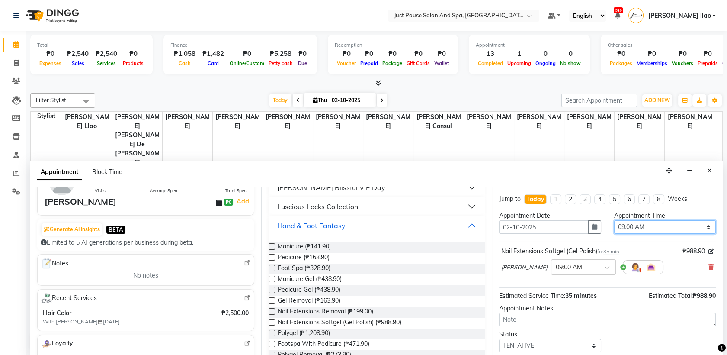
click at [666, 230] on select "Select 09:00 AM 09:05 AM 09:10 AM 09:15 AM 09:20 AM 09:25 AM 09:30 AM 09:35 AM …" at bounding box center [665, 226] width 102 height 13
click at [614, 220] on select "Select 09:00 AM 09:05 AM 09:10 AM 09:15 AM 09:20 AM 09:25 AM 09:30 AM 09:35 AM …" at bounding box center [665, 226] width 102 height 13
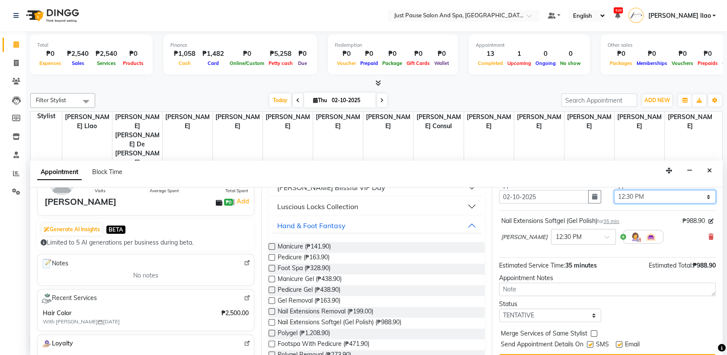
scroll to position [51, 0]
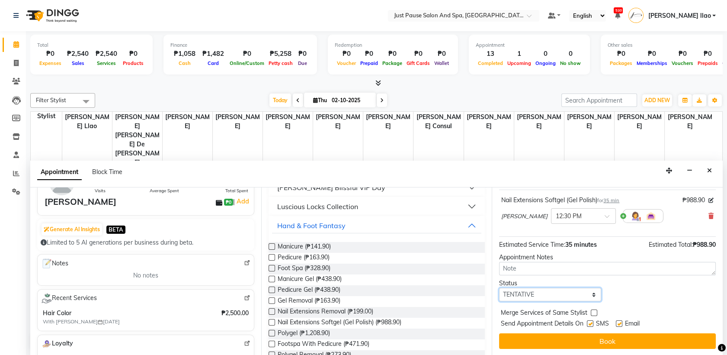
click at [591, 292] on select "Select TENTATIVE CONFIRM CHECK-IN UPCOMING" at bounding box center [550, 294] width 102 height 13
click at [499, 288] on select "Select TENTATIVE CONFIRM CHECK-IN UPCOMING" at bounding box center [550, 294] width 102 height 13
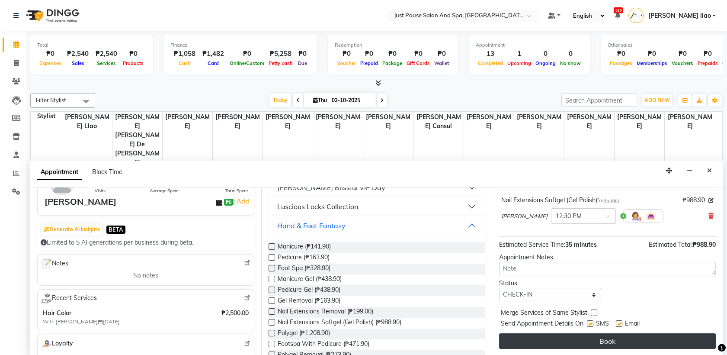
click at [627, 342] on button "Book" at bounding box center [607, 341] width 217 height 16
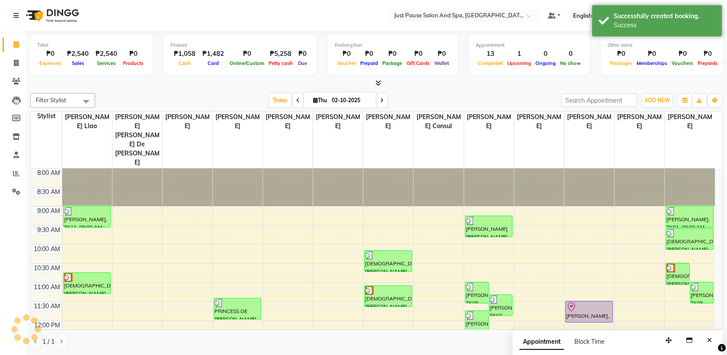
scroll to position [0, 0]
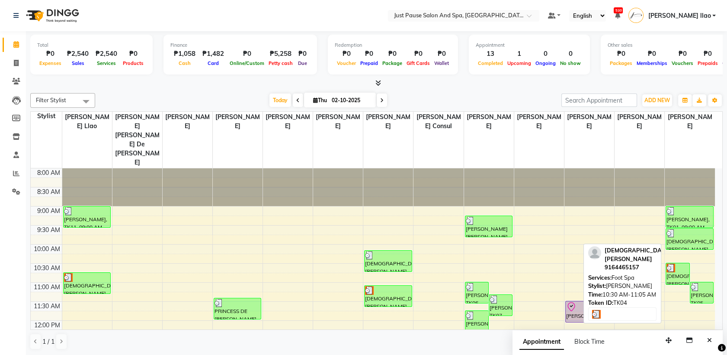
click at [683, 263] on div "[DEMOGRAPHIC_DATA][PERSON_NAME], TK04, 10:30 AM-11:05 AM, Foot Spa" at bounding box center [677, 273] width 23 height 21
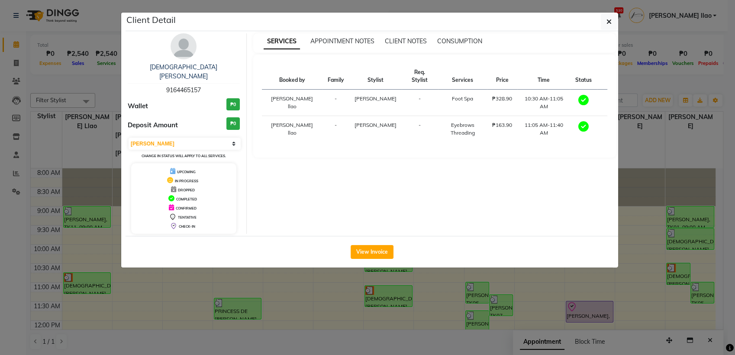
click at [365, 251] on div "View Invoice" at bounding box center [371, 252] width 492 height 32
click at [377, 245] on button "View Invoice" at bounding box center [371, 252] width 43 height 14
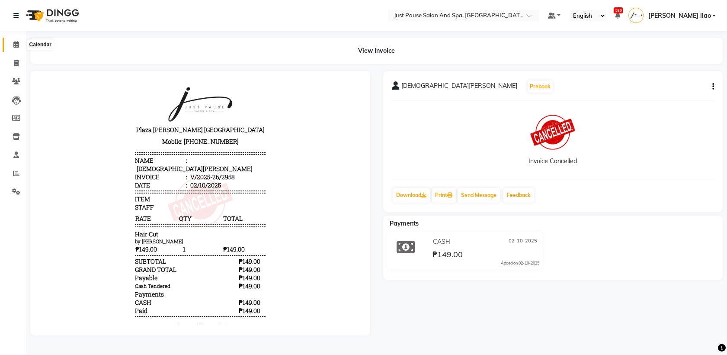
click at [12, 43] on span at bounding box center [16, 45] width 15 height 10
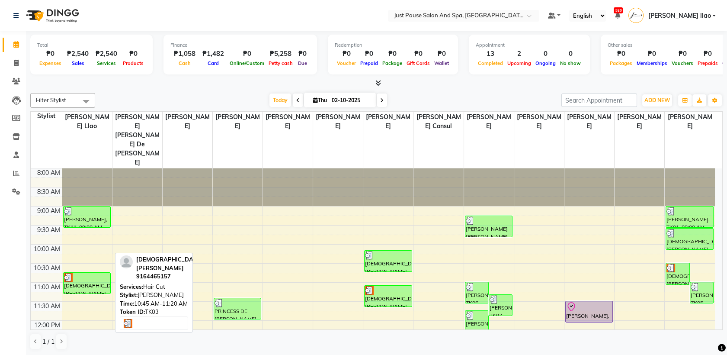
click at [89, 273] on div at bounding box center [87, 277] width 46 height 9
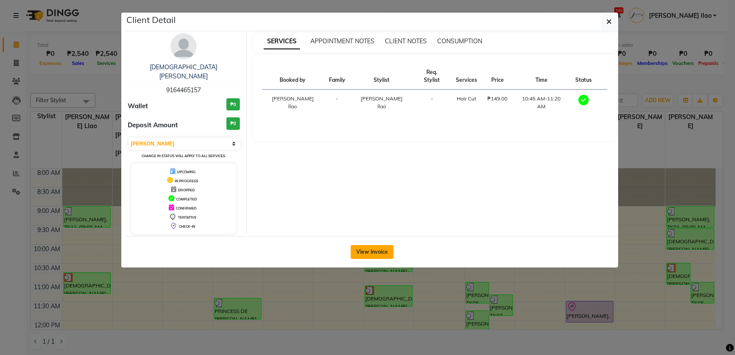
click at [358, 245] on button "View Invoice" at bounding box center [371, 252] width 43 height 14
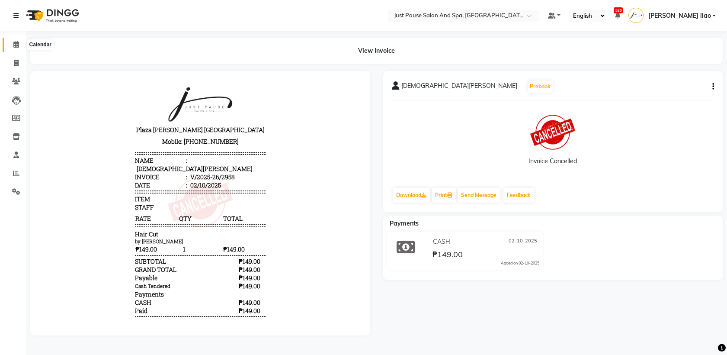
click at [17, 44] on icon at bounding box center [16, 44] width 6 height 6
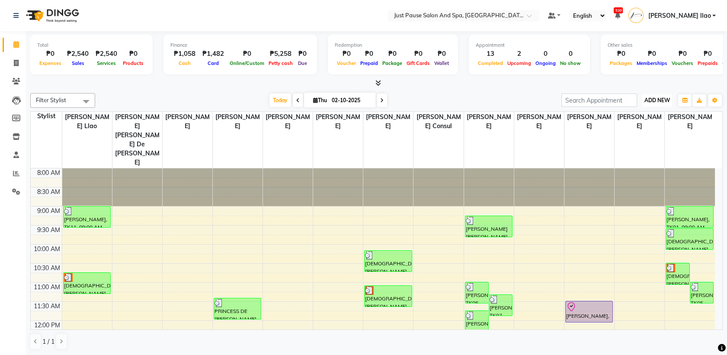
click at [664, 97] on span "ADD NEW" at bounding box center [658, 100] width 26 height 6
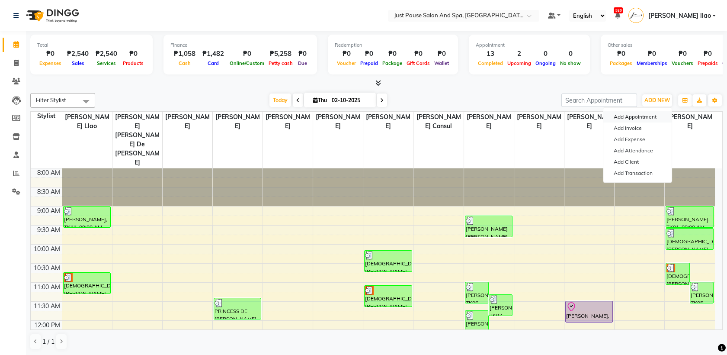
click at [661, 116] on button "Add Appointment" at bounding box center [638, 116] width 68 height 11
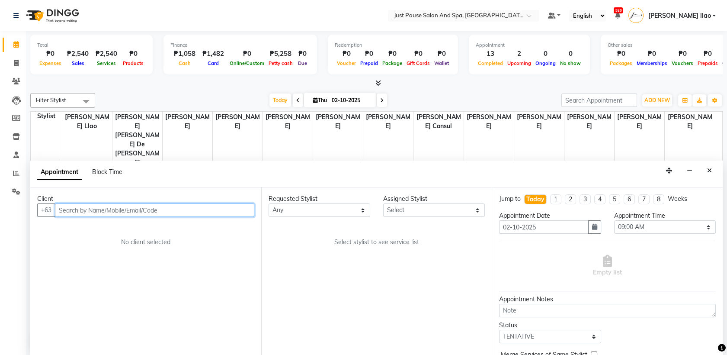
click at [187, 212] on input "text" at bounding box center [154, 209] width 199 height 13
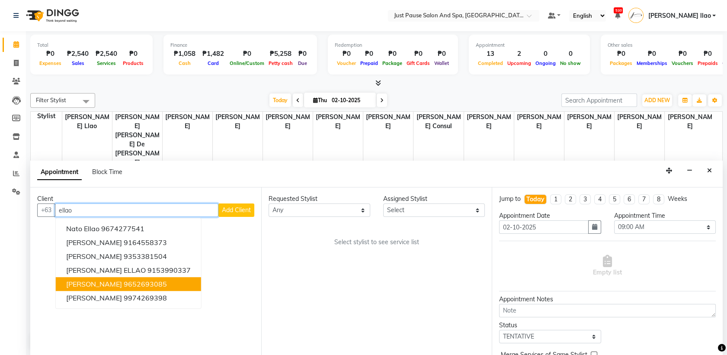
click at [166, 279] on button "[PERSON_NAME] 9652693085" at bounding box center [128, 284] width 145 height 14
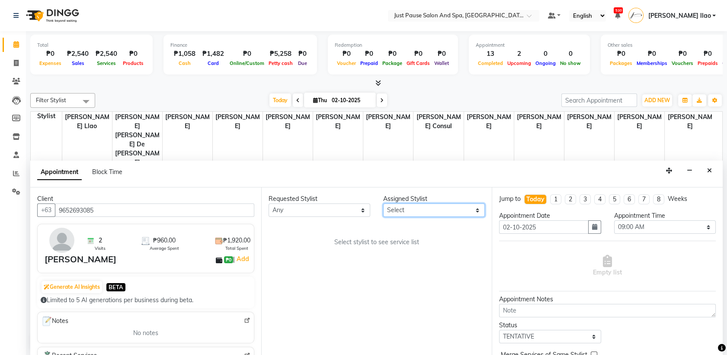
click at [463, 206] on select "Select [PERSON_NAME] [PERSON_NAME] [PERSON_NAME] llao [PERSON_NAME] [PERSON_NAM…" at bounding box center [434, 209] width 102 height 13
click at [383, 203] on select "Select [PERSON_NAME] [PERSON_NAME] [PERSON_NAME] llao [PERSON_NAME] [PERSON_NAM…" at bounding box center [434, 209] width 102 height 13
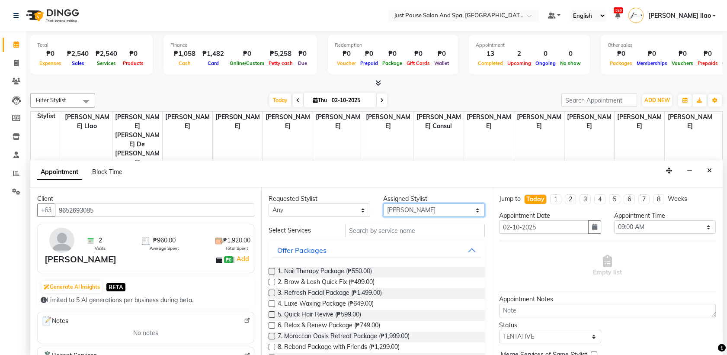
click at [472, 205] on select "Select [PERSON_NAME] [PERSON_NAME] [PERSON_NAME] llao [PERSON_NAME] [PERSON_NAM…" at bounding box center [434, 209] width 102 height 13
click at [383, 203] on select "Select [PERSON_NAME] [PERSON_NAME] [PERSON_NAME] llao [PERSON_NAME] [PERSON_NAM…" at bounding box center [434, 209] width 102 height 13
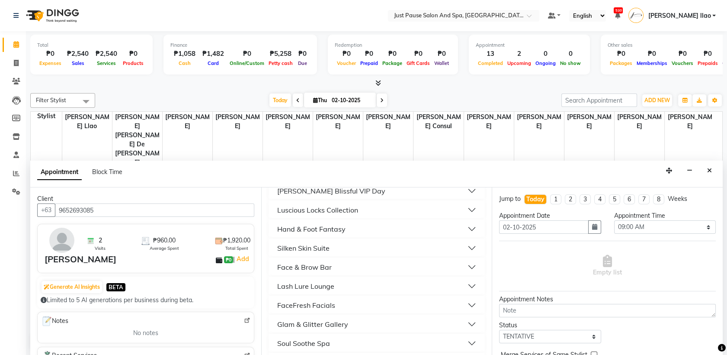
scroll to position [281, 0]
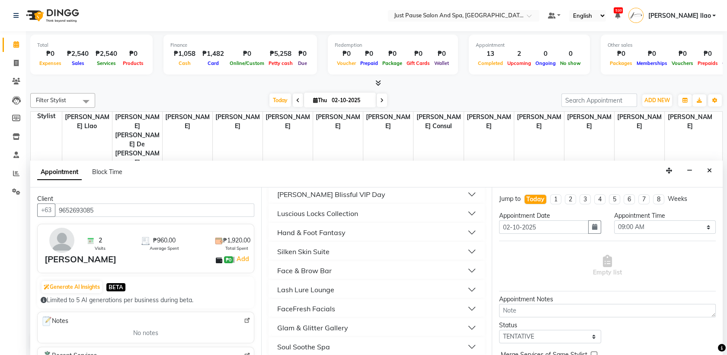
click at [373, 218] on button "Luscious Locks Collection" at bounding box center [377, 214] width 210 height 16
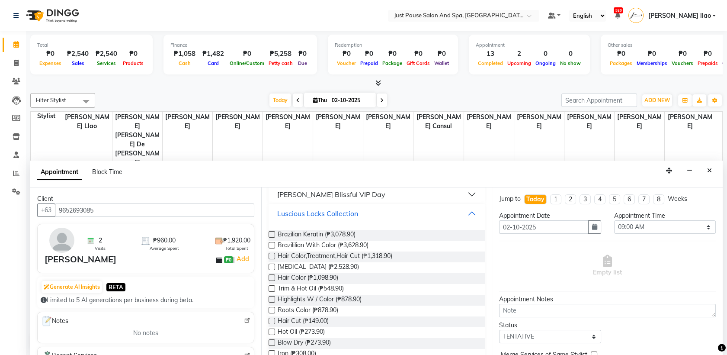
click at [270, 279] on label at bounding box center [272, 277] width 6 height 6
click at [270, 279] on input "checkbox" at bounding box center [272, 279] width 6 height 6
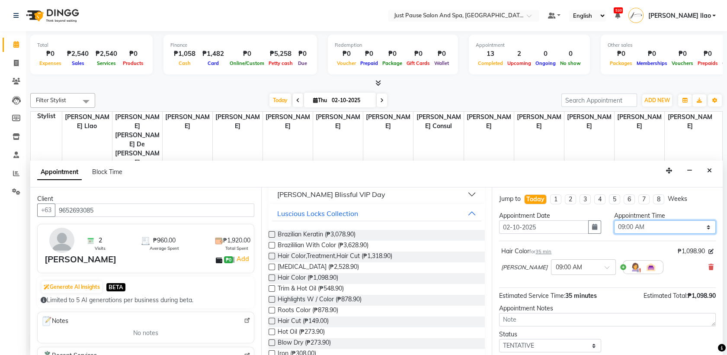
click at [700, 227] on select "Select 09:00 AM 09:05 AM 09:10 AM 09:15 AM 09:20 AM 09:25 AM 09:30 AM 09:35 AM …" at bounding box center [665, 226] width 102 height 13
click at [614, 220] on select "Select 09:00 AM 09:05 AM 09:10 AM 09:15 AM 09:20 AM 09:25 AM 09:30 AM 09:35 AM …" at bounding box center [665, 226] width 102 height 13
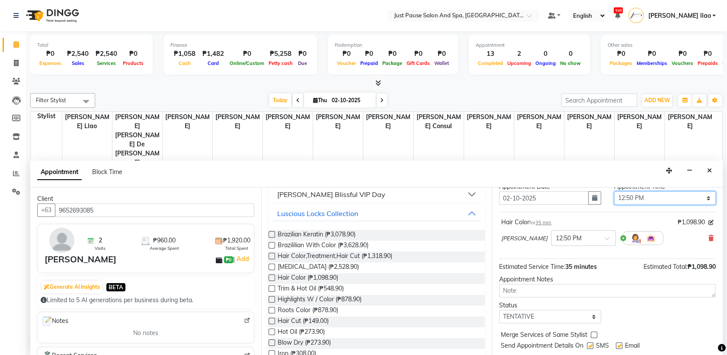
scroll to position [51, 0]
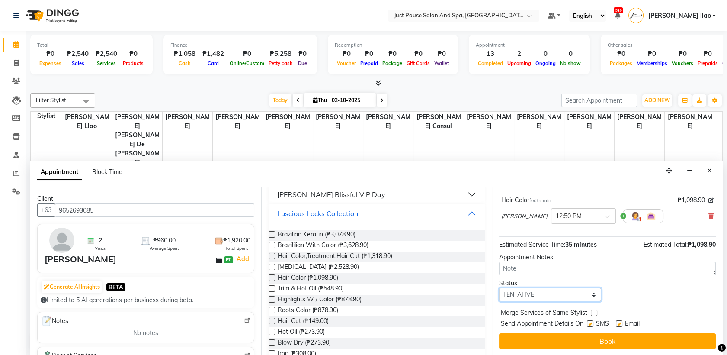
click at [585, 296] on select "Select TENTATIVE CONFIRM CHECK-IN UPCOMING" at bounding box center [550, 294] width 102 height 13
click at [499, 288] on select "Select TENTATIVE CONFIRM CHECK-IN UPCOMING" at bounding box center [550, 294] width 102 height 13
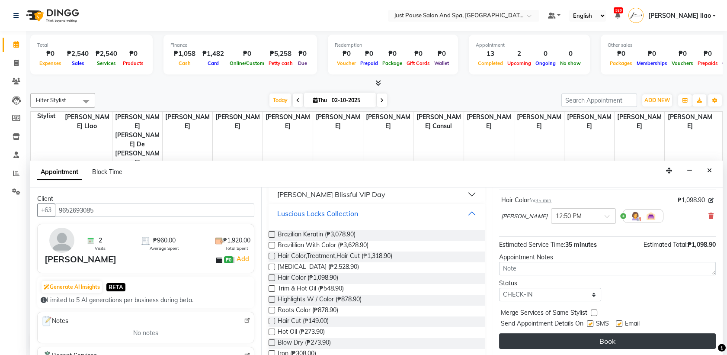
click at [631, 334] on button "Book" at bounding box center [607, 341] width 217 height 16
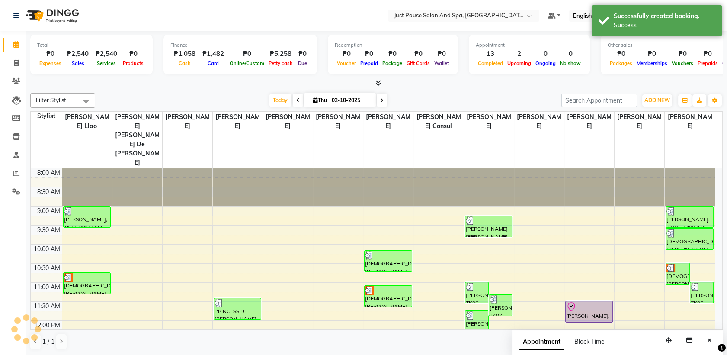
scroll to position [0, 0]
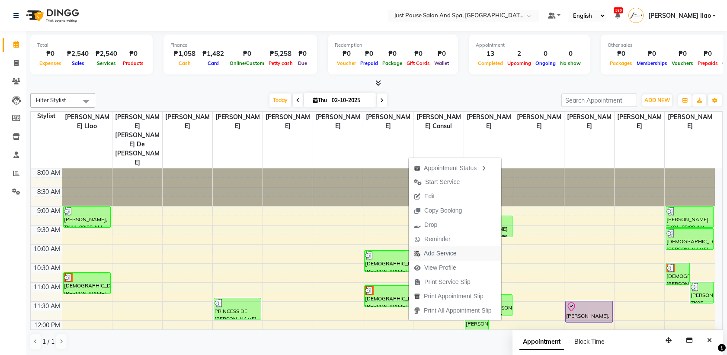
click at [472, 254] on button "Add Service" at bounding box center [455, 253] width 93 height 14
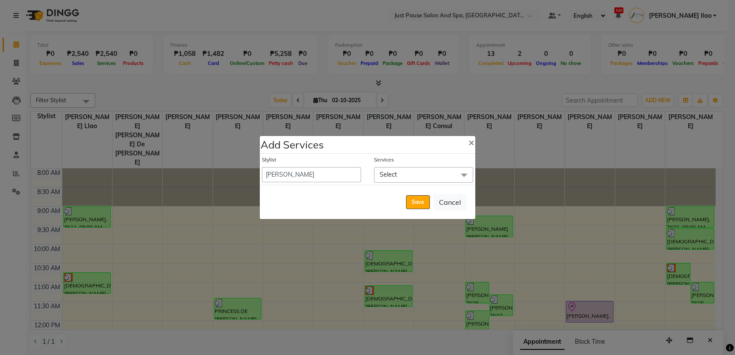
click at [399, 176] on span "Select" at bounding box center [423, 174] width 99 height 15
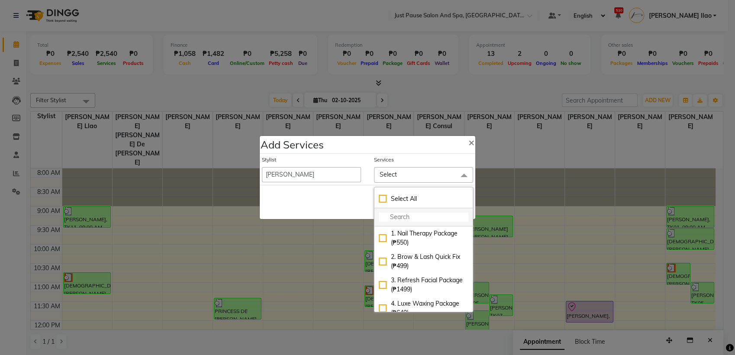
click at [402, 219] on input "multiselect-search" at bounding box center [424, 216] width 90 height 9
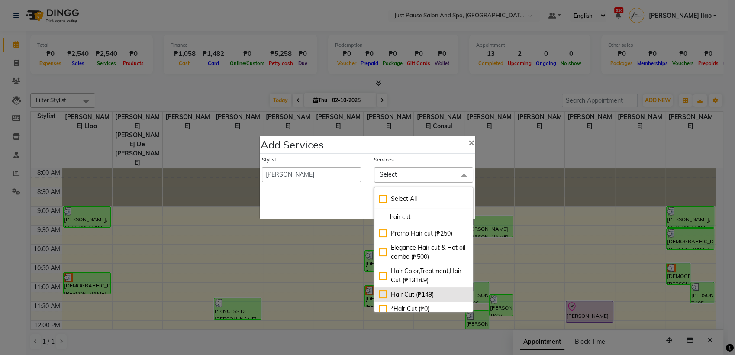
click at [384, 299] on div "Hair Cut (₱149)" at bounding box center [424, 294] width 90 height 9
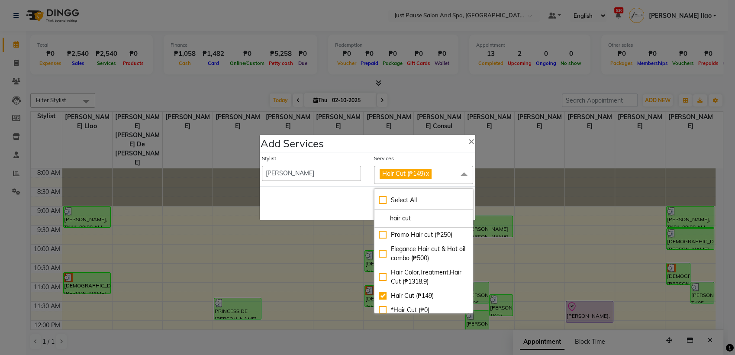
click at [453, 179] on span "Hair Cut (₱149) x" at bounding box center [423, 175] width 99 height 18
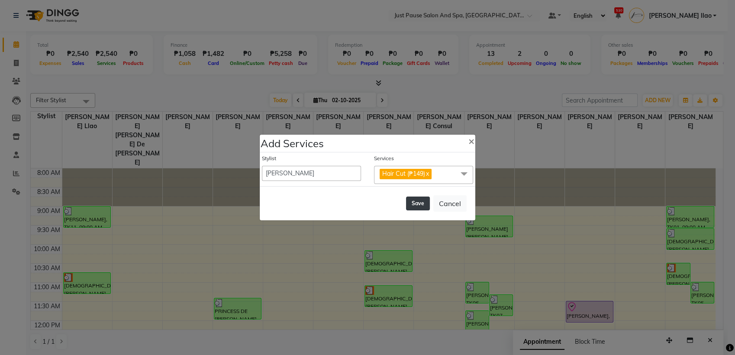
click at [420, 208] on button "Save" at bounding box center [418, 203] width 24 height 14
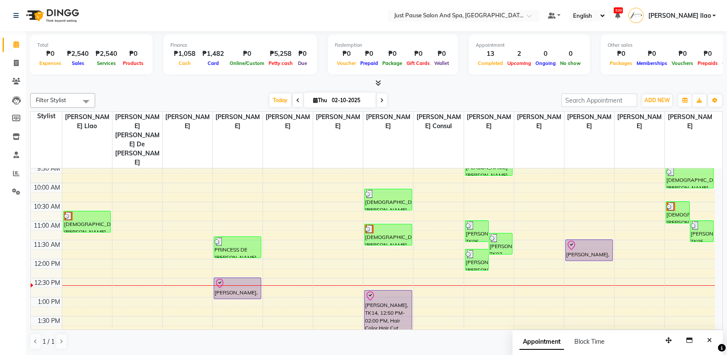
scroll to position [77, 0]
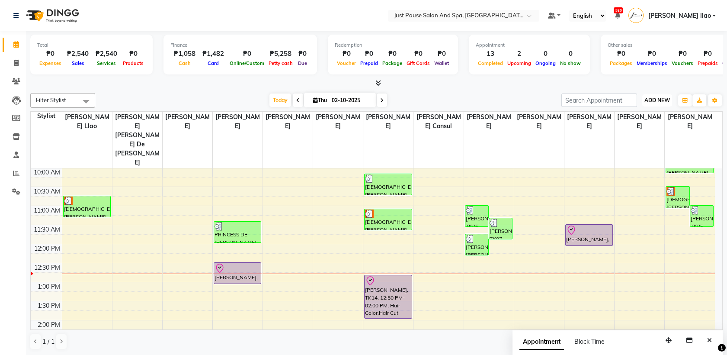
click at [662, 99] on span "ADD NEW" at bounding box center [658, 100] width 26 height 6
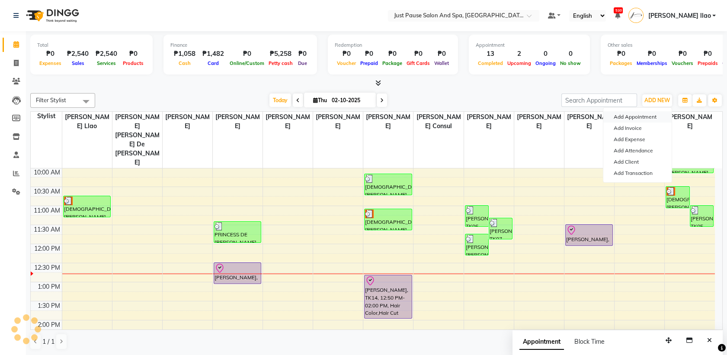
click at [659, 114] on button "Add Appointment" at bounding box center [638, 116] width 68 height 11
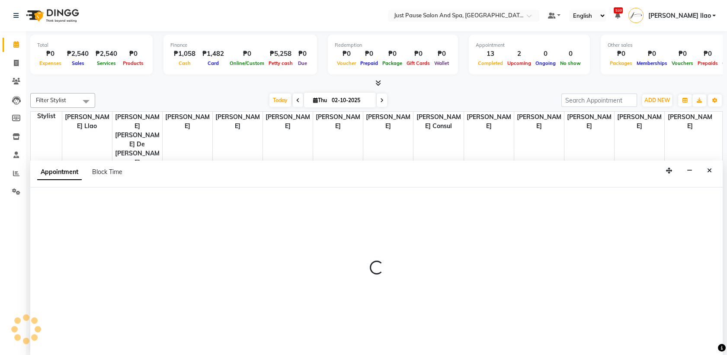
scroll to position [0, 0]
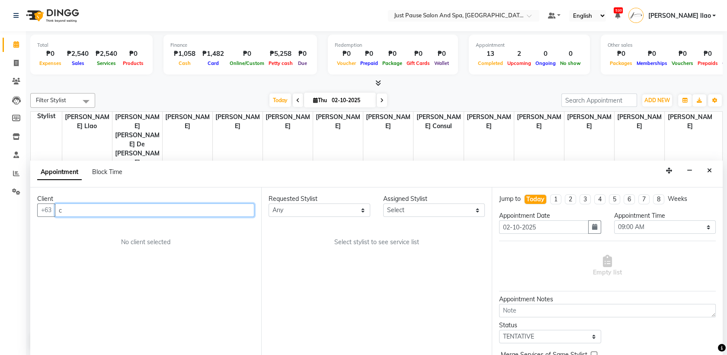
click at [166, 206] on input "c" at bounding box center [154, 209] width 199 height 13
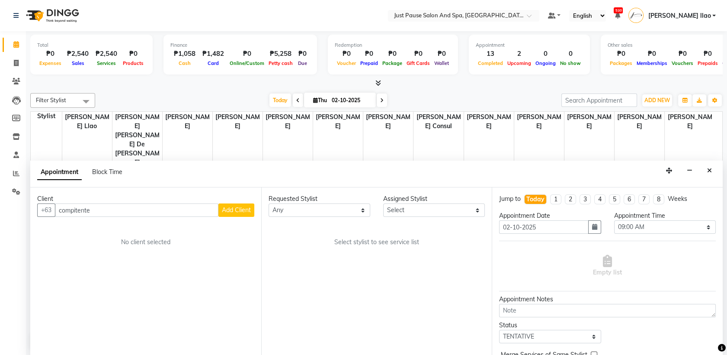
click at [225, 216] on div "Client +63 compitente Add Client No client selected" at bounding box center [145, 271] width 231 height 168
click at [180, 206] on input "compitente" at bounding box center [137, 209] width 164 height 13
click at [710, 168] on icon "Close" at bounding box center [709, 170] width 5 height 6
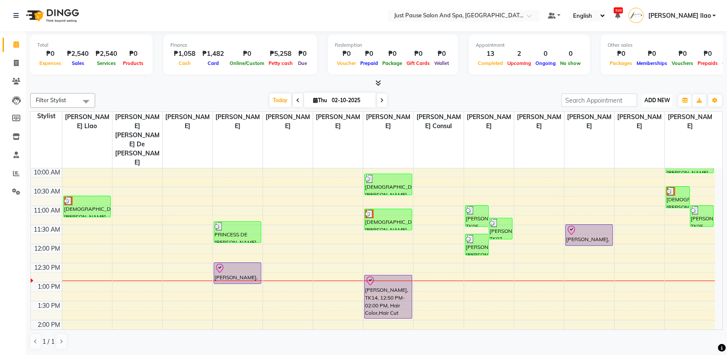
click at [668, 100] on span "ADD NEW" at bounding box center [658, 100] width 26 height 6
click at [660, 115] on button "Add Appointment" at bounding box center [638, 116] width 68 height 11
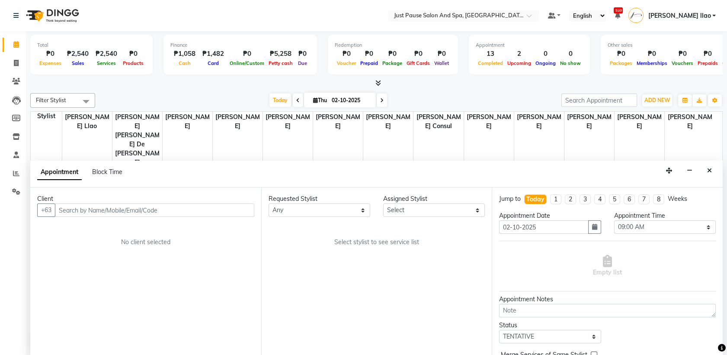
click at [221, 209] on input "text" at bounding box center [154, 209] width 199 height 13
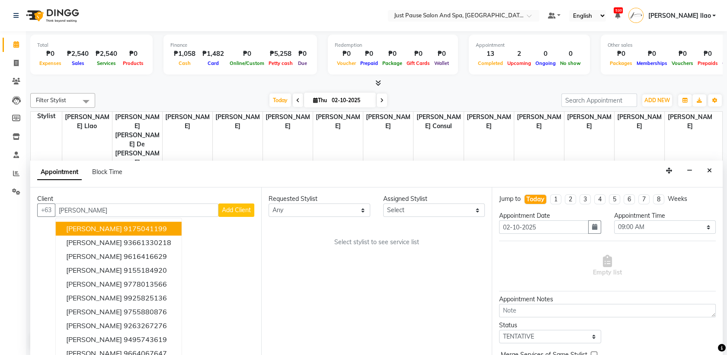
click at [178, 228] on button "[PERSON_NAME] 9175041199" at bounding box center [119, 229] width 126 height 14
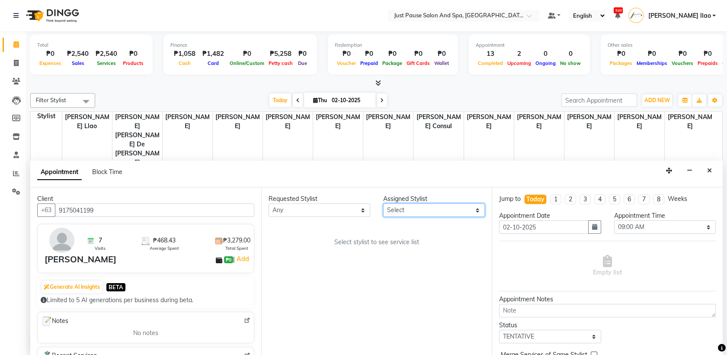
click at [461, 209] on select "Select [PERSON_NAME] [PERSON_NAME] [PERSON_NAME] llao [PERSON_NAME] [PERSON_NAM…" at bounding box center [434, 209] width 102 height 13
click at [383, 203] on select "Select [PERSON_NAME] [PERSON_NAME] [PERSON_NAME] llao [PERSON_NAME] [PERSON_NAM…" at bounding box center [434, 209] width 102 height 13
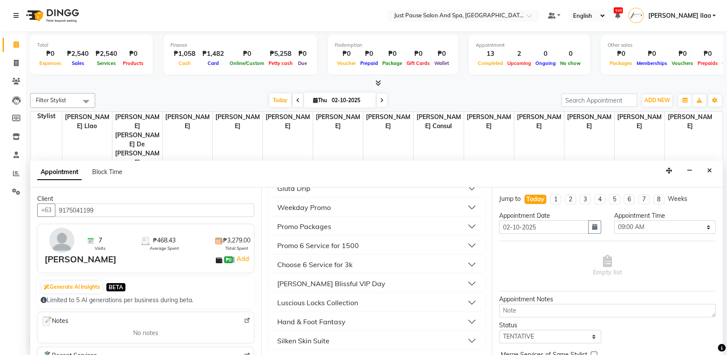
scroll to position [269, 0]
click at [393, 228] on button "Luscious Locks Collection" at bounding box center [377, 226] width 210 height 16
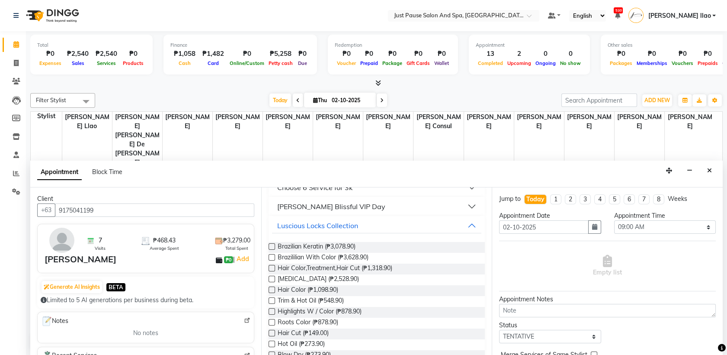
click at [270, 334] on label at bounding box center [272, 333] width 6 height 6
click at [270, 334] on input "checkbox" at bounding box center [272, 334] width 6 height 6
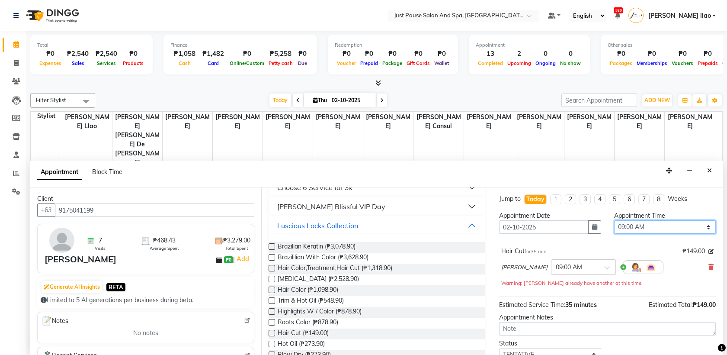
click at [693, 225] on select "Select 09:00 AM 09:05 AM 09:10 AM 09:15 AM 09:20 AM 09:25 AM 09:30 AM 09:35 AM …" at bounding box center [665, 226] width 102 height 13
click at [614, 220] on select "Select 09:00 AM 09:05 AM 09:10 AM 09:15 AM 09:20 AM 09:25 AM 09:30 AM 09:35 AM …" at bounding box center [665, 226] width 102 height 13
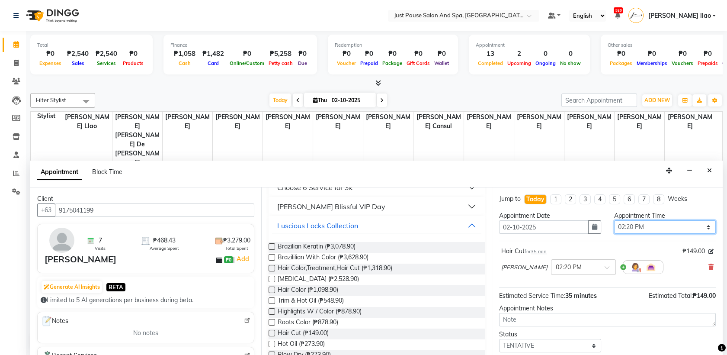
scroll to position [51, 0]
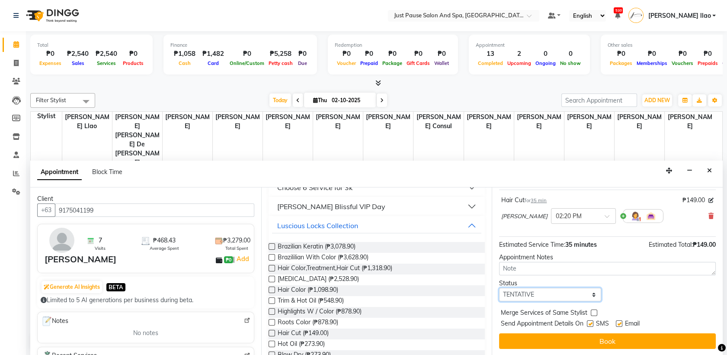
click at [586, 295] on select "Select TENTATIVE CONFIRM CHECK-IN UPCOMING" at bounding box center [550, 294] width 102 height 13
click at [499, 288] on select "Select TENTATIVE CONFIRM CHECK-IN UPCOMING" at bounding box center [550, 294] width 102 height 13
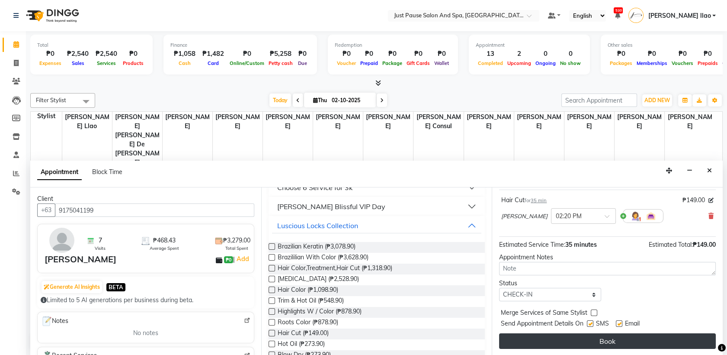
click at [620, 341] on button "Book" at bounding box center [607, 341] width 217 height 16
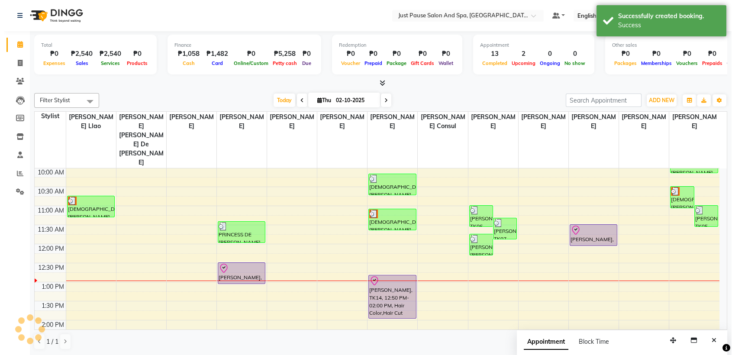
scroll to position [0, 0]
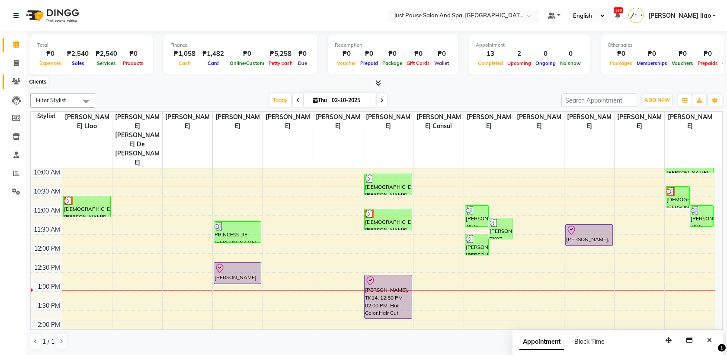
click at [13, 81] on icon at bounding box center [16, 81] width 8 height 6
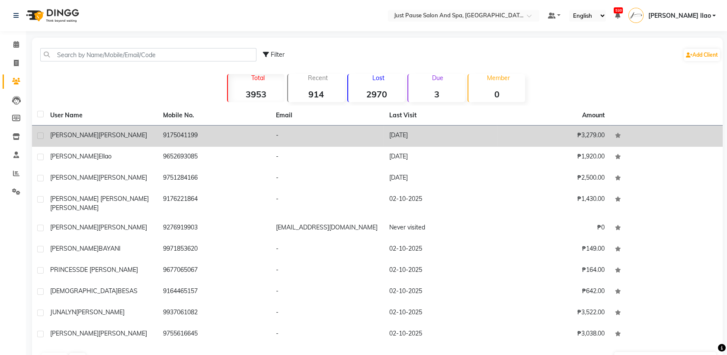
click at [128, 137] on div "[PERSON_NAME]" at bounding box center [101, 135] width 103 height 9
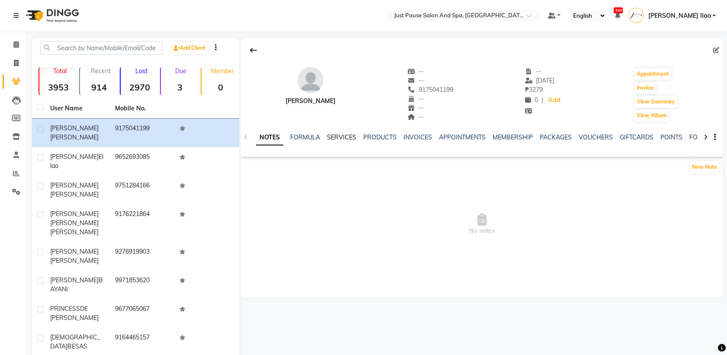
click at [337, 137] on link "SERVICES" at bounding box center [341, 137] width 29 height 8
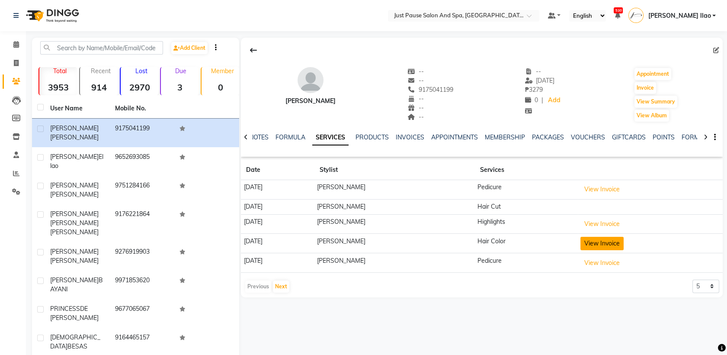
click at [617, 247] on button "View Invoice" at bounding box center [602, 243] width 43 height 13
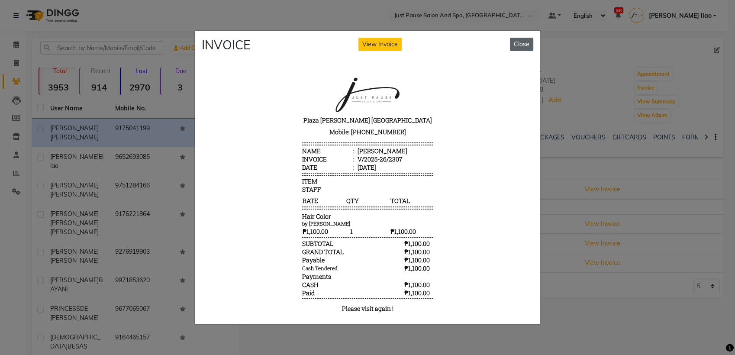
click at [525, 38] on button "Close" at bounding box center [521, 44] width 23 height 13
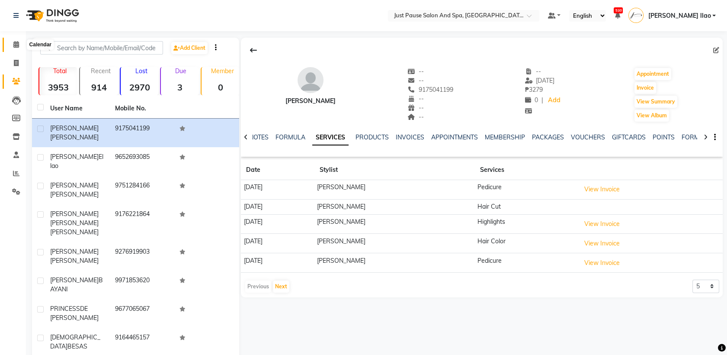
click at [14, 43] on icon at bounding box center [16, 44] width 6 height 6
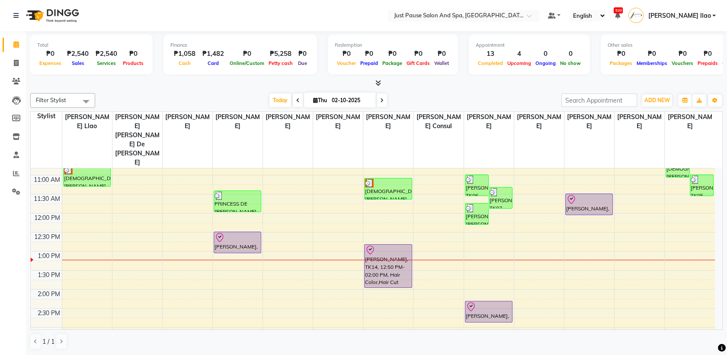
scroll to position [115, 0]
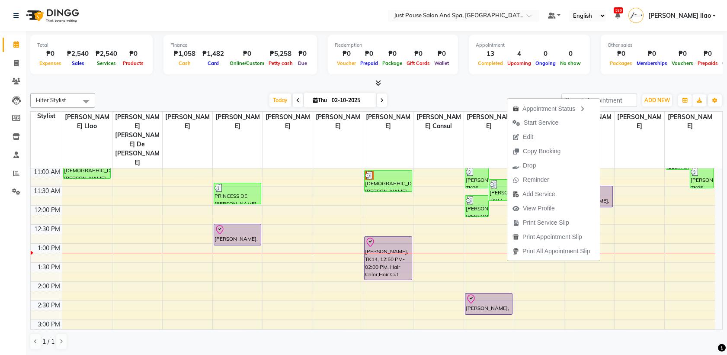
click at [635, 78] on div "Total ₱0 Expenses ₱2,540 Sales ₱2,540 Services ₱0 Products Finance ₱1,058 Cash …" at bounding box center [376, 59] width 693 height 57
